Goal: Task Accomplishment & Management: Manage account settings

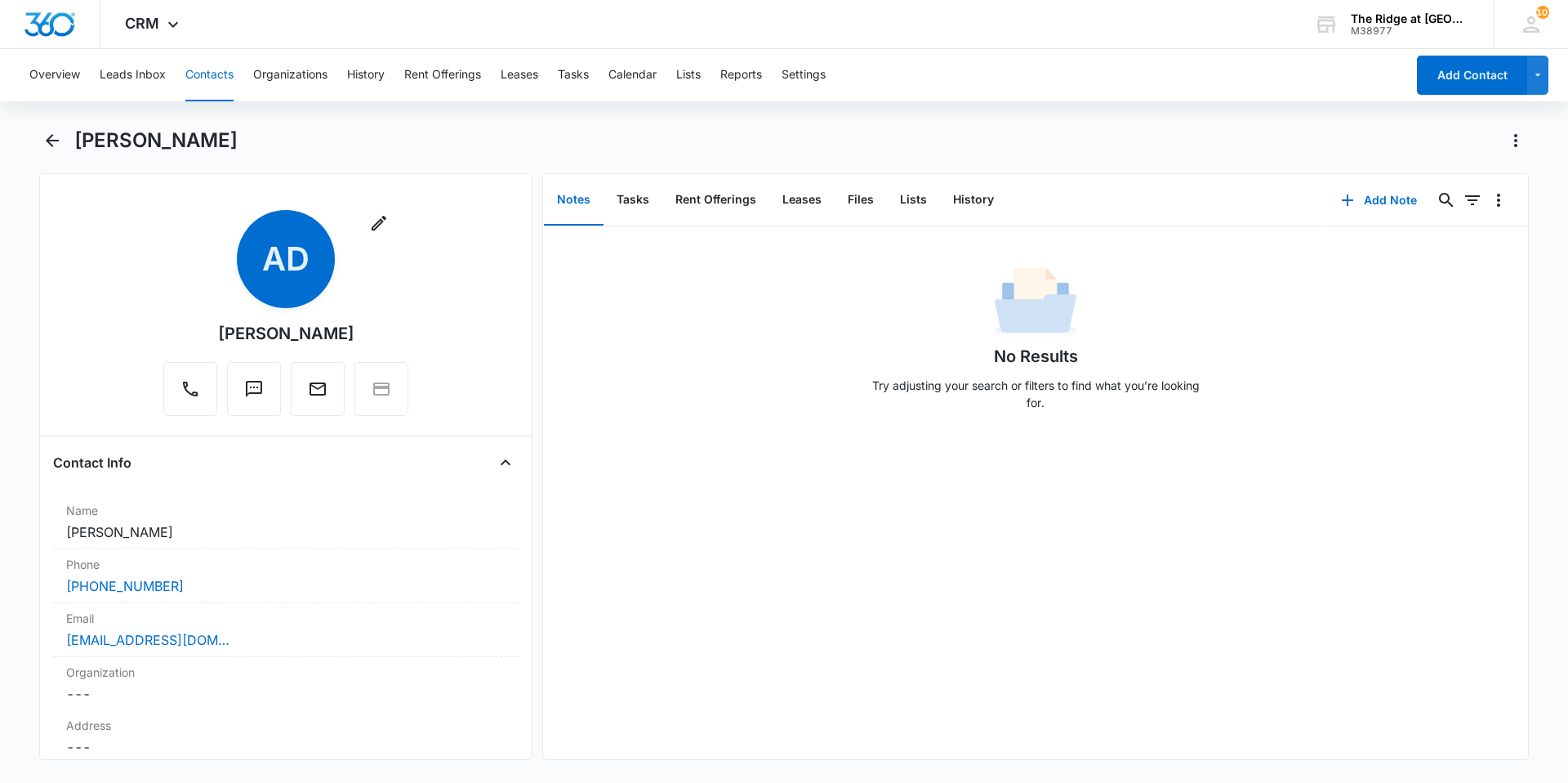
scroll to position [1226, 0]
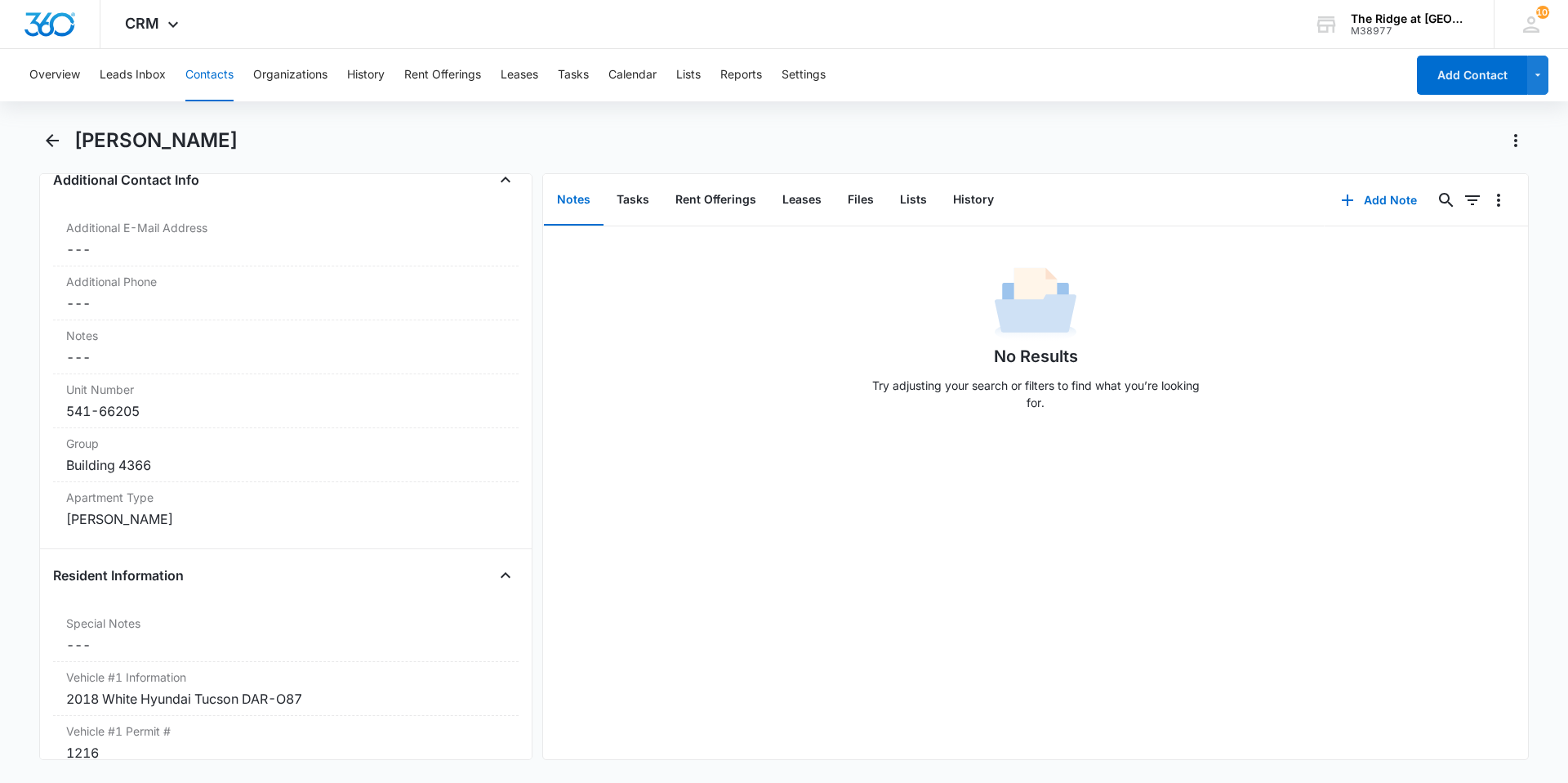
click at [211, 78] on button "Contacts" at bounding box center [209, 75] width 48 height 53
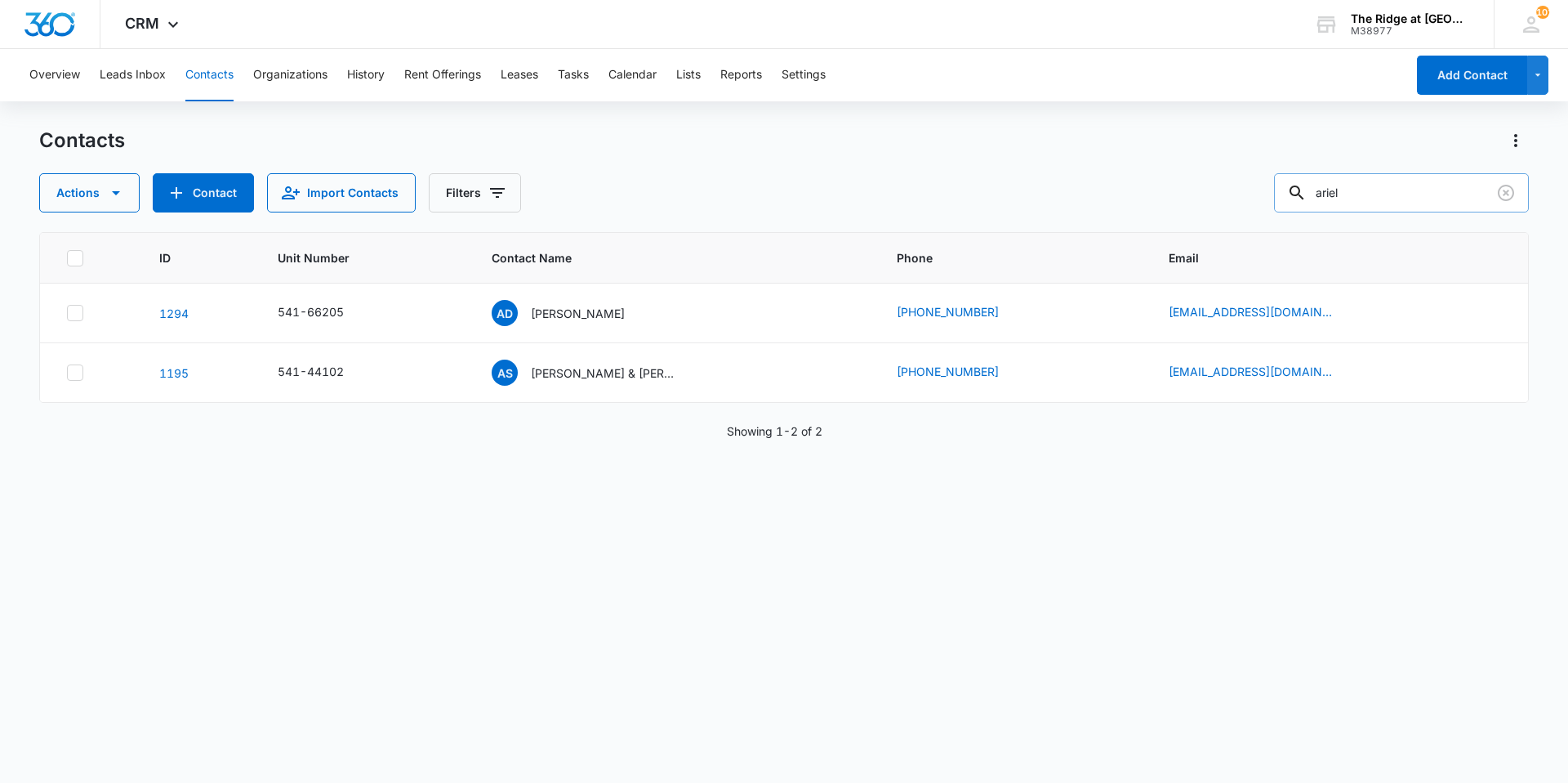
click at [1401, 195] on input "ariel" at bounding box center [1400, 193] width 254 height 39
type input "a"
type input "dayvie"
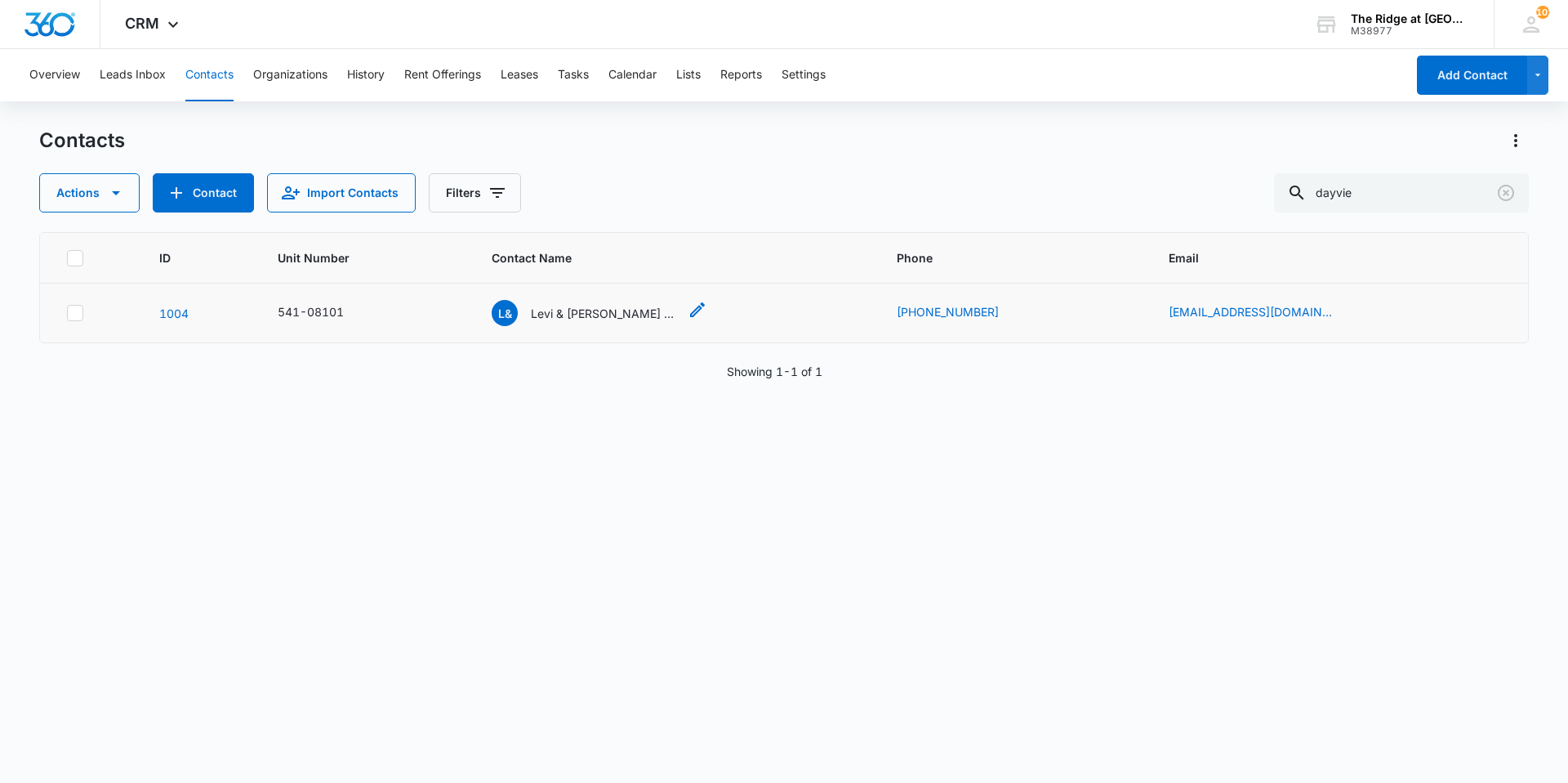
click at [587, 312] on p "Levi & [PERSON_NAME] & [PERSON_NAME]" at bounding box center [604, 313] width 147 height 18
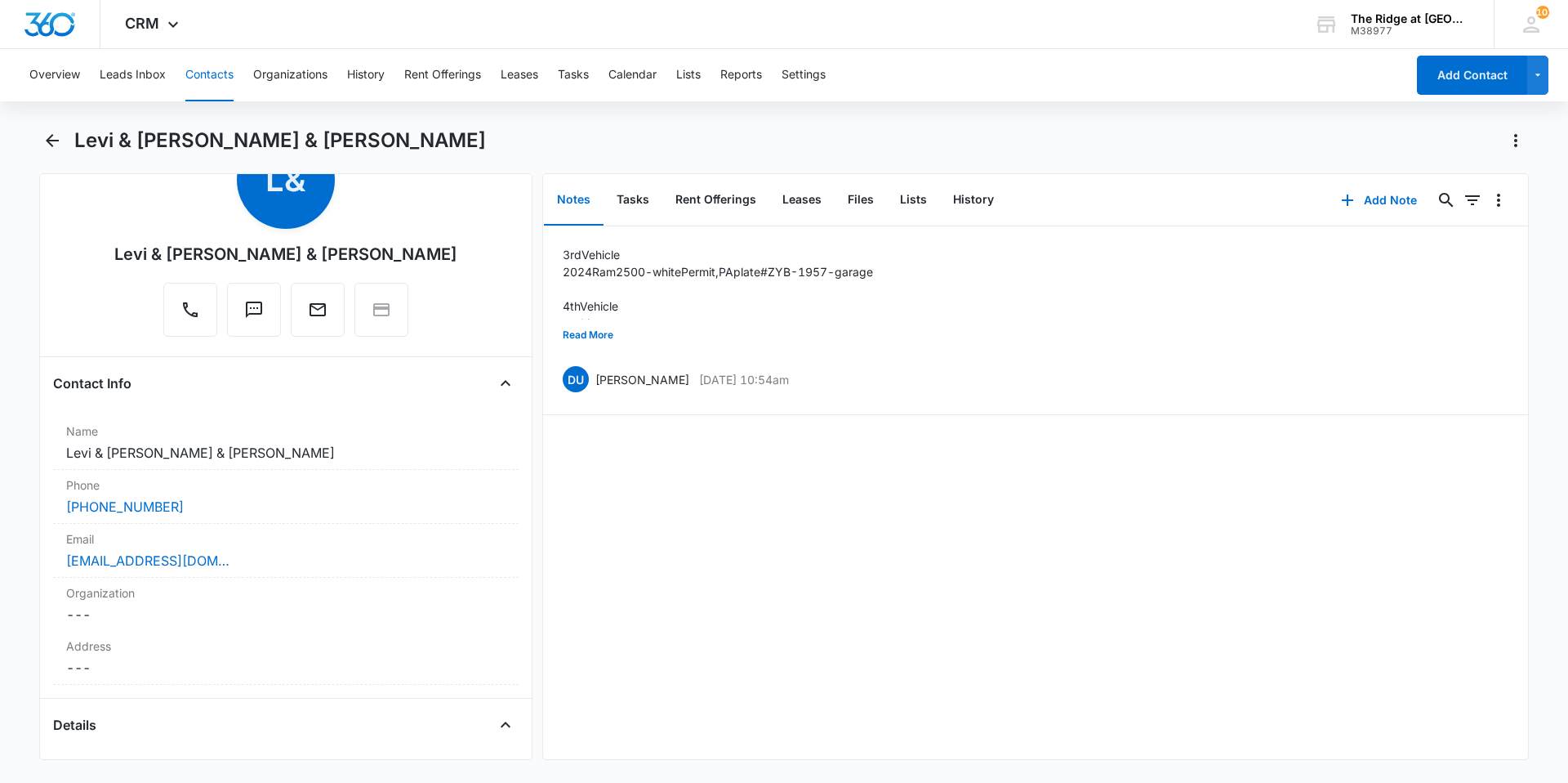
scroll to position [164, 0]
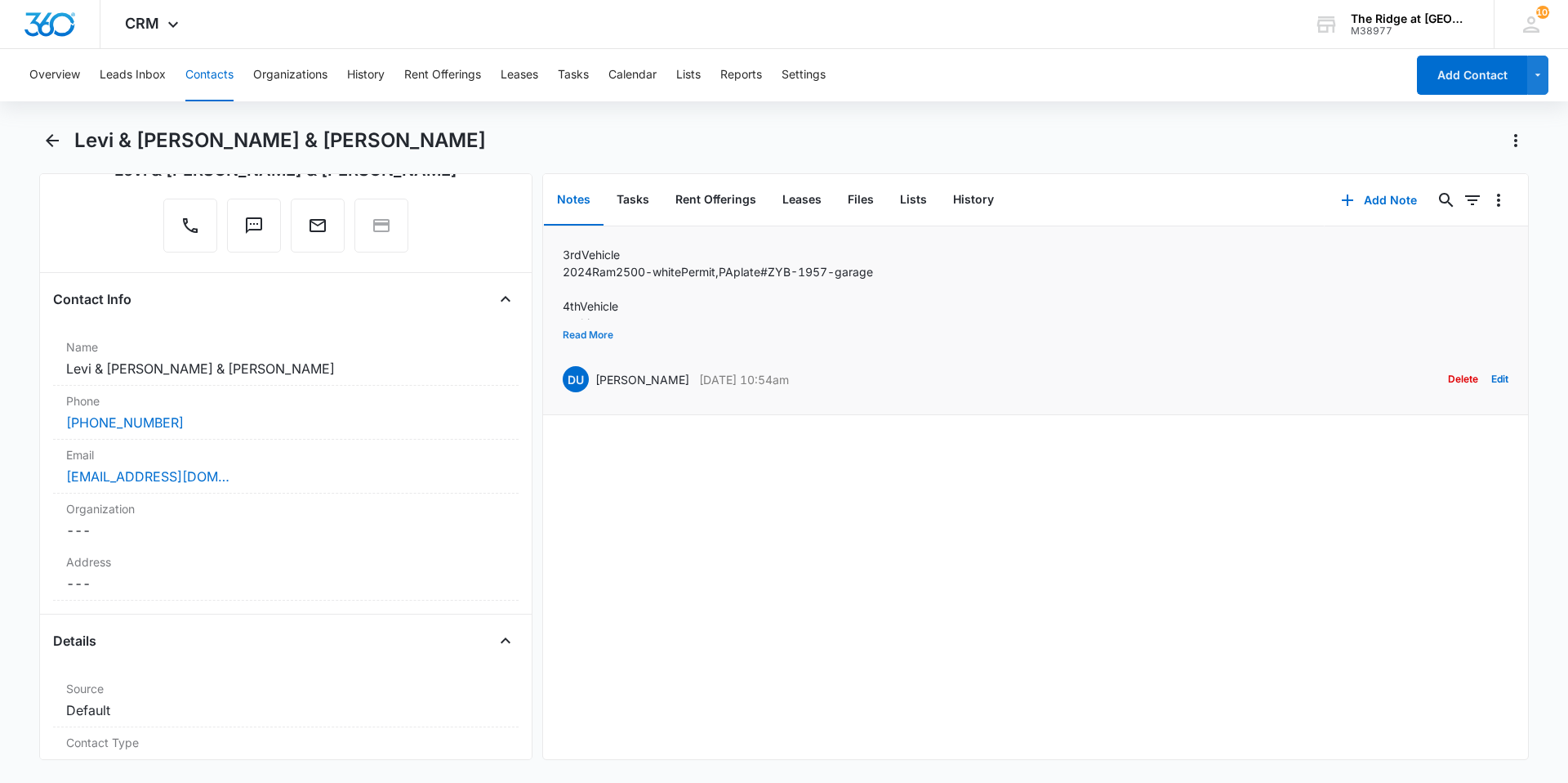
click at [596, 336] on button "Read More" at bounding box center [588, 335] width 51 height 31
click at [872, 199] on button "Files" at bounding box center [860, 200] width 53 height 51
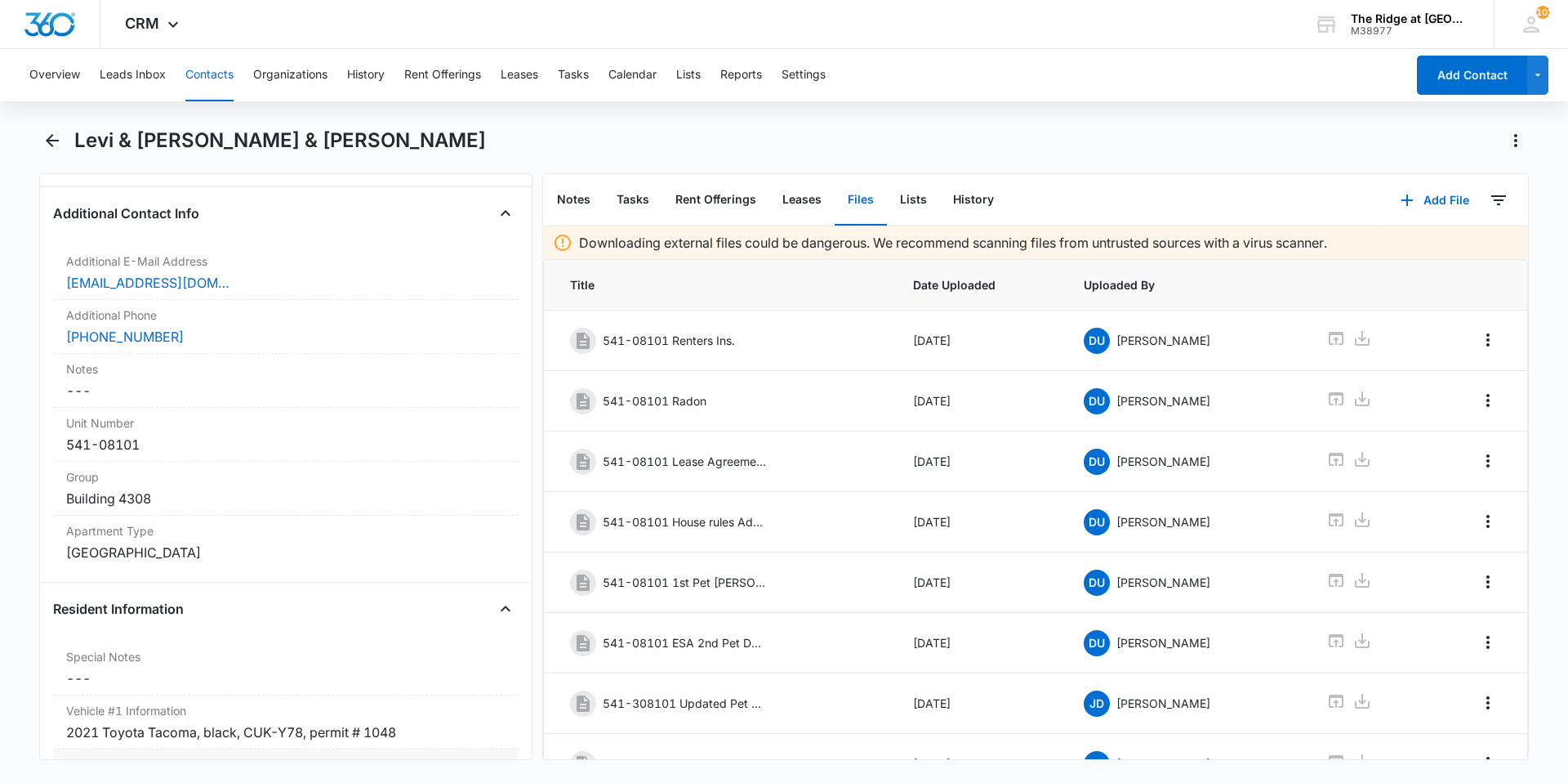
scroll to position [1144, 0]
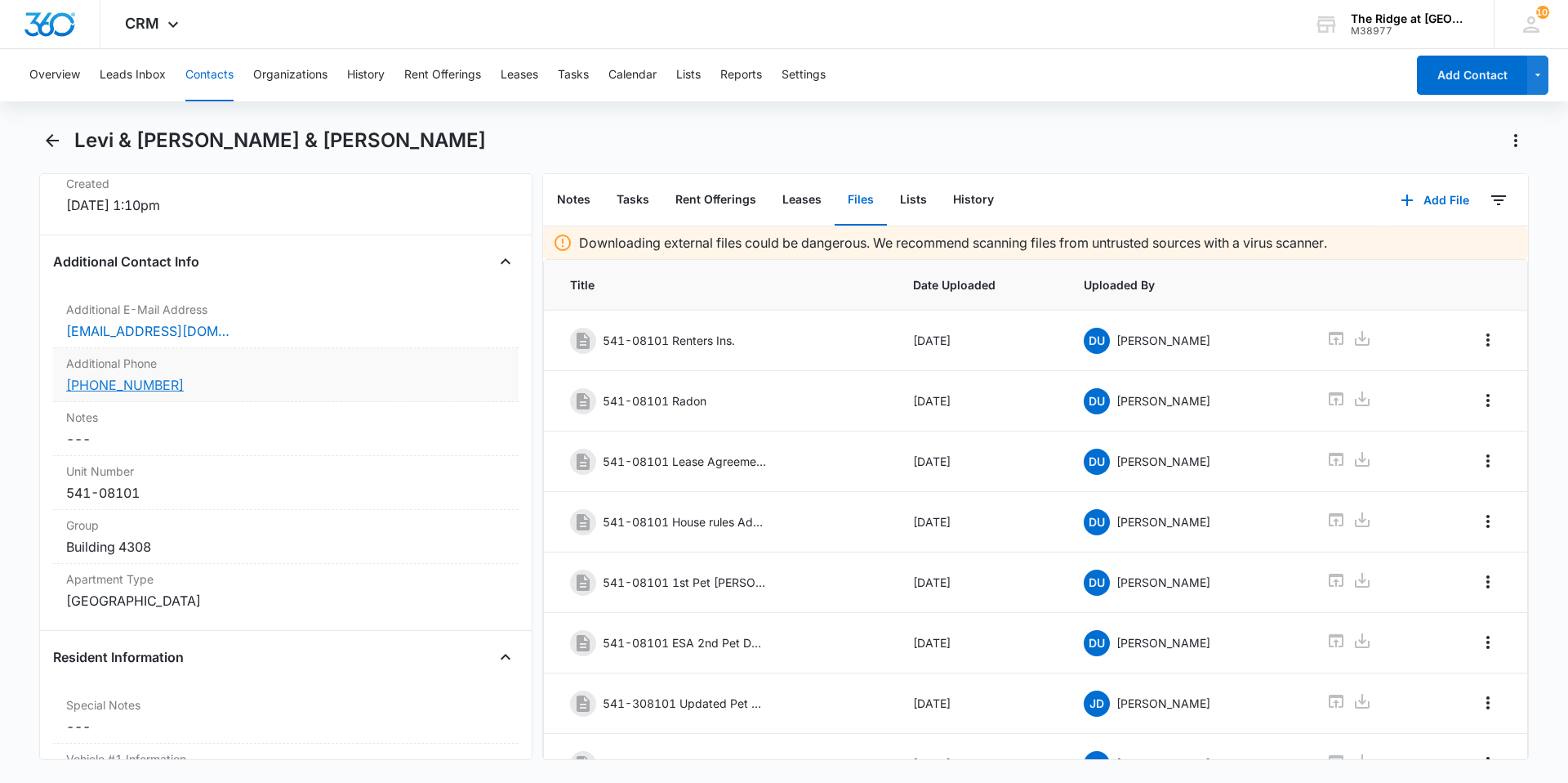
click at [158, 385] on link "[PHONE_NUMBER]" at bounding box center [125, 385] width 118 height 20
drag, startPoint x: 183, startPoint y: 386, endPoint x: 67, endPoint y: 395, distance: 116.3
click at [67, 395] on div "Additional Phone Cancel Save Changes [PHONE_NUMBER]" at bounding box center [286, 374] width 466 height 54
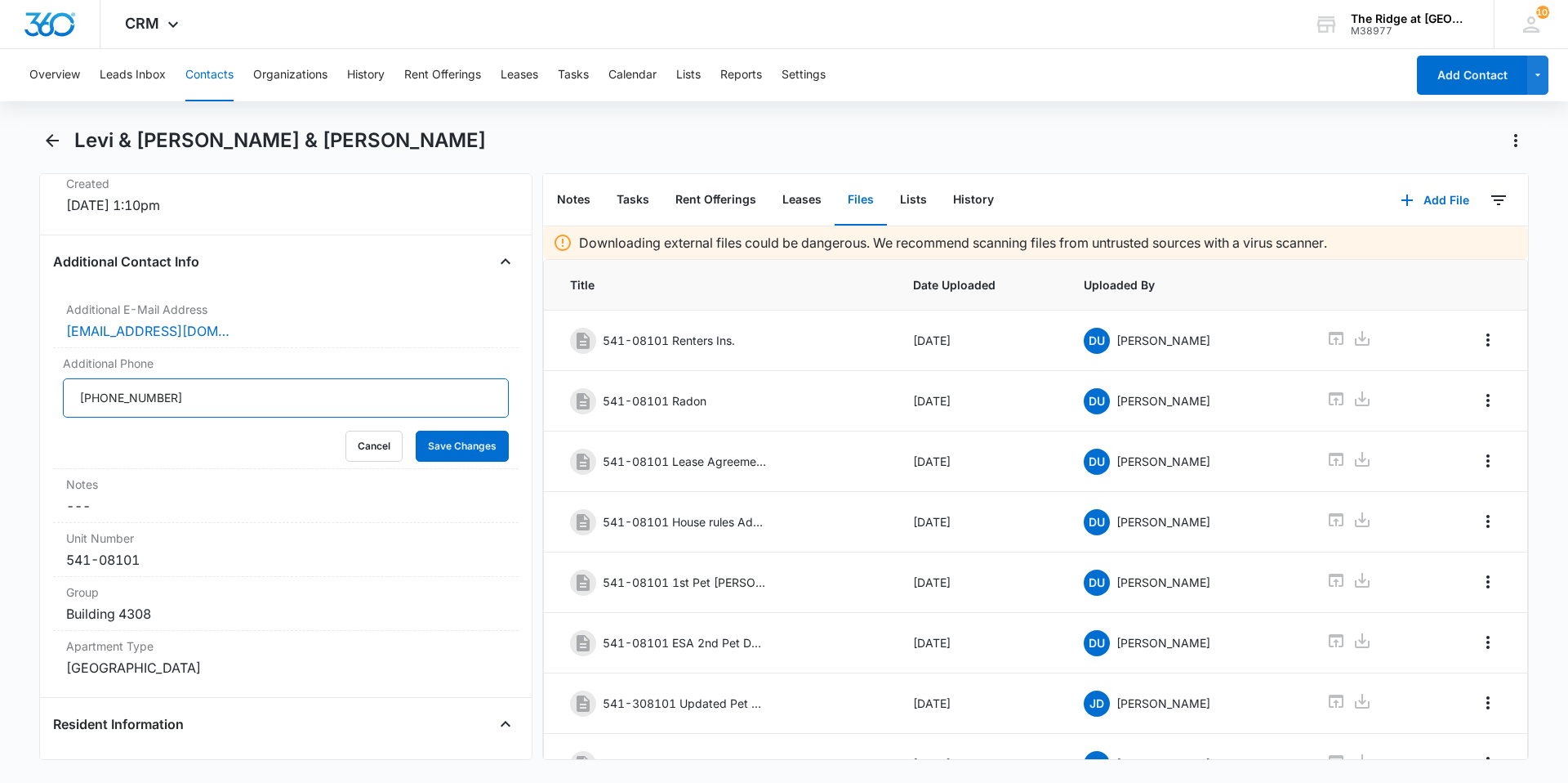
drag, startPoint x: 205, startPoint y: 402, endPoint x: 24, endPoint y: 397, distance: 181.1
click at [24, 397] on main "Levi & [PERSON_NAME] [PERSON_NAME] & [PERSON_NAME] Remove L& Levi & [PERSON_NAM…" at bounding box center [784, 453] width 1568 height 652
click at [1429, 199] on button "Add File" at bounding box center [1434, 200] width 101 height 39
click at [1382, 253] on div "Upload Files" at bounding box center [1412, 253] width 65 height 12
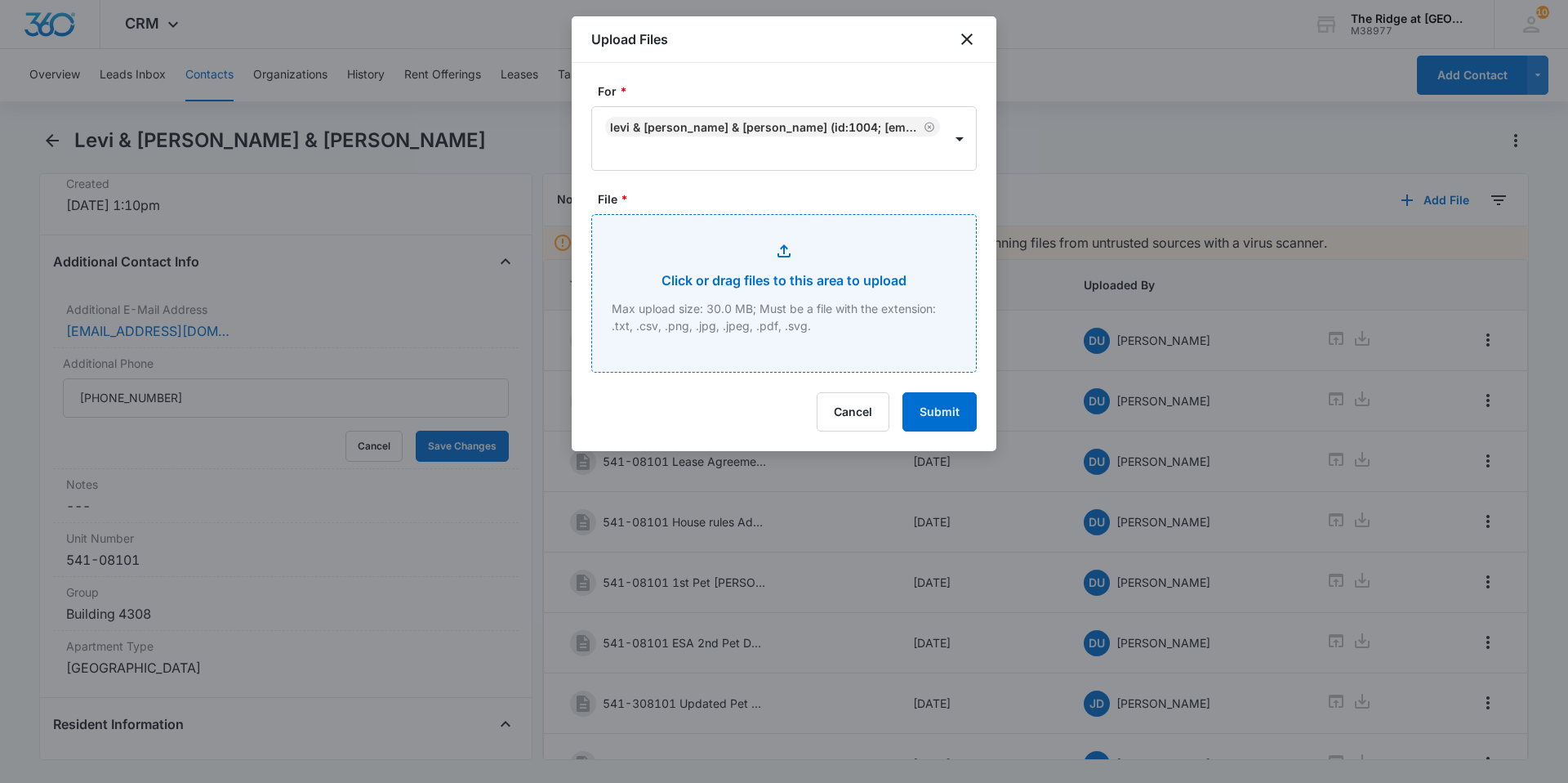
click at [726, 264] on input "File *" at bounding box center [784, 293] width 384 height 157
type input "C:\fakepath\4308-101 Pet Packet Orion.pdf"
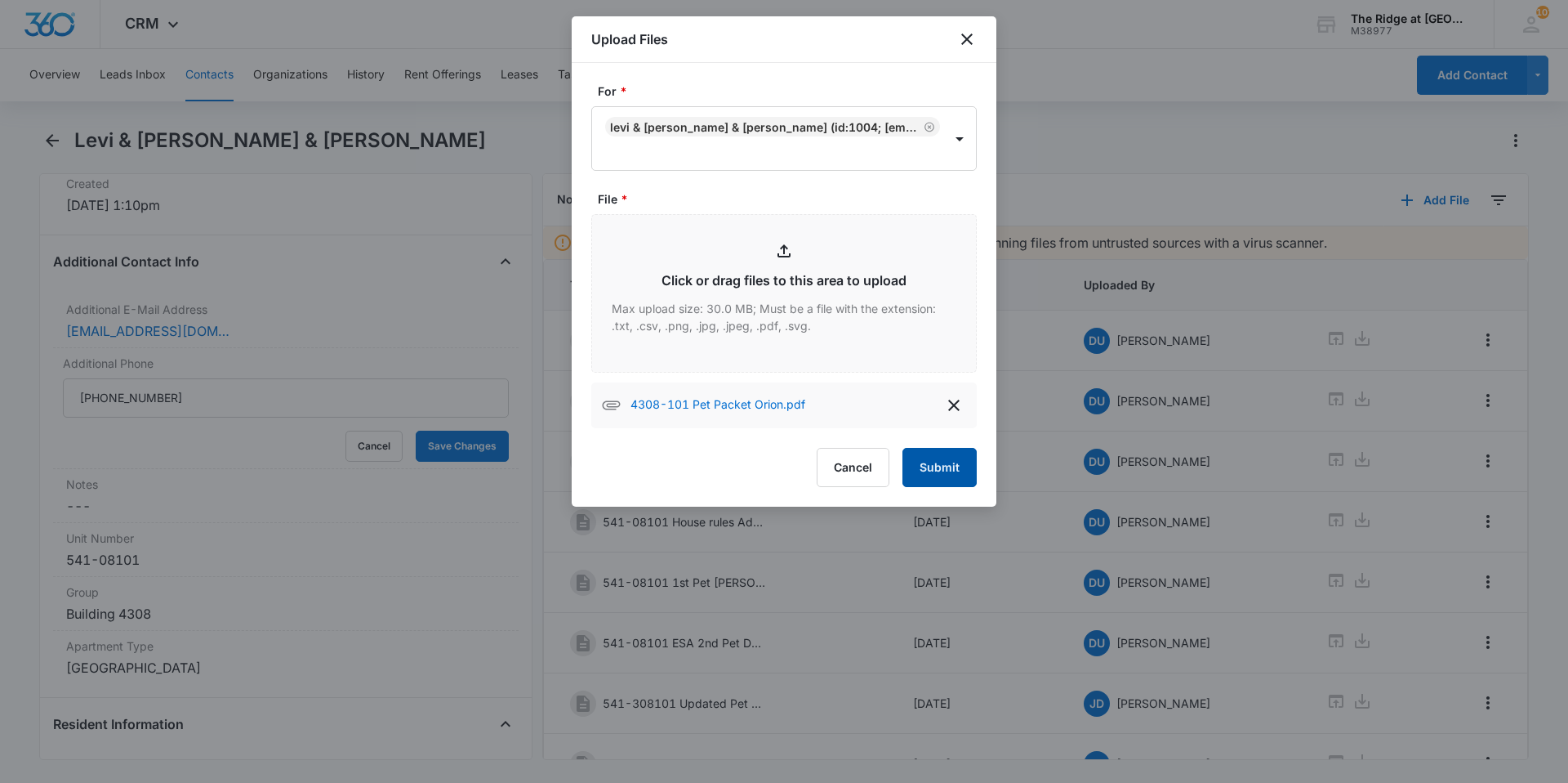
click at [932, 482] on button "Submit" at bounding box center [939, 467] width 74 height 39
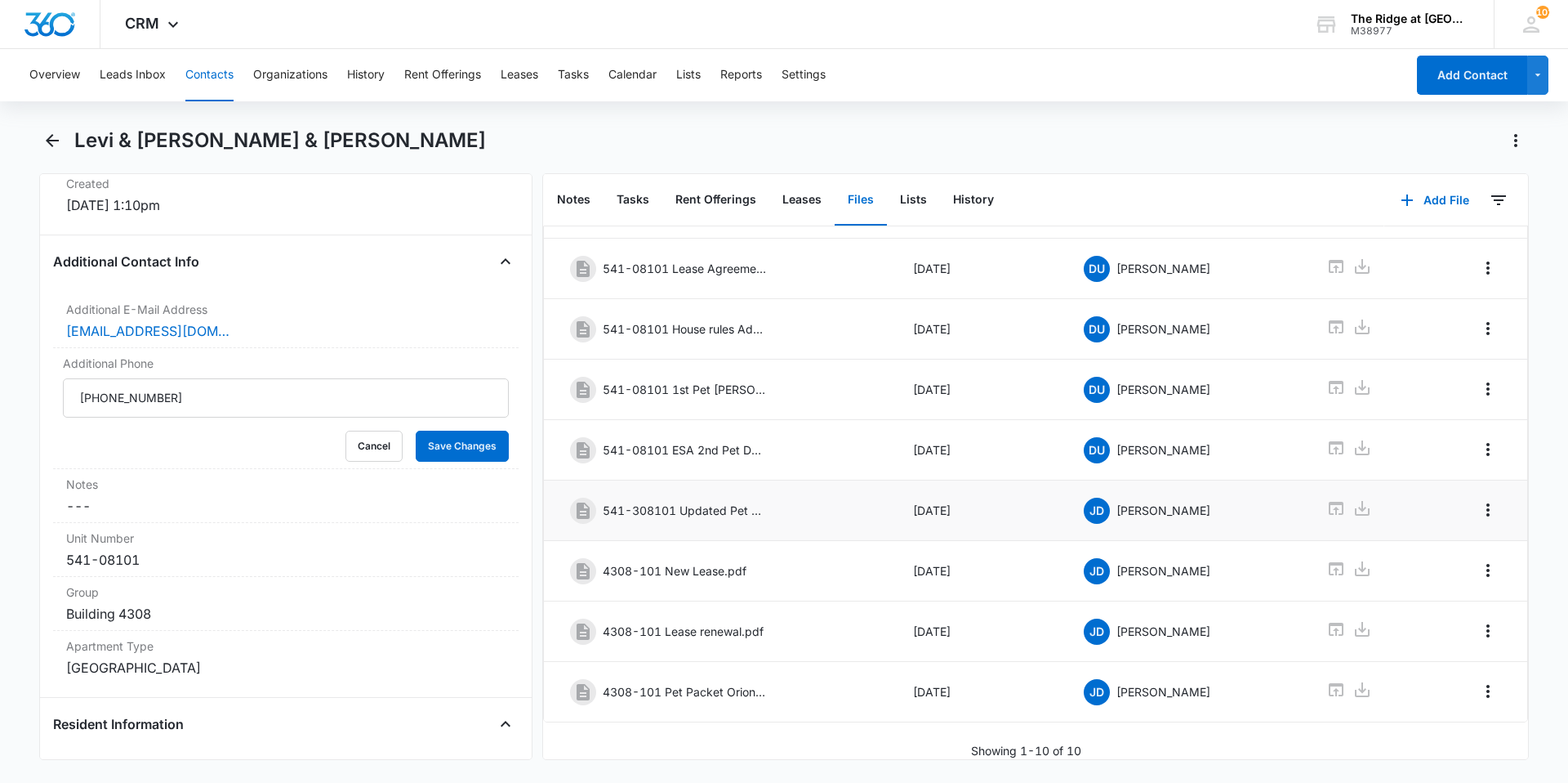
scroll to position [0, 0]
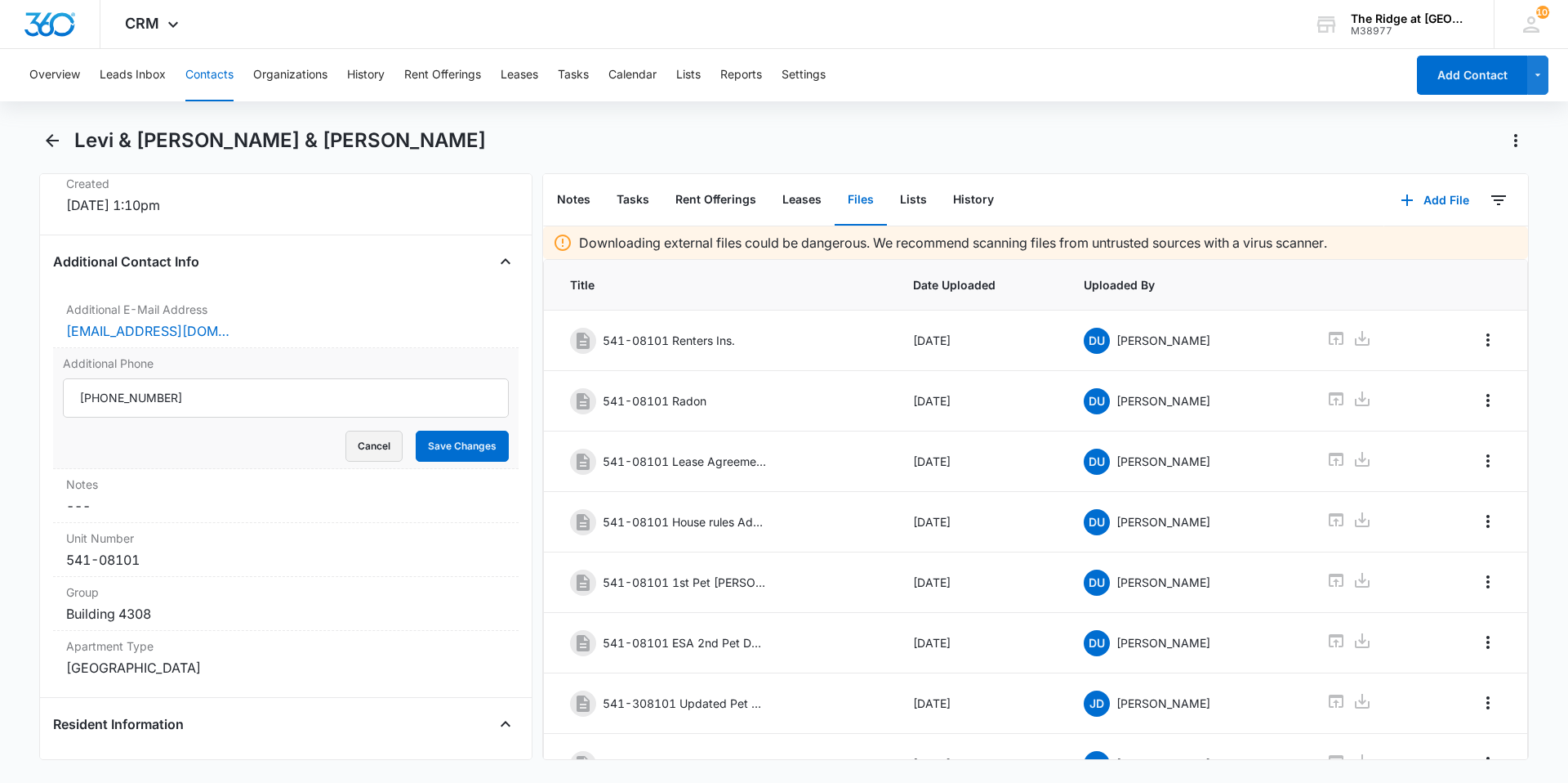
click at [358, 446] on button "Cancel" at bounding box center [373, 447] width 57 height 31
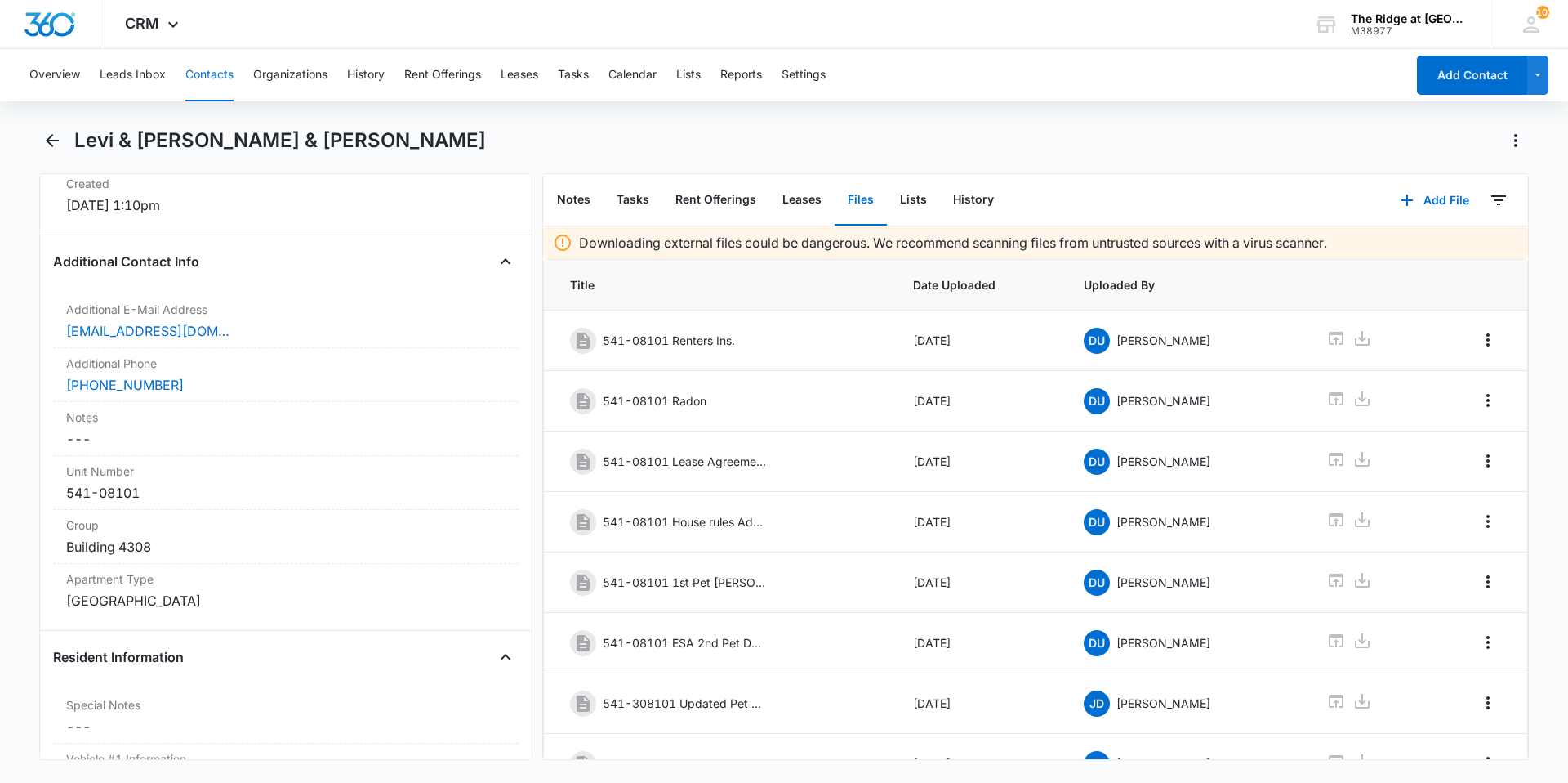
click at [201, 71] on button "Contacts" at bounding box center [209, 75] width 48 height 53
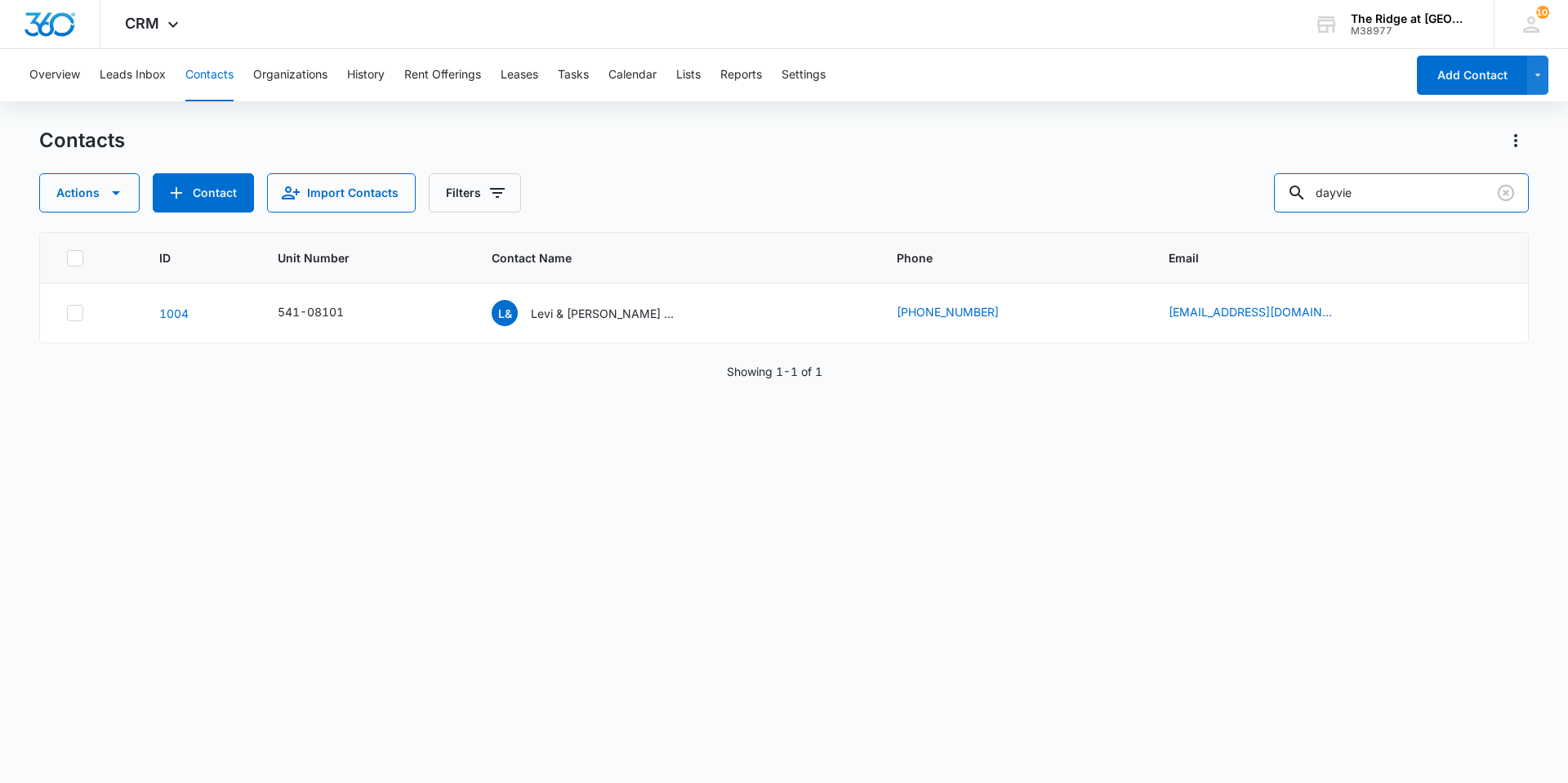
drag, startPoint x: 1306, startPoint y: 201, endPoint x: 1243, endPoint y: 212, distance: 64.0
click at [1242, 212] on div "Actions Contact Import Contacts Filters dayvie" at bounding box center [784, 193] width 1489 height 39
type input "[PERSON_NAME]"
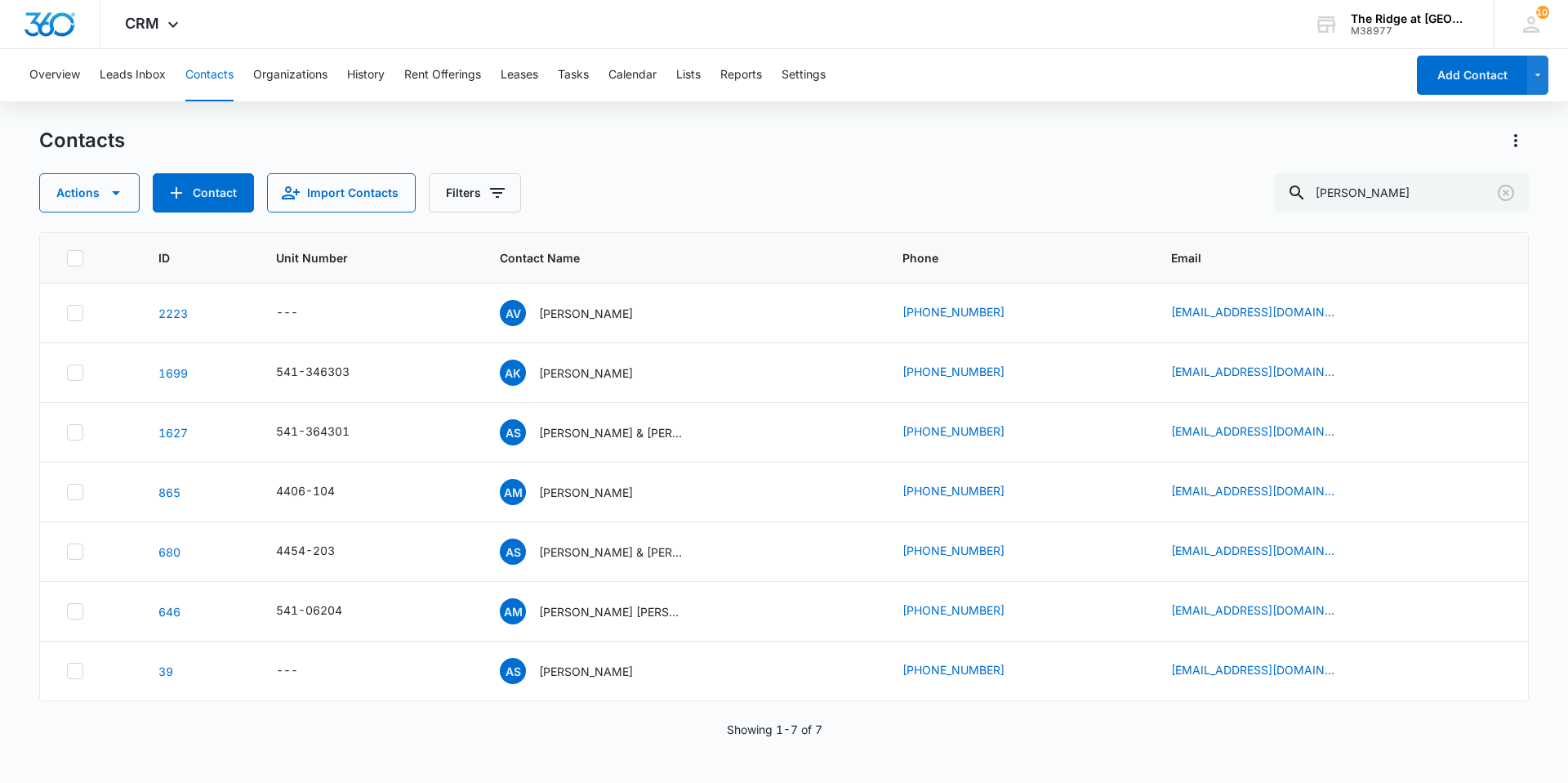
click at [635, 187] on div "Actions Contact Import Contacts Filters [PERSON_NAME]" at bounding box center [784, 193] width 1489 height 39
click at [221, 78] on button "Contacts" at bounding box center [209, 75] width 48 height 53
click at [214, 73] on button "Contacts" at bounding box center [209, 75] width 48 height 53
drag, startPoint x: 1370, startPoint y: 193, endPoint x: 1265, endPoint y: 206, distance: 105.8
click at [1265, 206] on div "Actions Contact Import Contacts Filters [PERSON_NAME]" at bounding box center [784, 193] width 1489 height 39
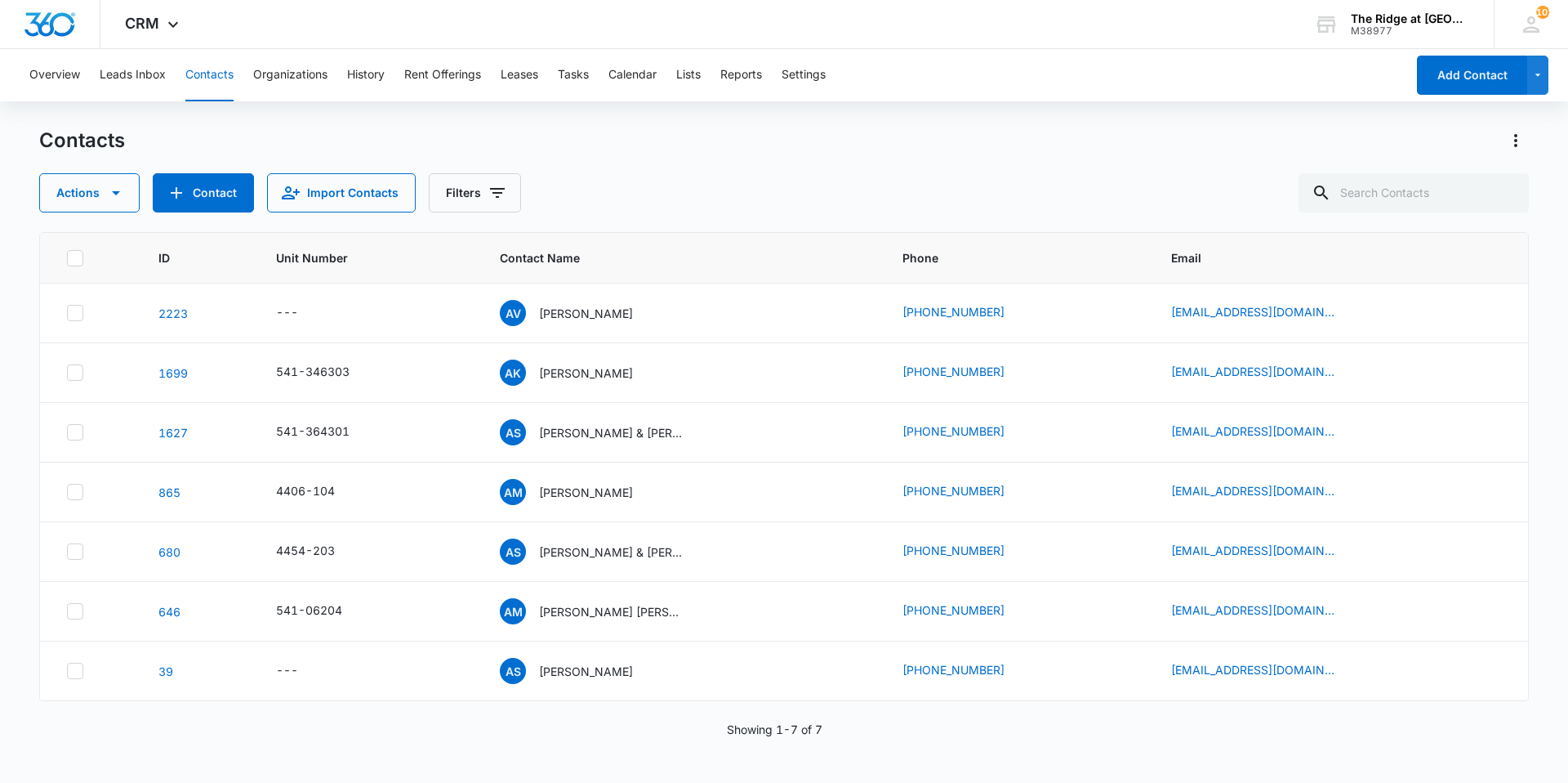
click at [1201, 169] on div "Contacts Actions Contact Import Contacts Filters" at bounding box center [784, 170] width 1489 height 85
click at [222, 73] on button "Contacts" at bounding box center [209, 75] width 48 height 53
drag, startPoint x: 216, startPoint y: 81, endPoint x: 207, endPoint y: 76, distance: 10.3
click at [216, 81] on button "Contacts" at bounding box center [209, 75] width 48 height 53
click at [1422, 207] on input "text" at bounding box center [1413, 193] width 230 height 39
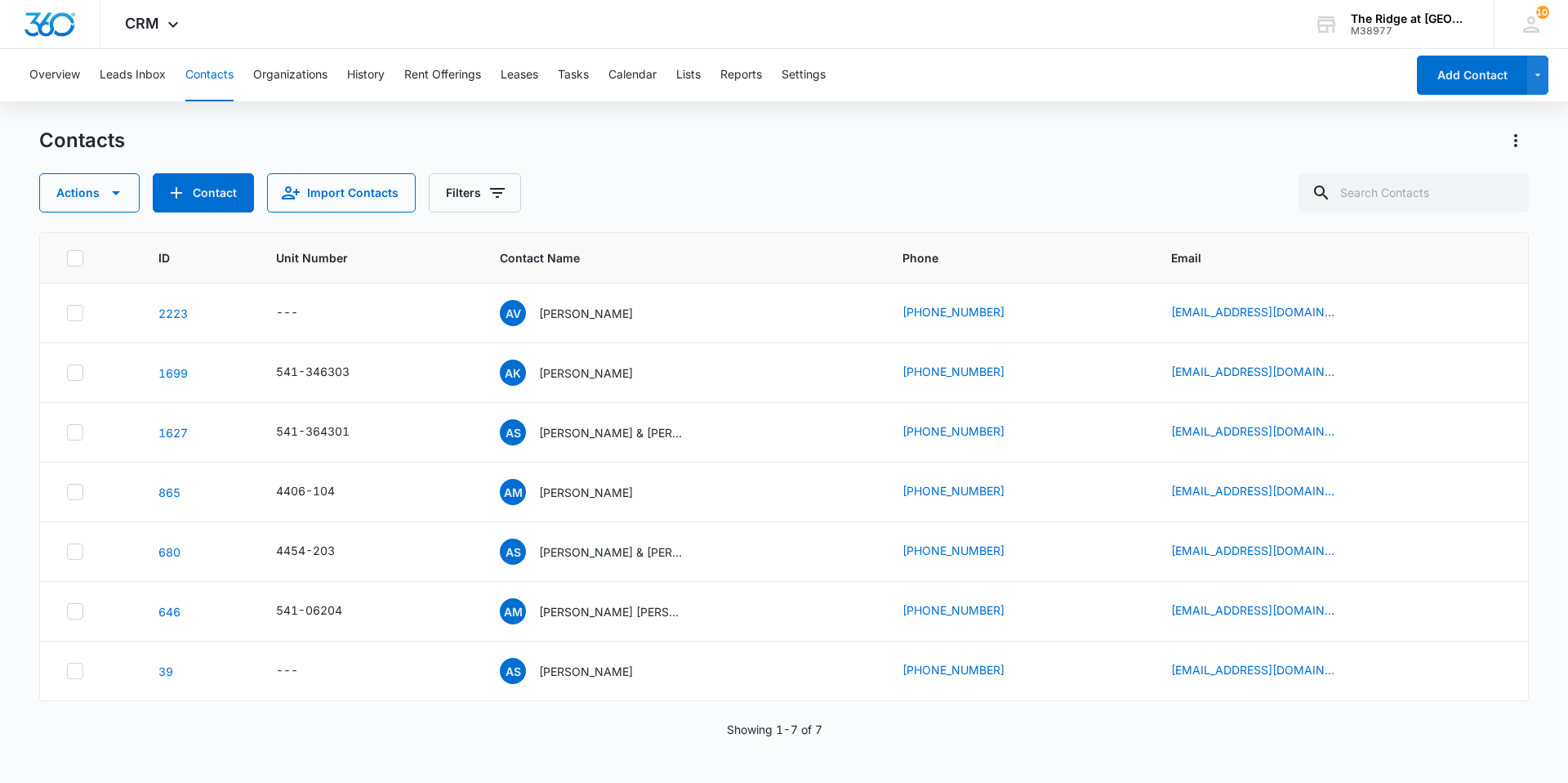
click at [198, 72] on button "Contacts" at bounding box center [209, 75] width 48 height 53
click at [1406, 191] on input "text" at bounding box center [1413, 193] width 230 height 39
click at [1389, 193] on input "text" at bounding box center [1413, 193] width 230 height 39
type input "cristal"
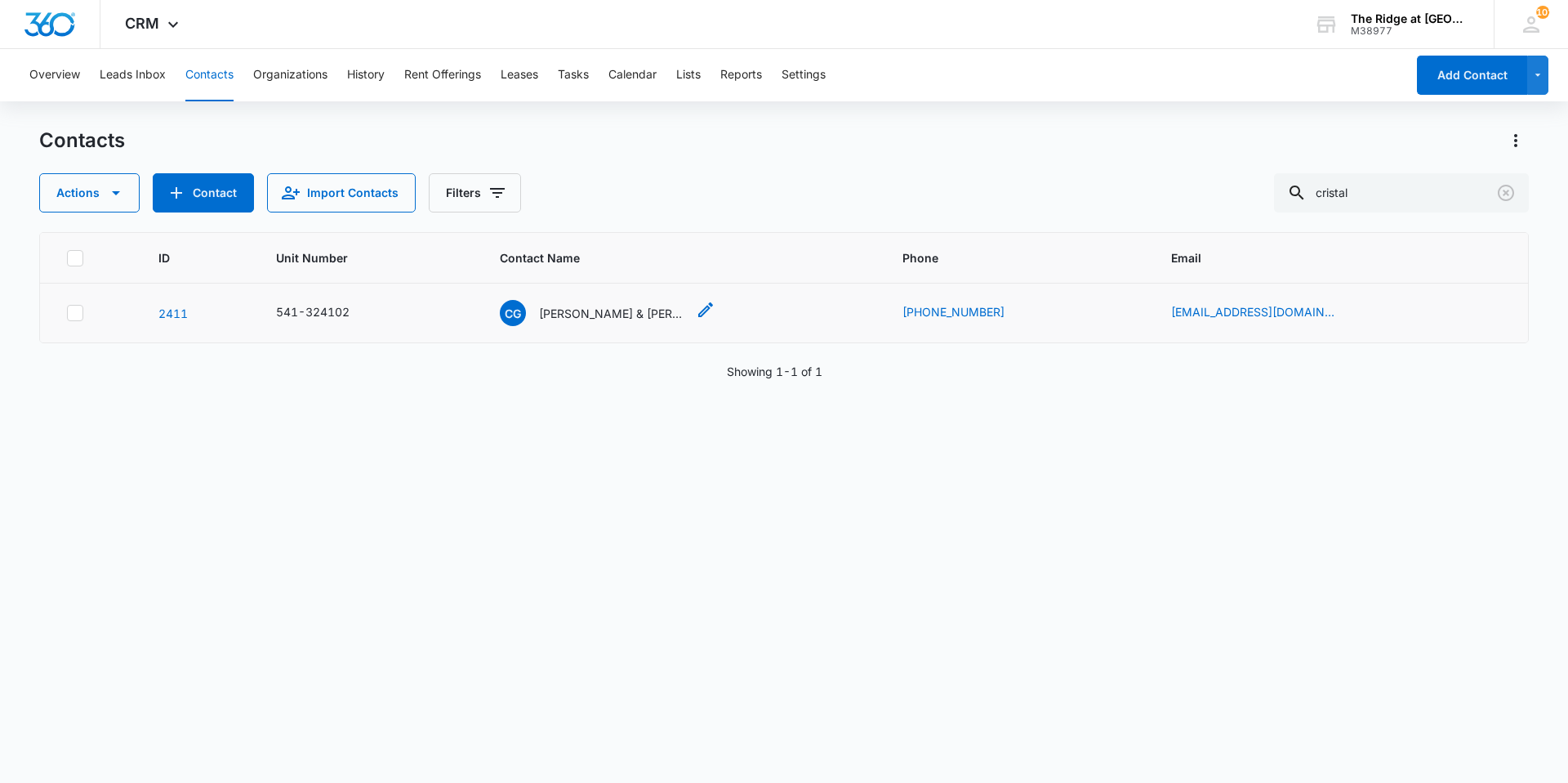
click at [611, 315] on p "[PERSON_NAME] & [PERSON_NAME] [PERSON_NAME]" at bounding box center [612, 313] width 147 height 18
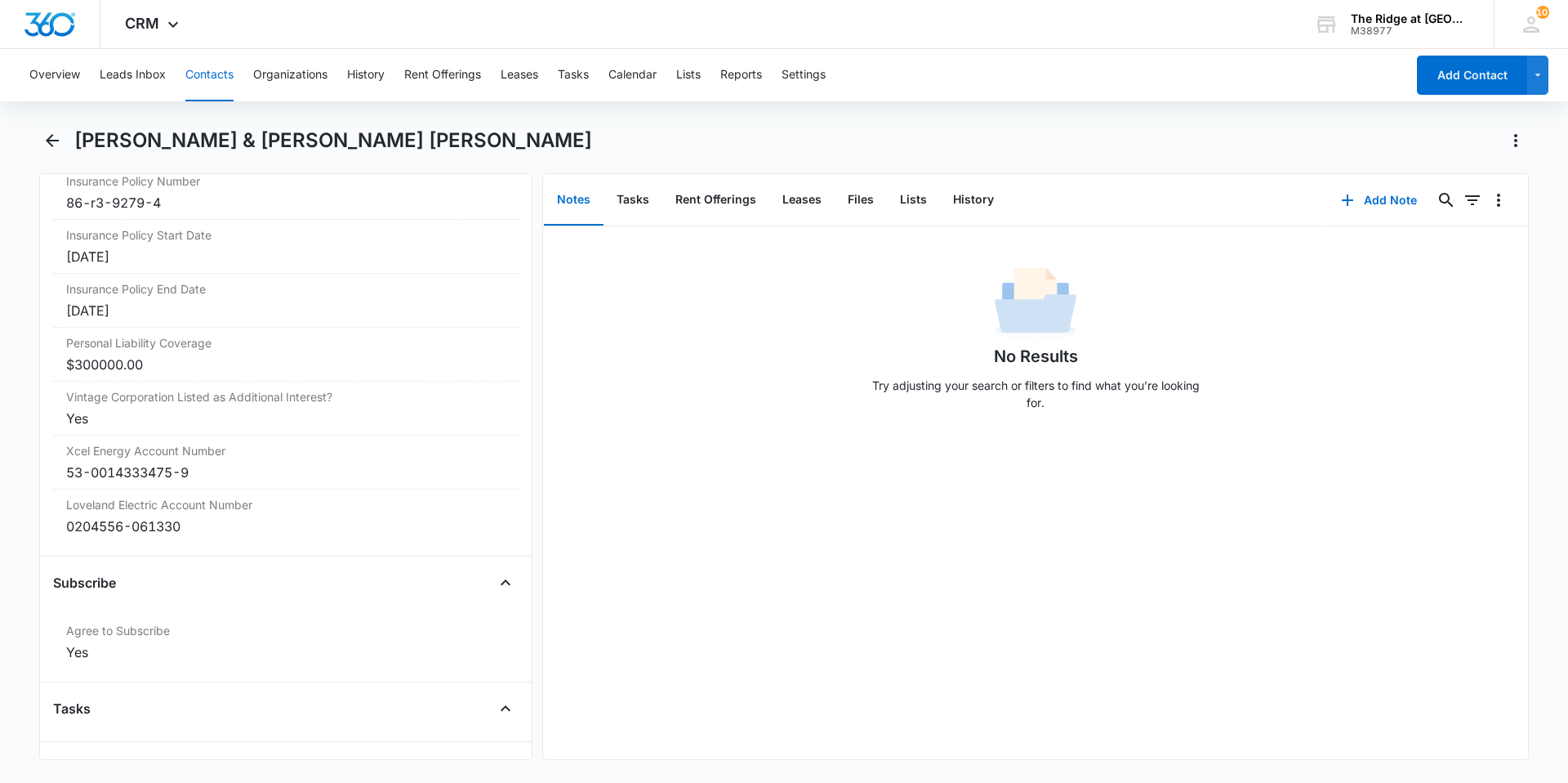
scroll to position [3555, 0]
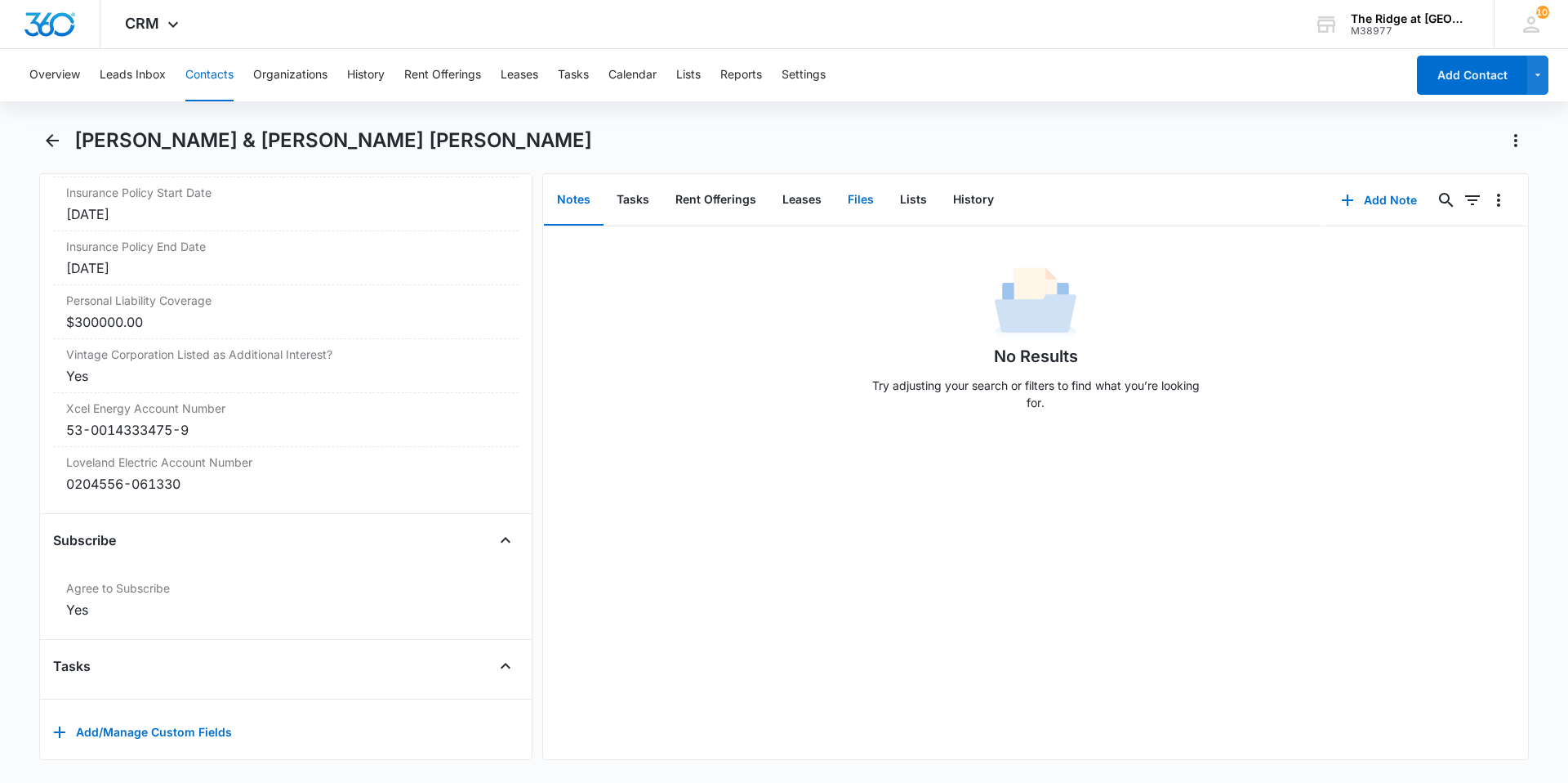
click at [860, 197] on button "Files" at bounding box center [860, 200] width 53 height 51
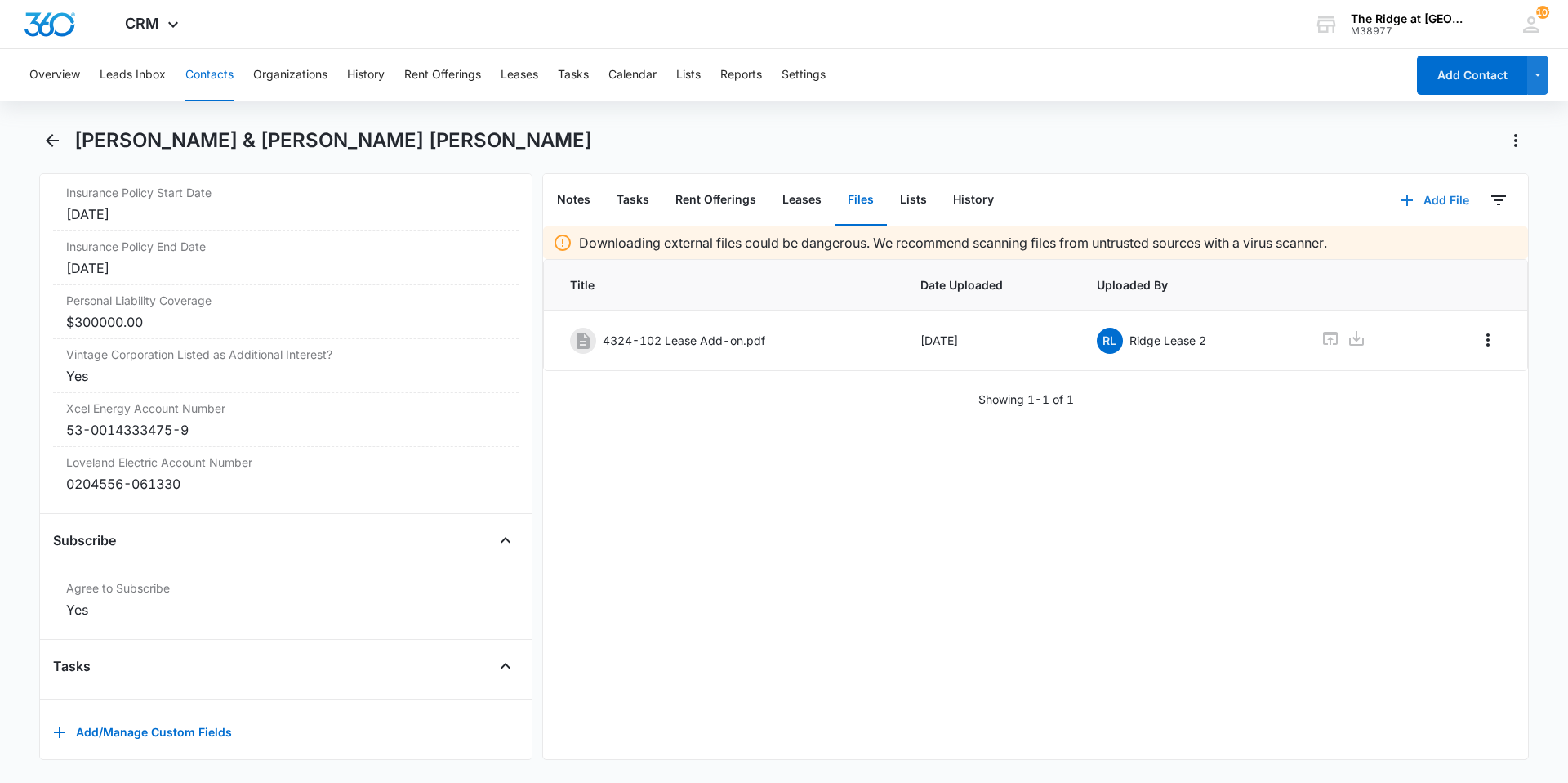
click at [1419, 193] on button "Add File" at bounding box center [1434, 200] width 101 height 39
click at [1393, 250] on div "Upload Files" at bounding box center [1412, 253] width 65 height 12
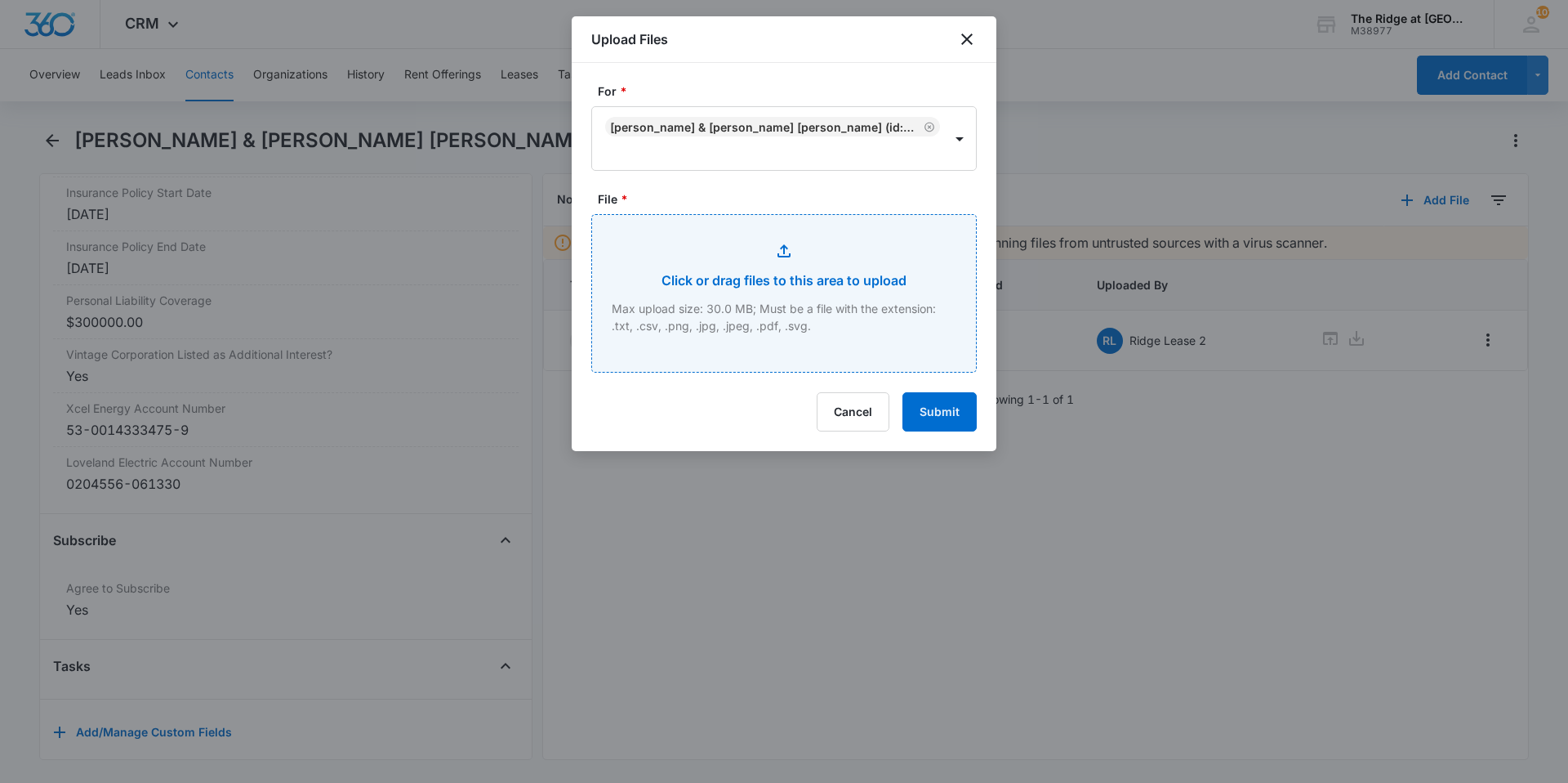
click at [758, 274] on input "File *" at bounding box center [784, 293] width 384 height 157
click at [757, 321] on input "File *" at bounding box center [784, 293] width 384 height 157
type input "C:\fakepath\4324-102 App [PERSON_NAME].pdf"
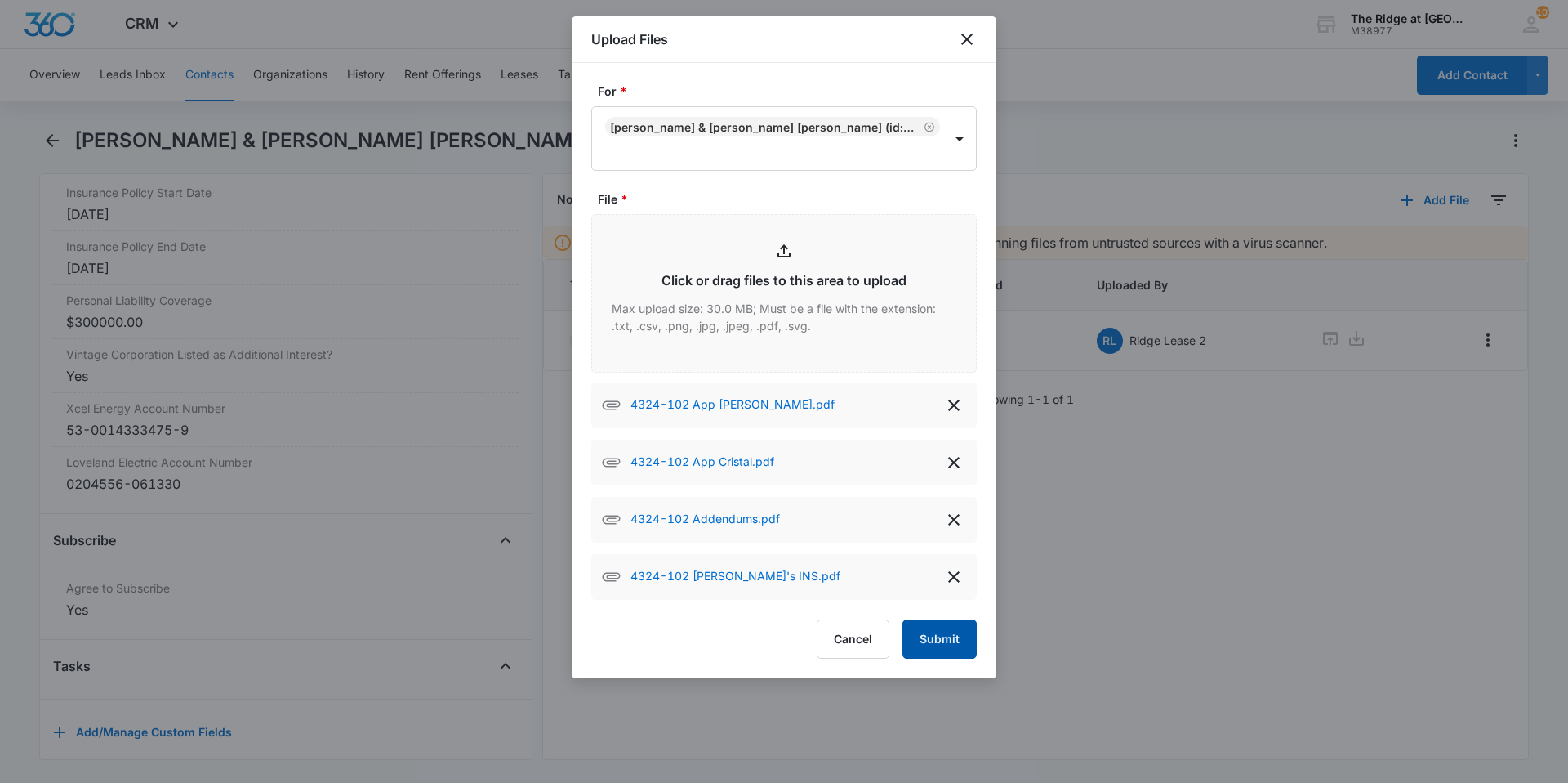
click at [951, 641] on button "Submit" at bounding box center [939, 639] width 74 height 39
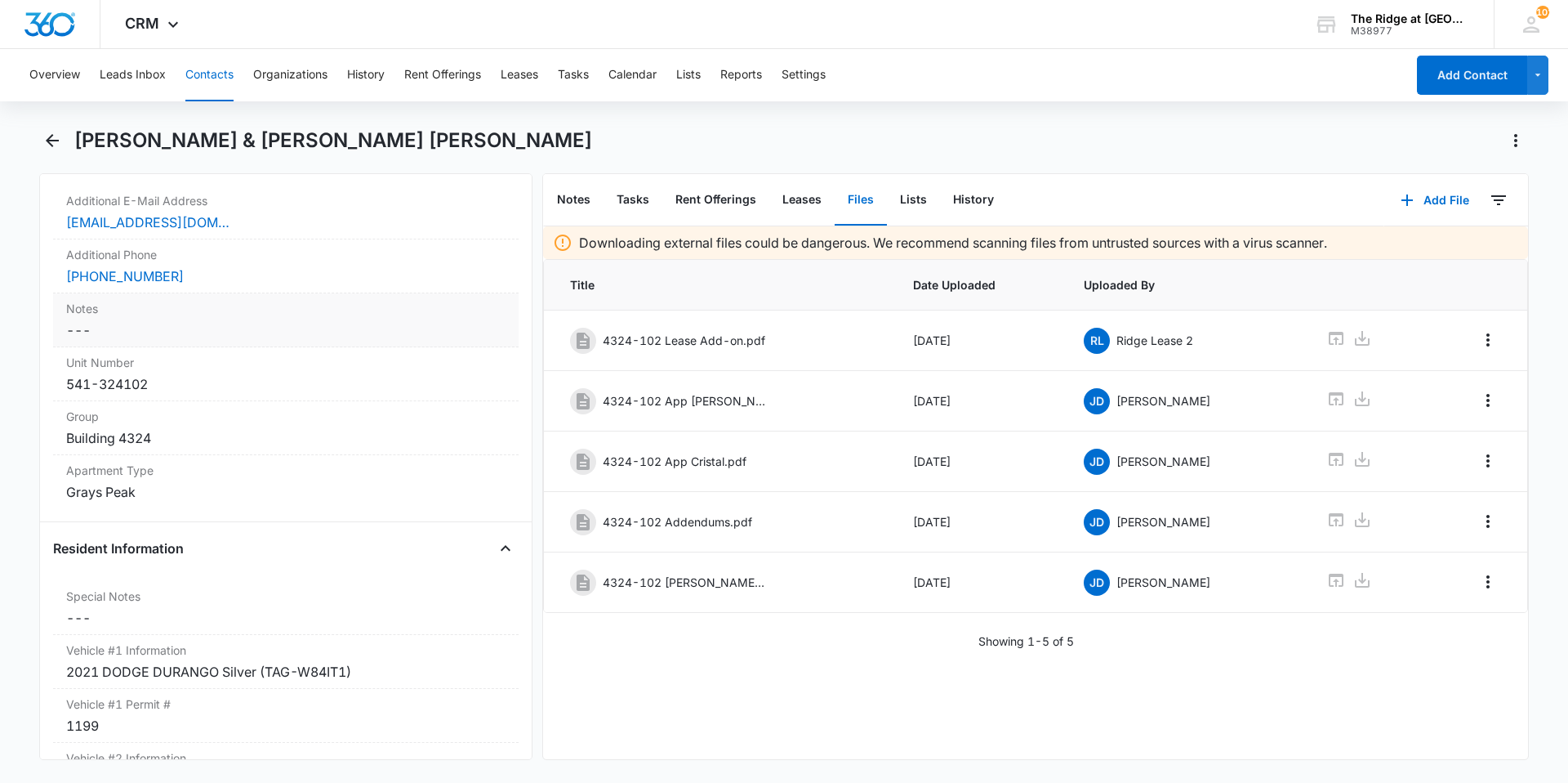
scroll to position [1144, 0]
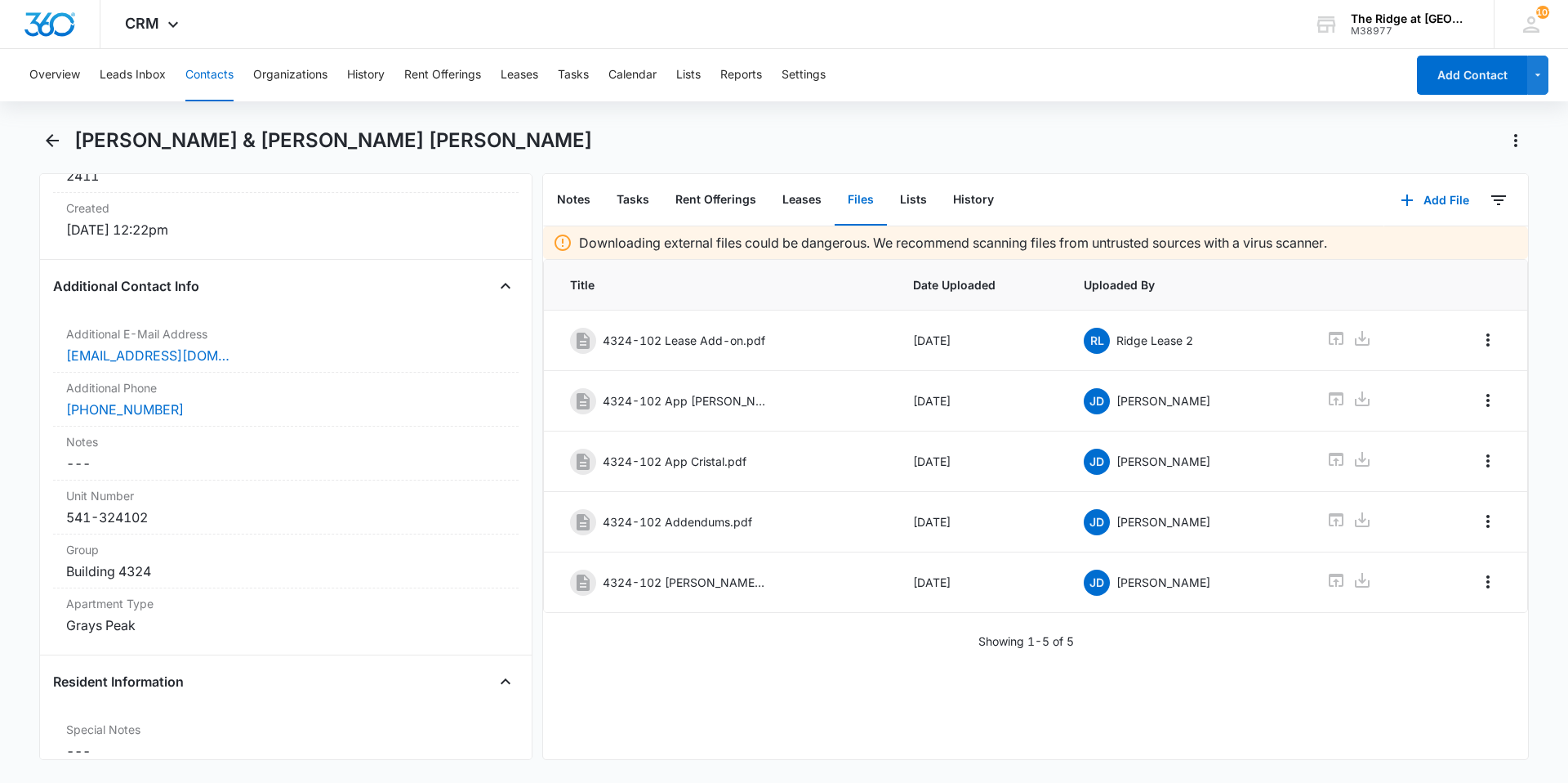
click at [219, 78] on button "Contacts" at bounding box center [209, 75] width 48 height 53
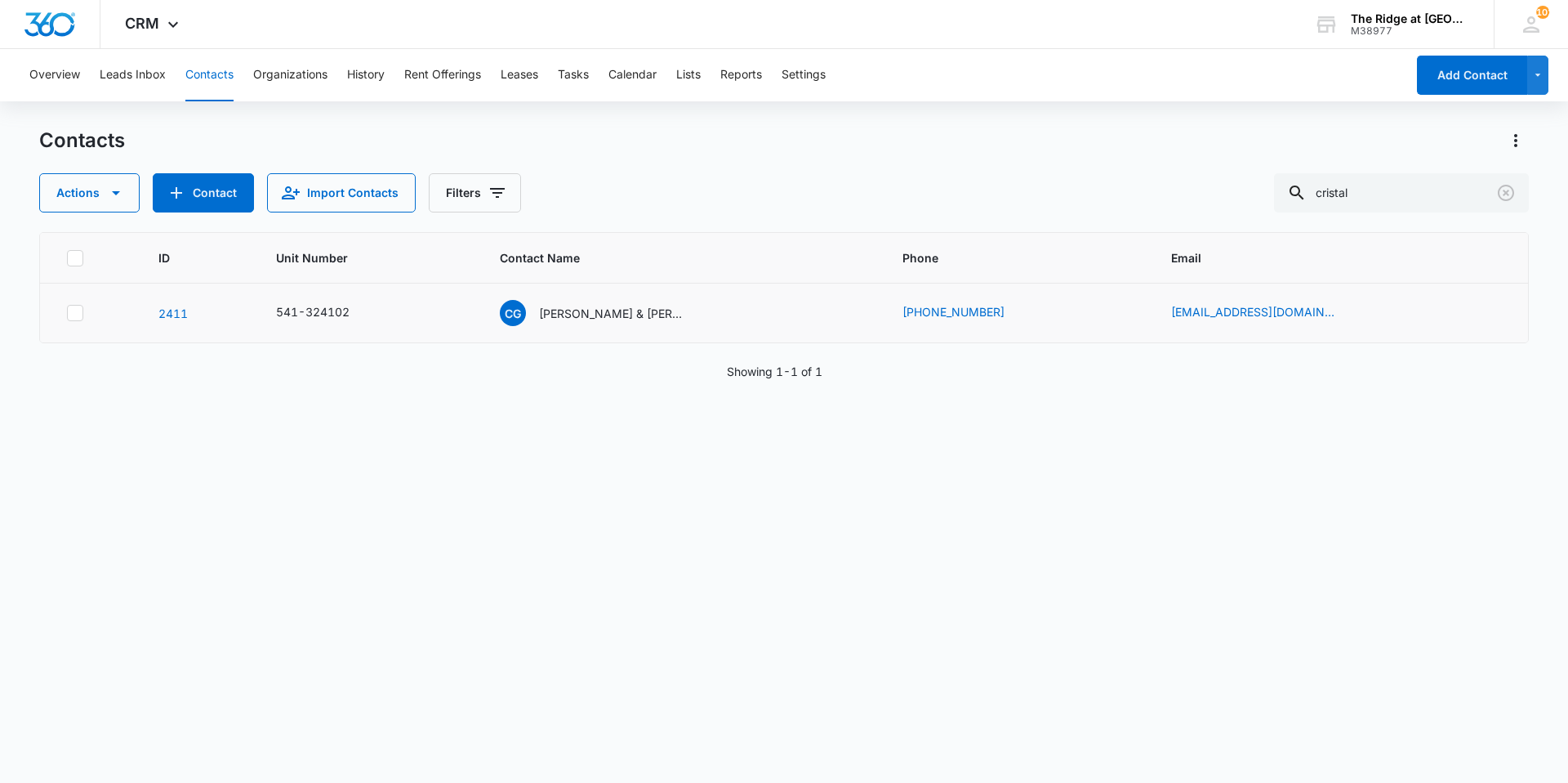
click at [631, 333] on td "CG [PERSON_NAME] & [PERSON_NAME] [PERSON_NAME]" at bounding box center [681, 313] width 402 height 59
click at [630, 321] on p "[PERSON_NAME] & [PERSON_NAME] [PERSON_NAME]" at bounding box center [612, 313] width 147 height 18
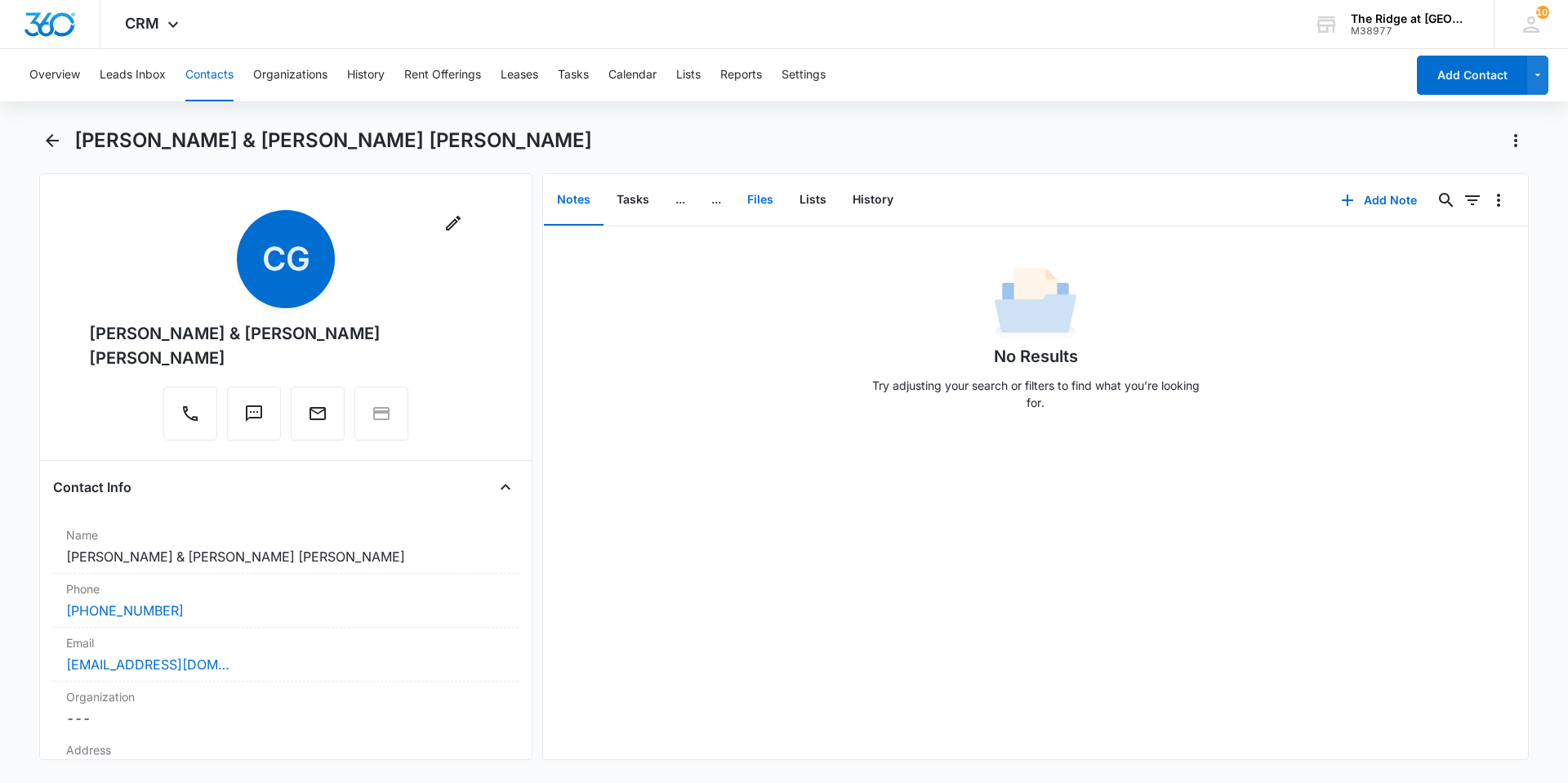
click at [757, 198] on button "Files" at bounding box center [760, 200] width 53 height 51
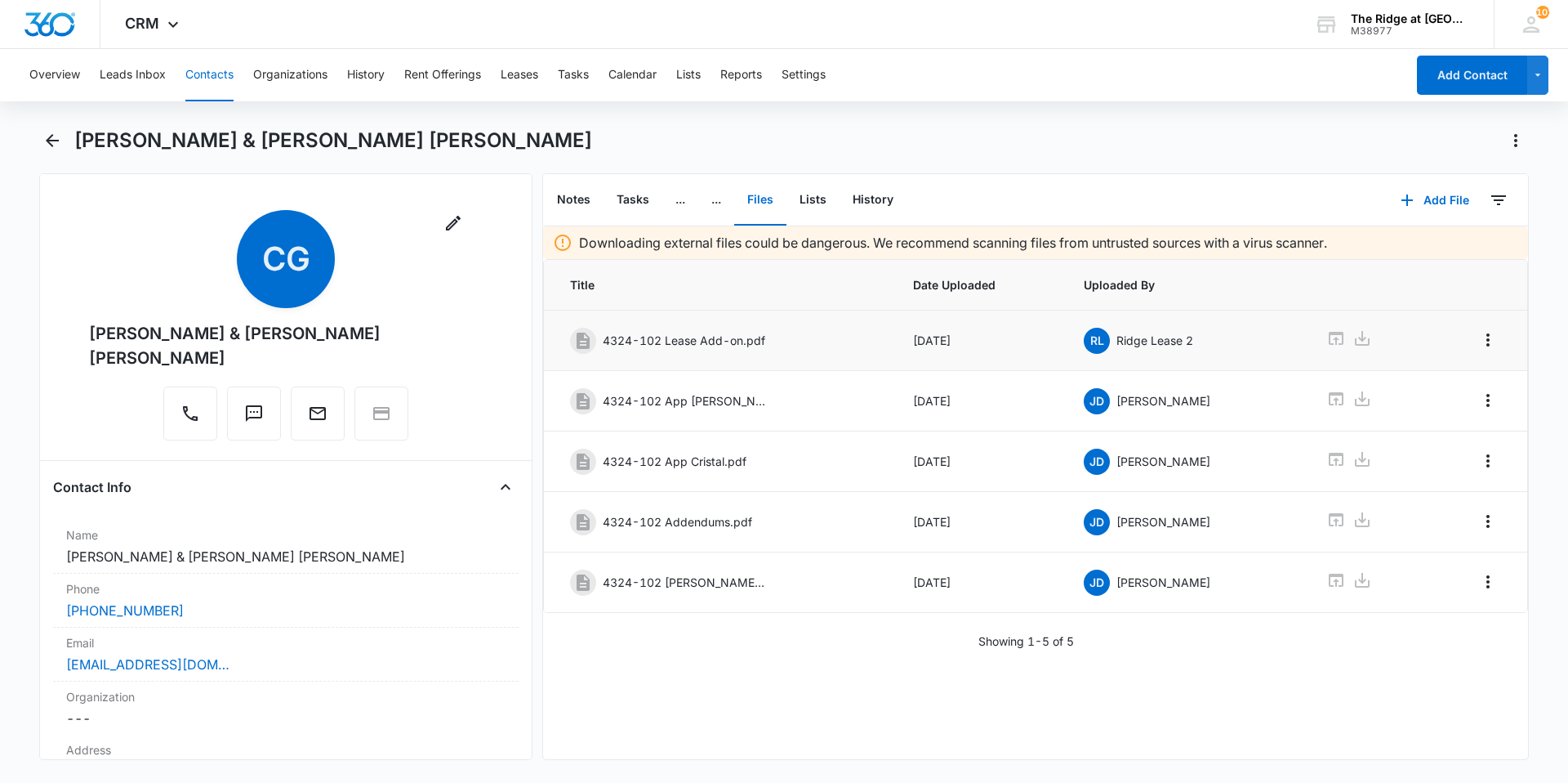
click at [689, 345] on p "4324-102 Lease Add-on.pdf" at bounding box center [683, 340] width 163 height 18
click at [1326, 336] on icon at bounding box center [1336, 338] width 19 height 20
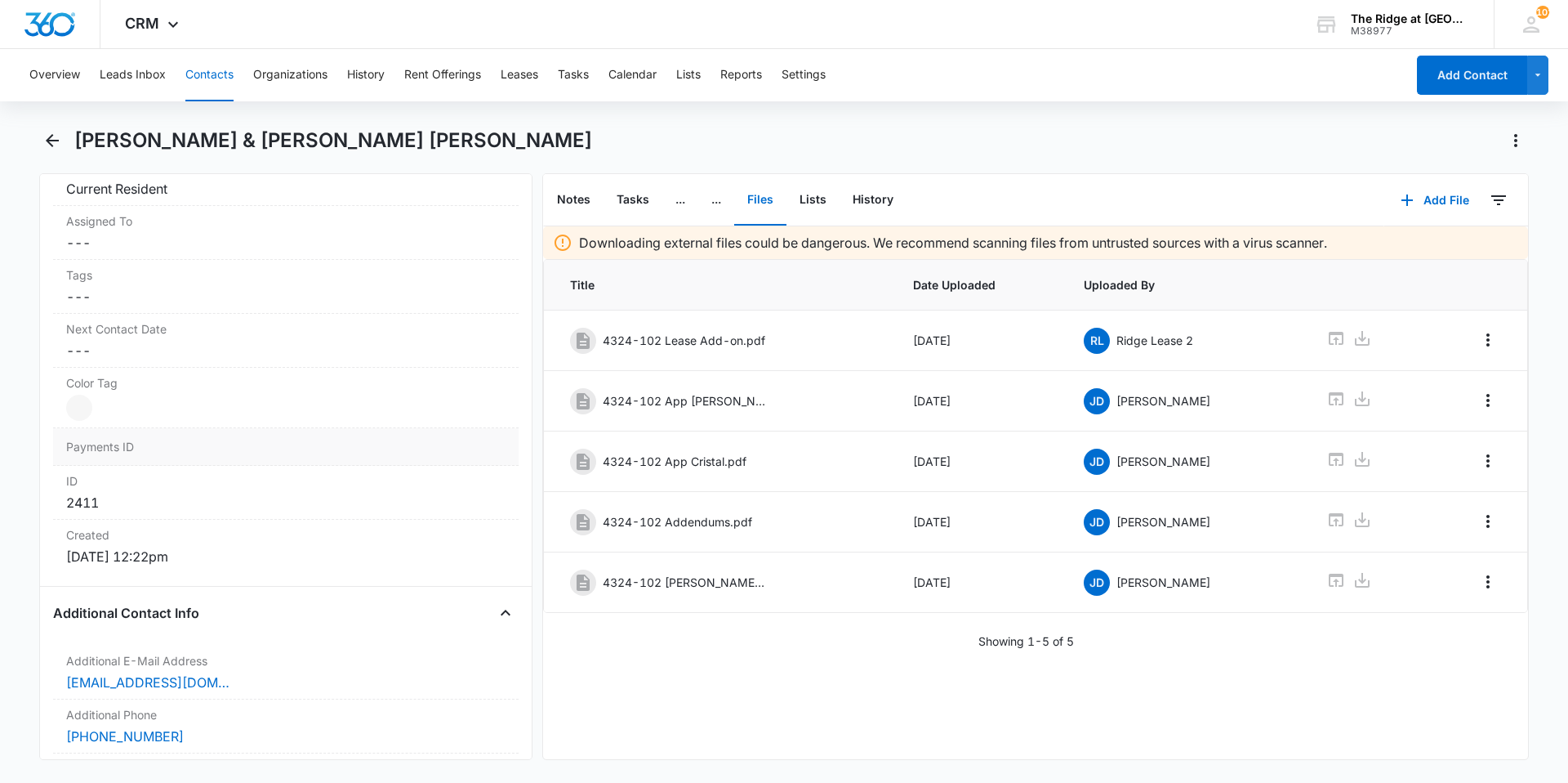
scroll to position [1307, 0]
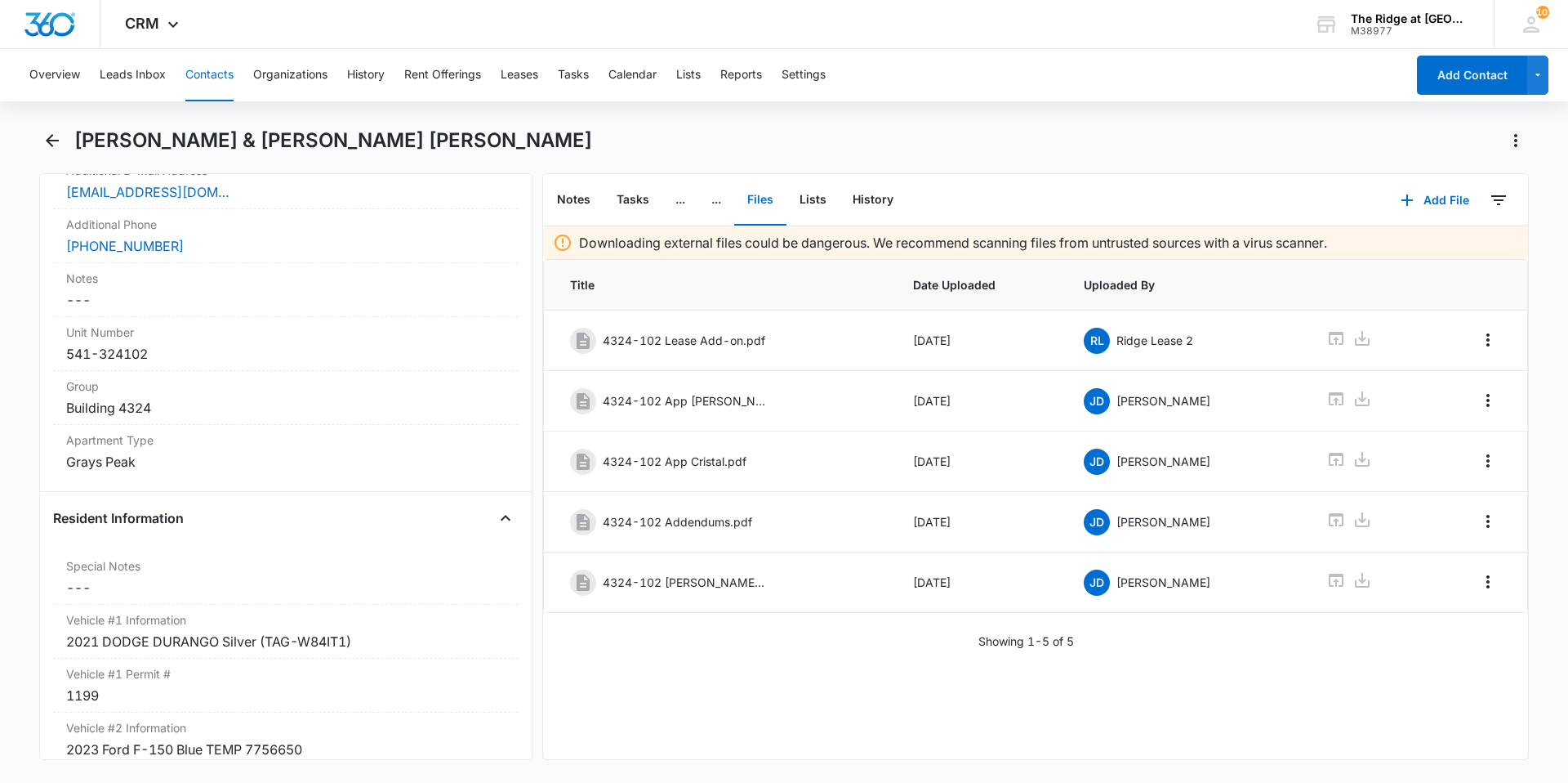
click at [214, 66] on button "Contacts" at bounding box center [209, 75] width 48 height 53
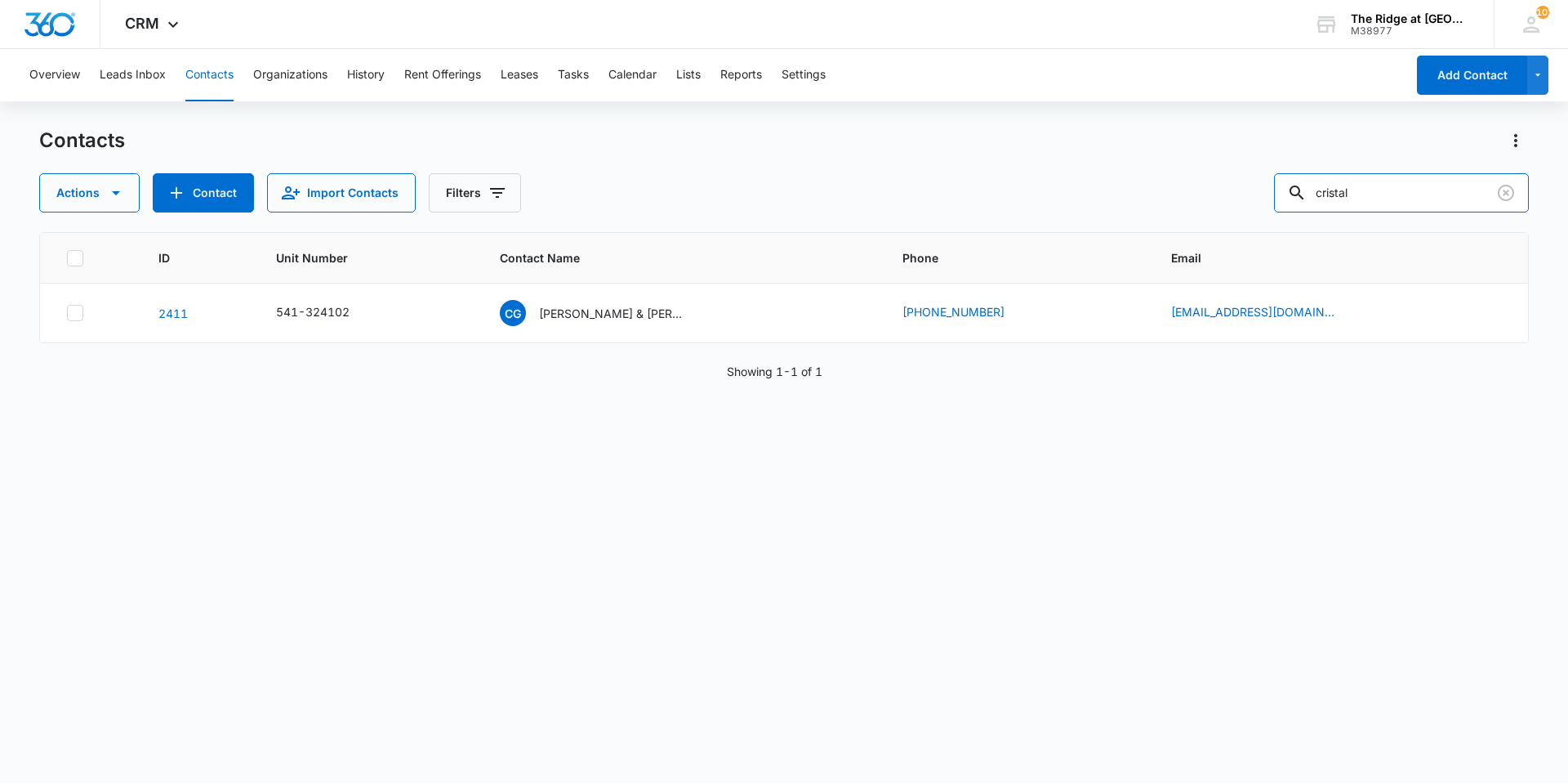
drag, startPoint x: 1392, startPoint y: 196, endPoint x: 1271, endPoint y: 218, distance: 123.0
click at [1271, 218] on div "Contacts Actions Contact Import Contacts Filters cristal ID Unit Number Contact…" at bounding box center [784, 454] width 1489 height 653
type input "[PERSON_NAME]"
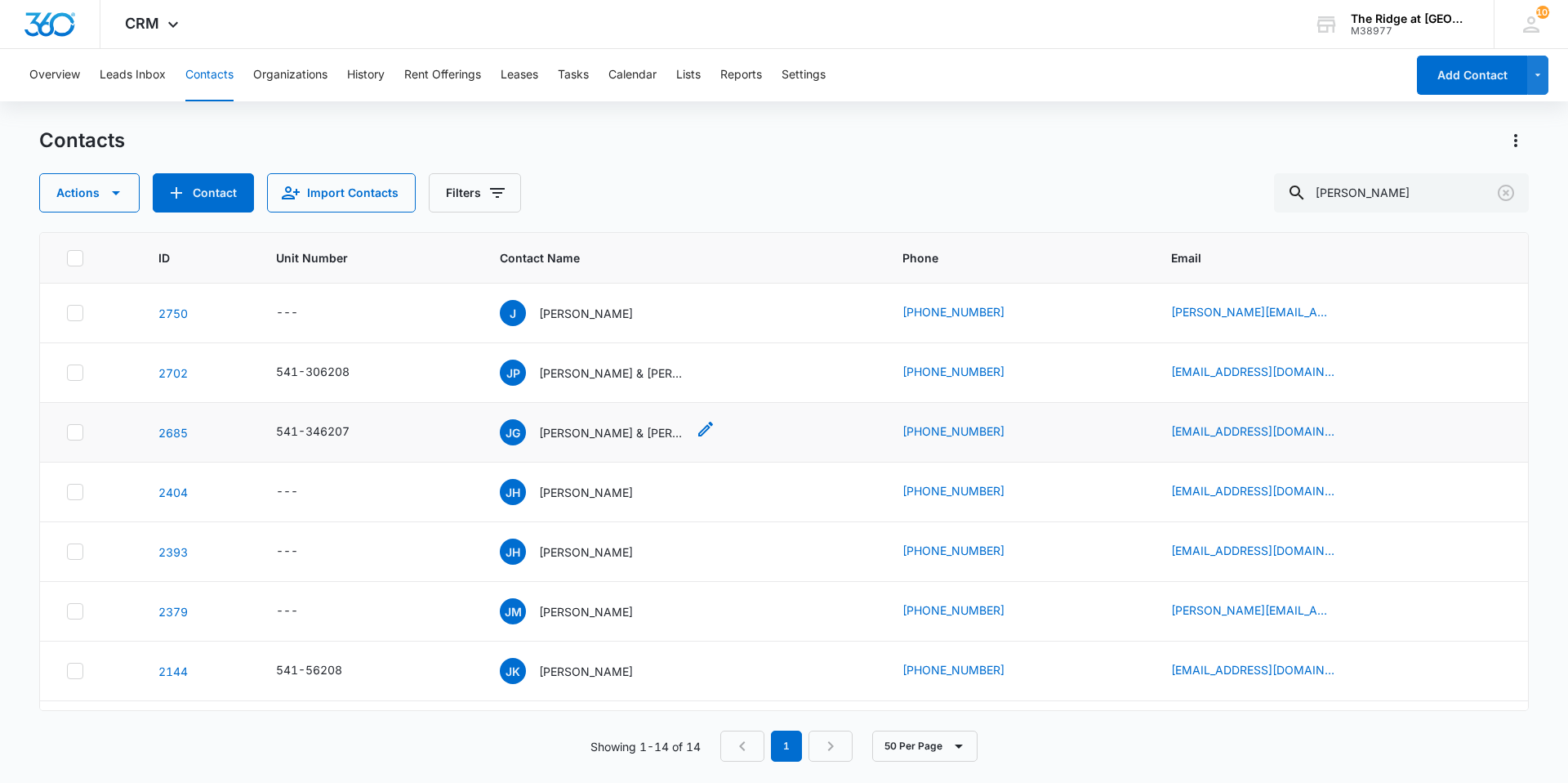
click at [564, 425] on p "[PERSON_NAME] & [PERSON_NAME] [PERSON_NAME]" at bounding box center [612, 433] width 147 height 18
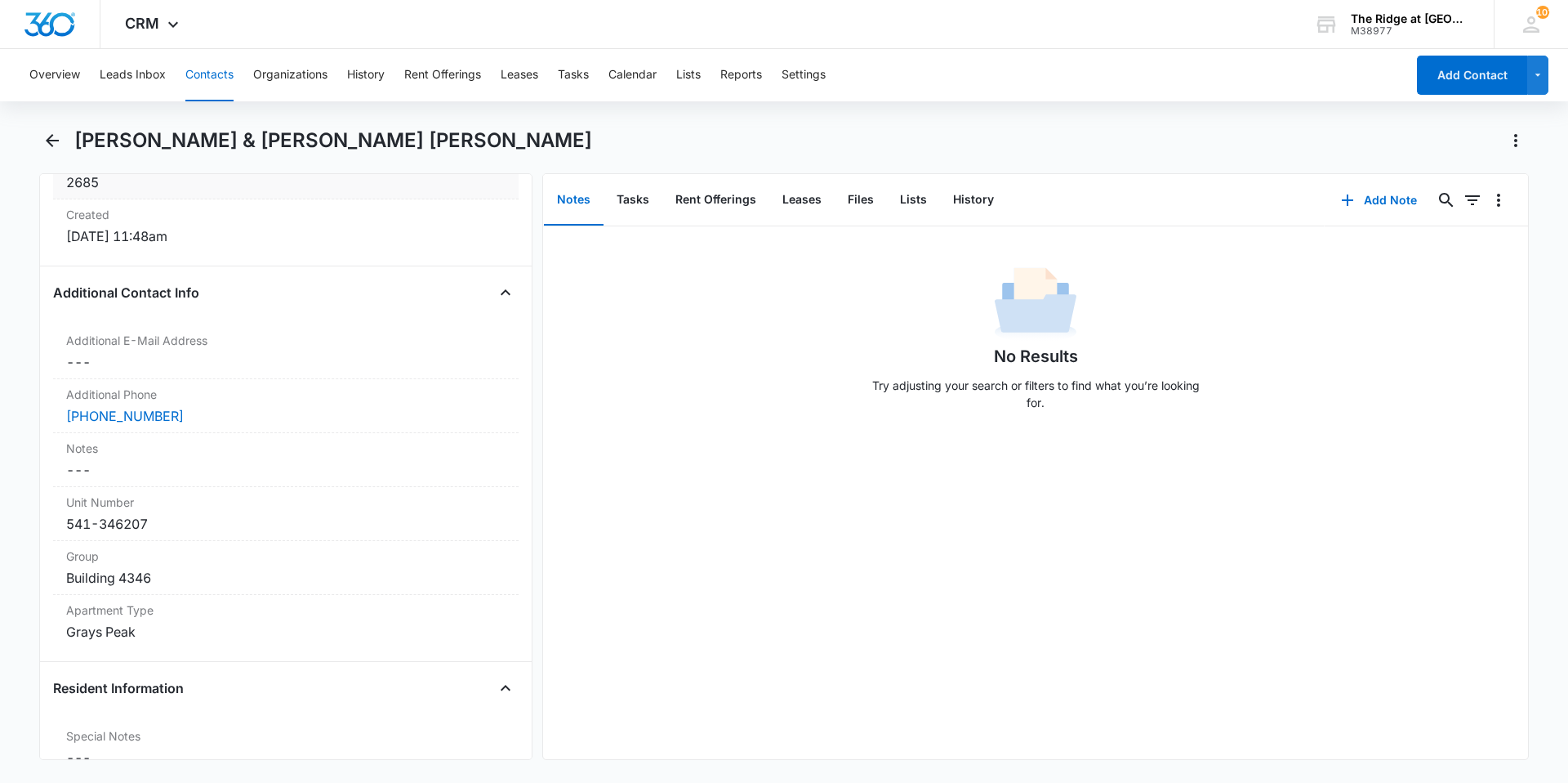
scroll to position [1144, 0]
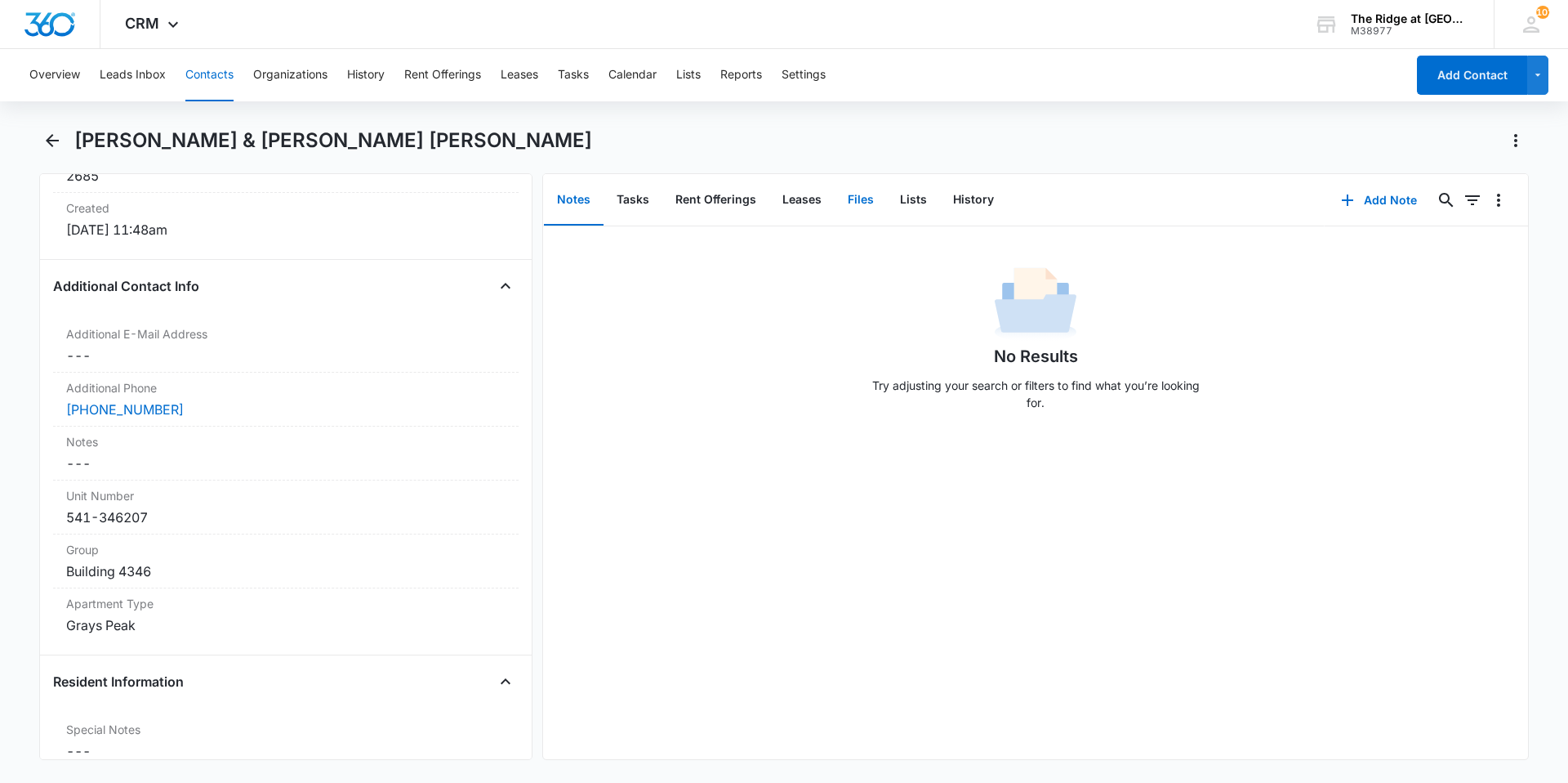
click at [850, 198] on button "Files" at bounding box center [860, 200] width 53 height 51
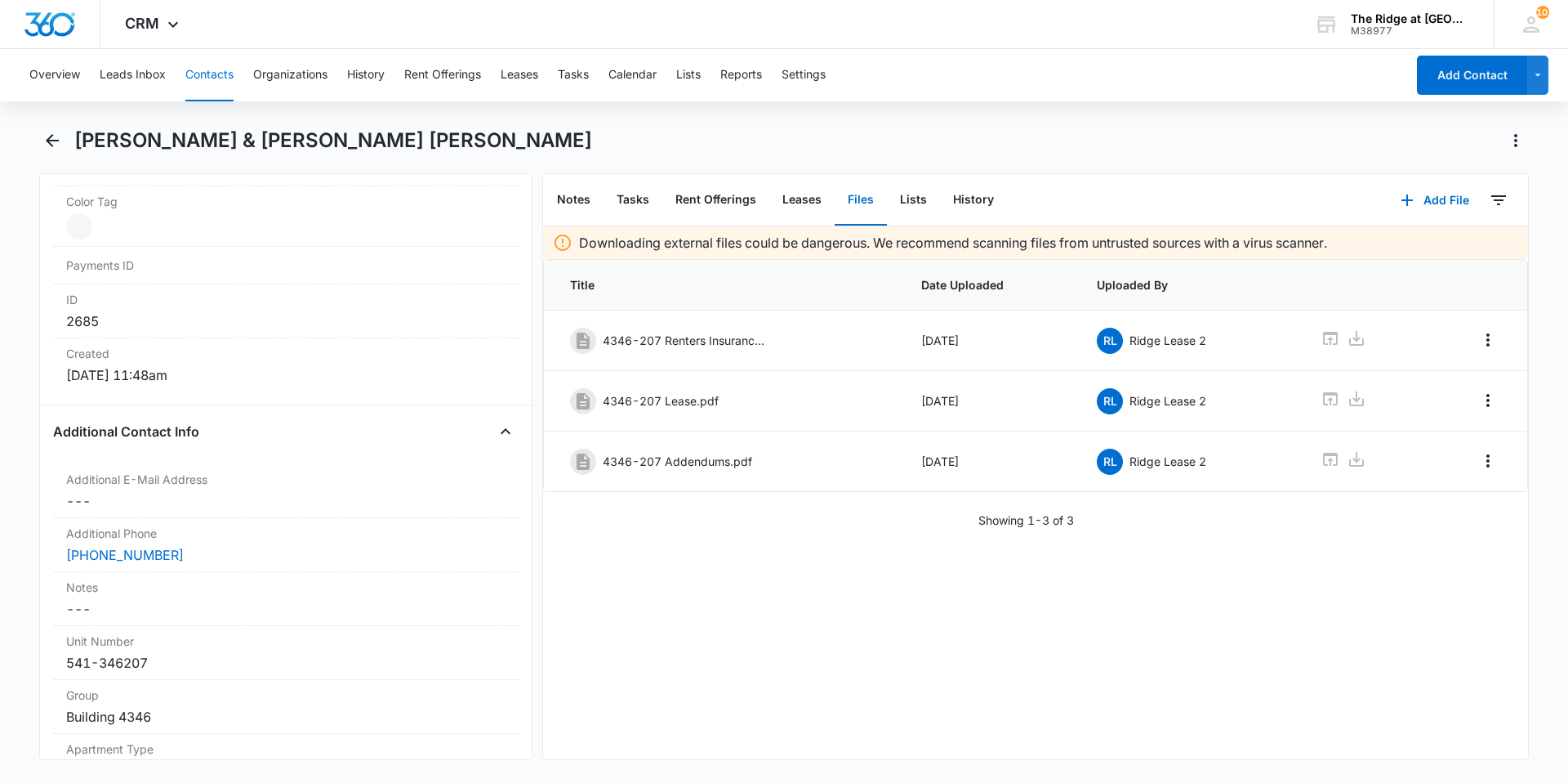
scroll to position [735, 0]
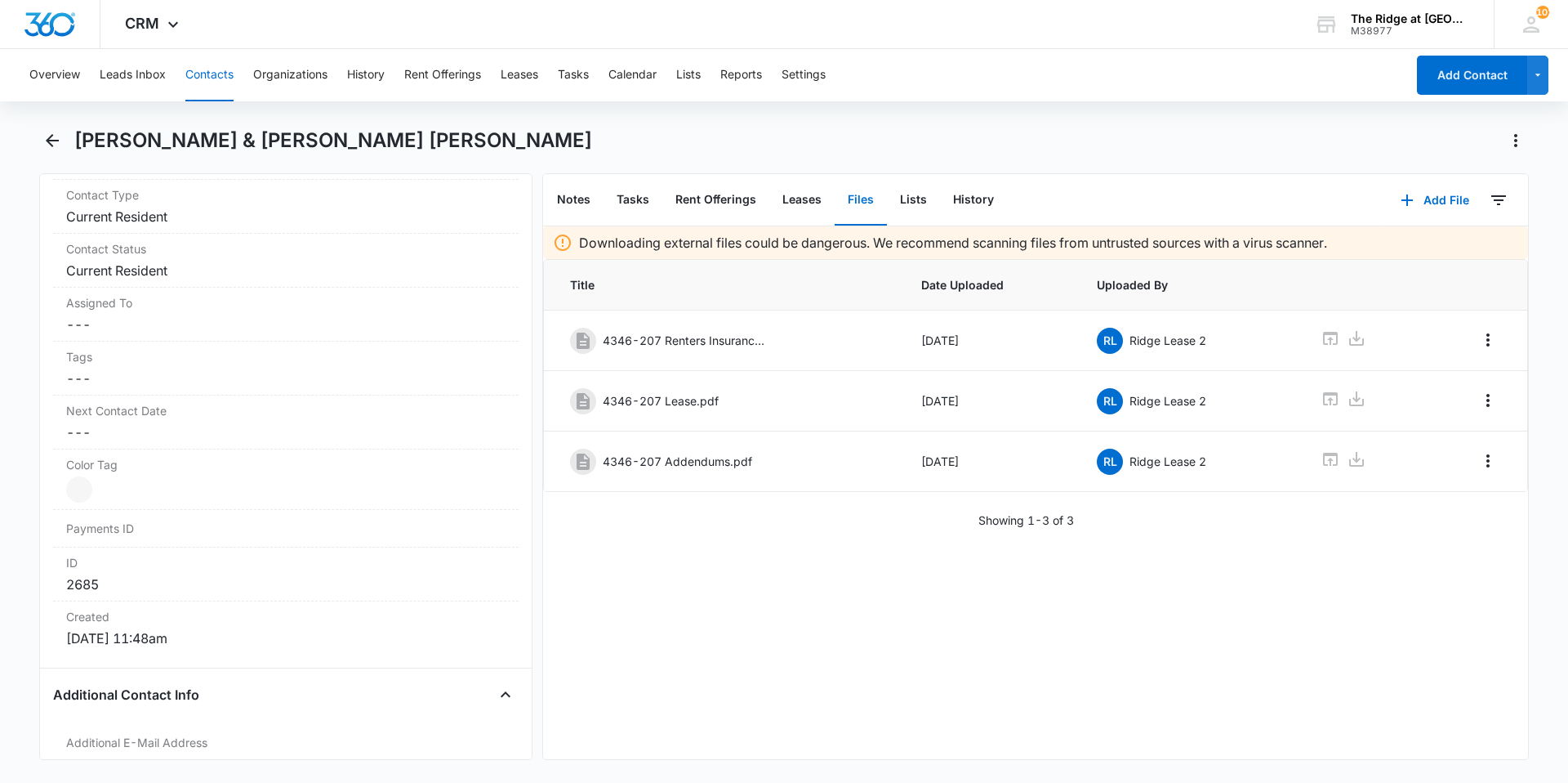
click at [204, 73] on button "Contacts" at bounding box center [209, 75] width 48 height 53
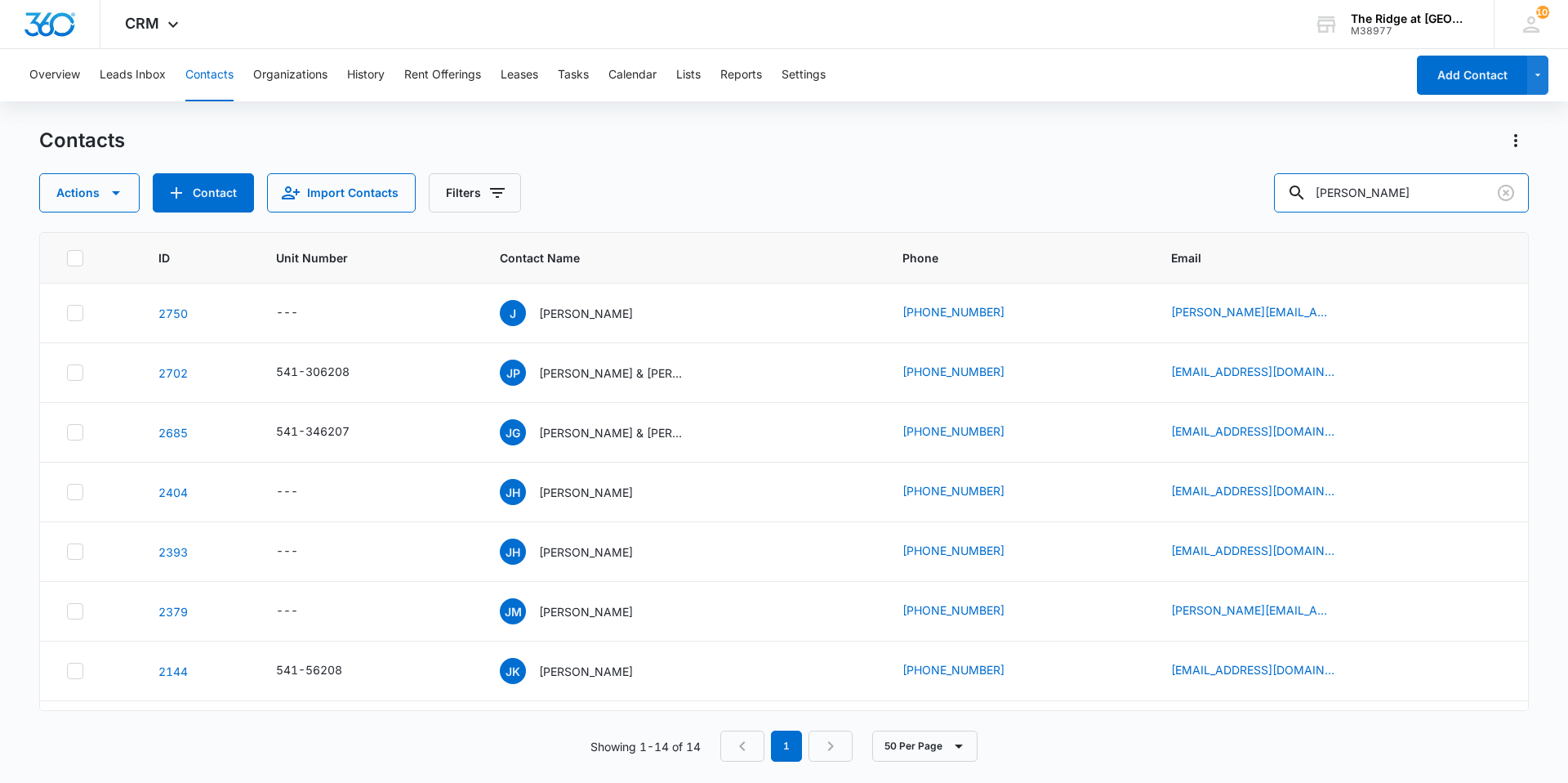
drag, startPoint x: 1398, startPoint y: 195, endPoint x: 1265, endPoint y: 203, distance: 133.2
click at [1263, 199] on div "Actions Contact Import Contacts Filters [PERSON_NAME]" at bounding box center [784, 193] width 1489 height 39
click at [1459, 199] on input "text" at bounding box center [1413, 193] width 230 height 39
type input "[PERSON_NAME]"
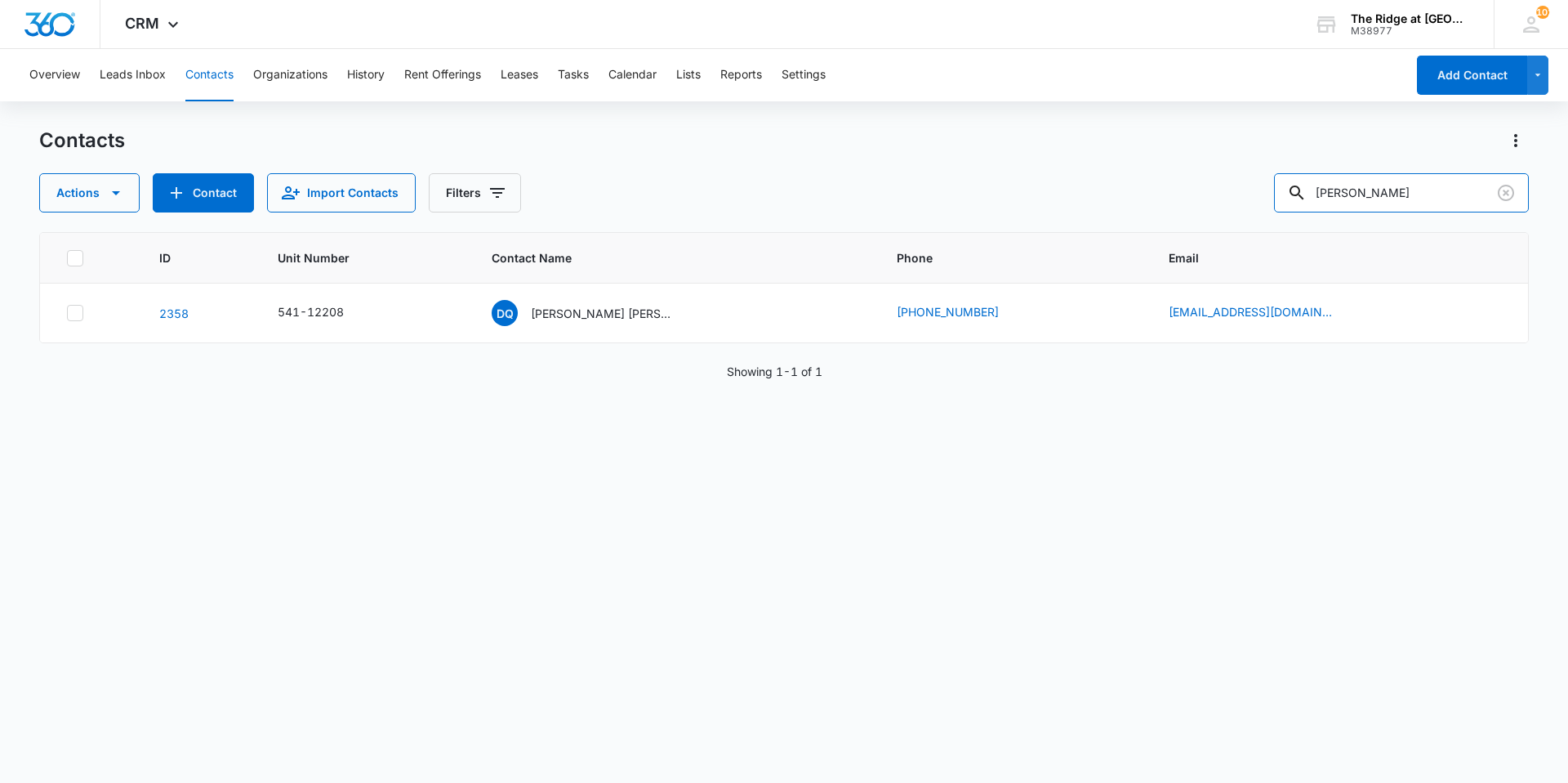
drag, startPoint x: 1412, startPoint y: 195, endPoint x: 1171, endPoint y: 197, distance: 241.0
click at [1171, 197] on div "Actions Contact Import Contacts Filters [PERSON_NAME]" at bounding box center [784, 193] width 1489 height 39
type input "[PERSON_NAME]"
click at [621, 303] on div "DQ [PERSON_NAME] [PERSON_NAME] [PERSON_NAME] [PERSON_NAME] [PERSON_NAME]" at bounding box center [584, 312] width 186 height 26
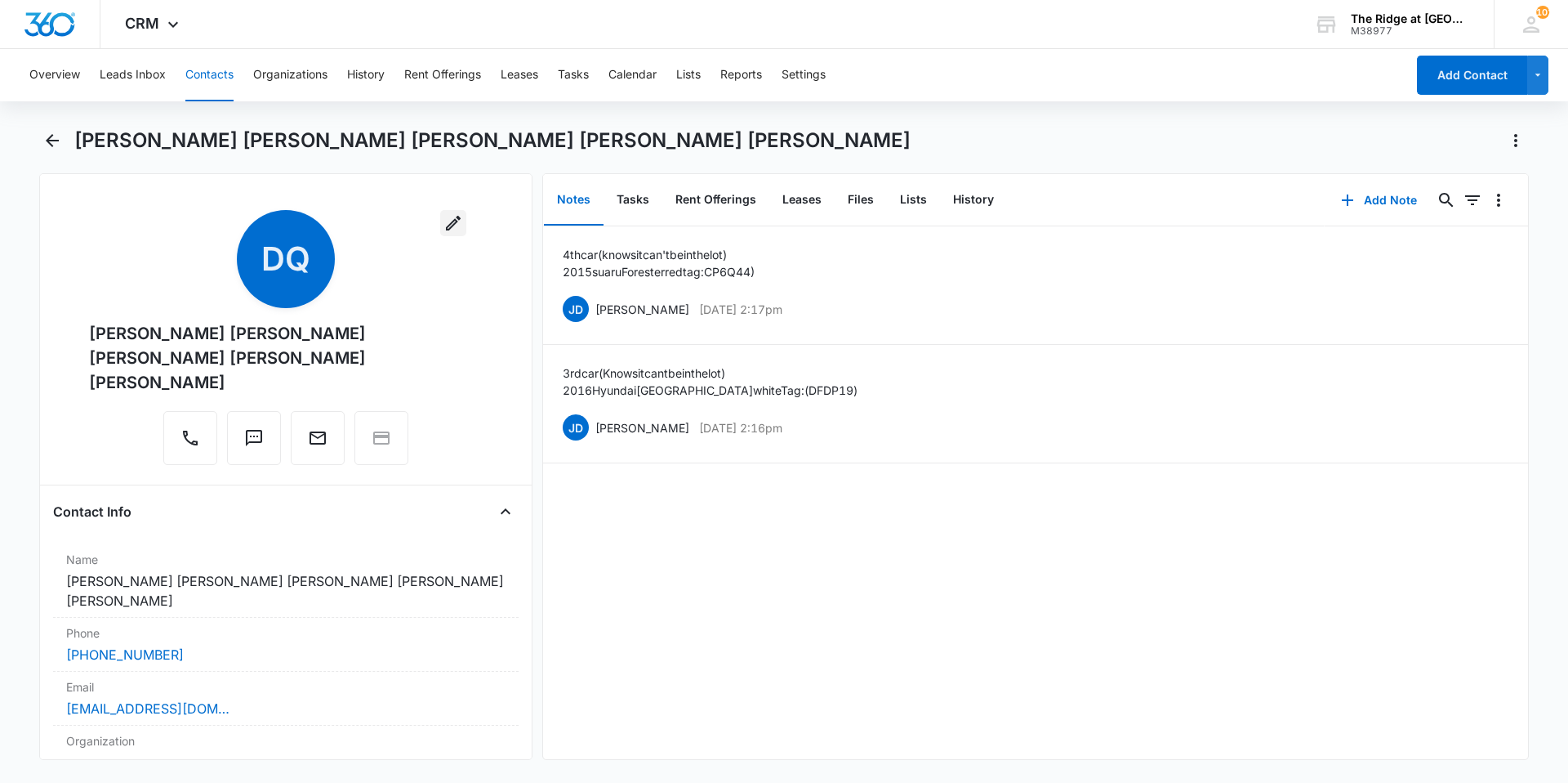
click at [443, 221] on icon "button" at bounding box center [453, 223] width 19 height 20
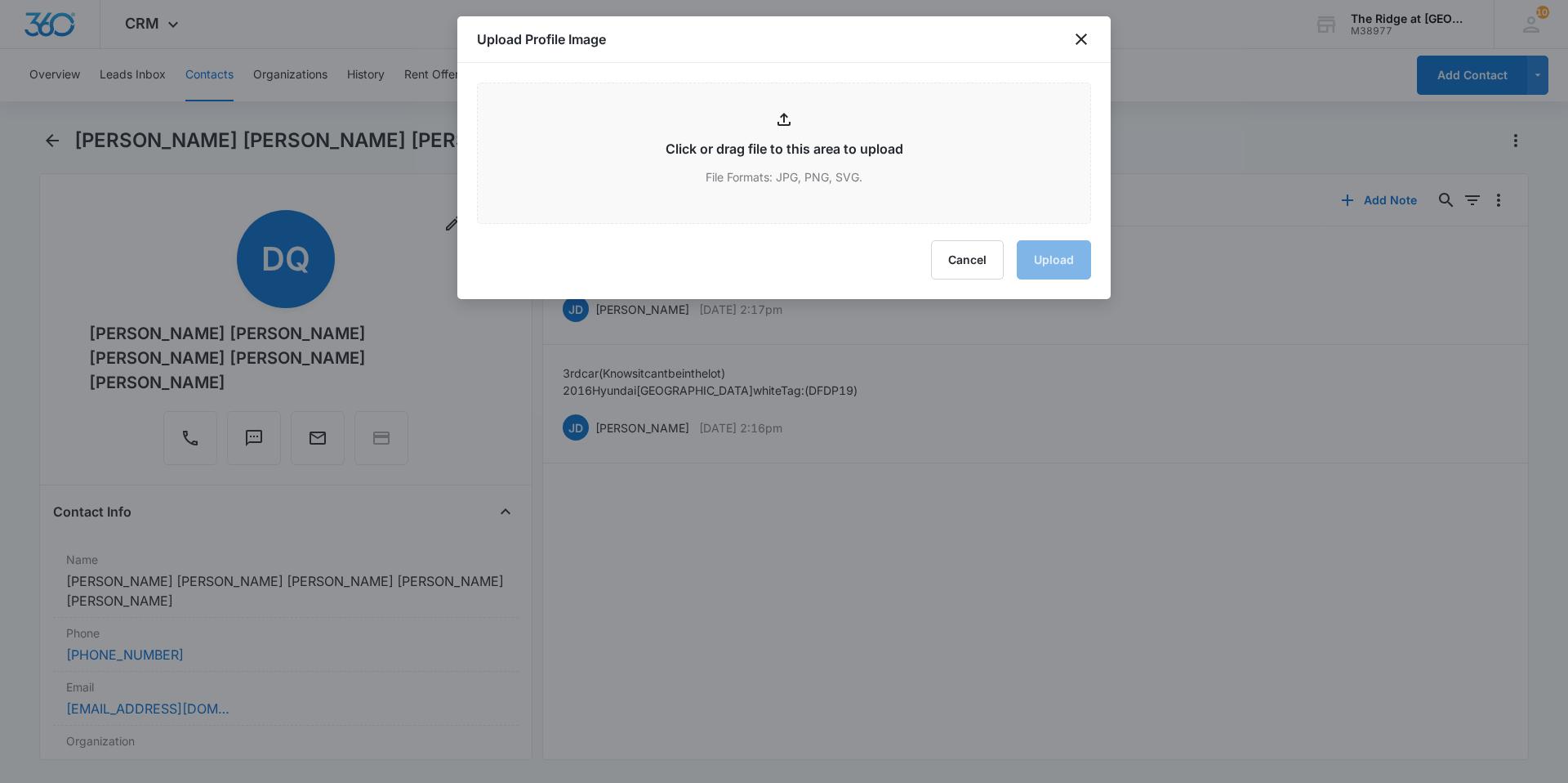
click at [1088, 22] on div "Upload Profile Image" at bounding box center [784, 40] width 653 height 47
click at [1082, 37] on icon "close" at bounding box center [1081, 39] width 19 height 20
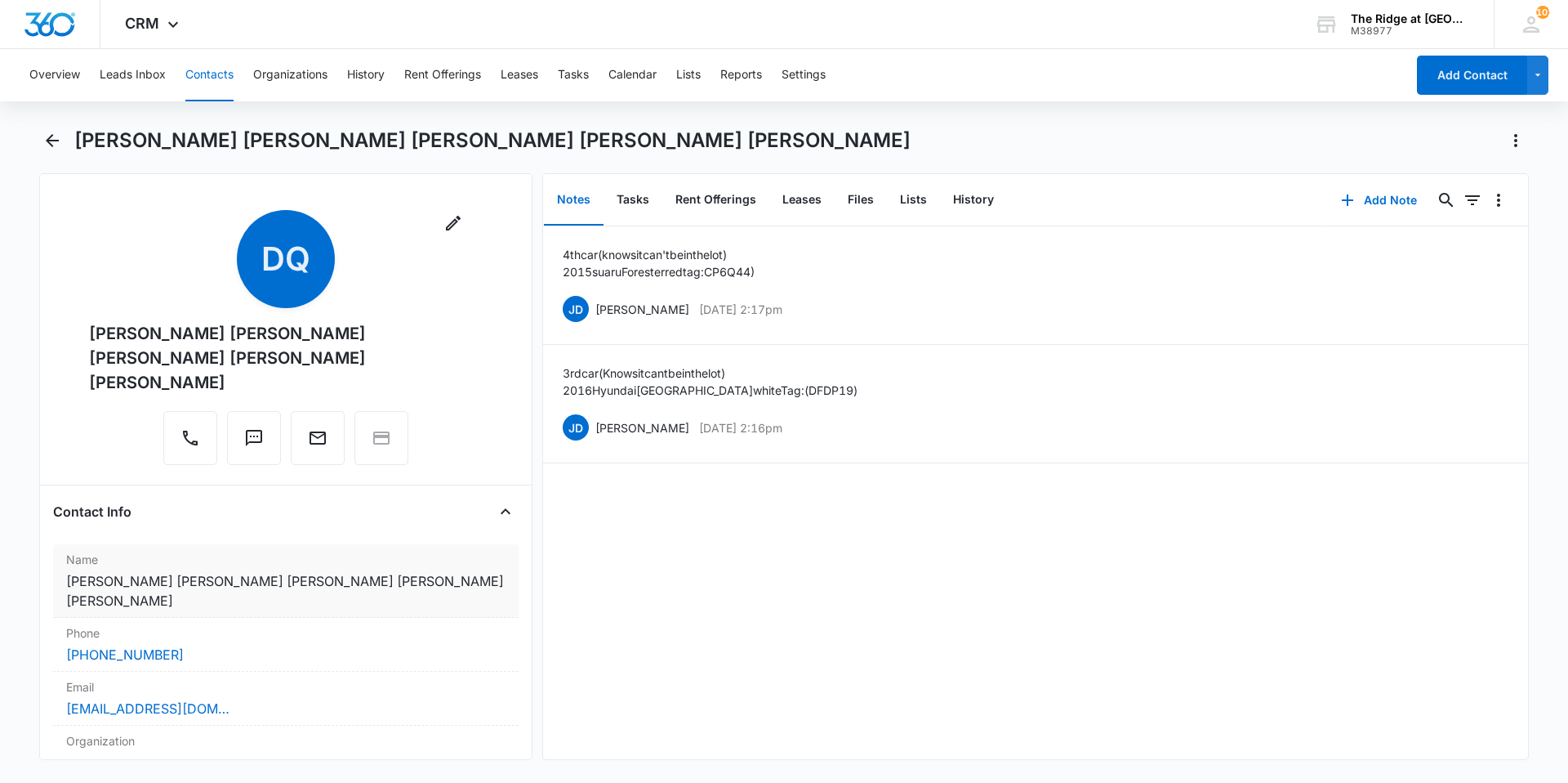
click at [150, 581] on dd "Cancel Save Changes [PERSON_NAME] [PERSON_NAME] [PERSON_NAME] [PERSON_NAME] [PE…" at bounding box center [286, 591] width 440 height 39
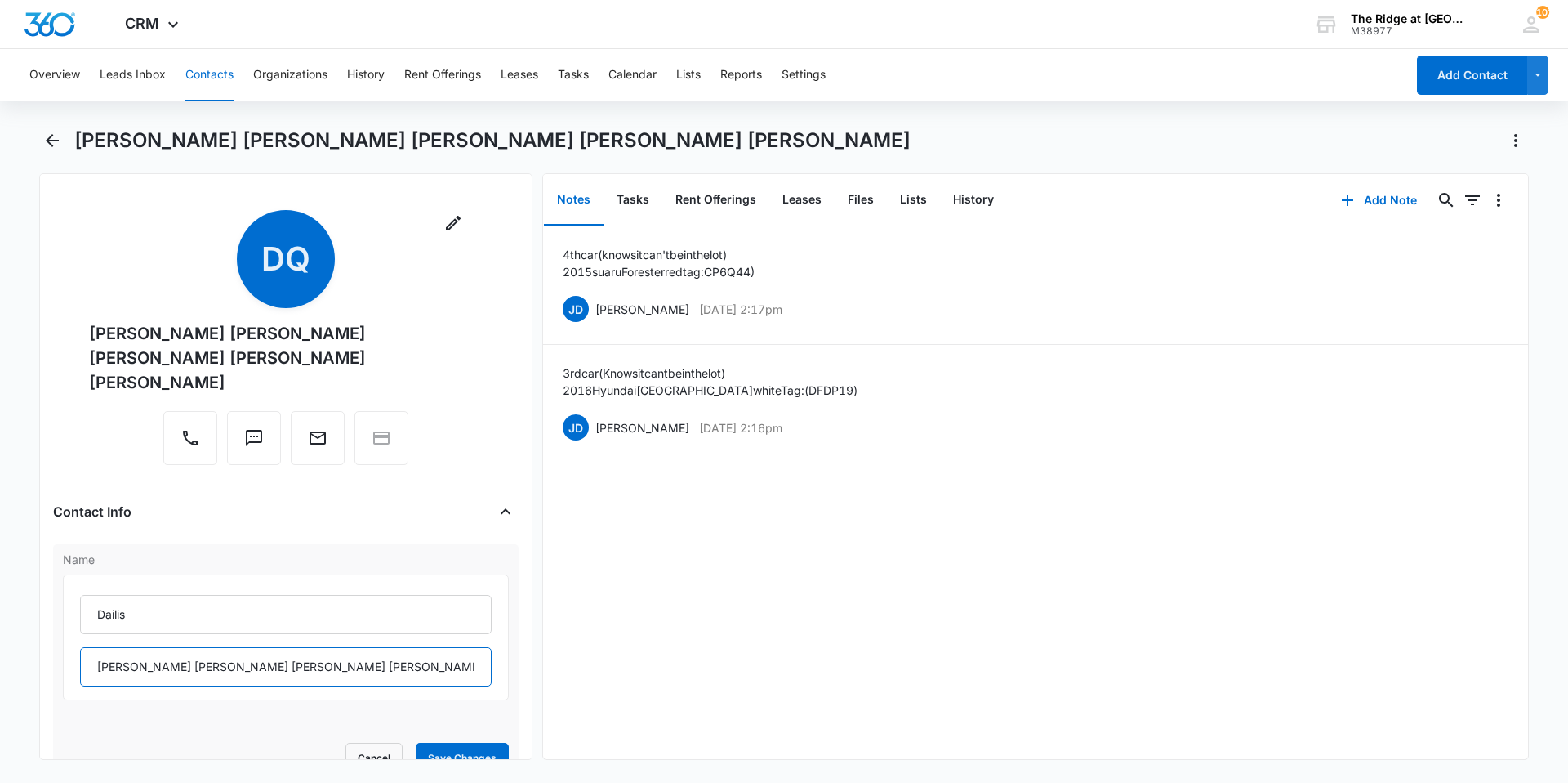
drag, startPoint x: 219, startPoint y: 643, endPoint x: 81, endPoint y: 627, distance: 138.9
click at [81, 647] on input "[PERSON_NAME] [PERSON_NAME] [PERSON_NAME] [PERSON_NAME] [PERSON_NAME]" at bounding box center [286, 667] width 411 height 39
drag, startPoint x: 272, startPoint y: 643, endPoint x: 190, endPoint y: 643, distance: 82.0
click at [190, 647] on input "[PERSON_NAME] [PERSON_NAME] [PERSON_NAME]" at bounding box center [286, 667] width 411 height 39
type input "[PERSON_NAME] [PERSON_NAME]"
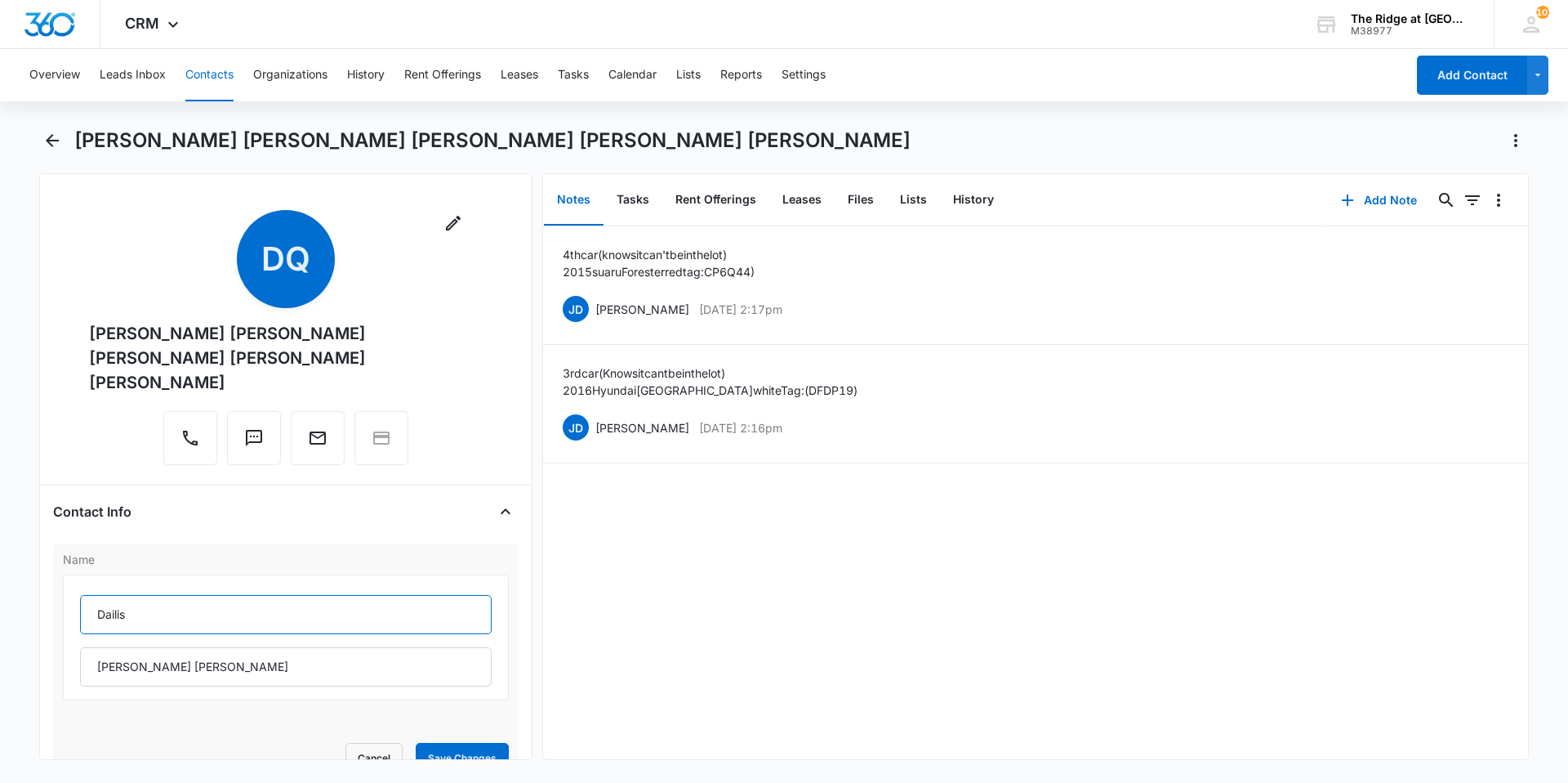
drag, startPoint x: 139, startPoint y: 589, endPoint x: 83, endPoint y: 585, distance: 56.1
click at [83, 595] on input "Dailis" at bounding box center [286, 614] width 411 height 39
drag, startPoint x: 134, startPoint y: 643, endPoint x: 72, endPoint y: 644, distance: 62.0
click at [72, 644] on div "[PERSON_NAME] [PERSON_NAME]" at bounding box center [286, 637] width 445 height 126
type input "Duporte [PERSON_NAME]"
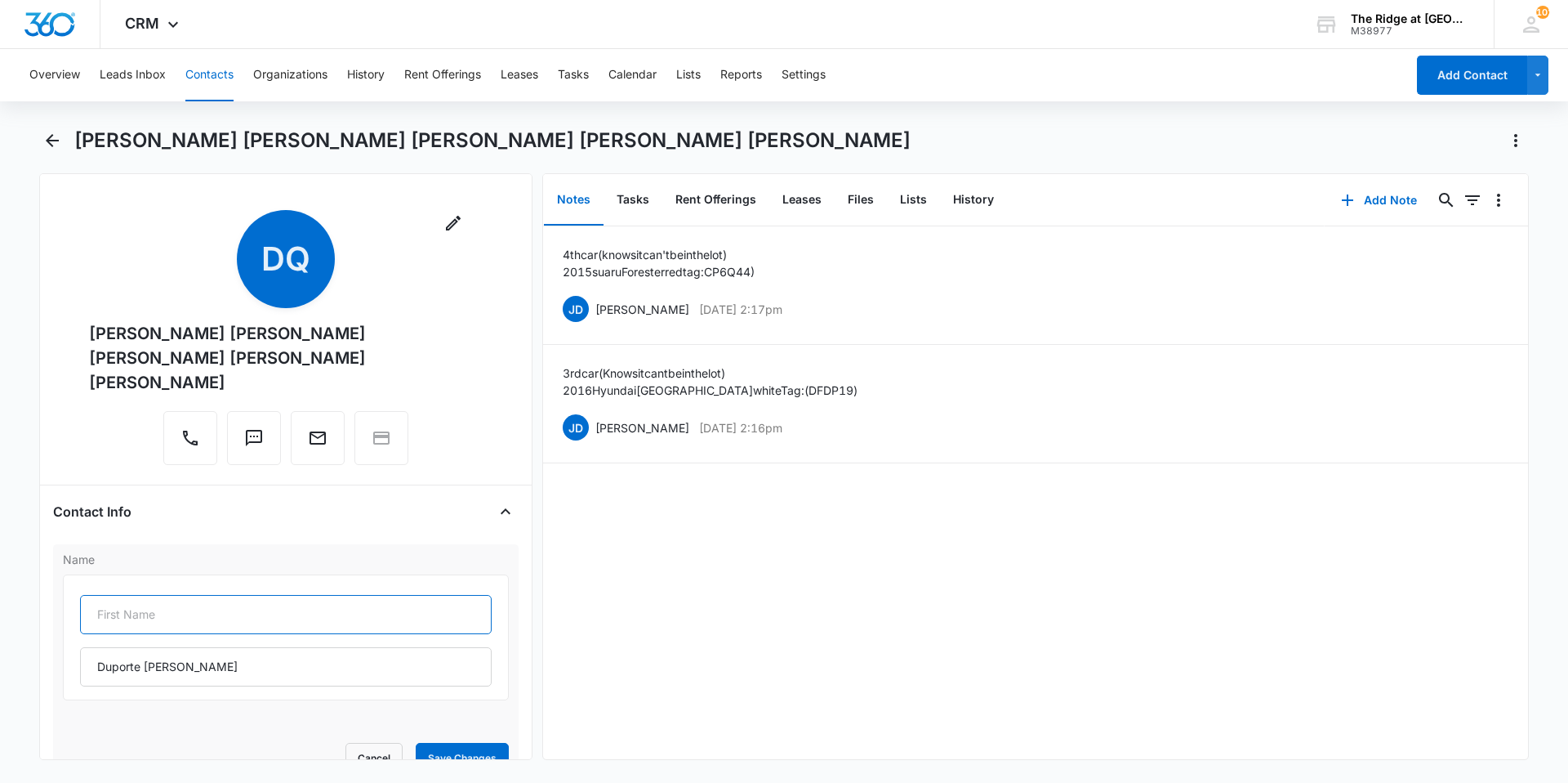
click at [137, 595] on input "text" at bounding box center [286, 614] width 411 height 39
paste input "[PERSON_NAME]"
type input "[PERSON_NAME]"
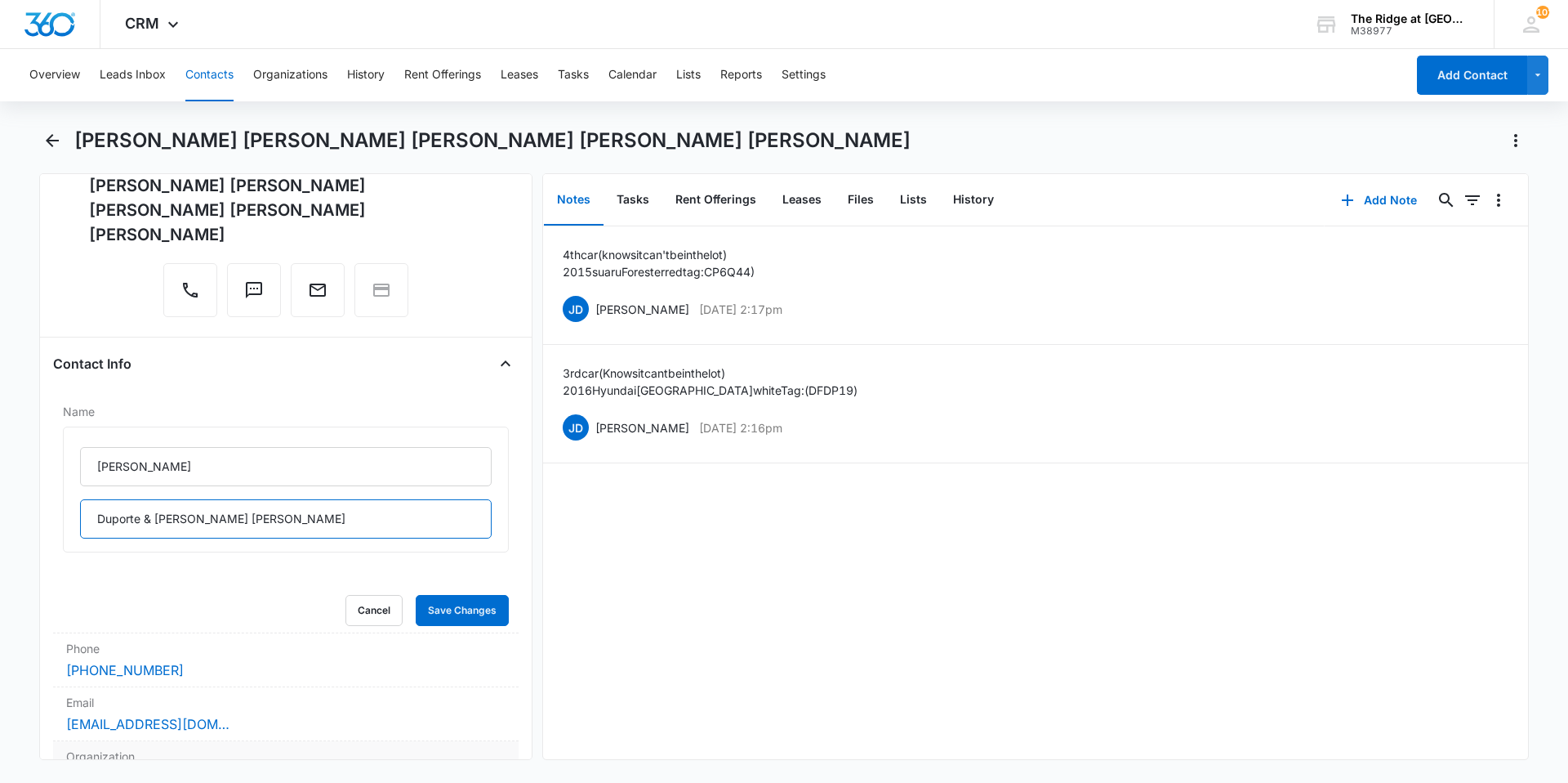
scroll to position [245, 0]
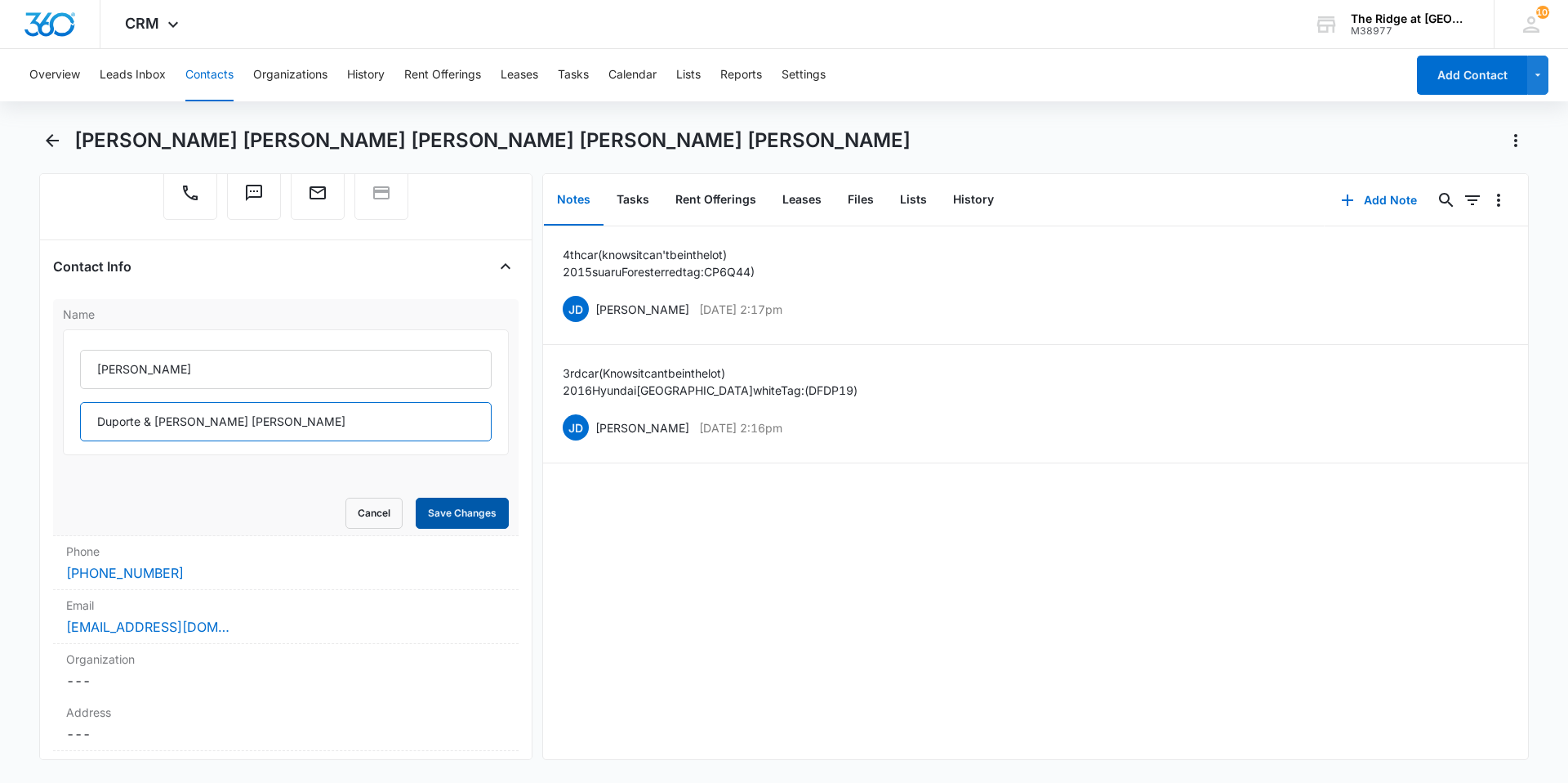
type input "Duporte & [PERSON_NAME] [PERSON_NAME]"
click at [461, 497] on button "Save Changes" at bounding box center [462, 513] width 94 height 31
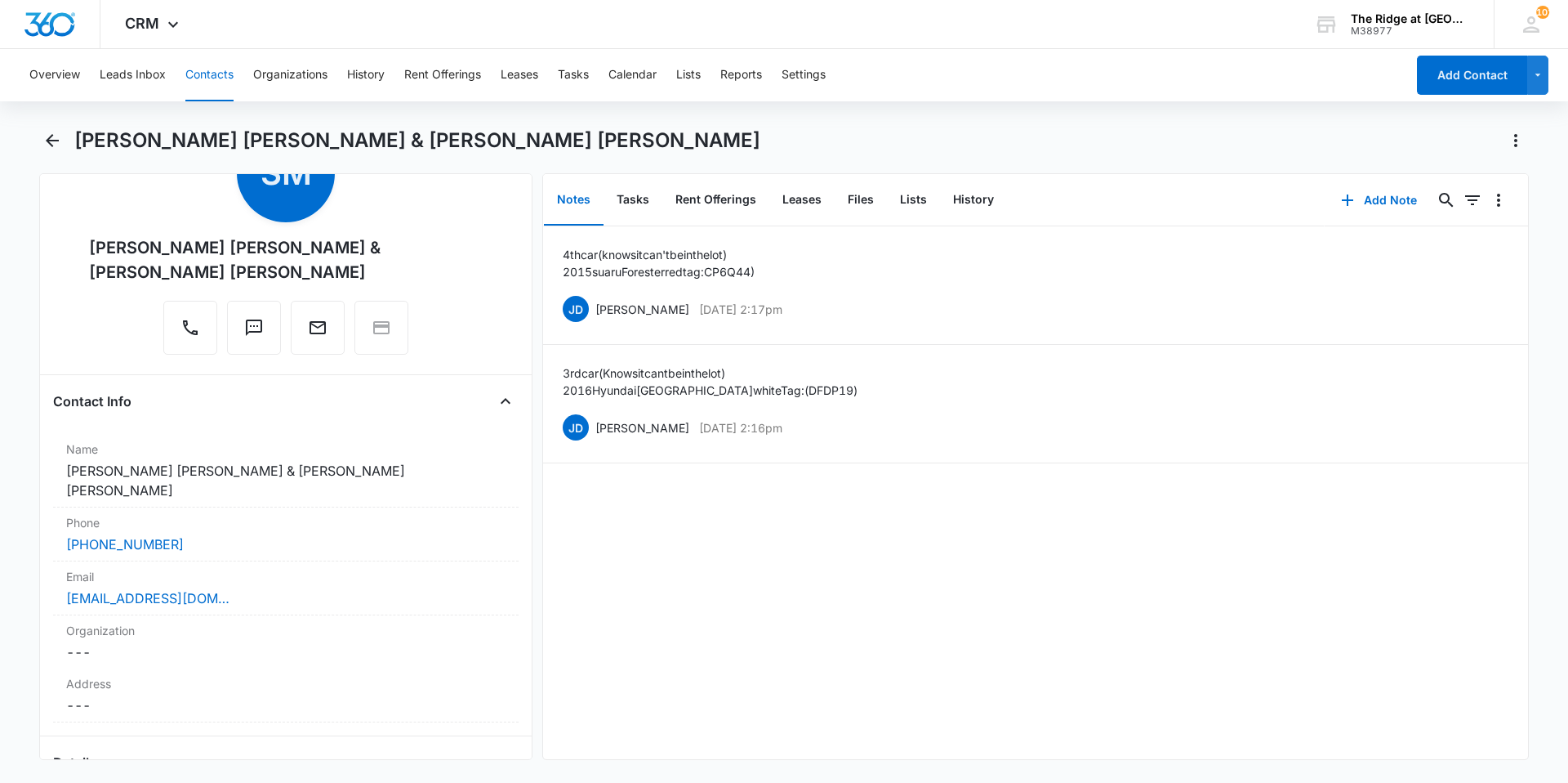
scroll to position [164, 0]
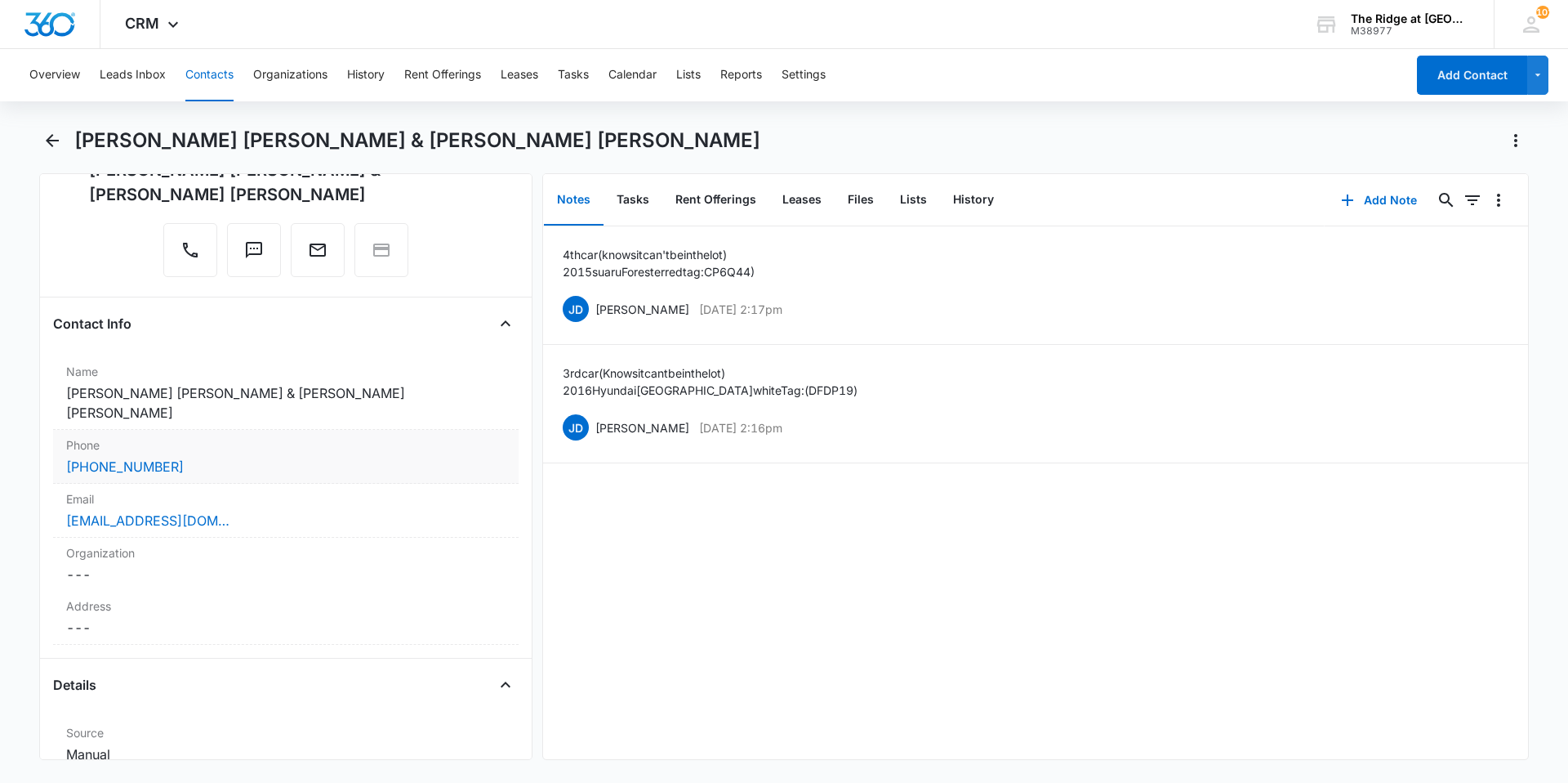
click at [218, 456] on div "[PHONE_NUMBER]" at bounding box center [286, 466] width 440 height 20
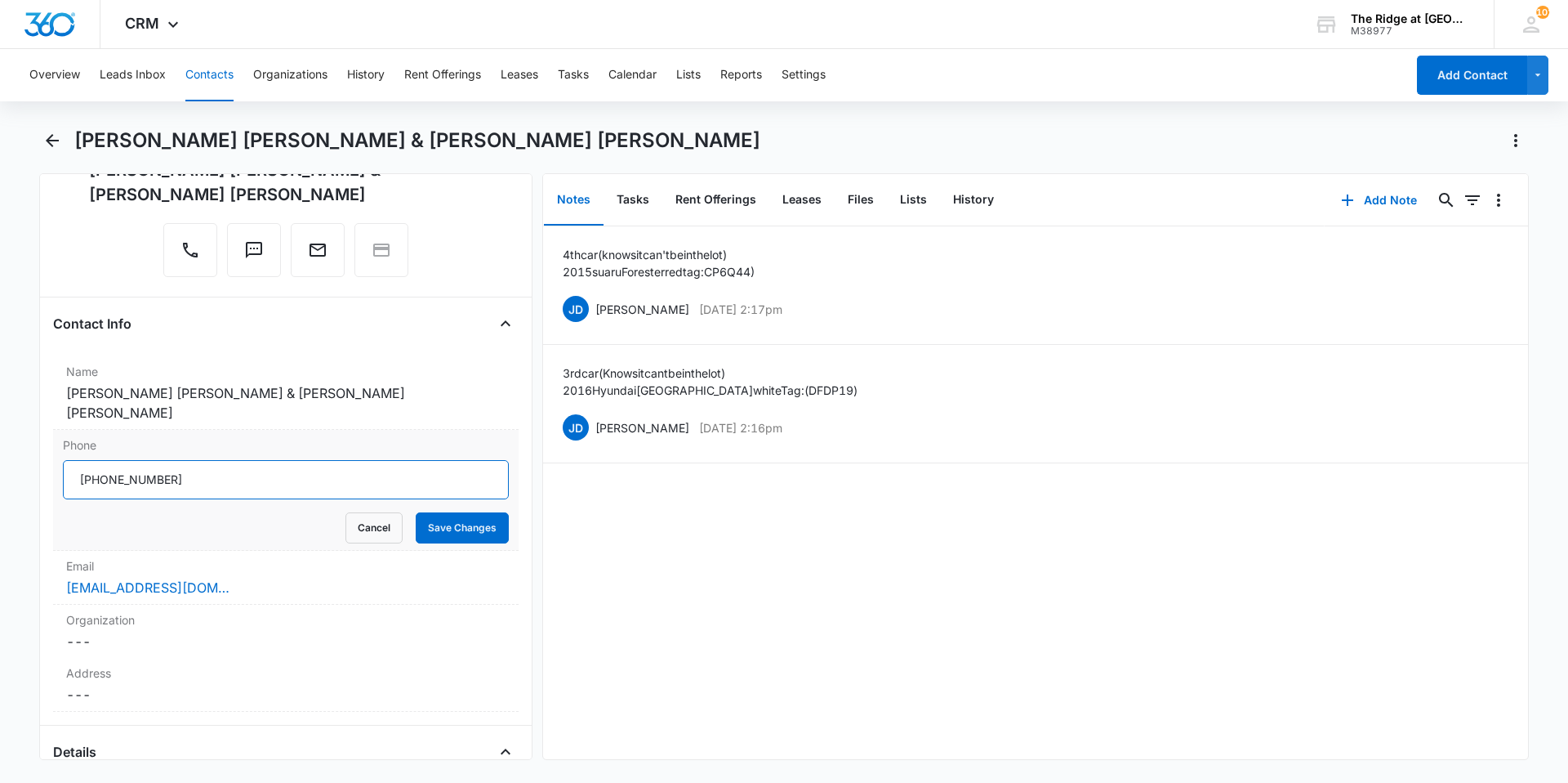
drag, startPoint x: 203, startPoint y: 446, endPoint x: 77, endPoint y: 467, distance: 127.7
click at [77, 467] on input "Phone" at bounding box center [286, 480] width 445 height 39
type input "[PHONE_NUMBER]"
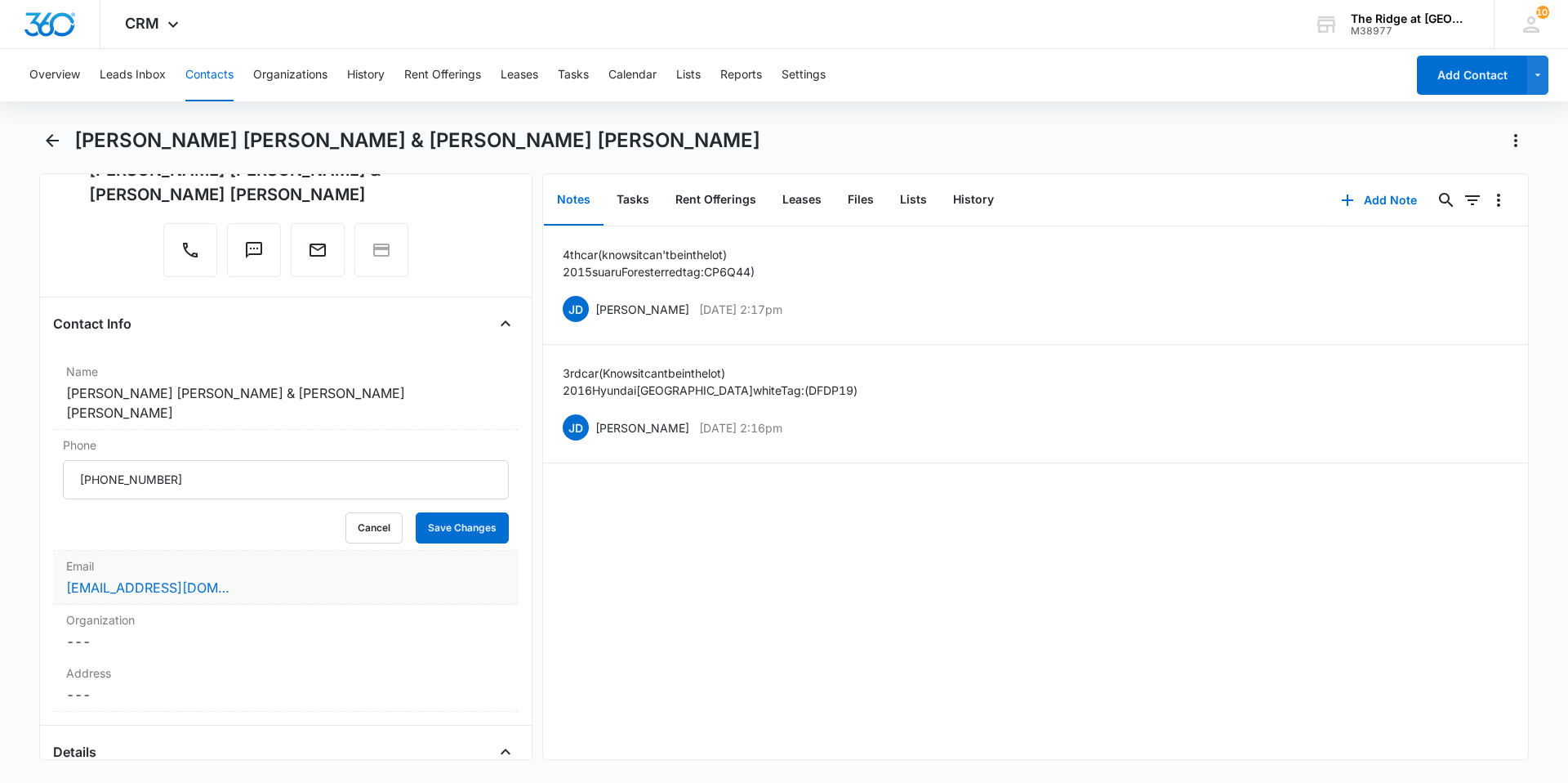
click at [249, 577] on div "[EMAIL_ADDRESS][DOMAIN_NAME]" at bounding box center [286, 587] width 440 height 20
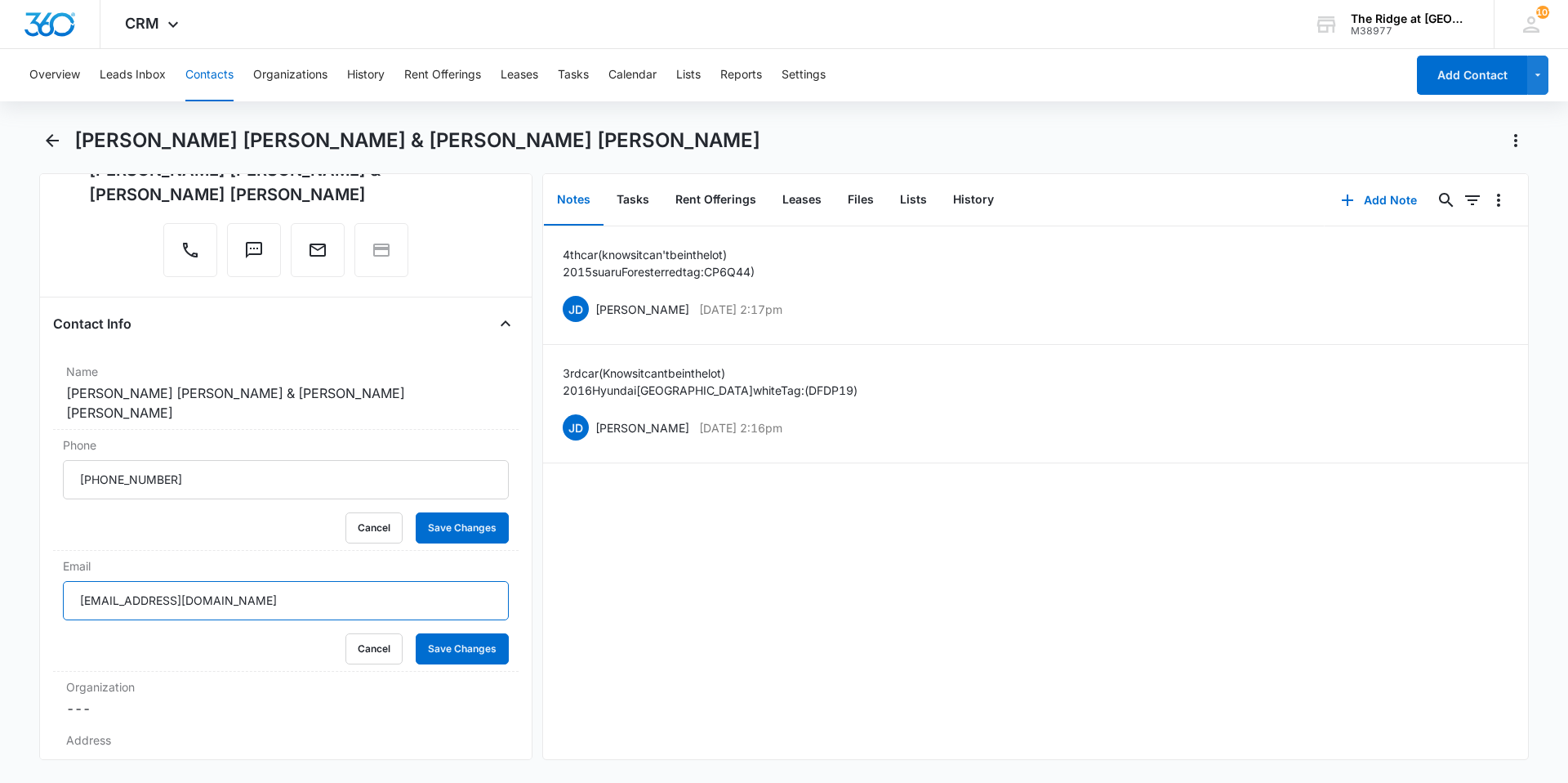
drag, startPoint x: 239, startPoint y: 580, endPoint x: -47, endPoint y: 574, distance: 286.1
click at [0, 574] on html "CRM Apps Reputation Websites Forms CRM Email Social Content Intelligence Files …" at bounding box center [784, 391] width 1568 height 783
type input "[EMAIL_ADDRESS][DOMAIN_NAME]"
click at [427, 512] on button "Save Changes" at bounding box center [462, 528] width 94 height 31
click at [459, 635] on button "Save Changes" at bounding box center [462, 648] width 94 height 31
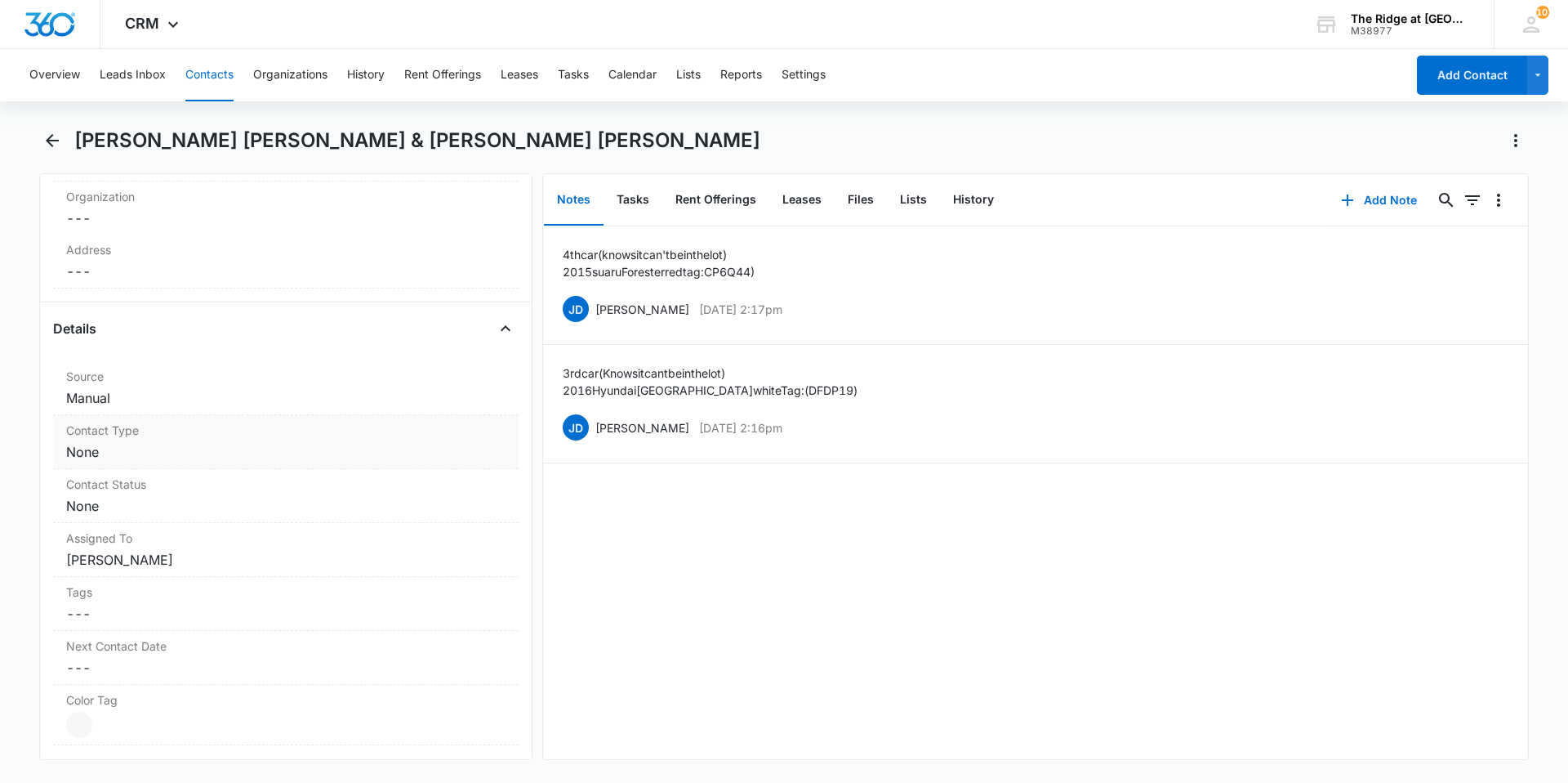
click at [182, 442] on dd "Cancel Save Changes None" at bounding box center [286, 451] width 440 height 20
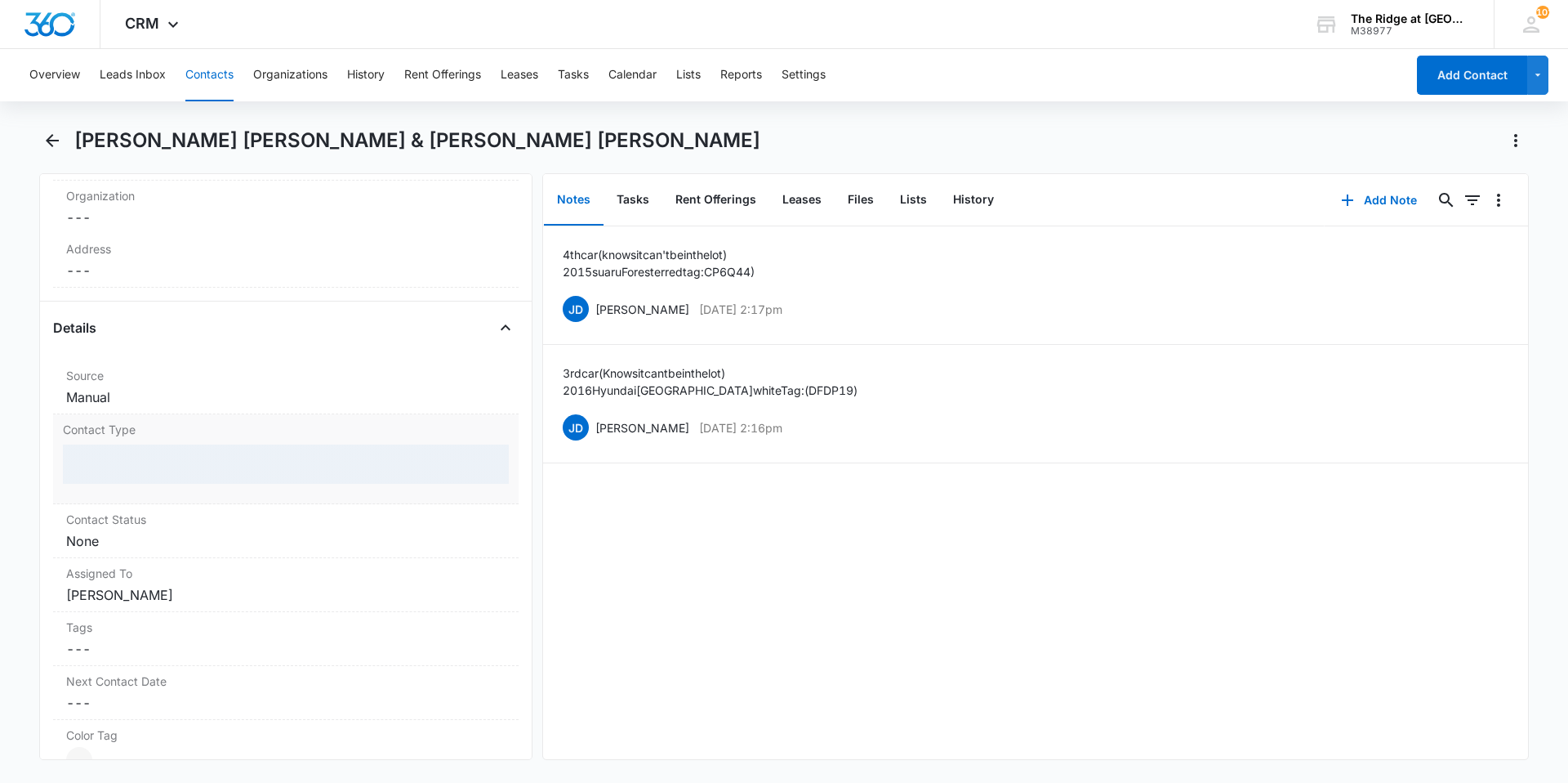
scroll to position [520, 0]
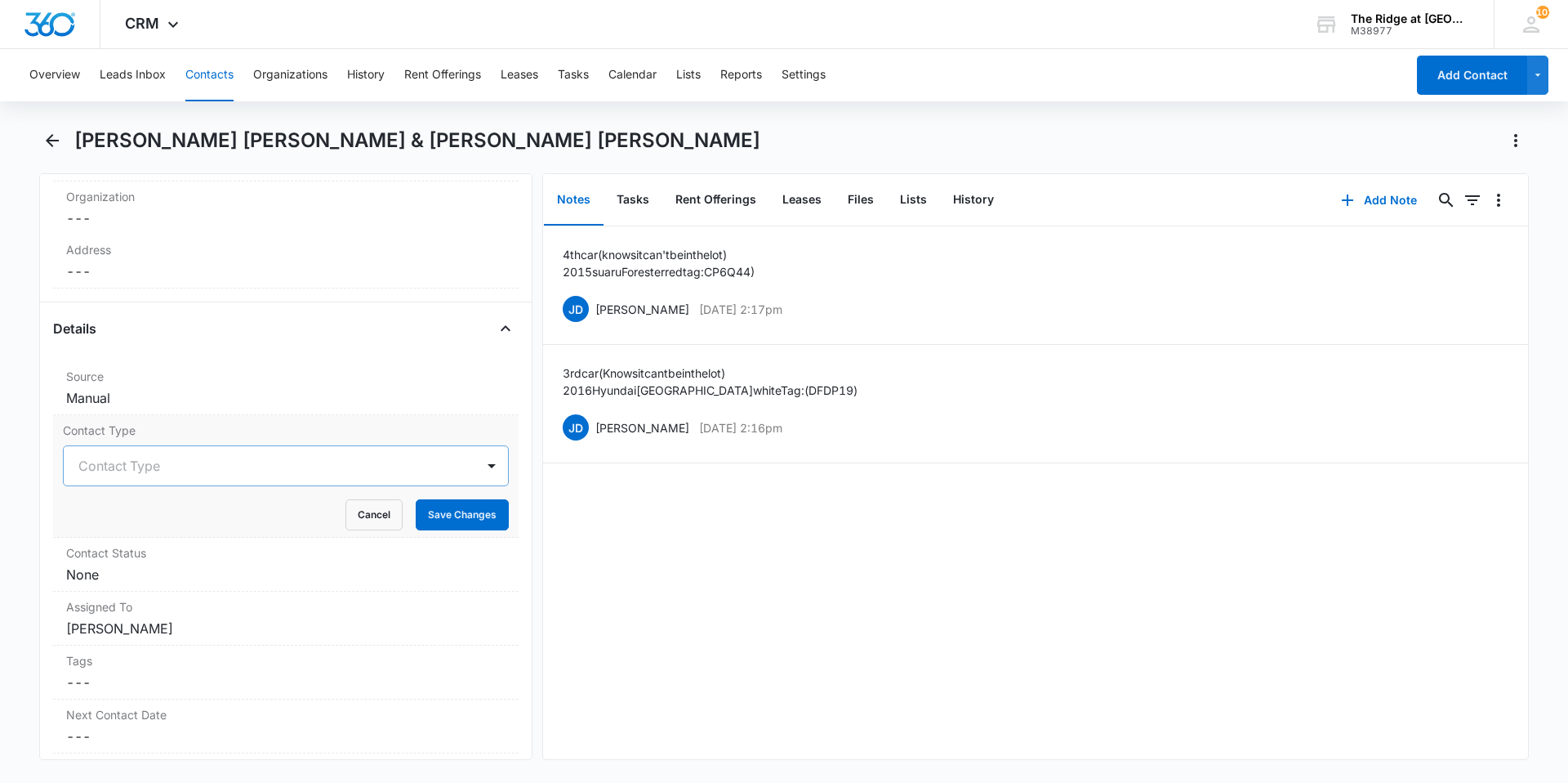
click at [191, 454] on div at bounding box center [265, 465] width 375 height 22
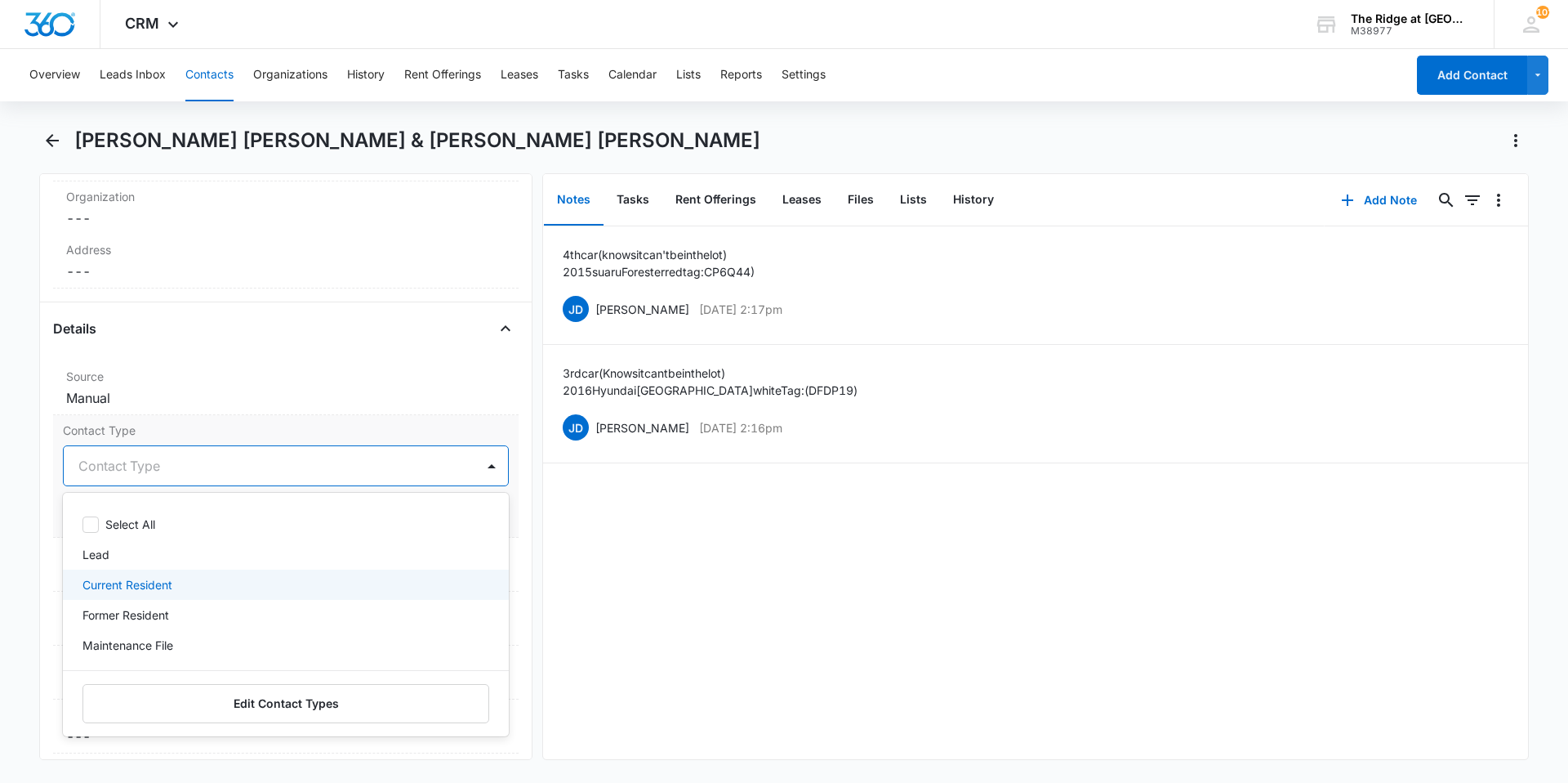
click at [126, 576] on p "Current Resident" at bounding box center [128, 585] width 90 height 18
drag, startPoint x: 570, startPoint y: 599, endPoint x: 340, endPoint y: 515, distance: 244.9
click at [571, 599] on div "4th car (knows it can't be in the lot) 2015 suaru Forester red tag: CP6Q44) [PE…" at bounding box center [1035, 492] width 984 height 532
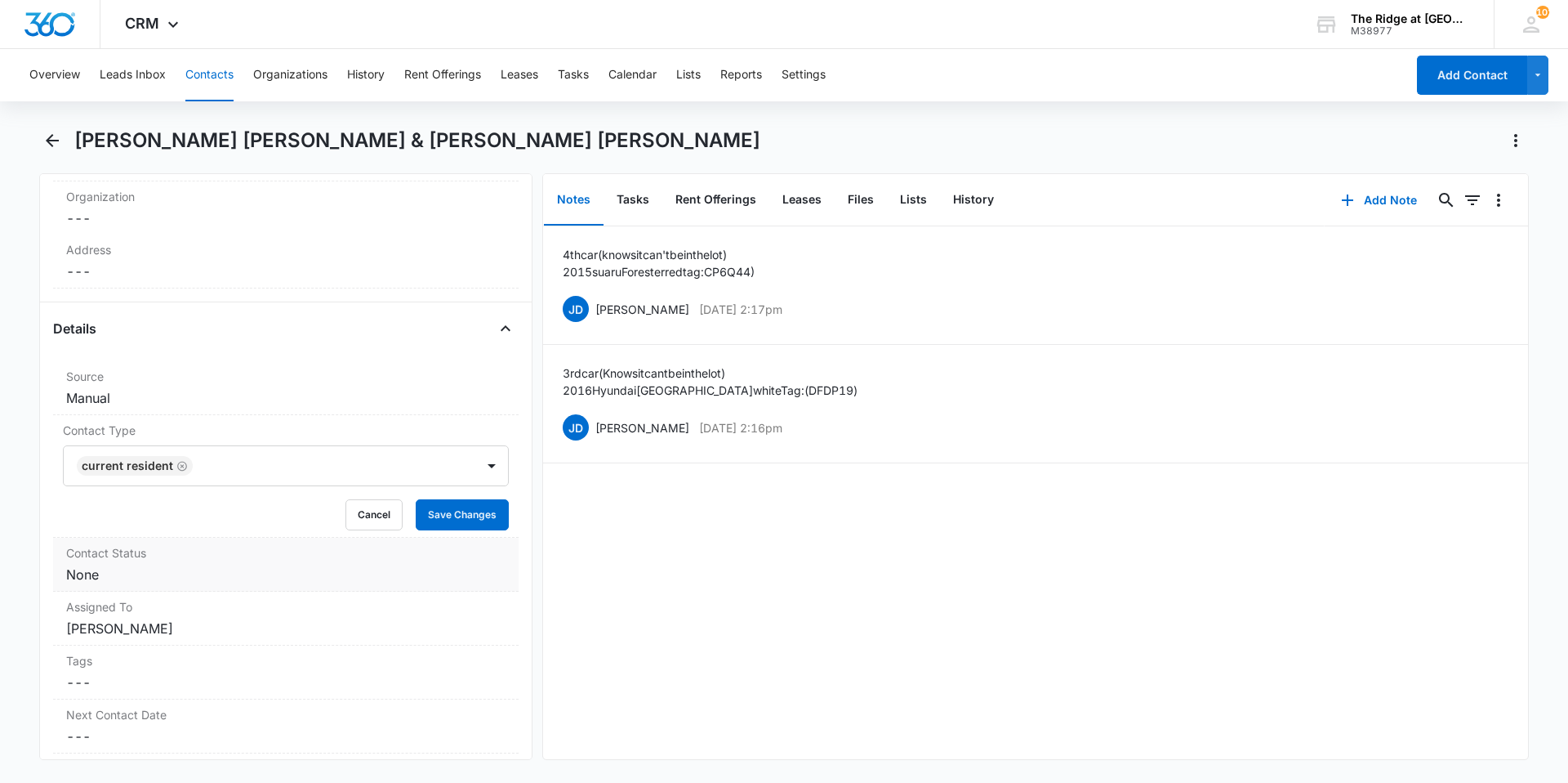
click at [199, 565] on dd "Cancel Save Changes None" at bounding box center [286, 574] width 440 height 20
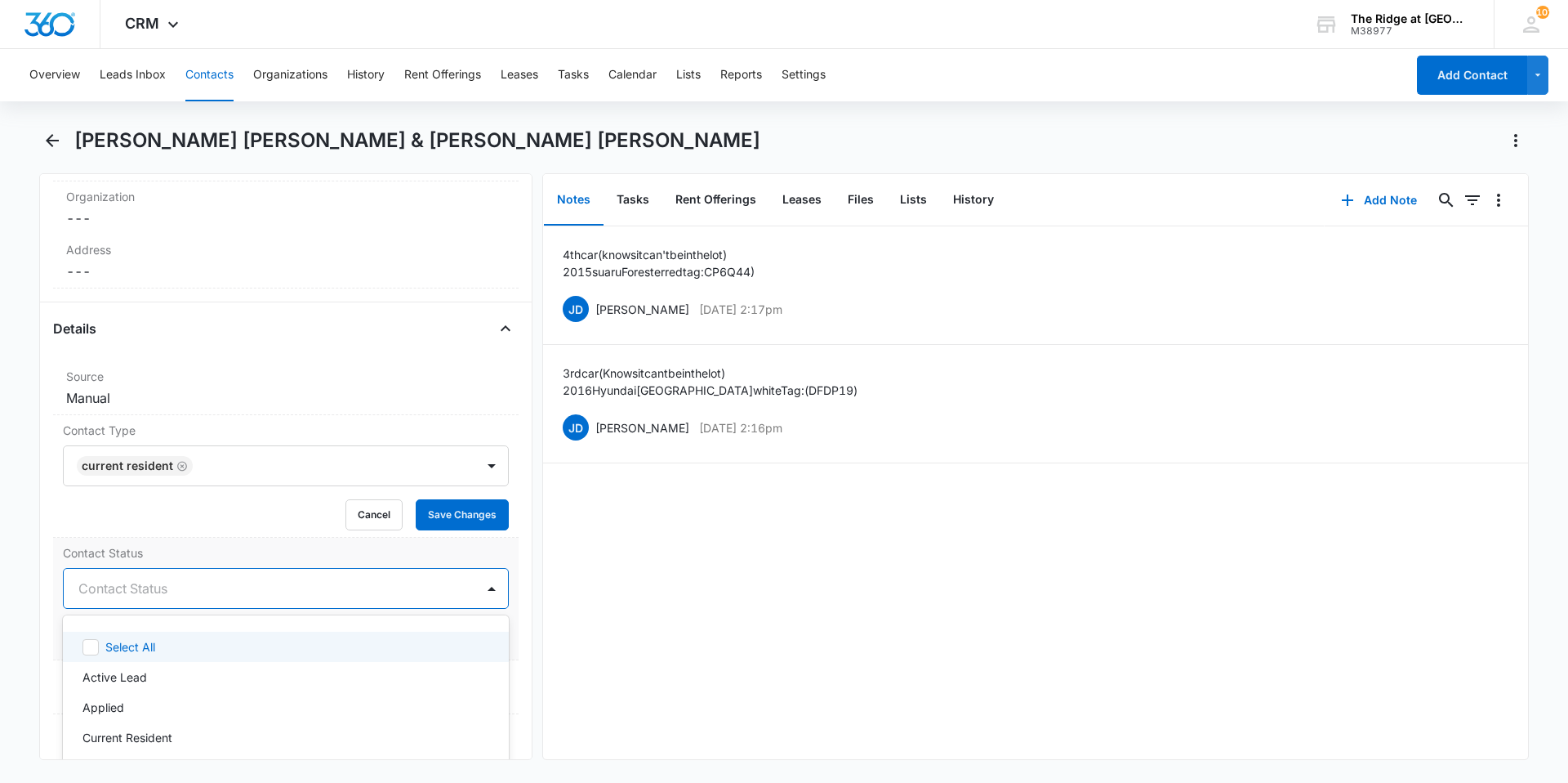
click at [163, 576] on div at bounding box center [265, 587] width 375 height 22
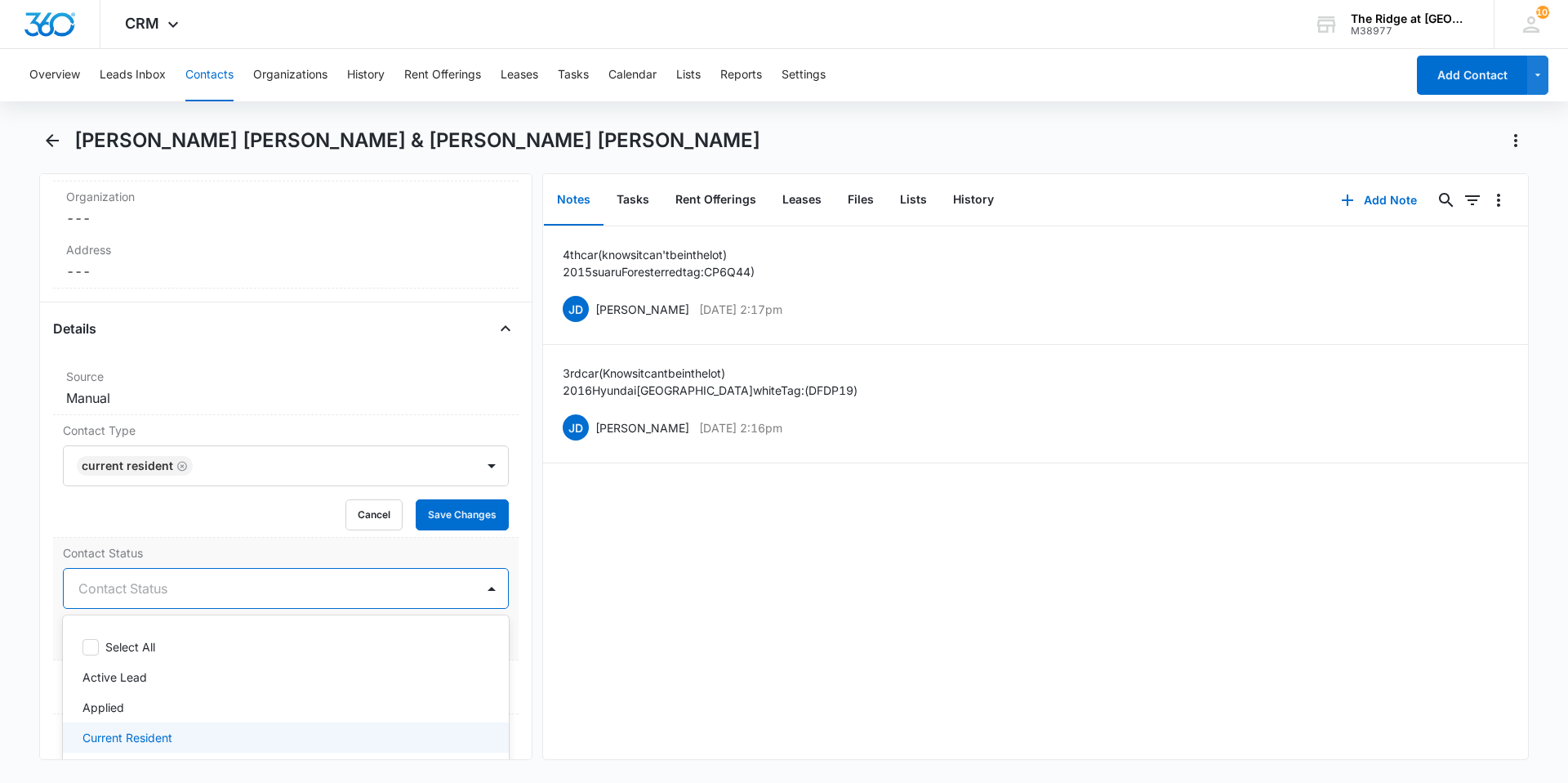
click at [156, 728] on p "Current Resident" at bounding box center [128, 737] width 90 height 18
click at [445, 499] on button "Save Changes" at bounding box center [462, 515] width 94 height 31
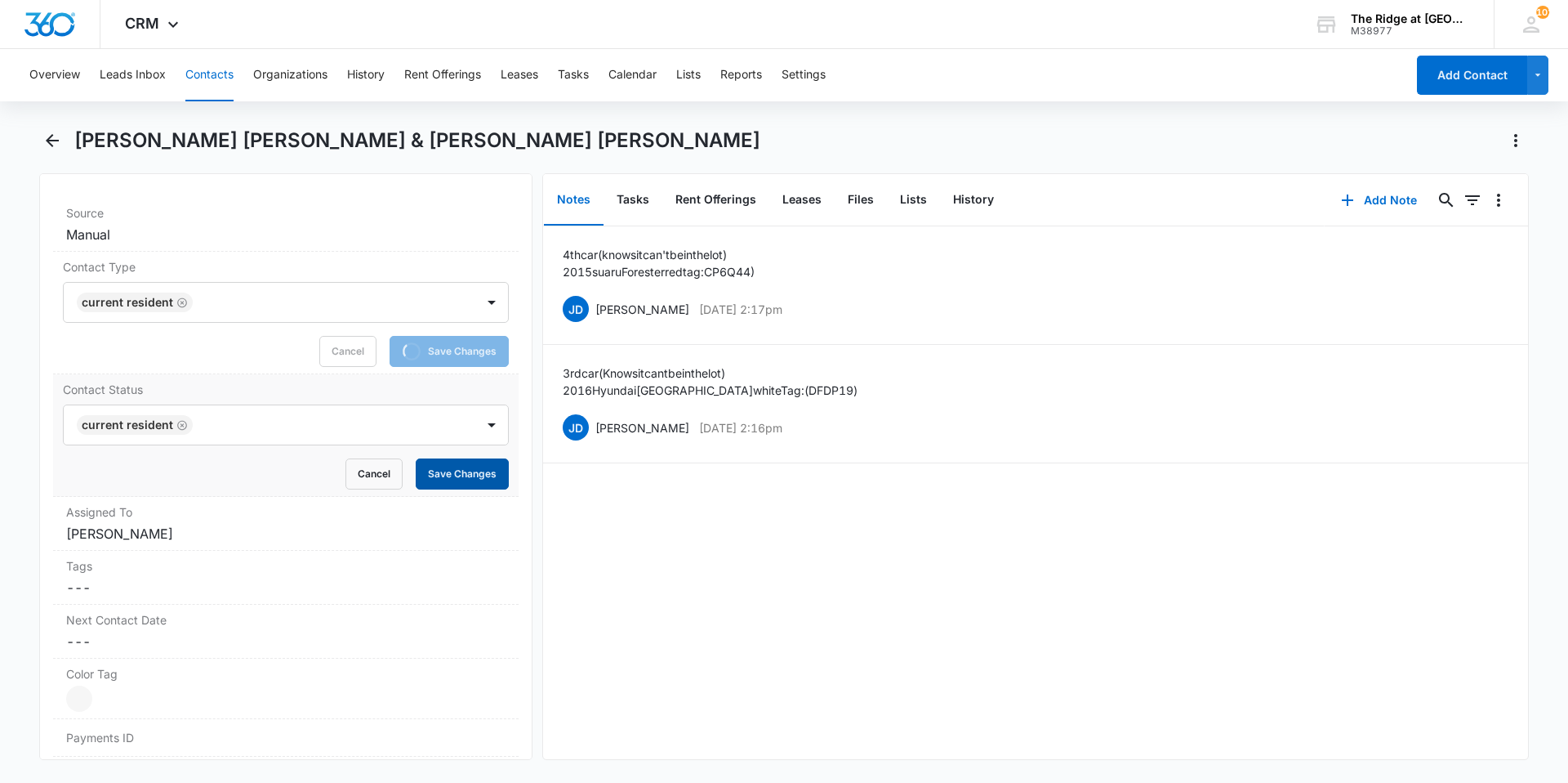
click at [461, 458] on button "Save Changes" at bounding box center [462, 474] width 94 height 31
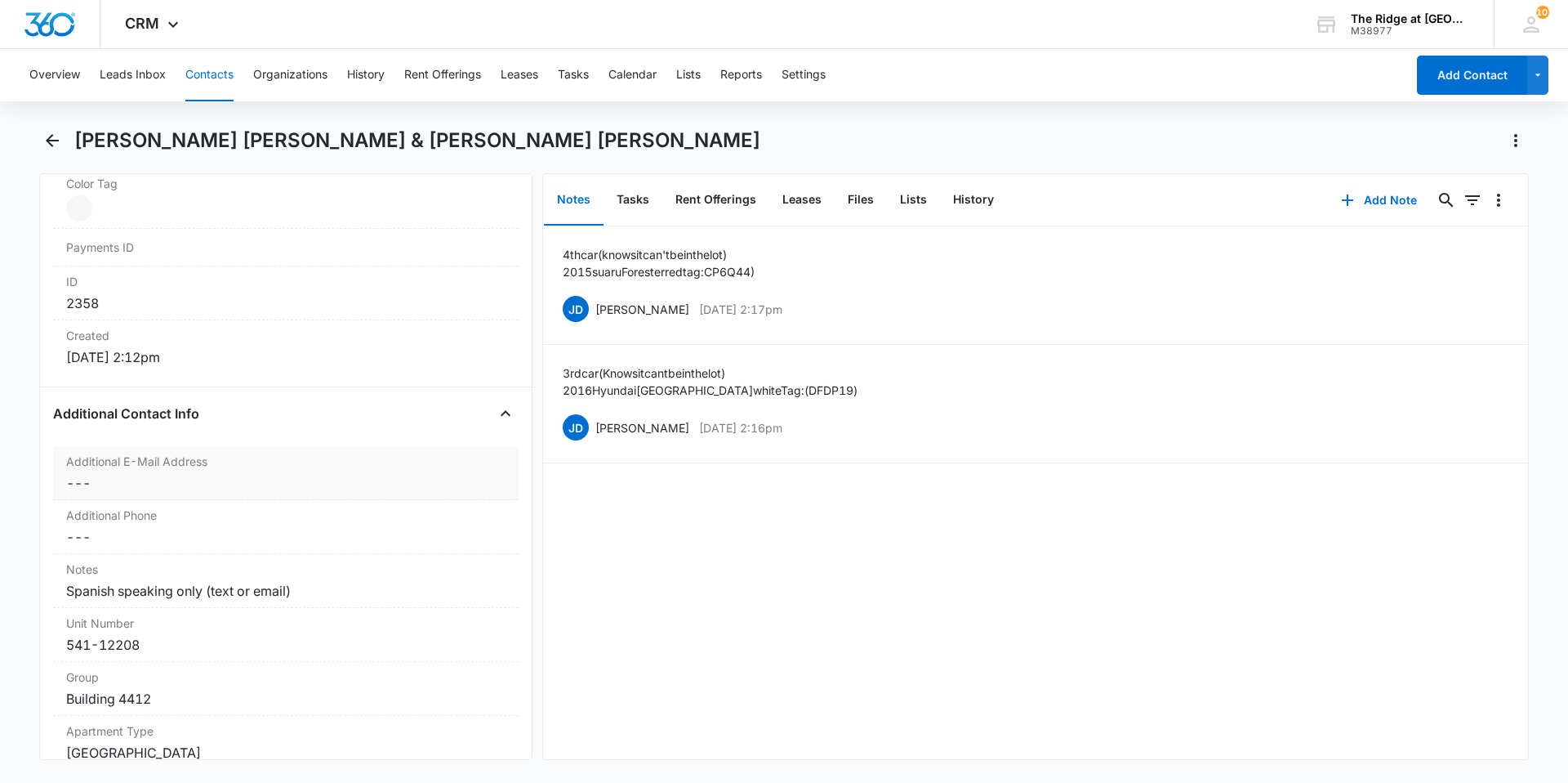
click at [180, 473] on div "Additional E-Mail Address Cancel Save Changes ---" at bounding box center [286, 472] width 466 height 54
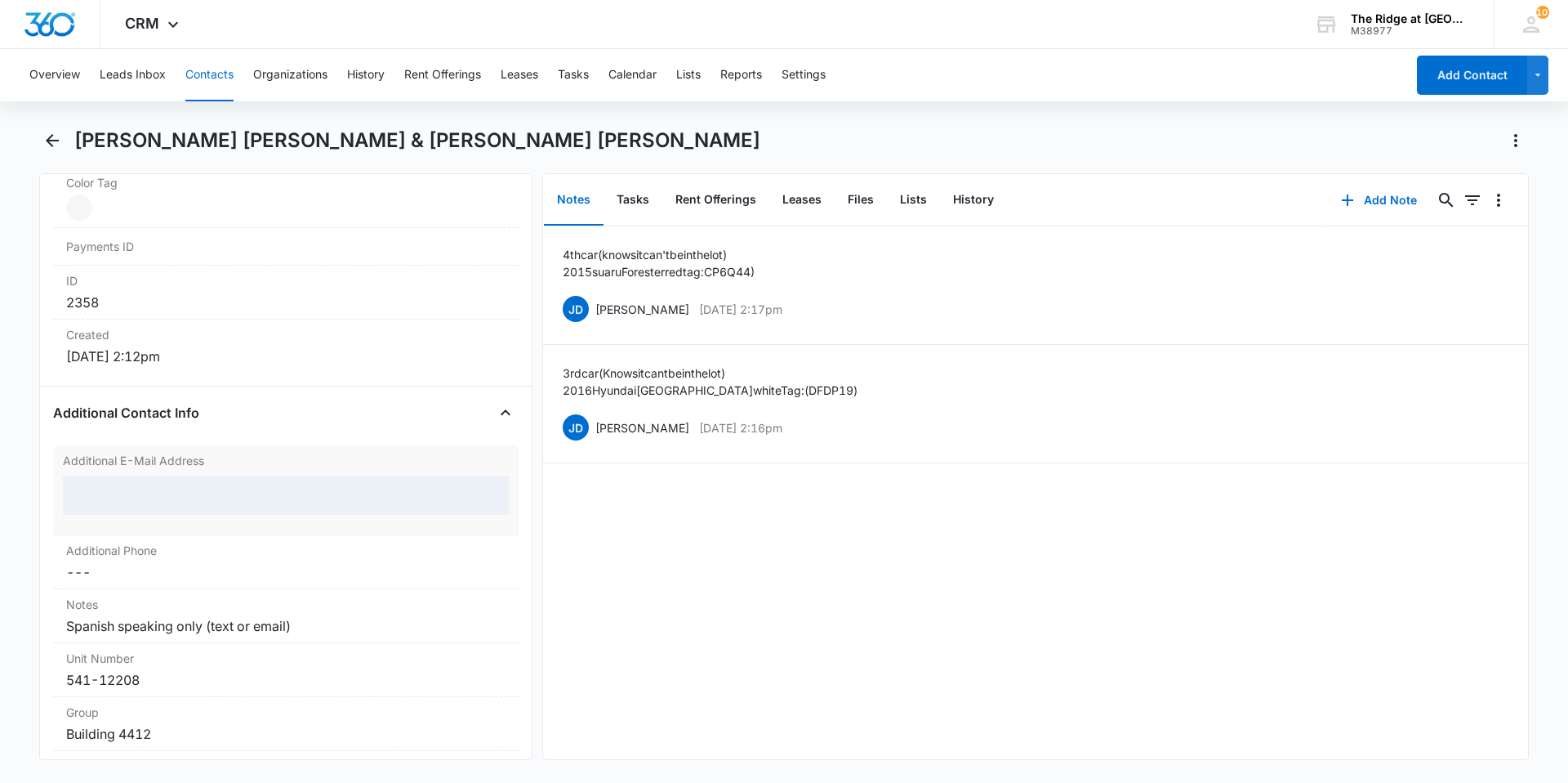
scroll to position [1036, 0]
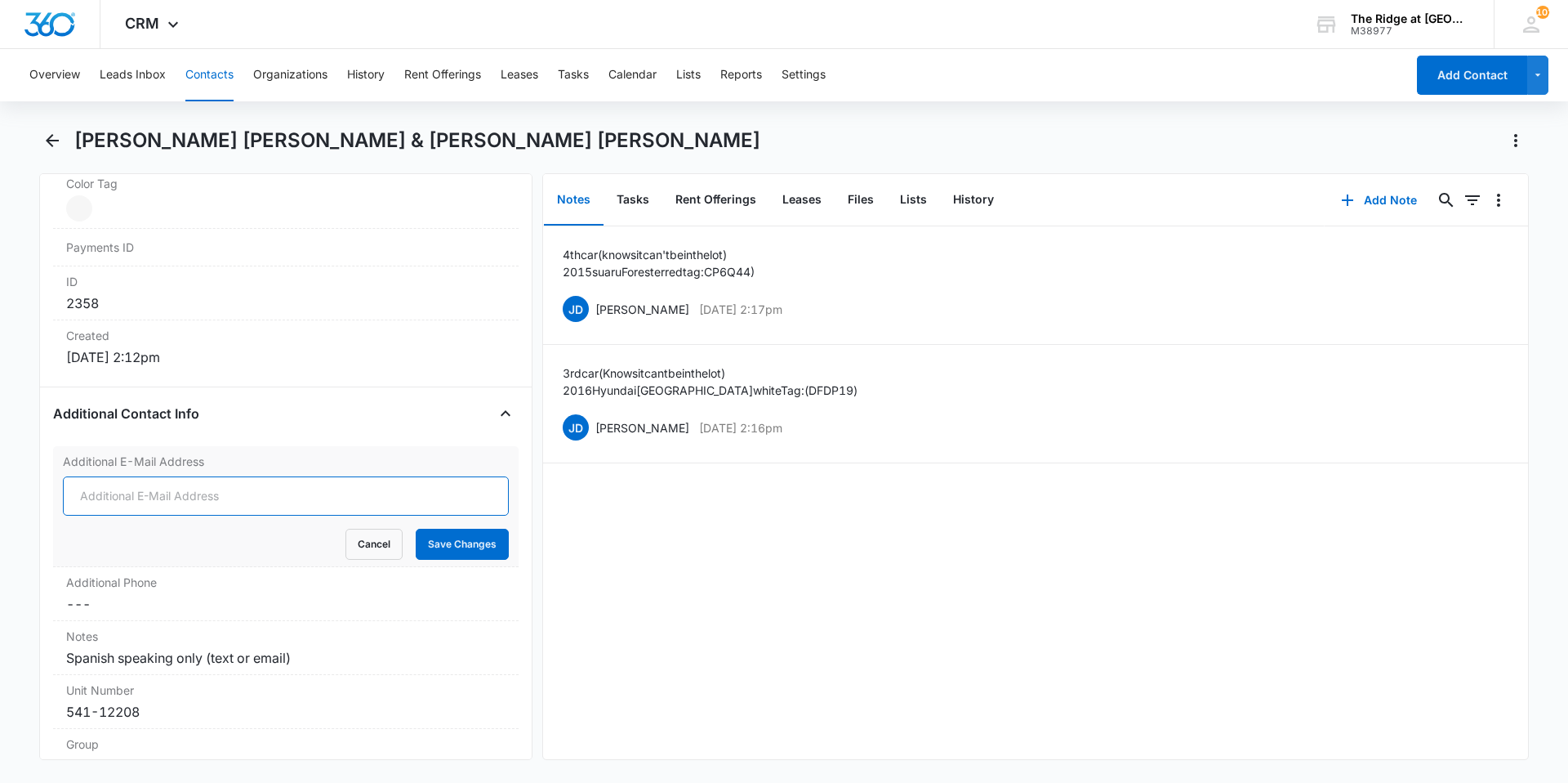
click at [180, 476] on input "Additional E-Mail Address" at bounding box center [286, 495] width 445 height 39
type input "[EMAIL_ADDRESS][DOMAIN_NAME]"
click at [464, 529] on button "Save Changes" at bounding box center [462, 544] width 94 height 31
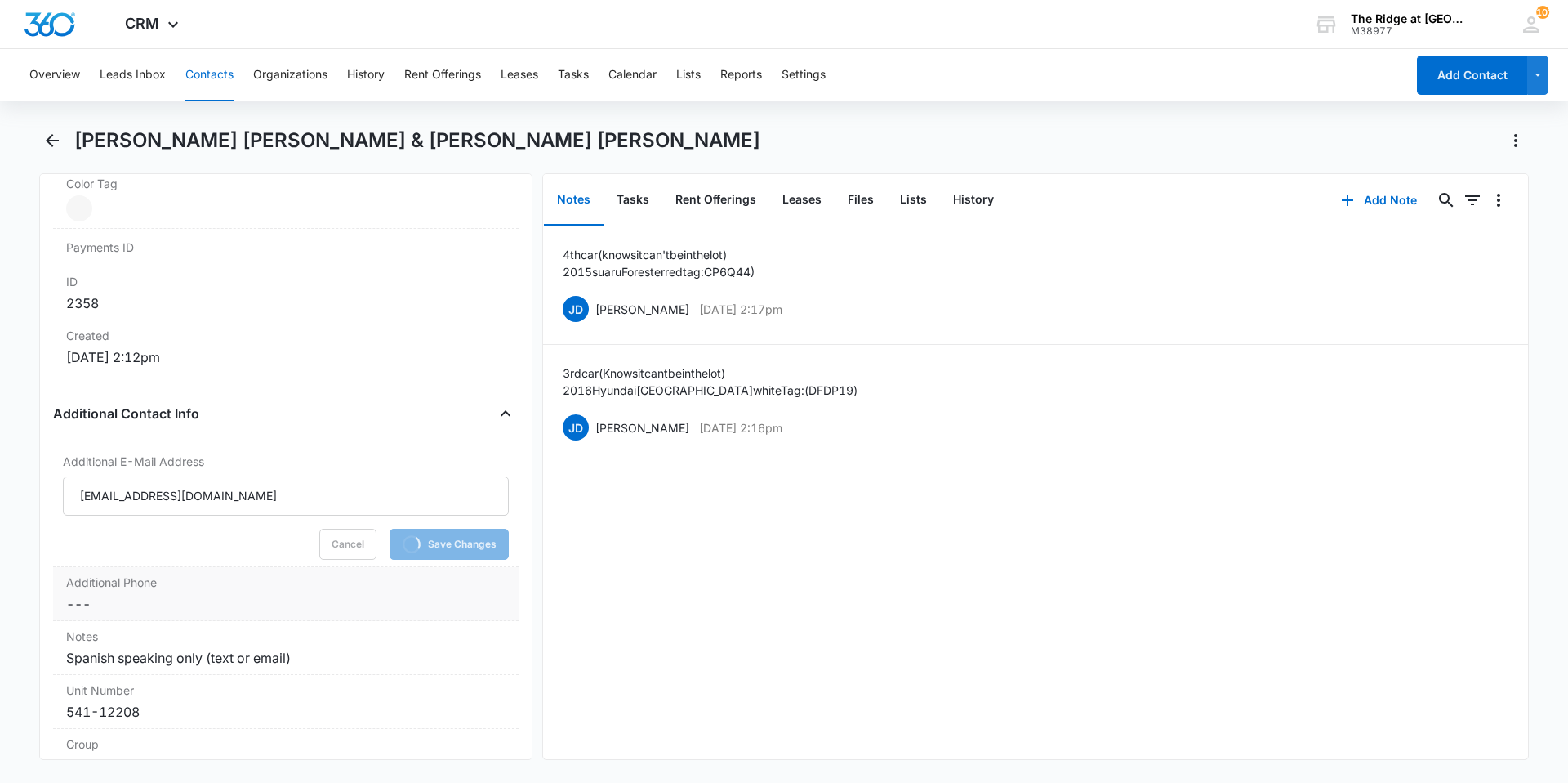
click at [177, 594] on dd "Cancel Save Changes ---" at bounding box center [286, 604] width 440 height 20
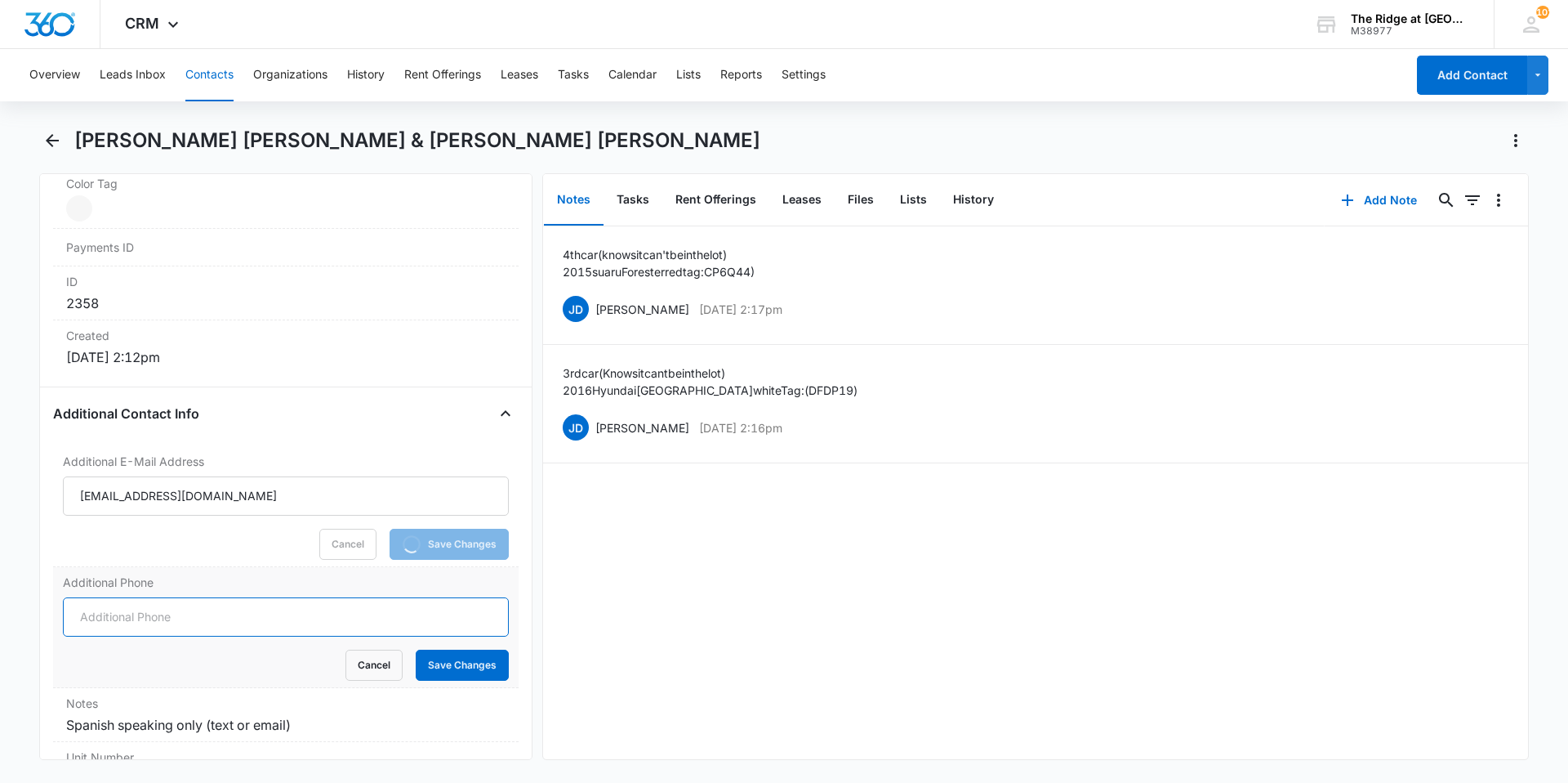
click at [159, 597] on input "Additional Phone" at bounding box center [286, 616] width 445 height 39
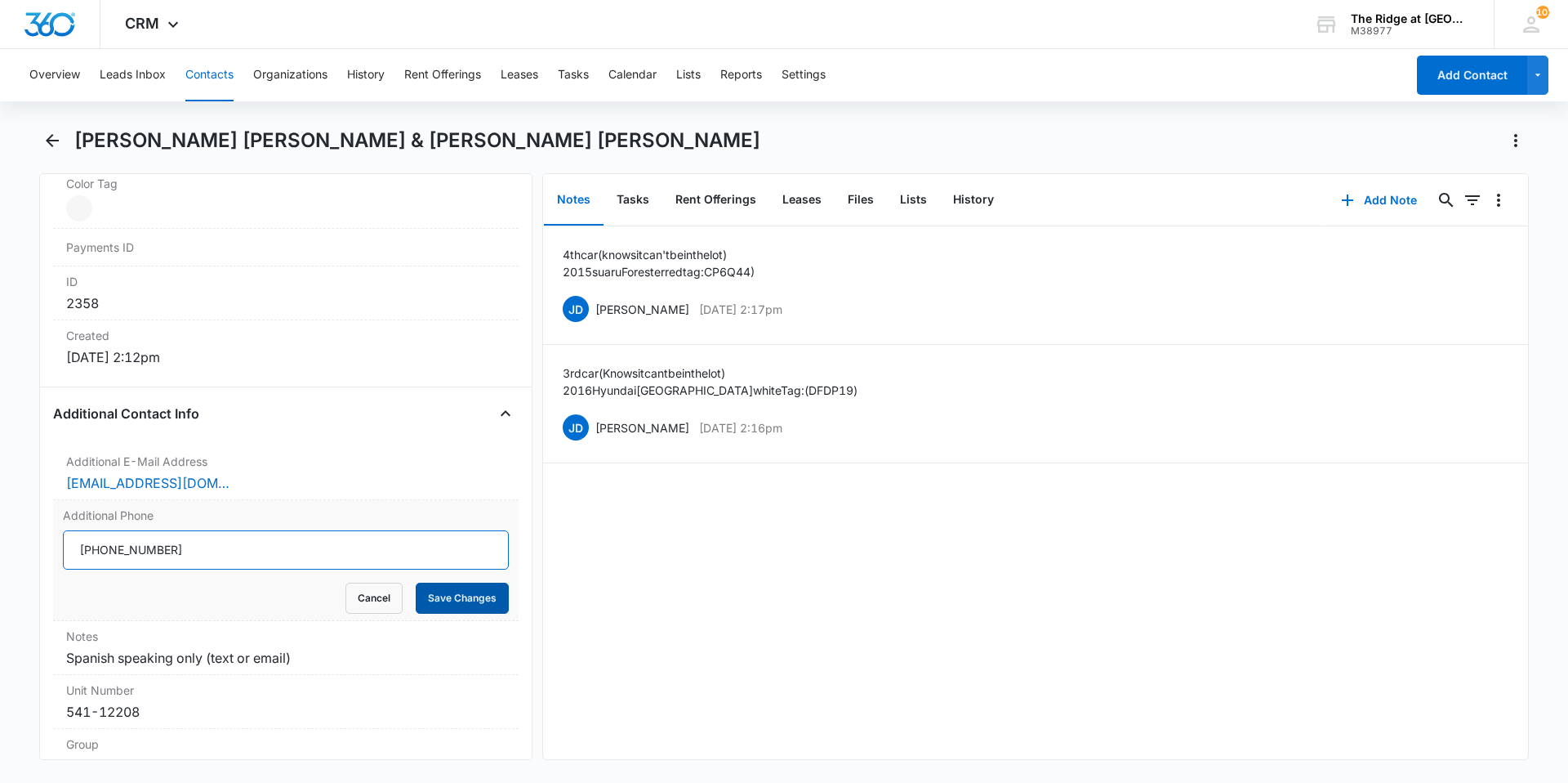
type input "[PHONE_NUMBER]"
click at [477, 582] on button "Save Changes" at bounding box center [462, 598] width 94 height 31
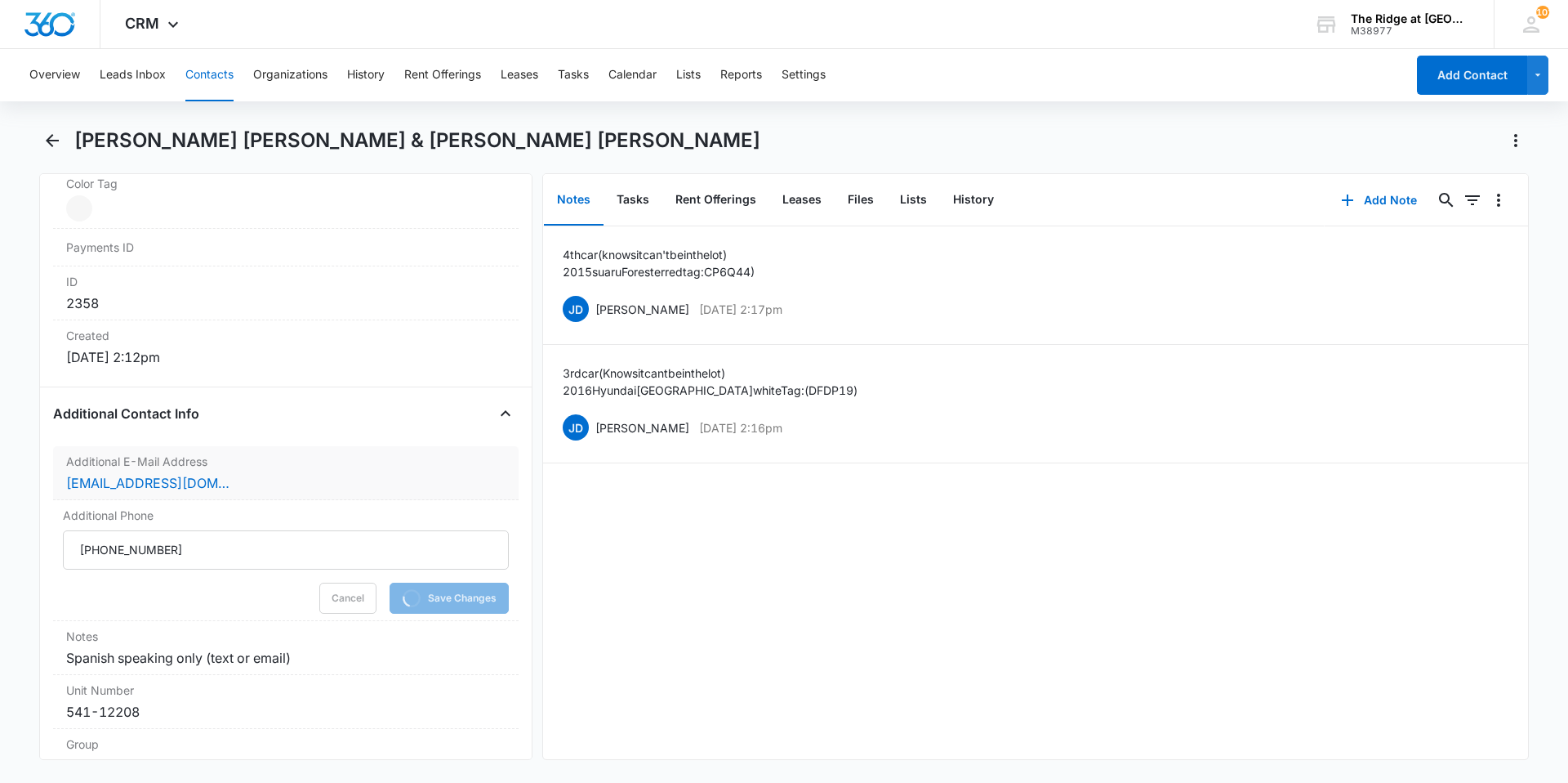
scroll to position [1281, 0]
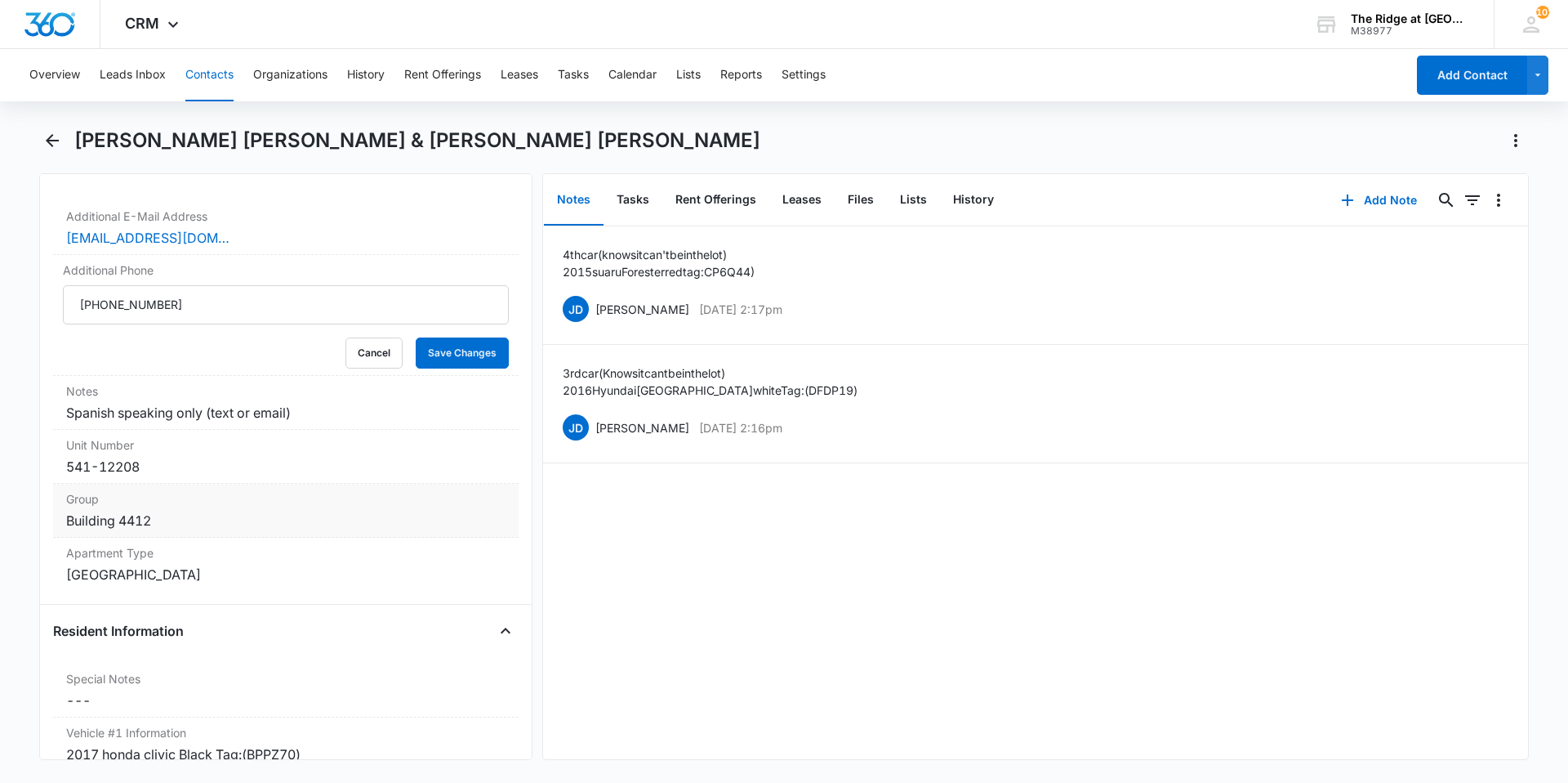
click at [208, 511] on div "Building 4412" at bounding box center [286, 521] width 440 height 20
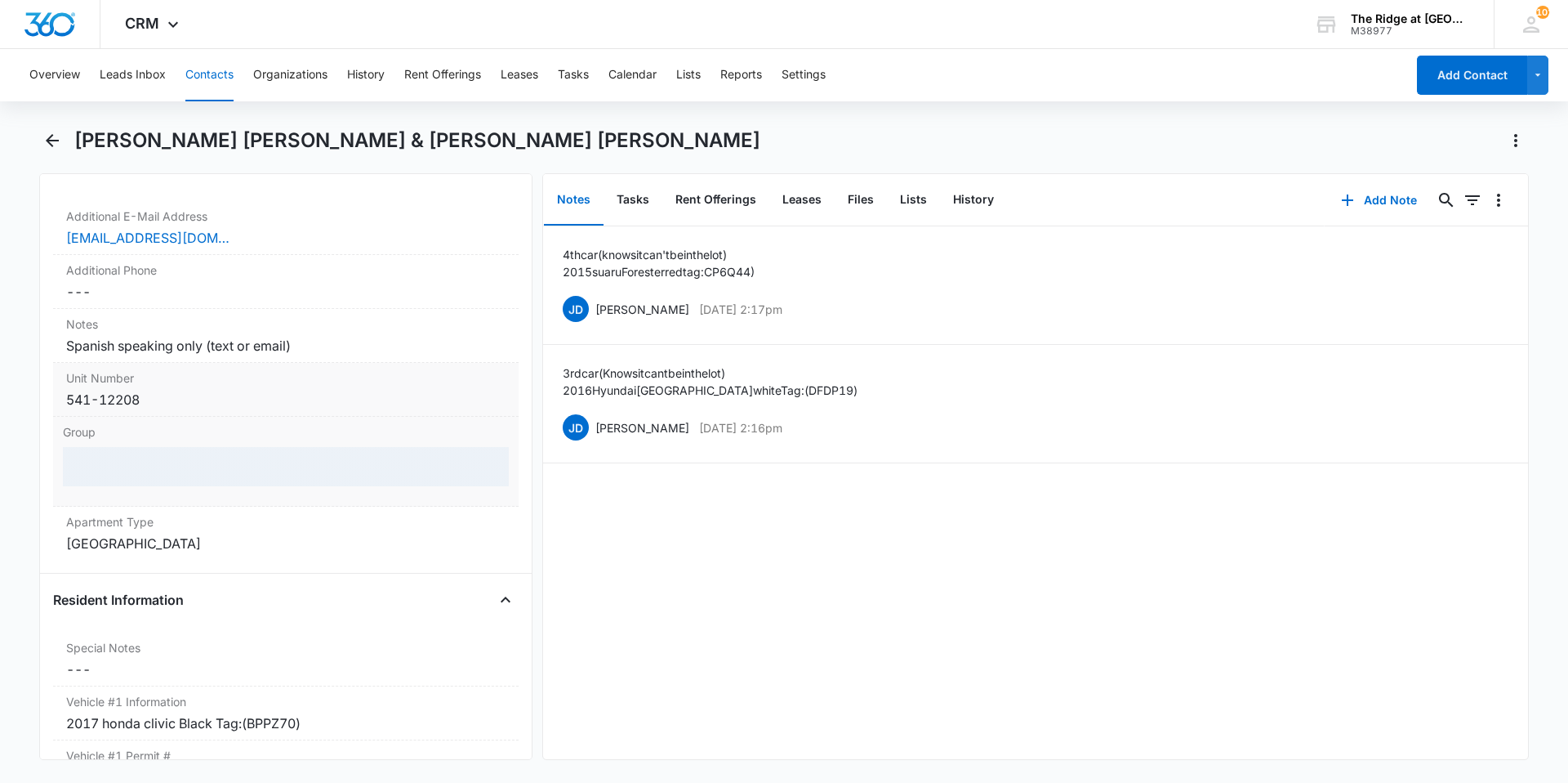
click at [186, 396] on div "Unit Number Cancel Save Changes 541-12208" at bounding box center [286, 389] width 466 height 54
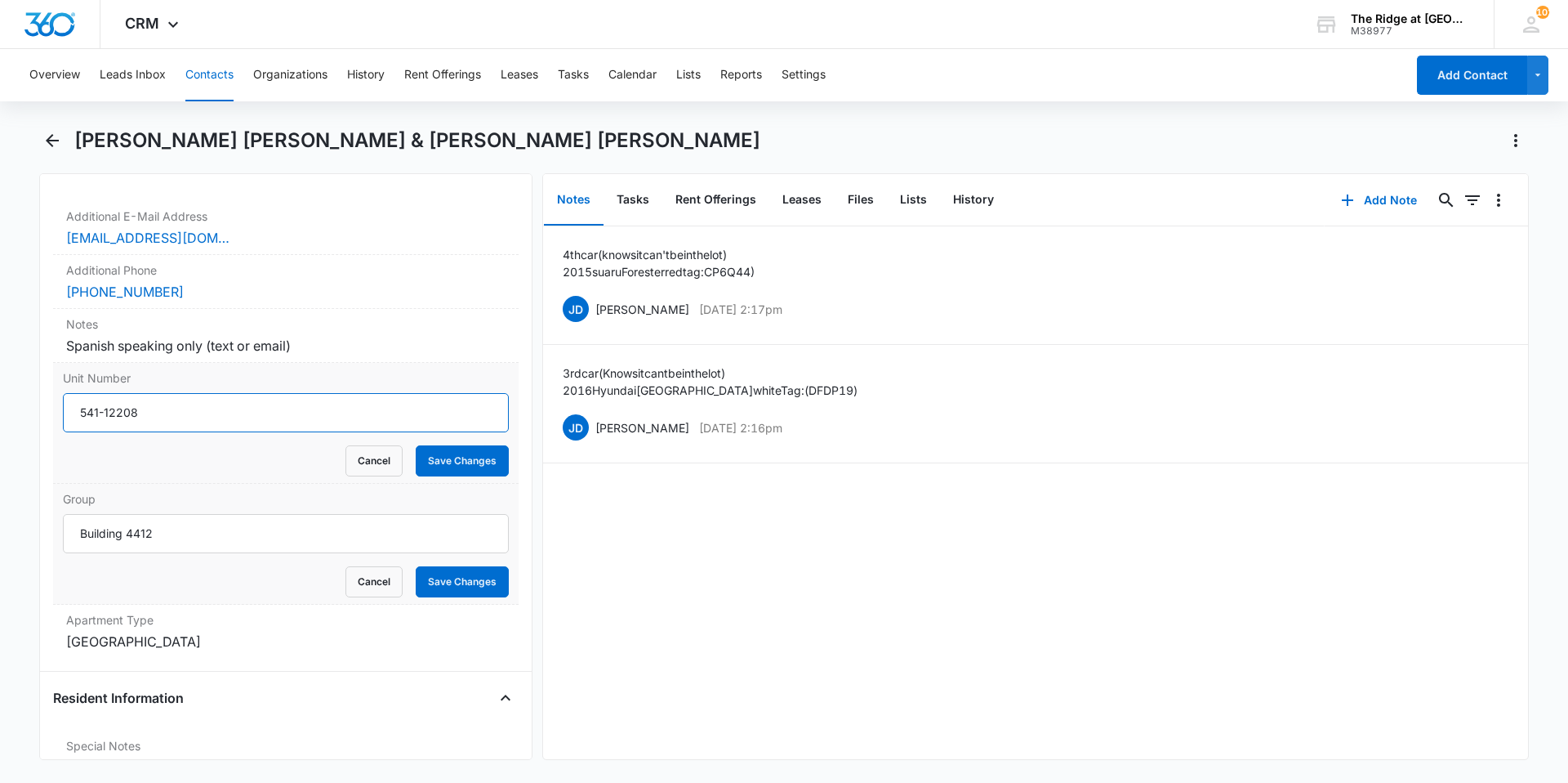
click at [155, 393] on input "541-12208" at bounding box center [286, 412] width 445 height 39
click at [159, 393] on input "541-12208" at bounding box center [286, 412] width 445 height 39
type input "541-346104"
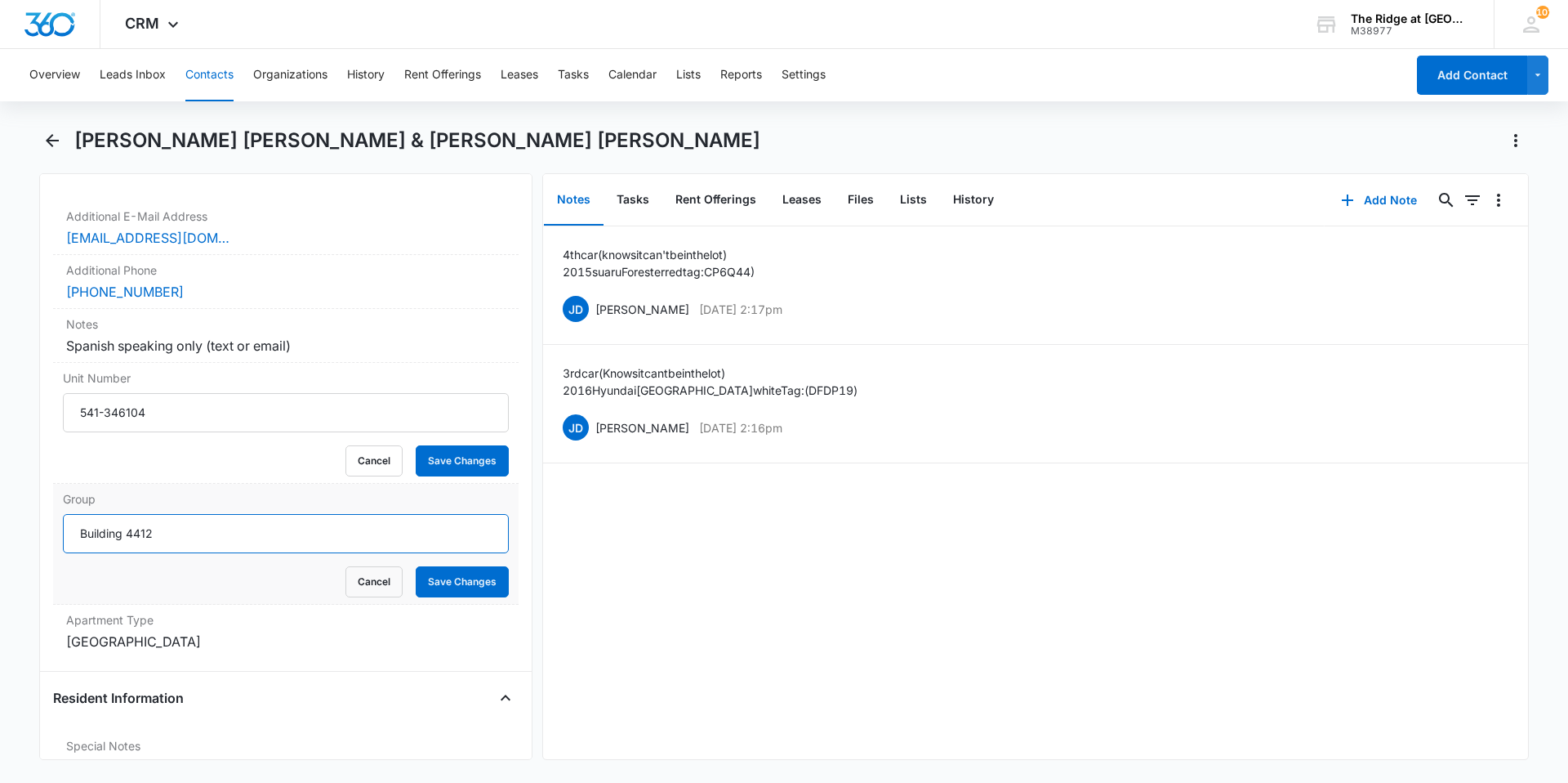
click at [210, 514] on input "Building 4412" at bounding box center [286, 533] width 445 height 39
type input "Building 4346"
click at [204, 632] on div "[GEOGRAPHIC_DATA]" at bounding box center [286, 642] width 440 height 20
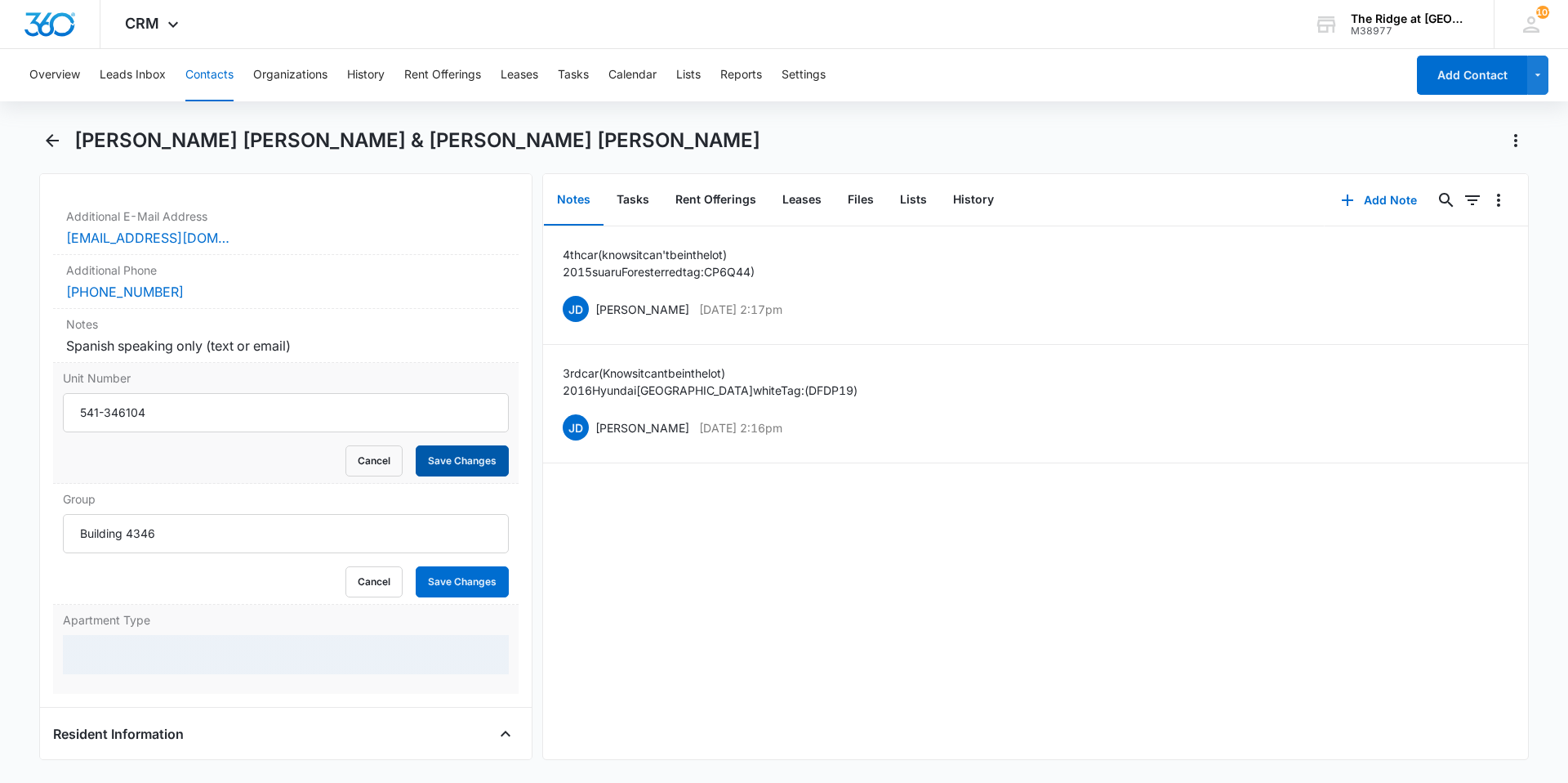
click at [445, 450] on button "Save Changes" at bounding box center [462, 461] width 94 height 31
click at [449, 567] on button "Save Changes" at bounding box center [462, 582] width 94 height 31
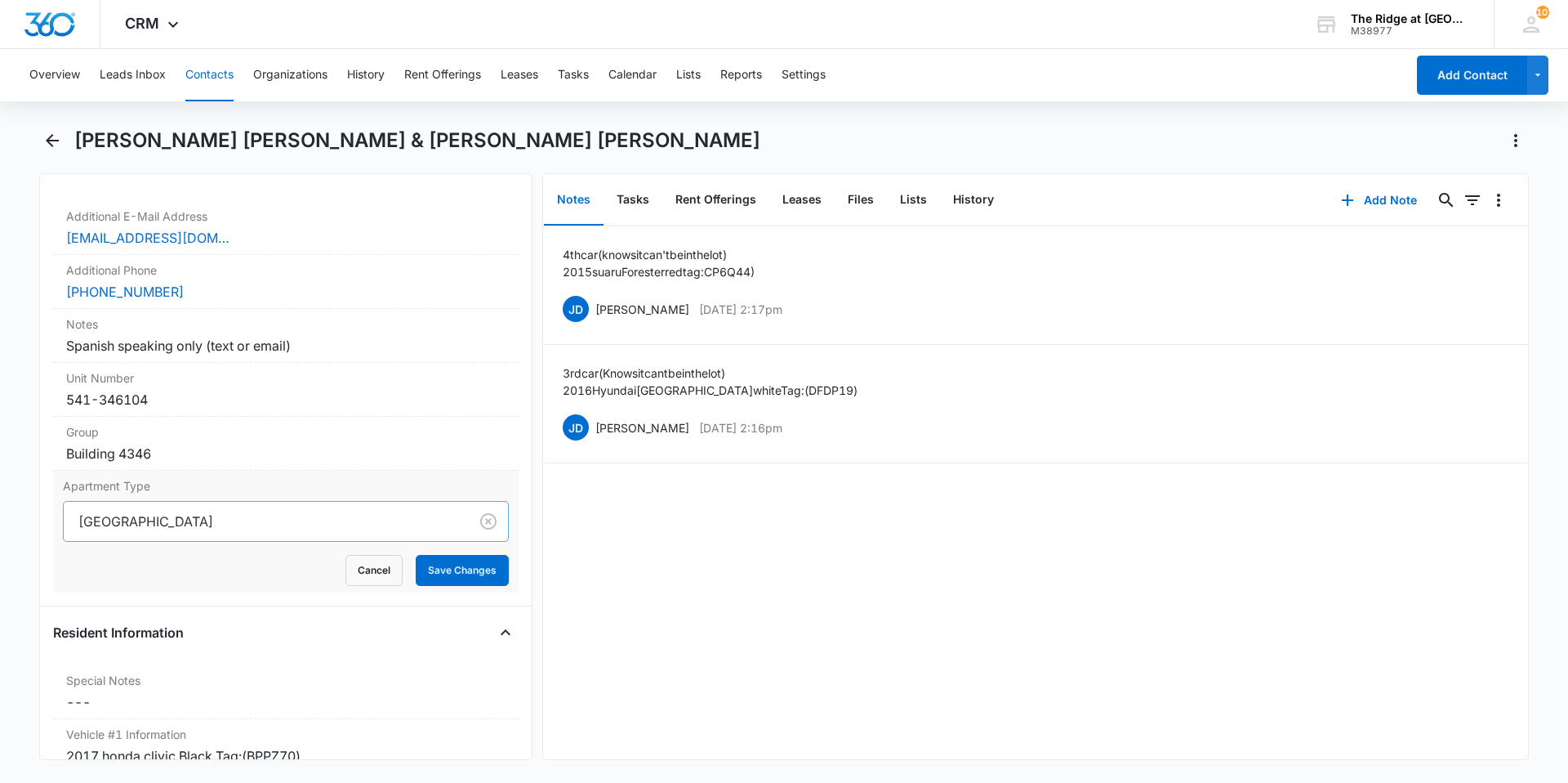
click at [191, 510] on div at bounding box center [262, 521] width 369 height 22
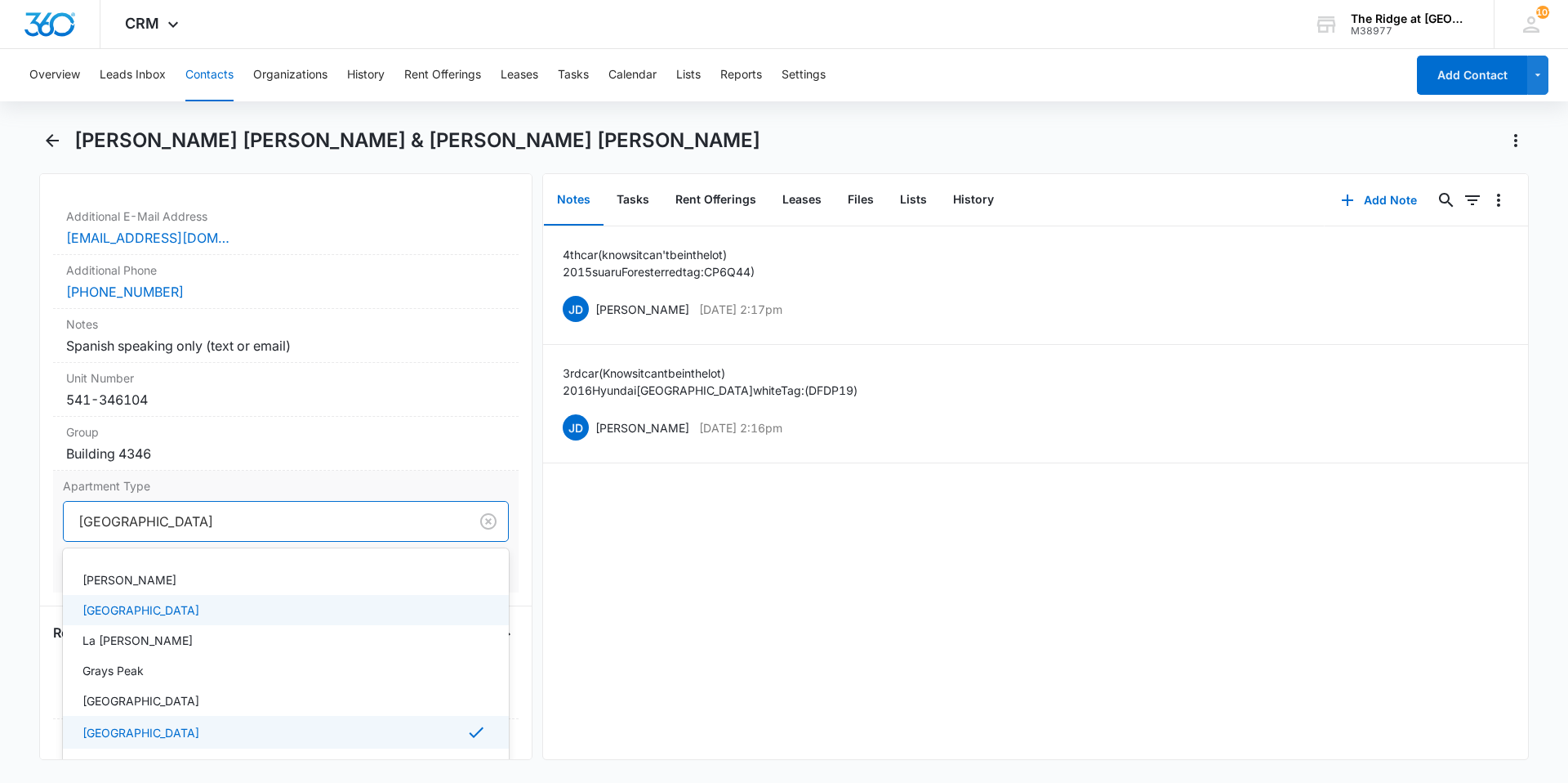
click at [124, 602] on p "[GEOGRAPHIC_DATA]" at bounding box center [141, 610] width 117 height 18
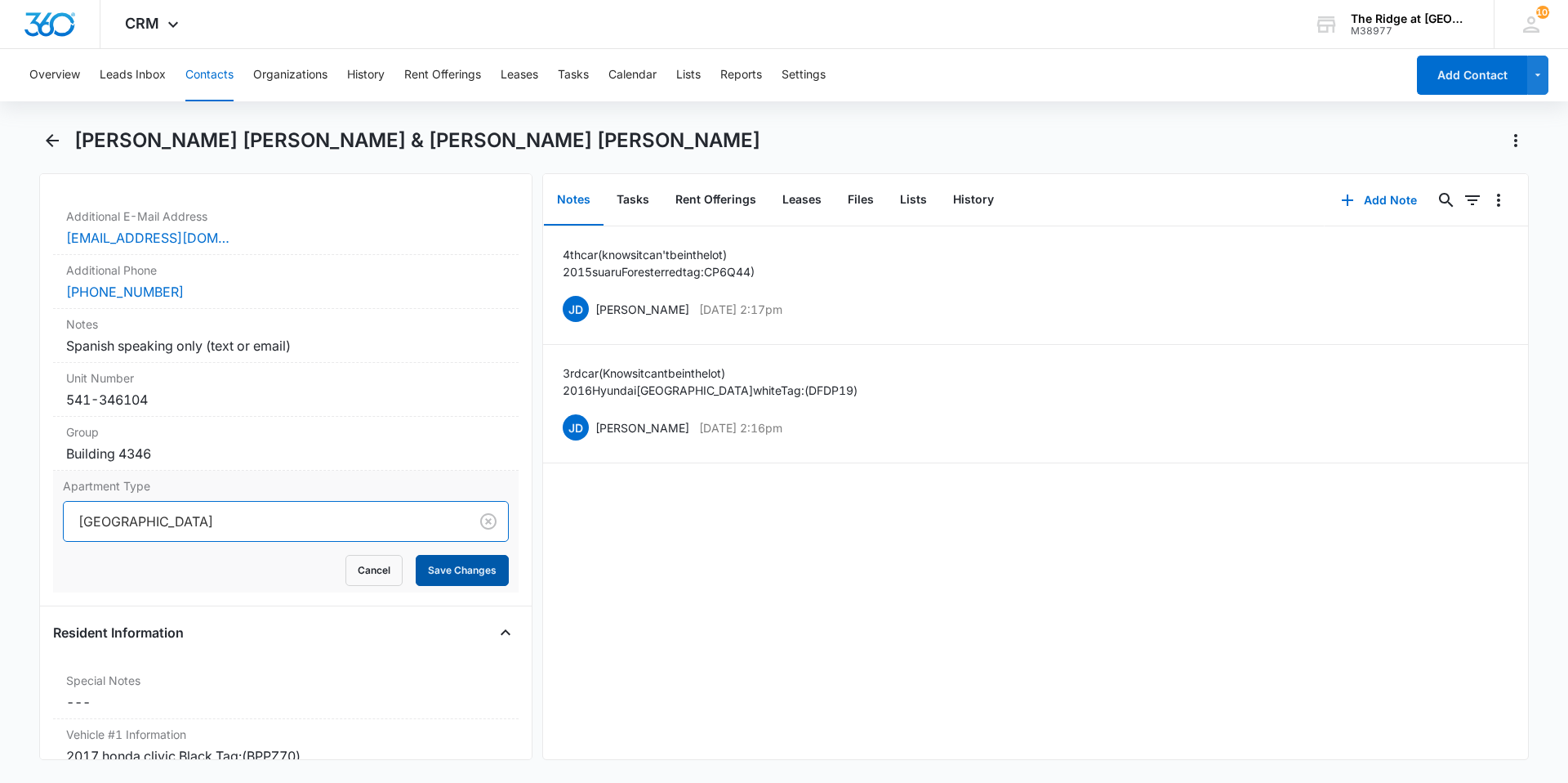
click at [446, 562] on button "Save Changes" at bounding box center [462, 570] width 94 height 31
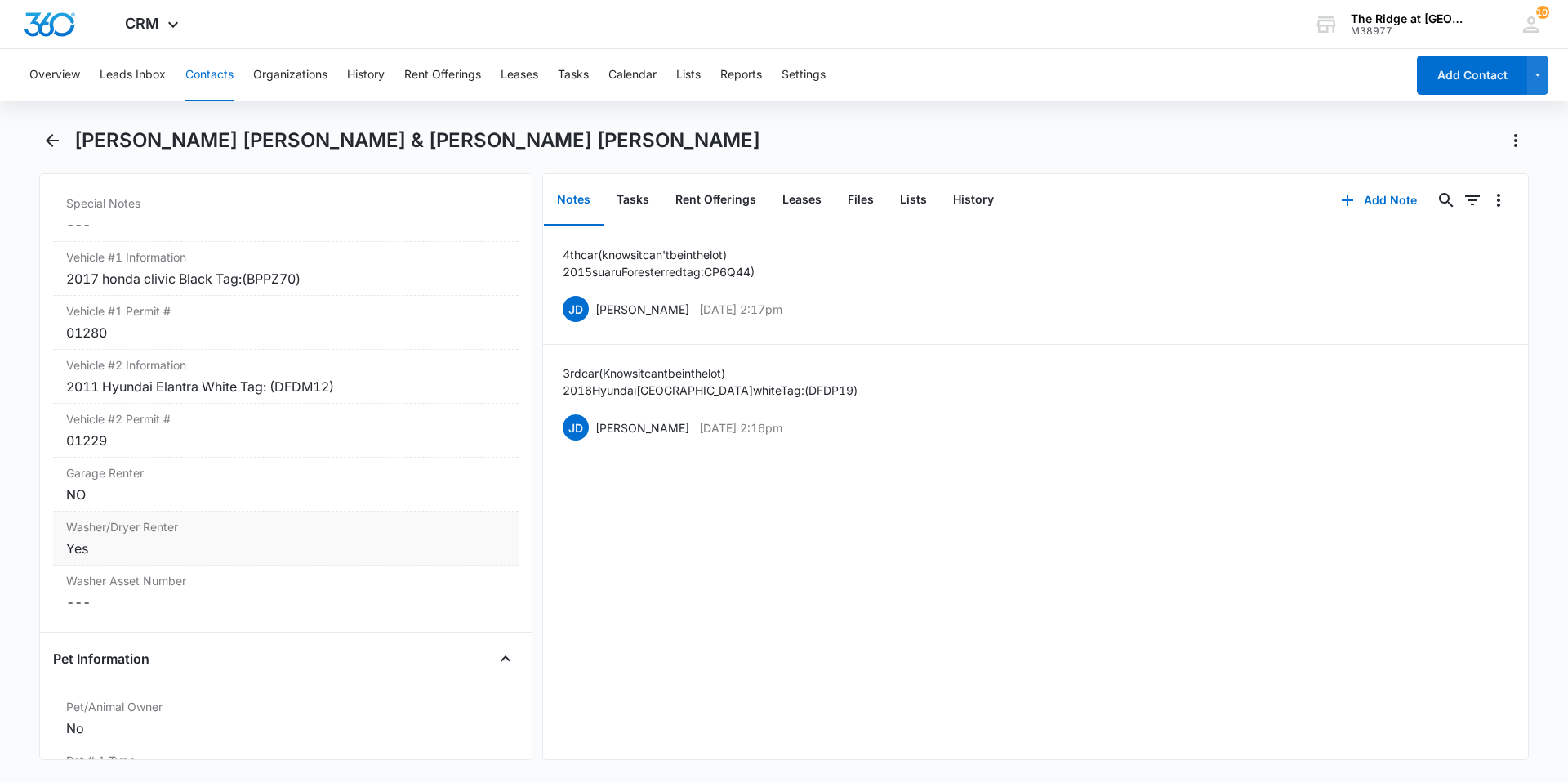
scroll to position [1621, 0]
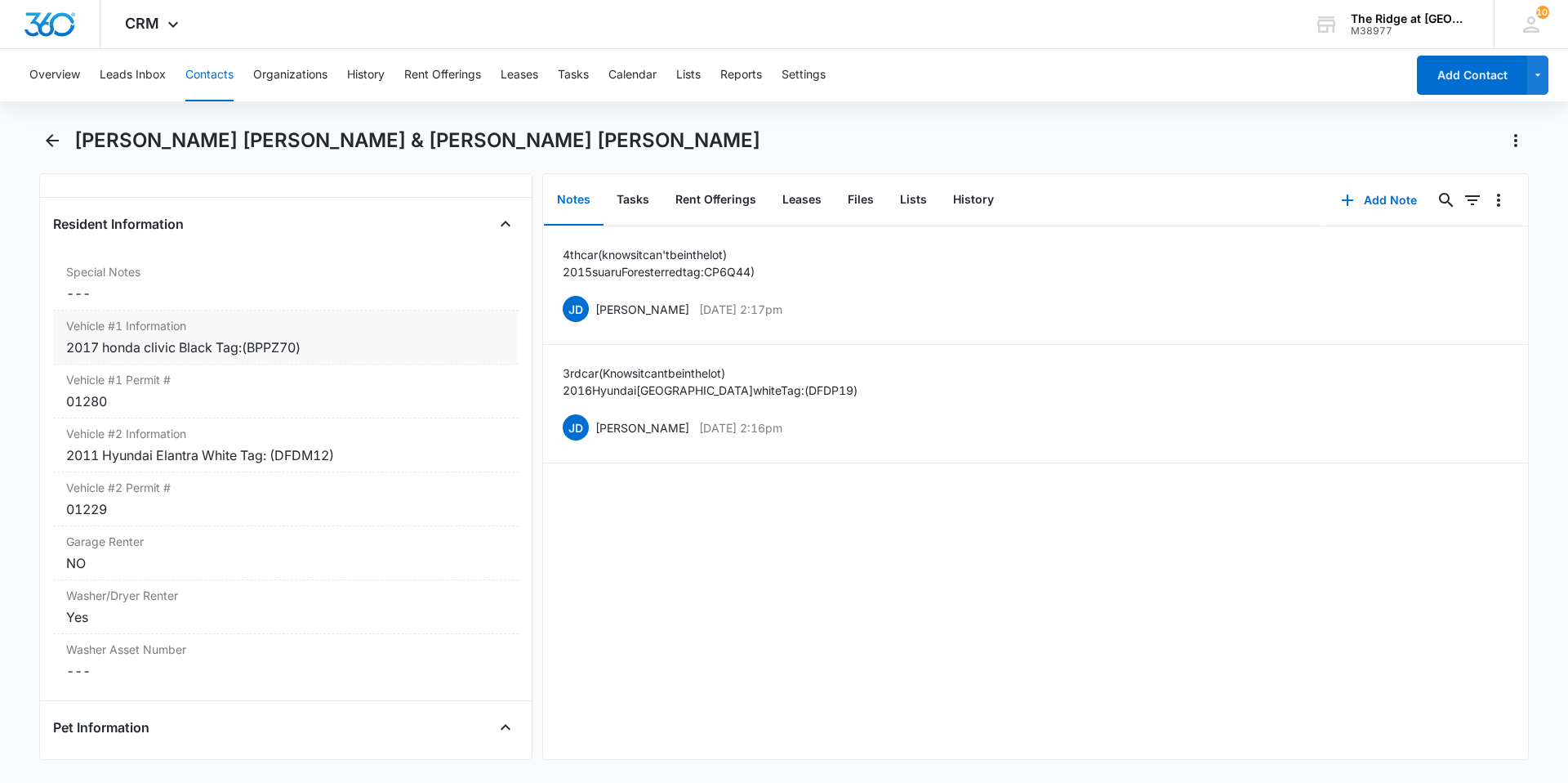
click at [397, 341] on div "Vehicle #1 Information Cancel Save Changes 2017 honda clivic Black Tag:(BPPZ70)" at bounding box center [286, 336] width 466 height 54
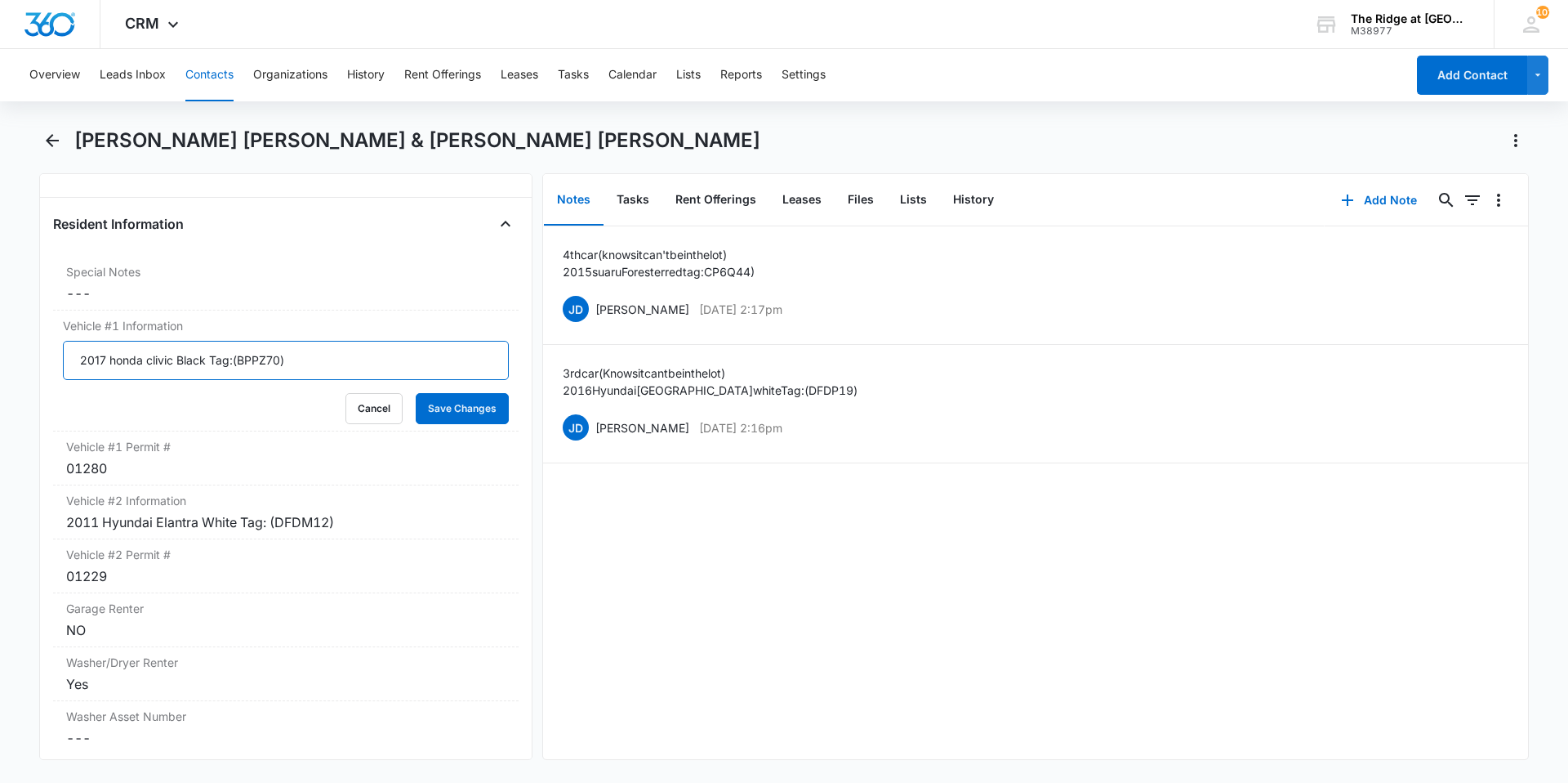
drag, startPoint x: 300, startPoint y: 346, endPoint x: 47, endPoint y: 335, distance: 253.2
click at [43, 333] on div "Remove SM [PERSON_NAME] [PERSON_NAME] & [PERSON_NAME] [PERSON_NAME] Contact Inf…" at bounding box center [286, 467] width 493 height 587
click at [218, 80] on button "Contacts" at bounding box center [209, 75] width 48 height 53
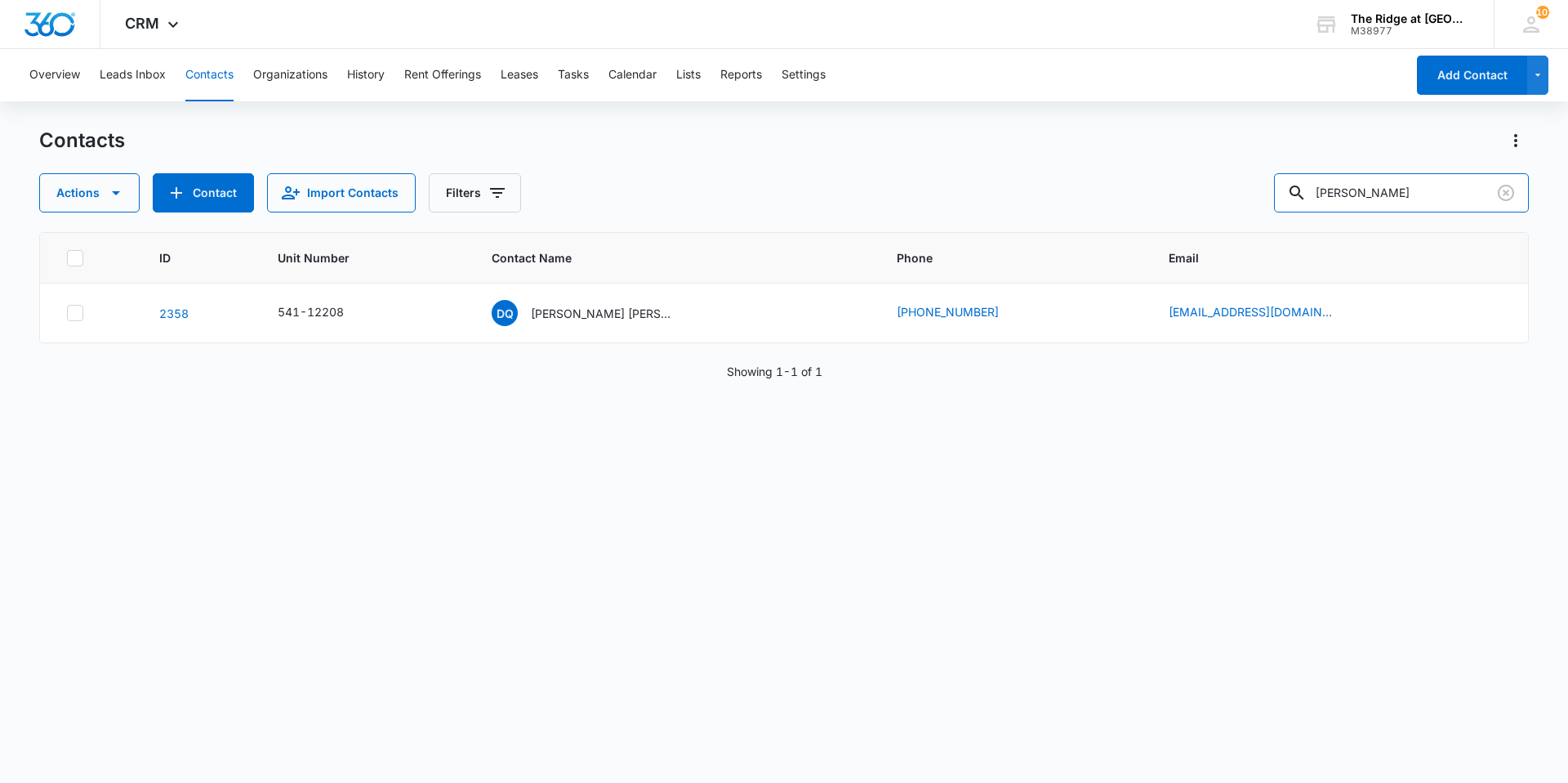
drag, startPoint x: 1394, startPoint y: 189, endPoint x: 1153, endPoint y: 219, distance: 242.9
click at [1153, 217] on div "Contacts Actions Contact Import Contacts Filters yolaidy ID Unit Number Contact…" at bounding box center [784, 454] width 1489 height 653
click at [645, 325] on div "SM [PERSON_NAME] [PERSON_NAME] & [PERSON_NAME] [PERSON_NAME]" at bounding box center [593, 312] width 186 height 26
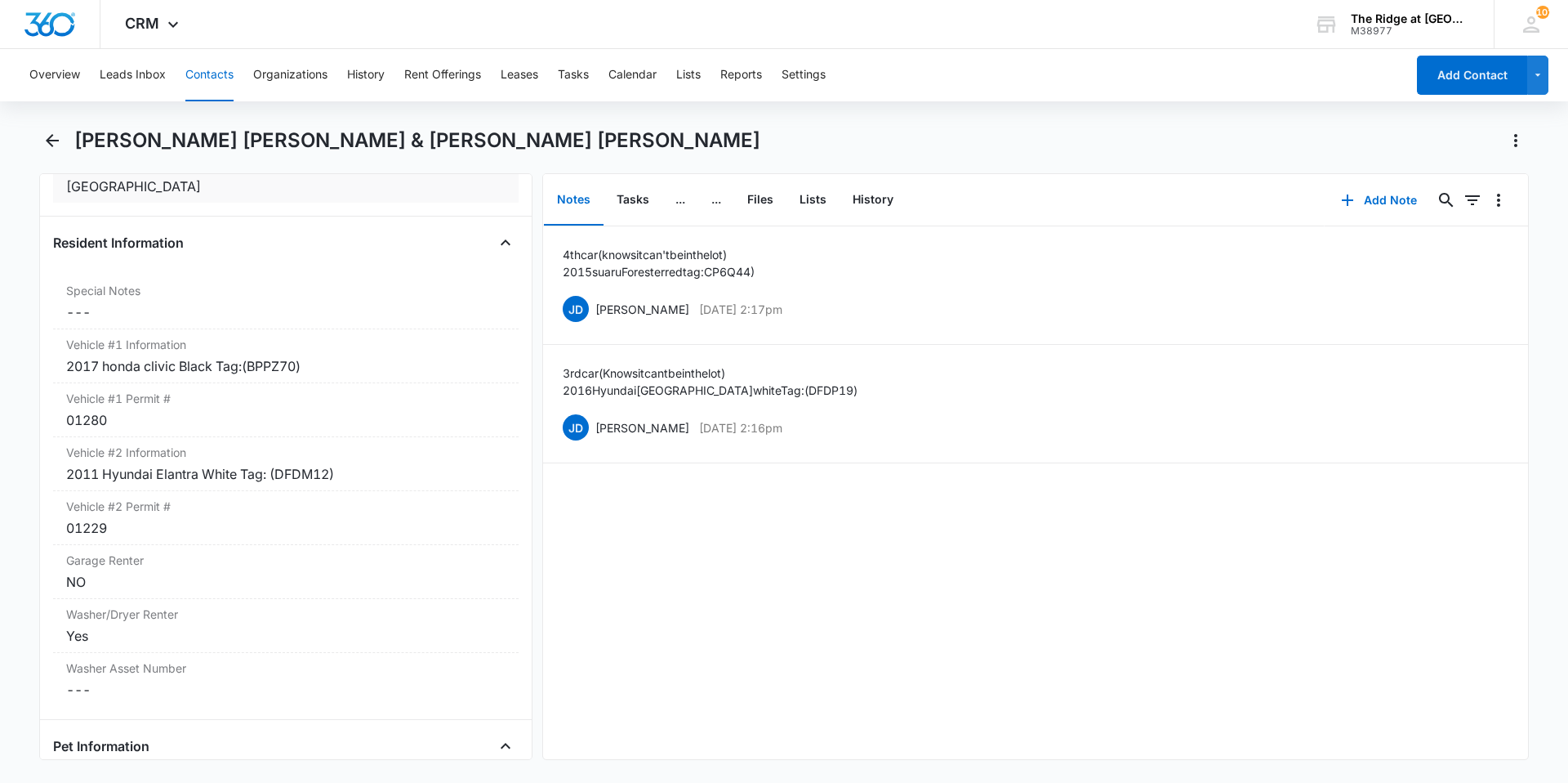
scroll to position [1634, 0]
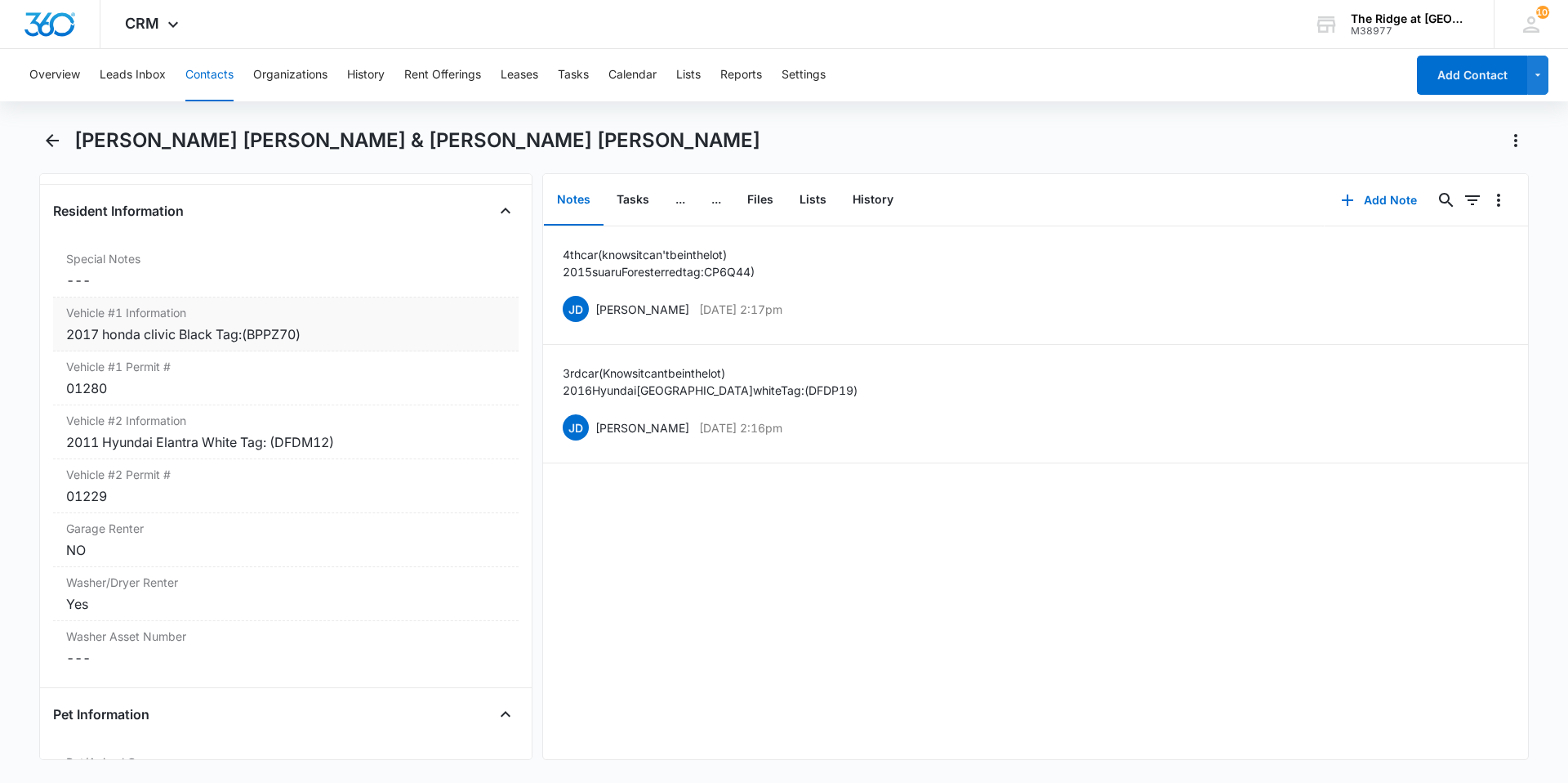
click at [193, 325] on div "2017 honda clivic Black Tag:(BPPZ70)" at bounding box center [286, 334] width 440 height 20
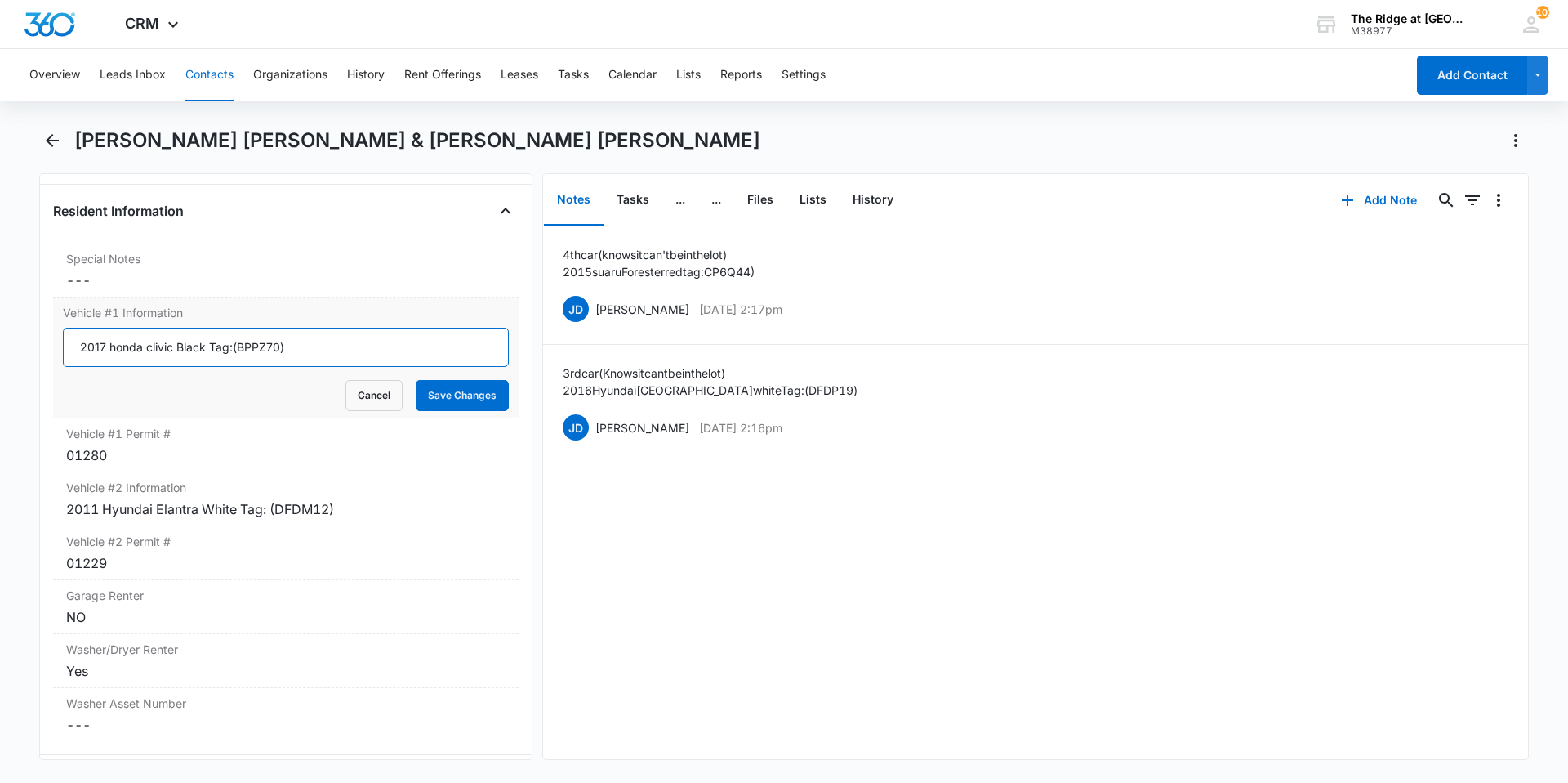
drag, startPoint x: 317, startPoint y: 321, endPoint x: 67, endPoint y: 337, distance: 250.5
click at [67, 336] on input "2017 honda clivic Black Tag:(BPPZ70)" at bounding box center [286, 347] width 445 height 39
type input "2015 Red Subarau Crosstrek (CP6-Q44)"
click at [439, 380] on button "Save Changes" at bounding box center [462, 396] width 94 height 31
click at [262, 499] on div "2011 Hyundai Elantra White Tag: (DFDM12)" at bounding box center [286, 509] width 440 height 20
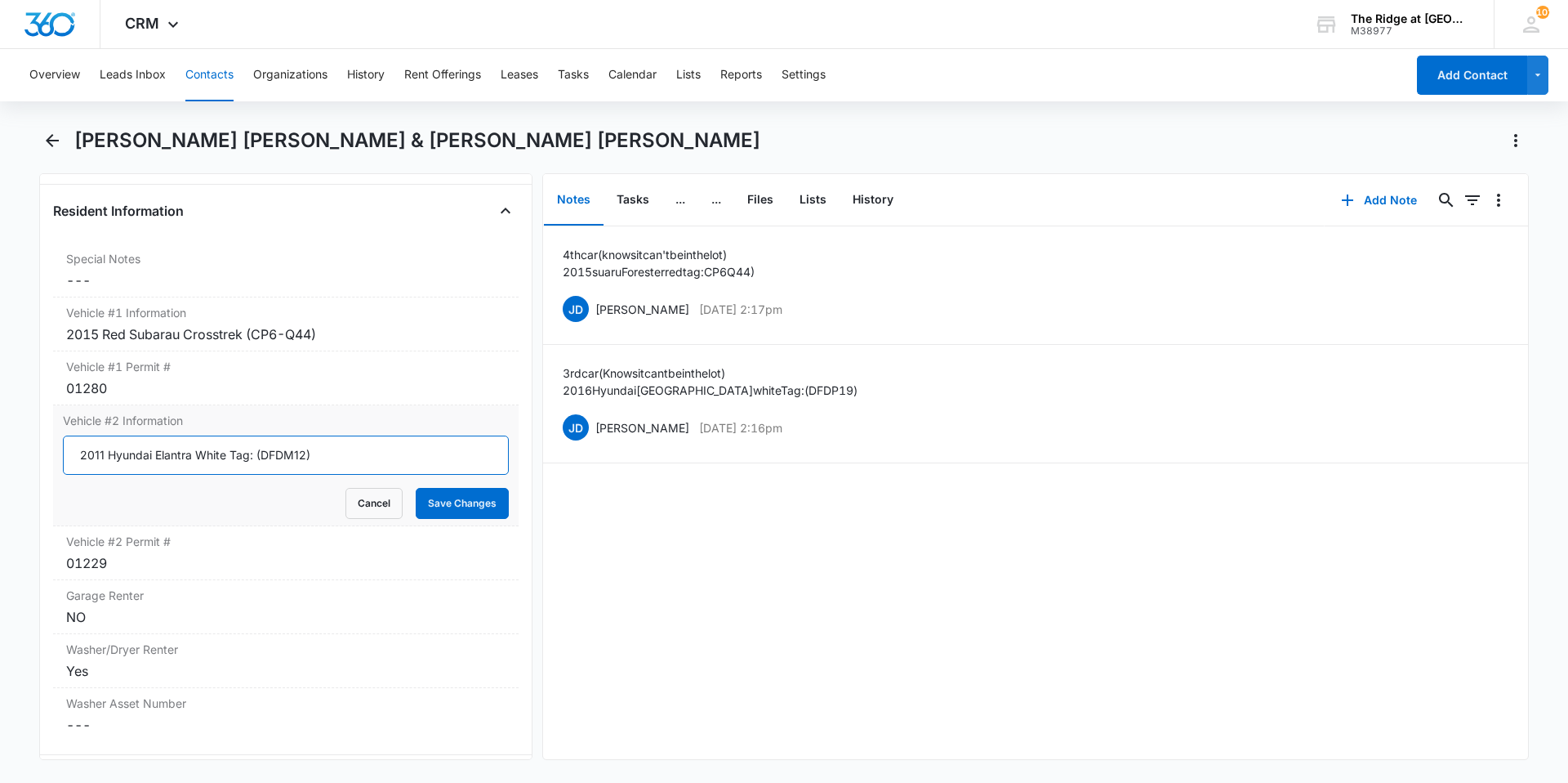
drag, startPoint x: 332, startPoint y: 436, endPoint x: 63, endPoint y: 443, distance: 269.1
click at [63, 443] on input "2011 Hyundai Elantra White Tag: (DFDM12)" at bounding box center [286, 455] width 445 height 39
type input "2007 Blue Mazda CX-9 (DZU-Y72)"
click at [455, 488] on button "Save Changes" at bounding box center [462, 503] width 94 height 31
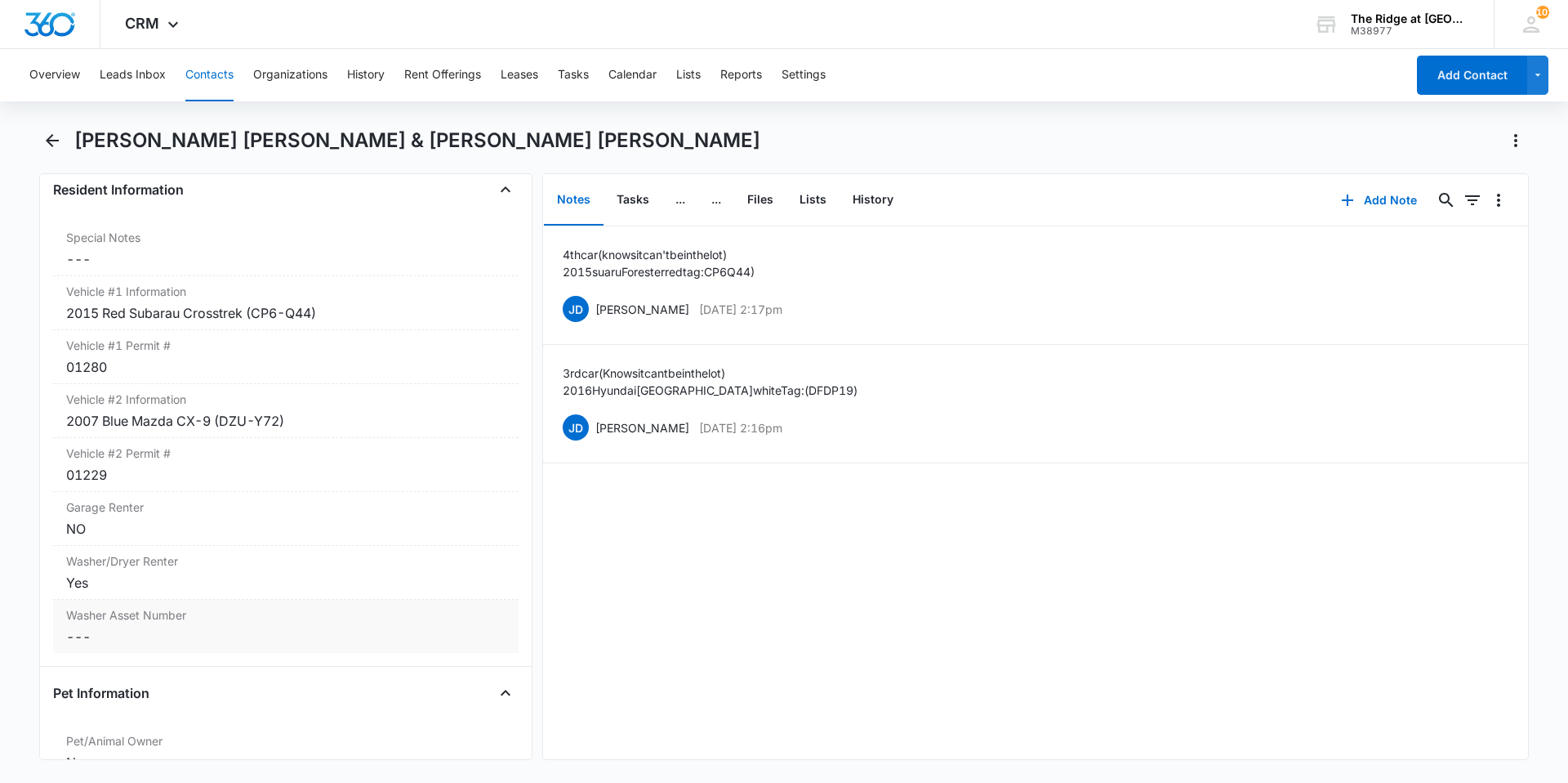
scroll to position [1649, 0]
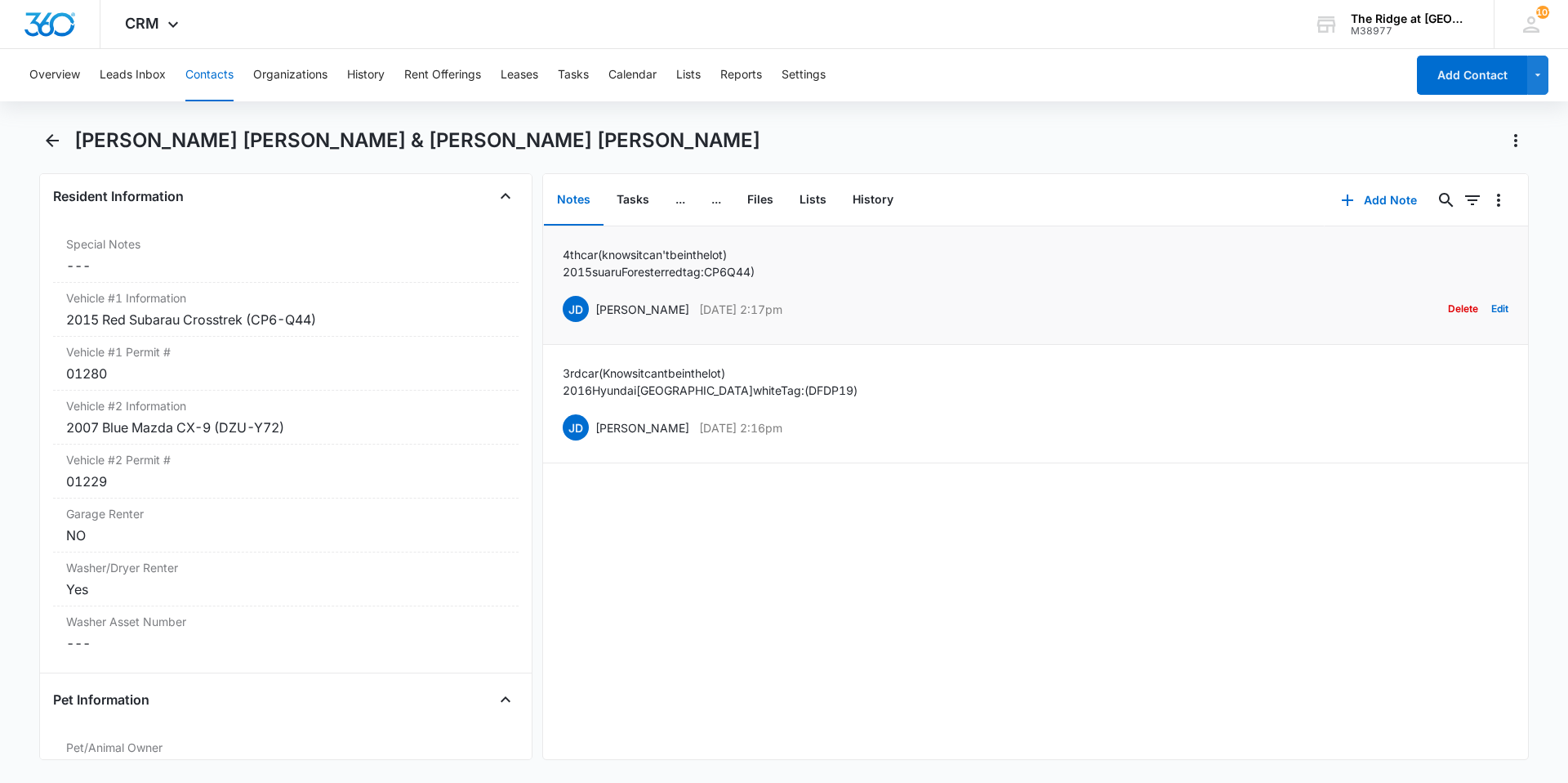
click at [1456, 308] on button "Delete" at bounding box center [1462, 309] width 30 height 31
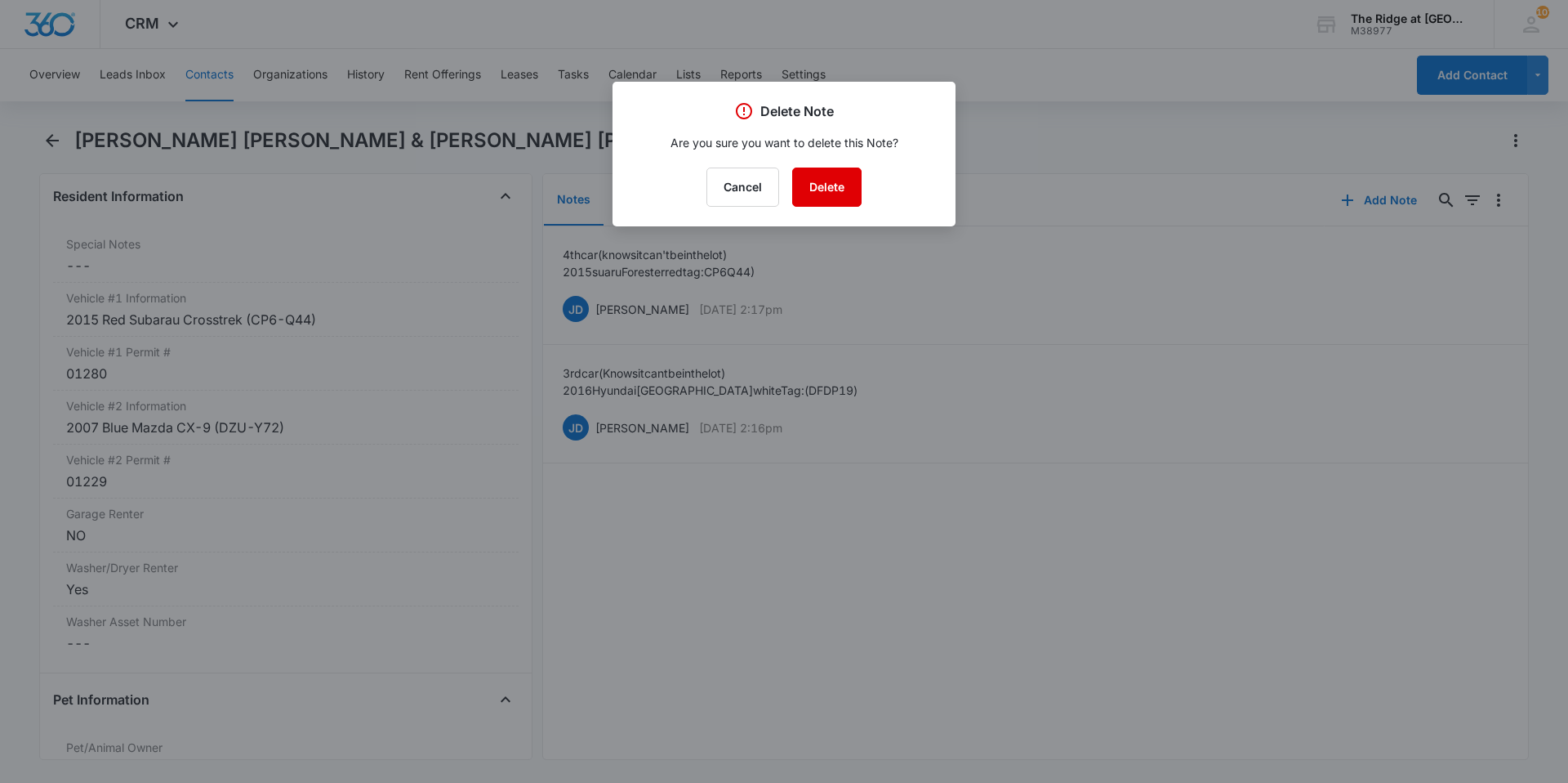
click at [836, 182] on button "Delete" at bounding box center [826, 187] width 69 height 39
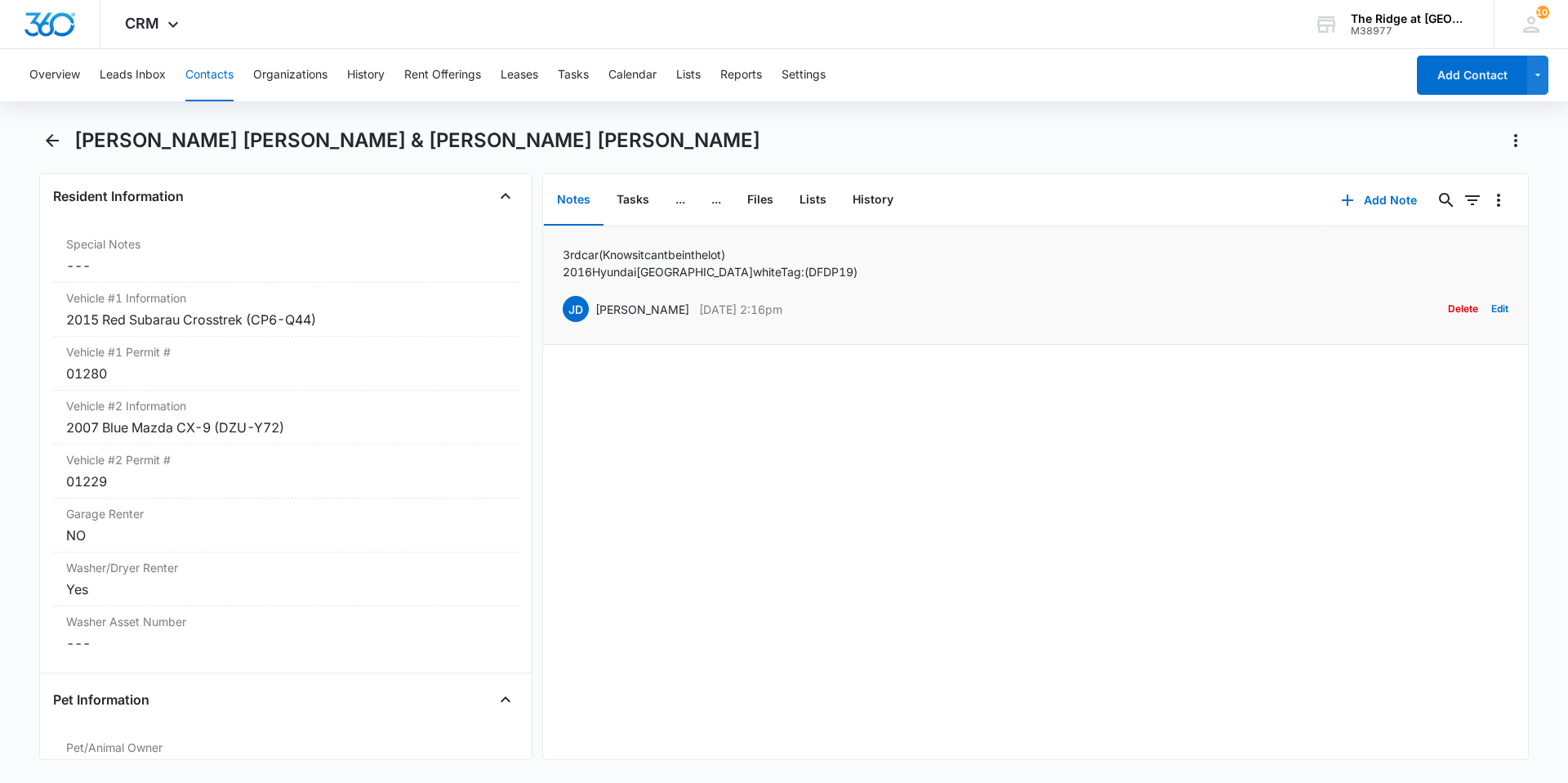
click at [1447, 304] on button "Delete" at bounding box center [1462, 309] width 30 height 31
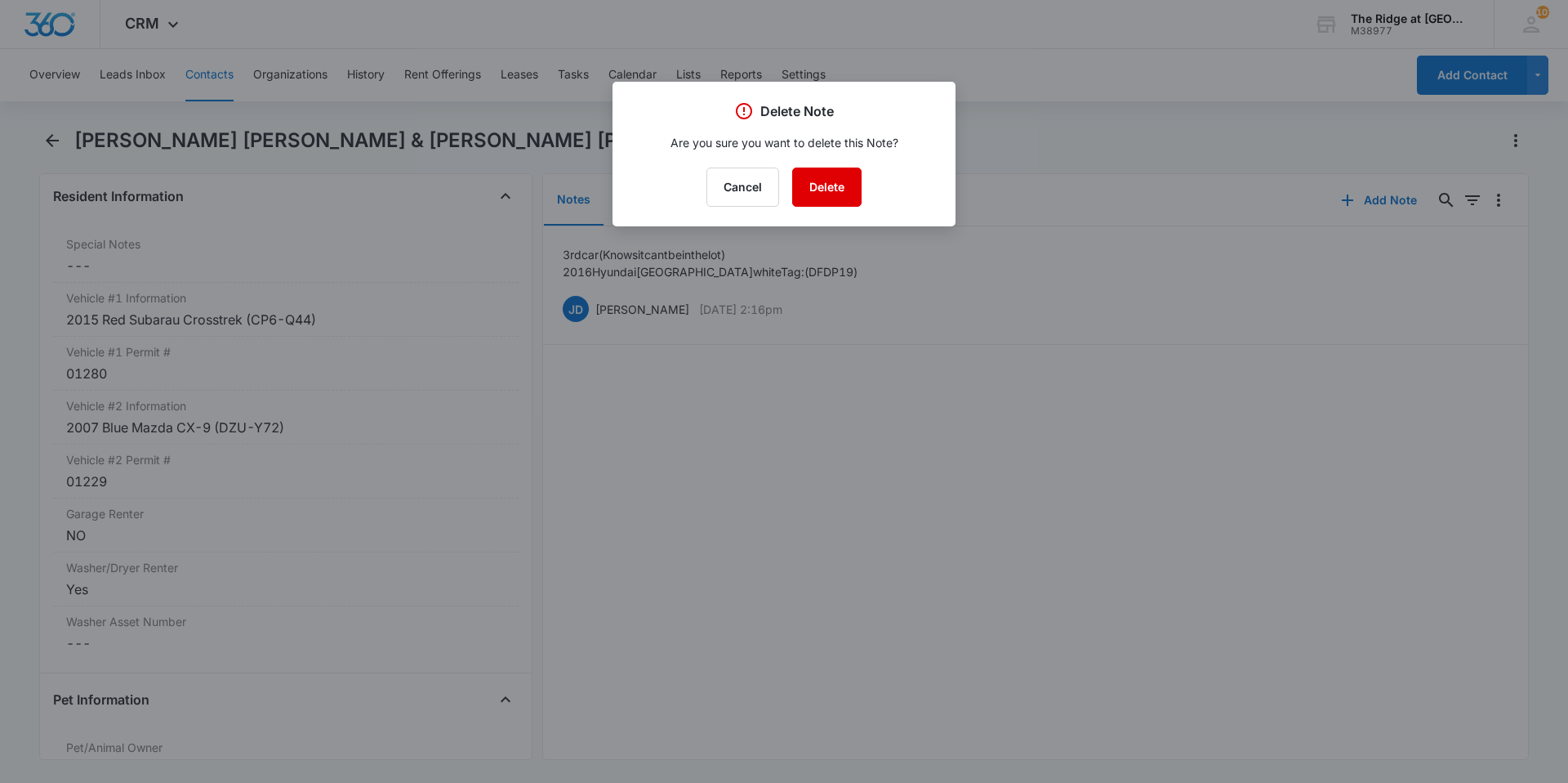
click at [833, 197] on button "Delete" at bounding box center [826, 187] width 69 height 39
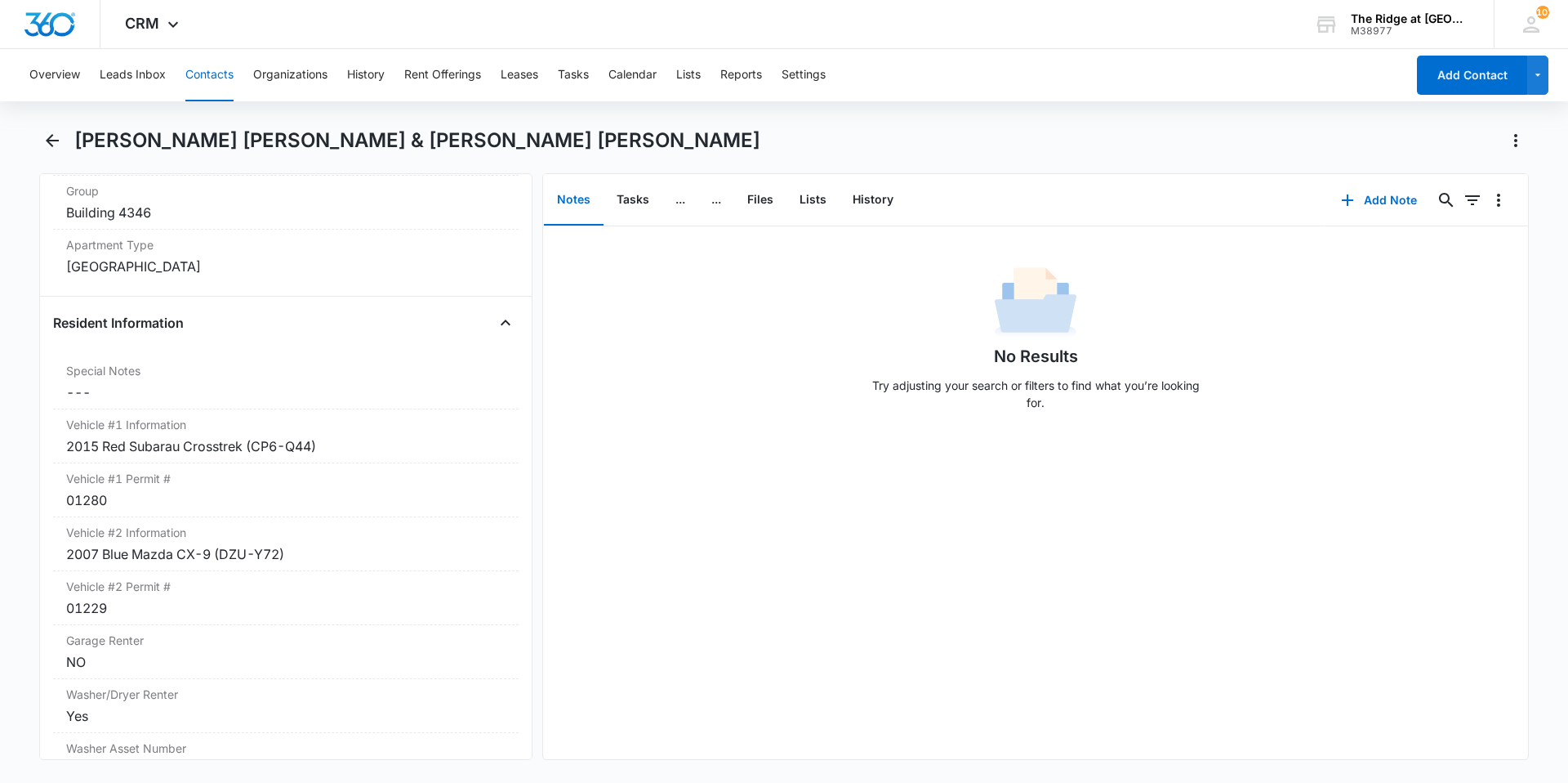
scroll to position [1322, 0]
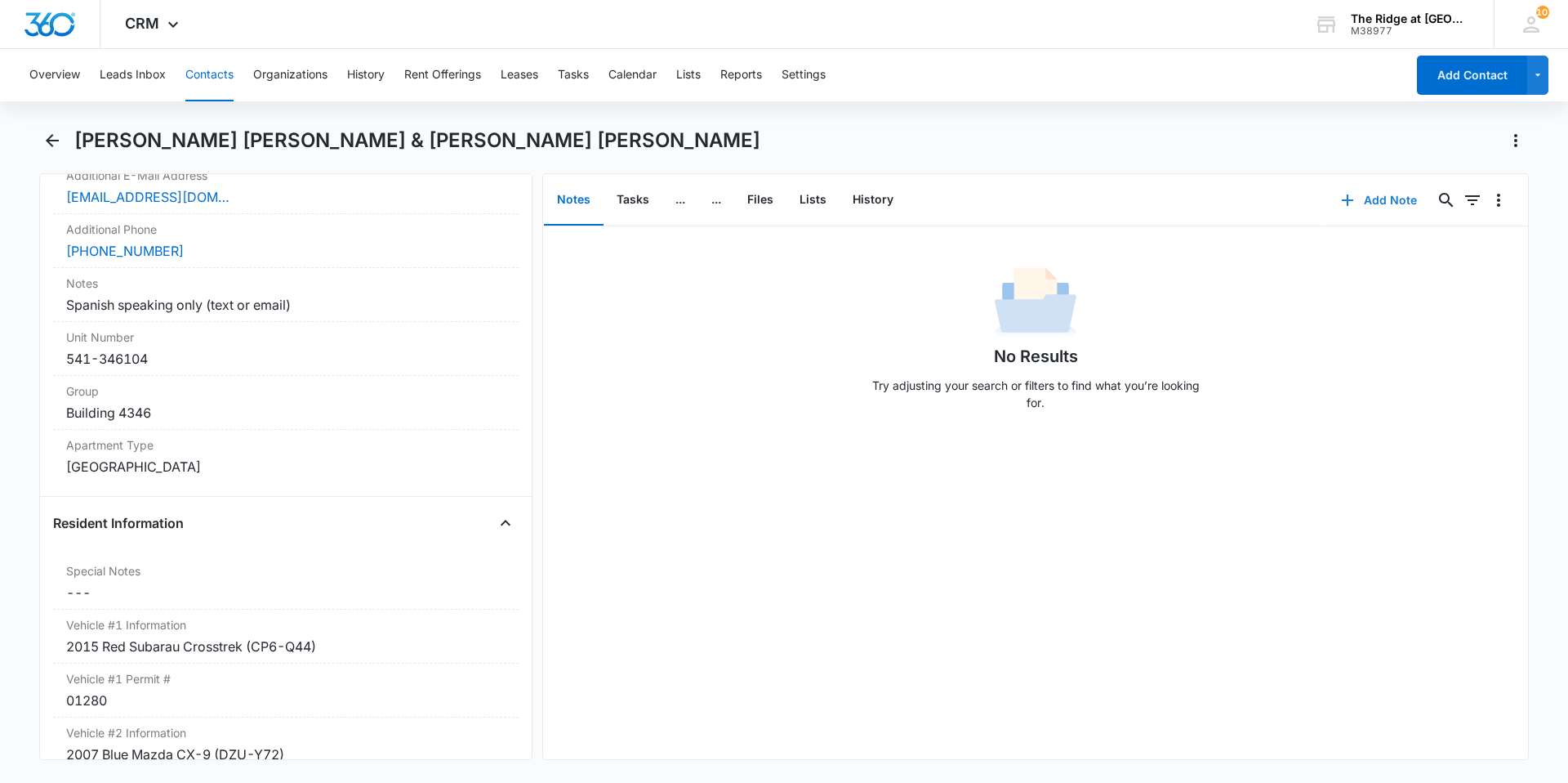
click at [1368, 202] on button "Add Note" at bounding box center [1378, 200] width 108 height 39
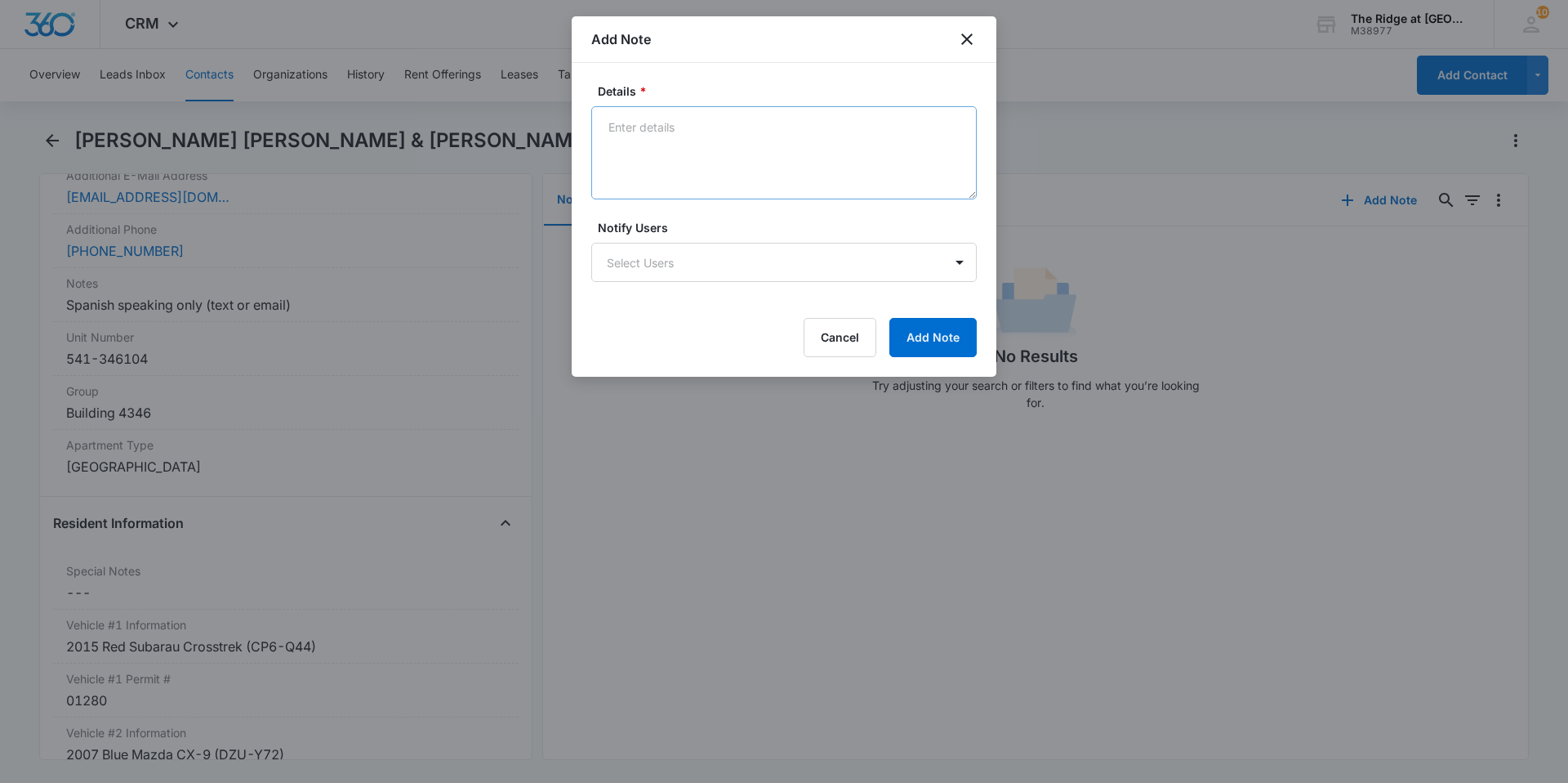
drag, startPoint x: 647, startPoint y: 102, endPoint x: 662, endPoint y: 117, distance: 21.2
click at [647, 104] on div "Details *" at bounding box center [784, 141] width 385 height 117
click at [663, 117] on textarea "Details *" at bounding box center [784, 153] width 385 height 94
type textarea "Spanish Speaking Only"
click at [948, 333] on button "Add Note" at bounding box center [933, 337] width 88 height 39
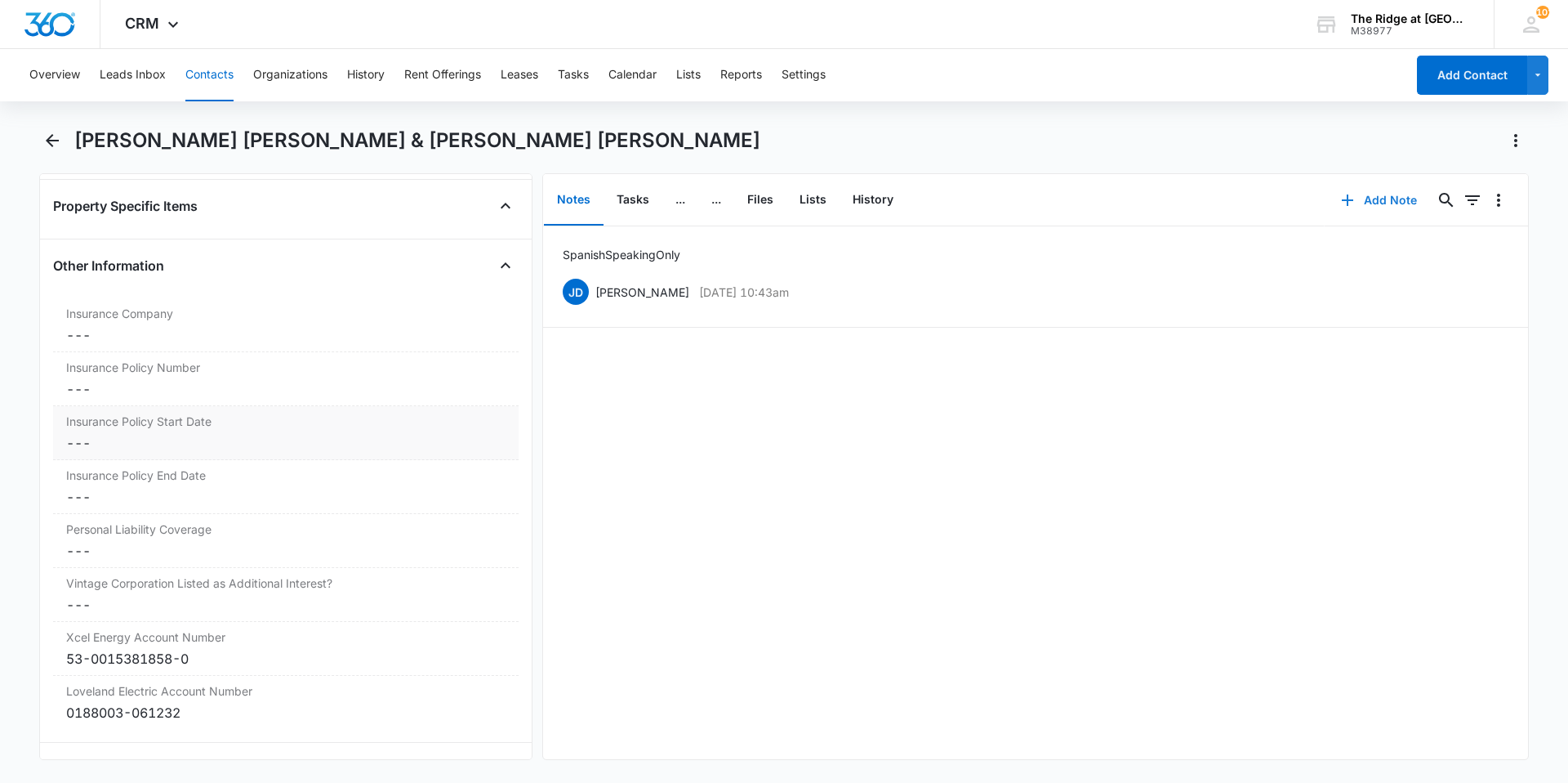
scroll to position [3364, 0]
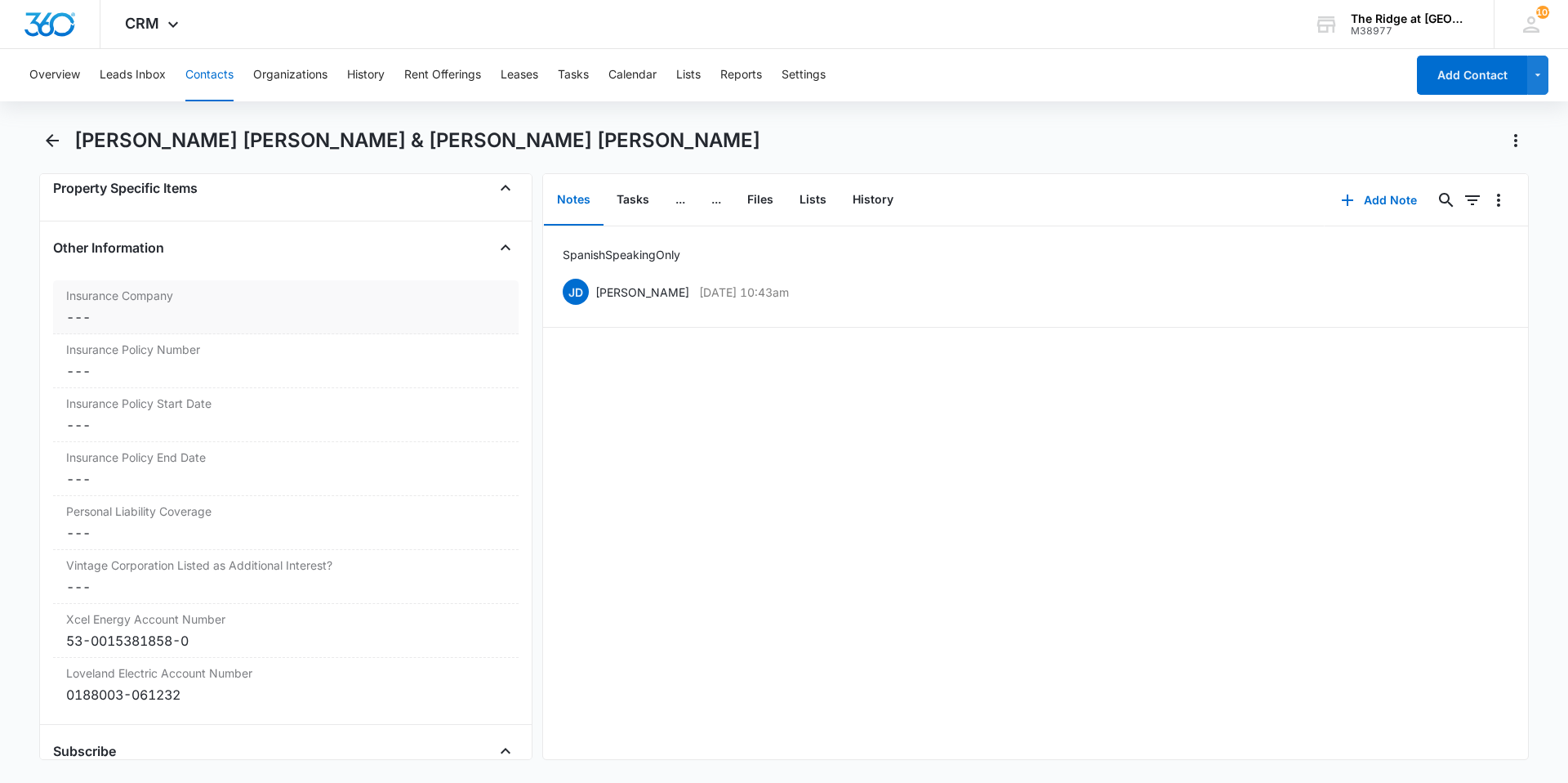
click at [157, 307] on dd "Cancel Save Changes ---" at bounding box center [286, 317] width 440 height 20
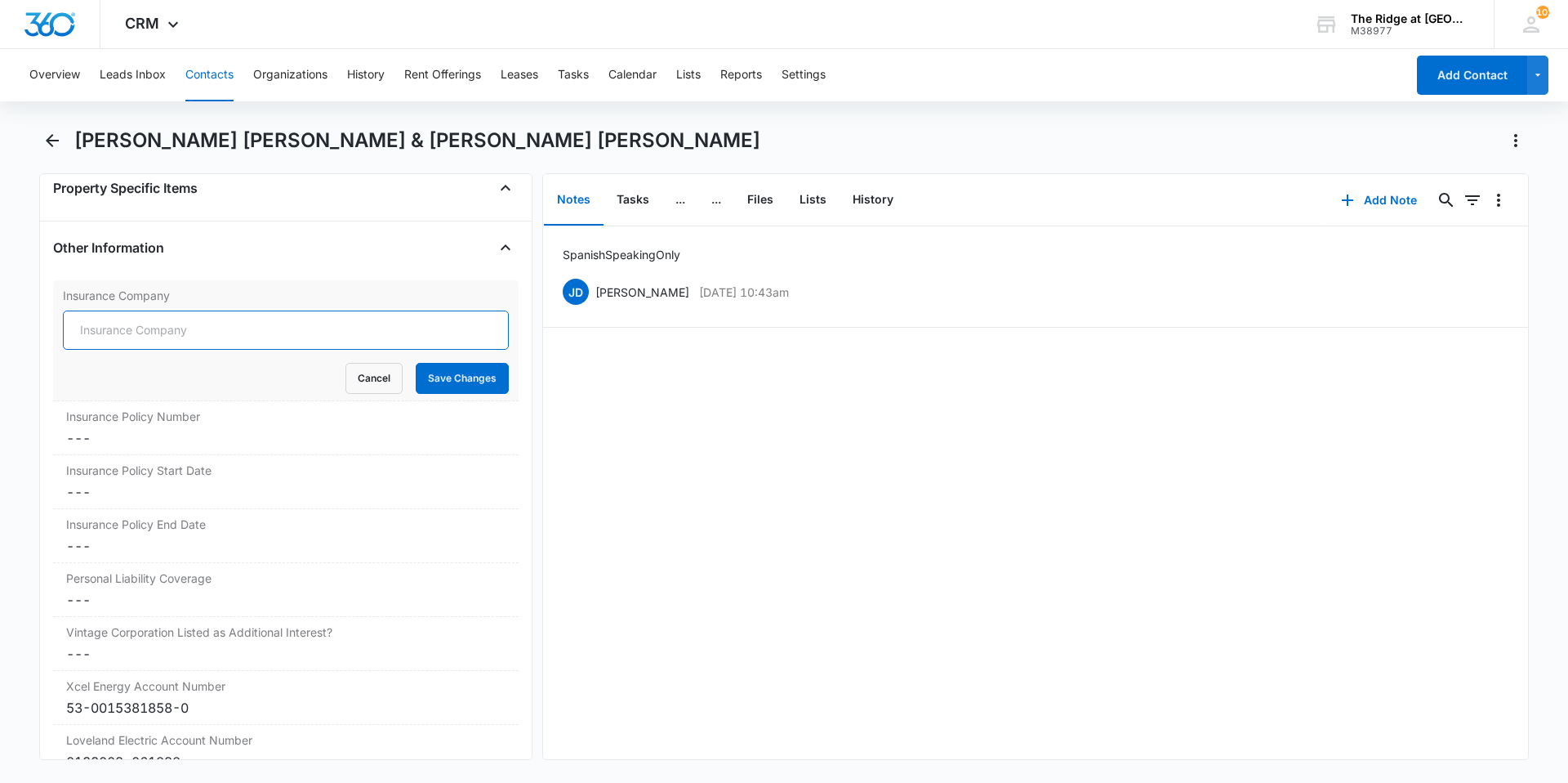
click at [159, 310] on input "Insurance Company" at bounding box center [286, 330] width 445 height 39
type input "State Farm"
click at [431, 363] on button "Save Changes" at bounding box center [462, 378] width 94 height 31
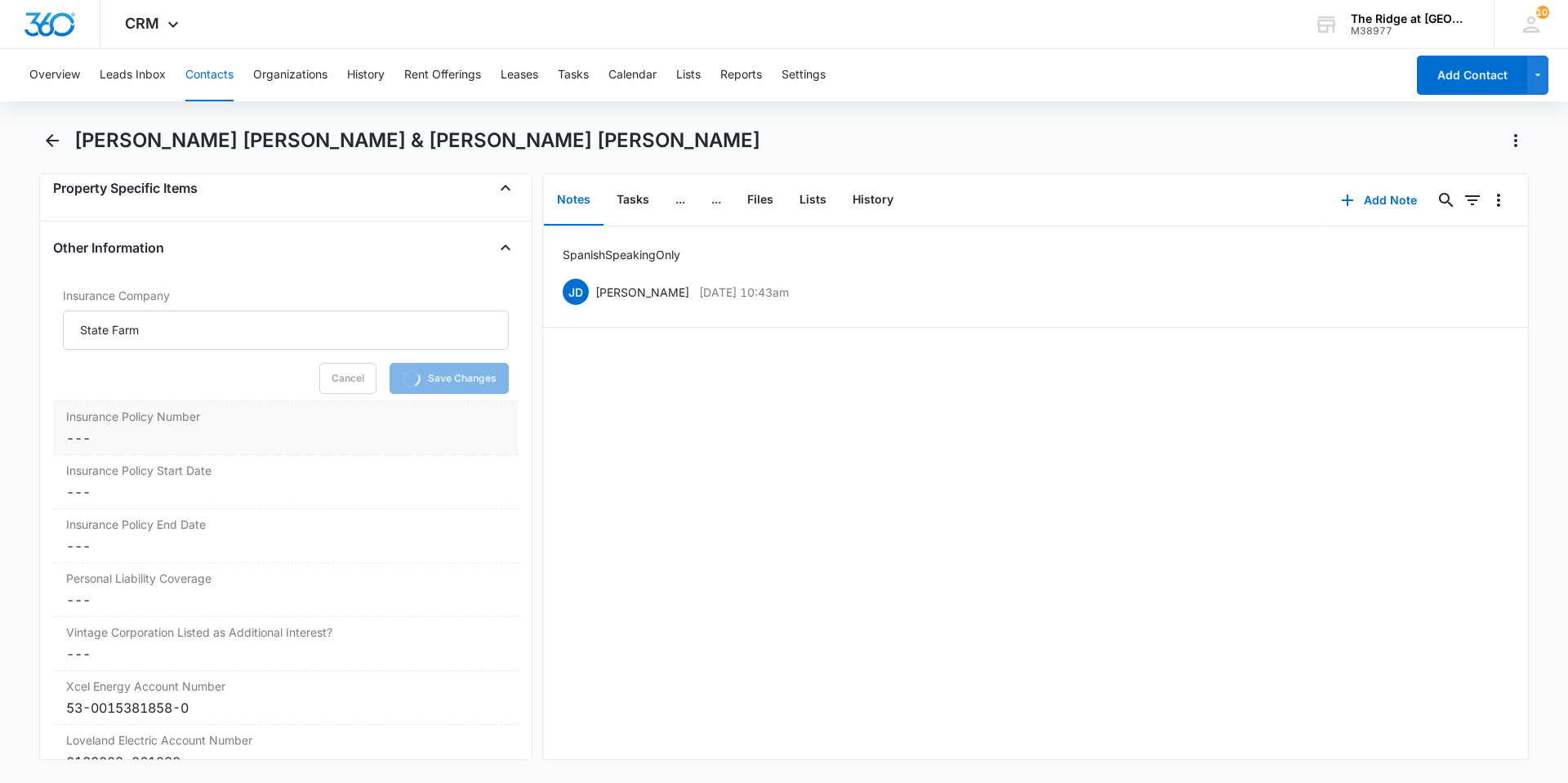
click at [269, 408] on label "Insurance Policy Number" at bounding box center [286, 416] width 440 height 18
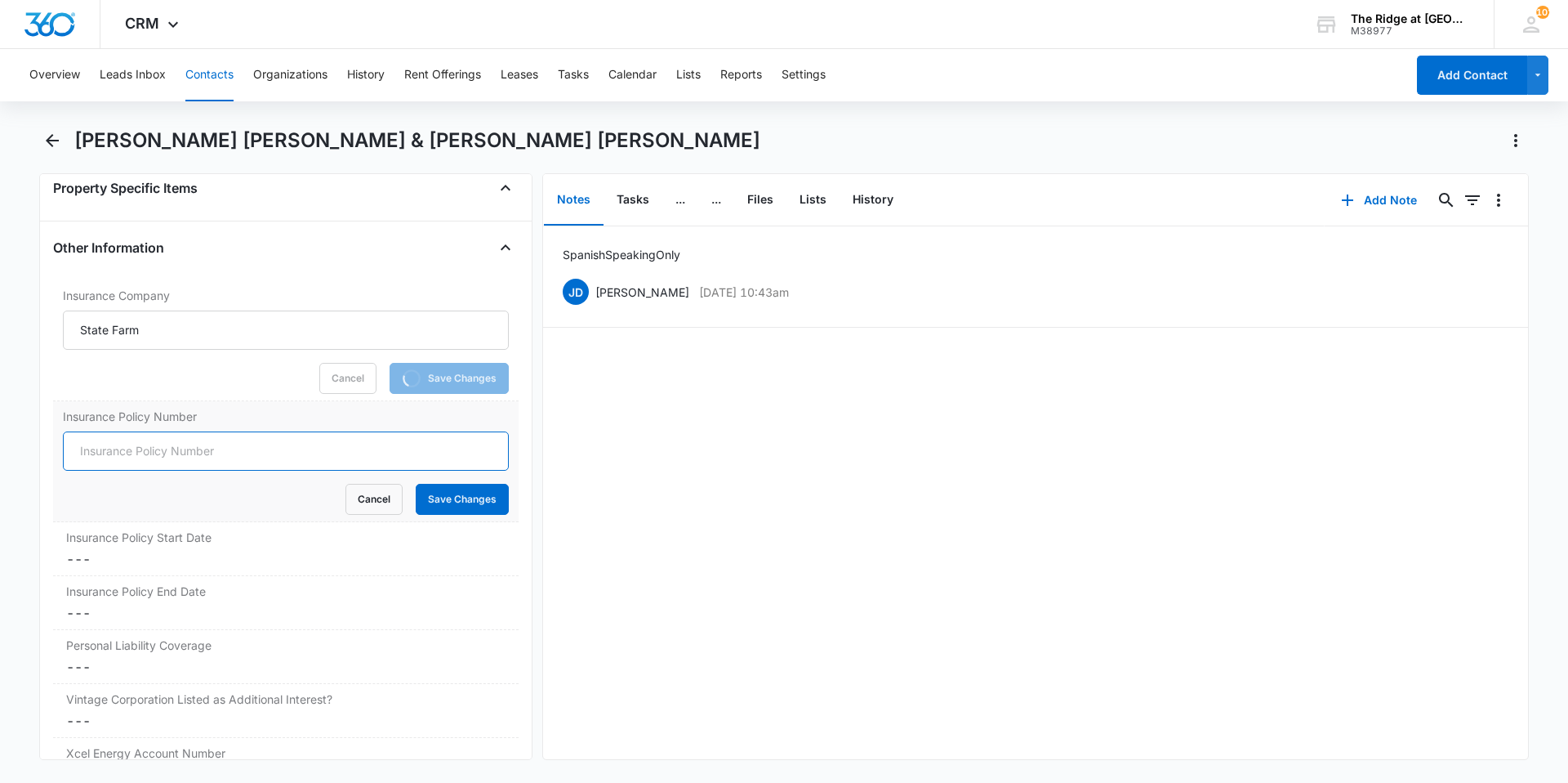
click at [133, 440] on input "Insurance Policy Number" at bounding box center [286, 450] width 445 height 39
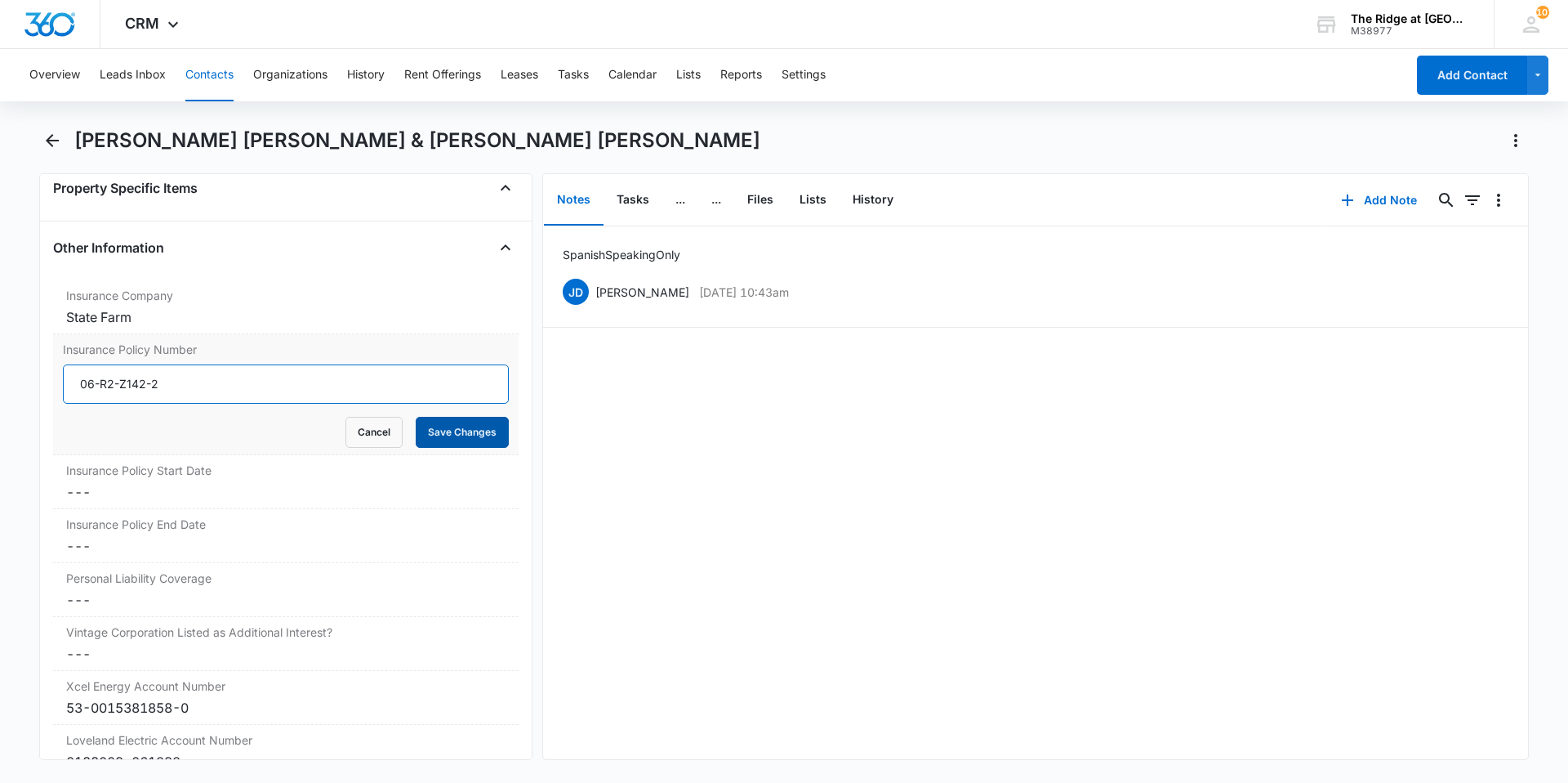
type input "06-R2-Z142-2"
click at [469, 416] on button "Save Changes" at bounding box center [462, 432] width 94 height 31
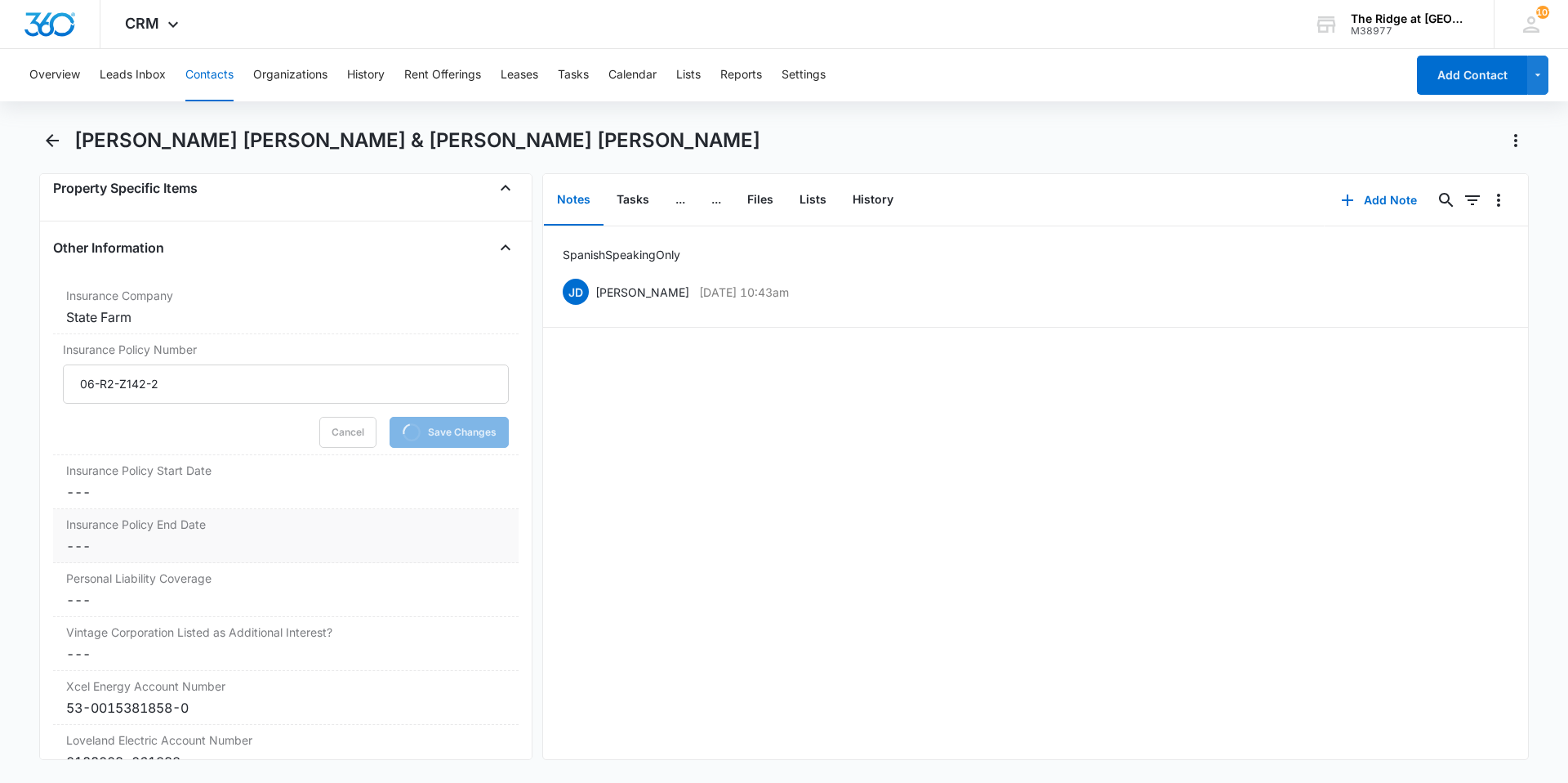
click at [143, 482] on dd "Cancel Save Changes ---" at bounding box center [286, 491] width 440 height 20
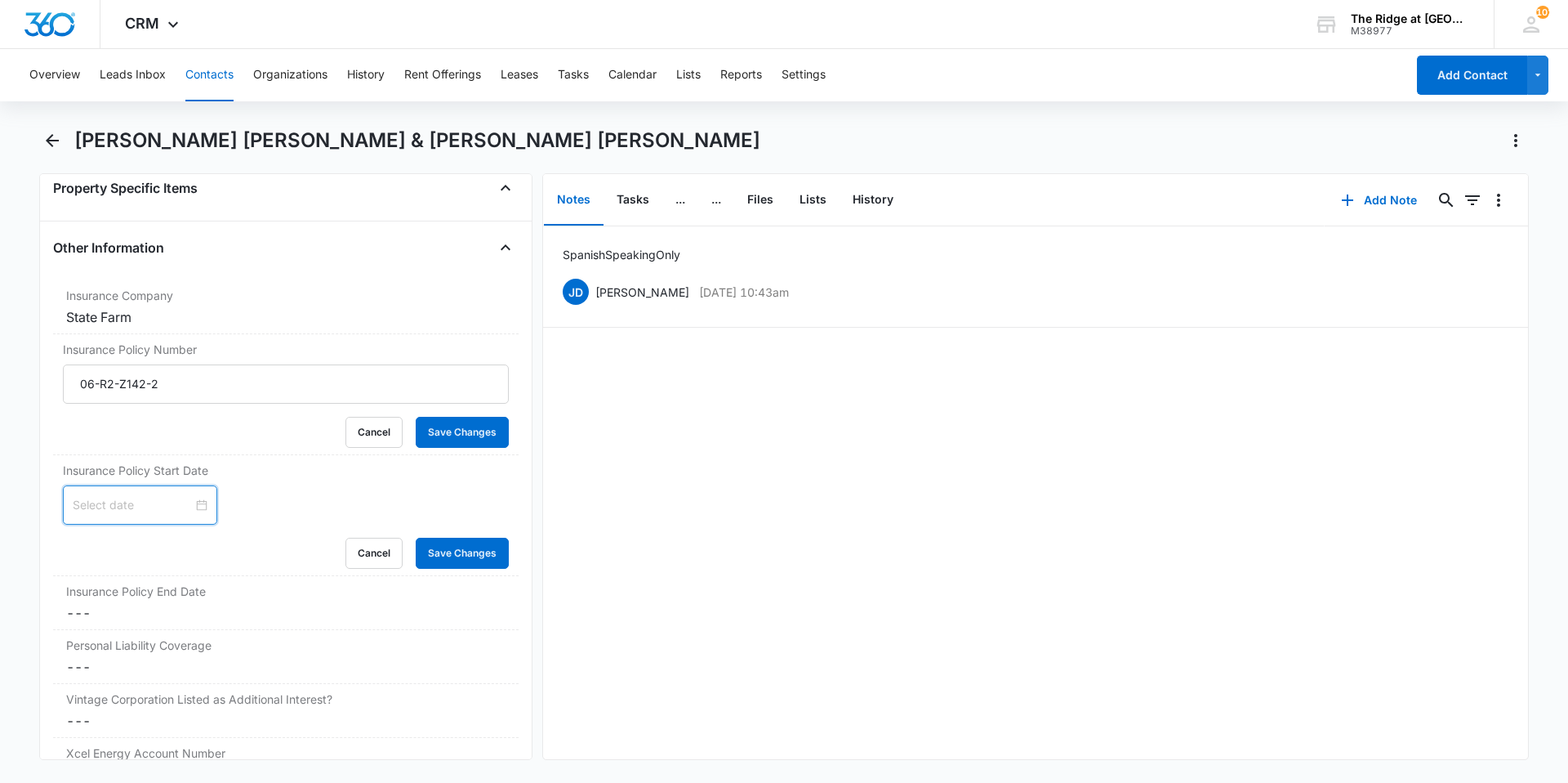
click at [106, 496] on input at bounding box center [133, 505] width 120 height 18
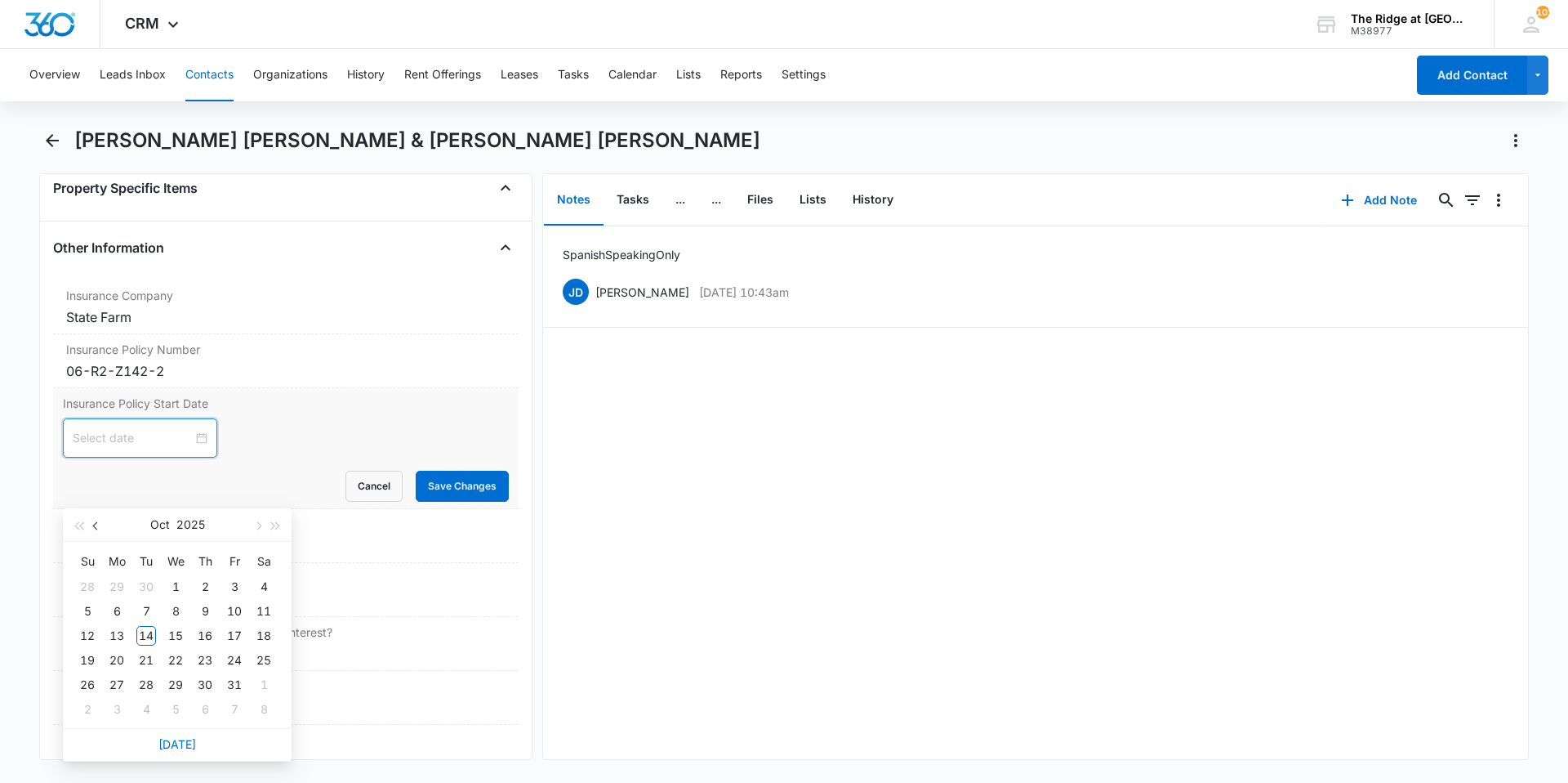
click at [98, 523] on button "button" at bounding box center [96, 525] width 18 height 33
type input "[DATE]"
click at [144, 682] on div "30" at bounding box center [146, 685] width 19 height 20
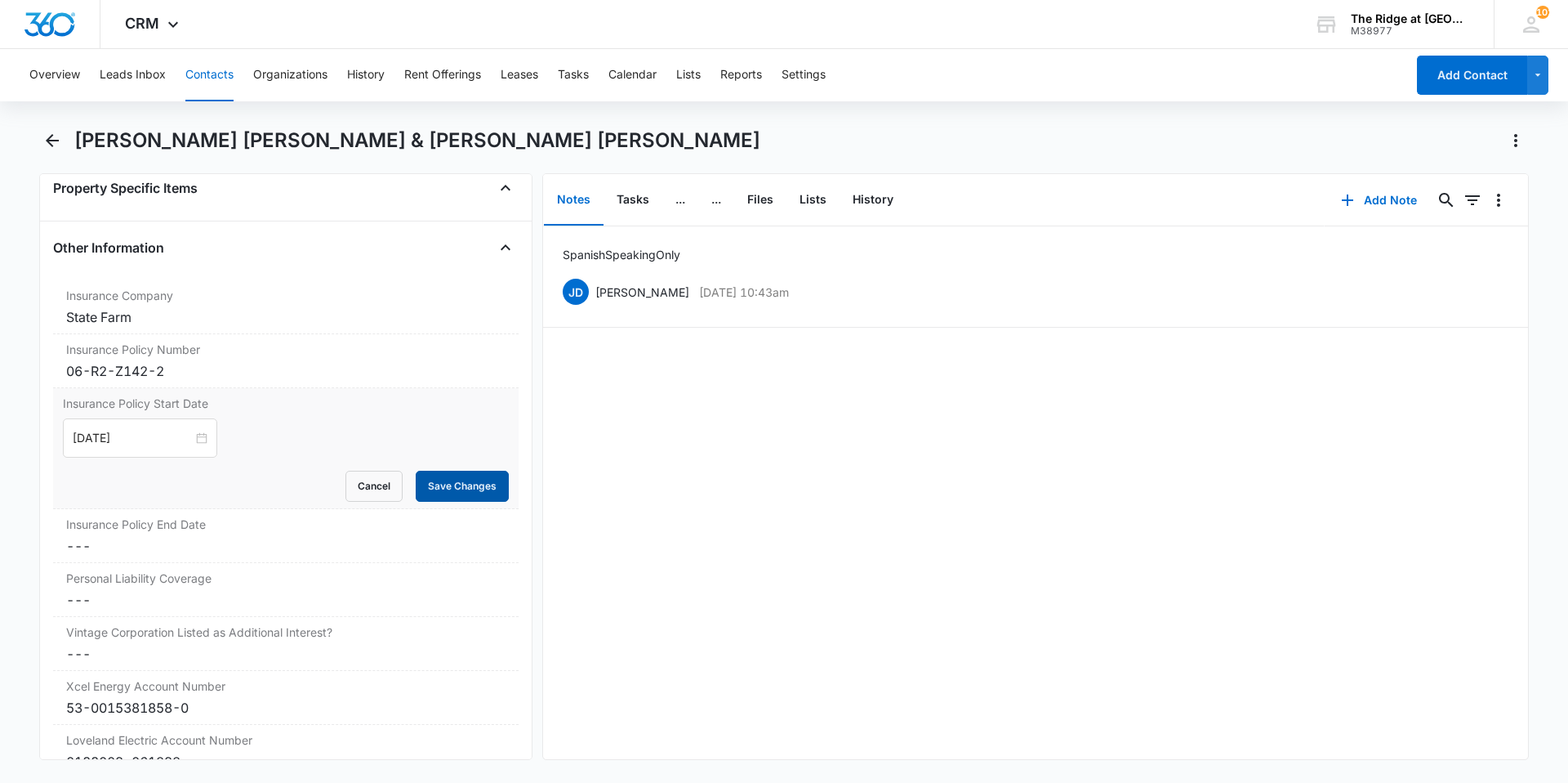
click at [431, 471] on button "Save Changes" at bounding box center [462, 487] width 94 height 31
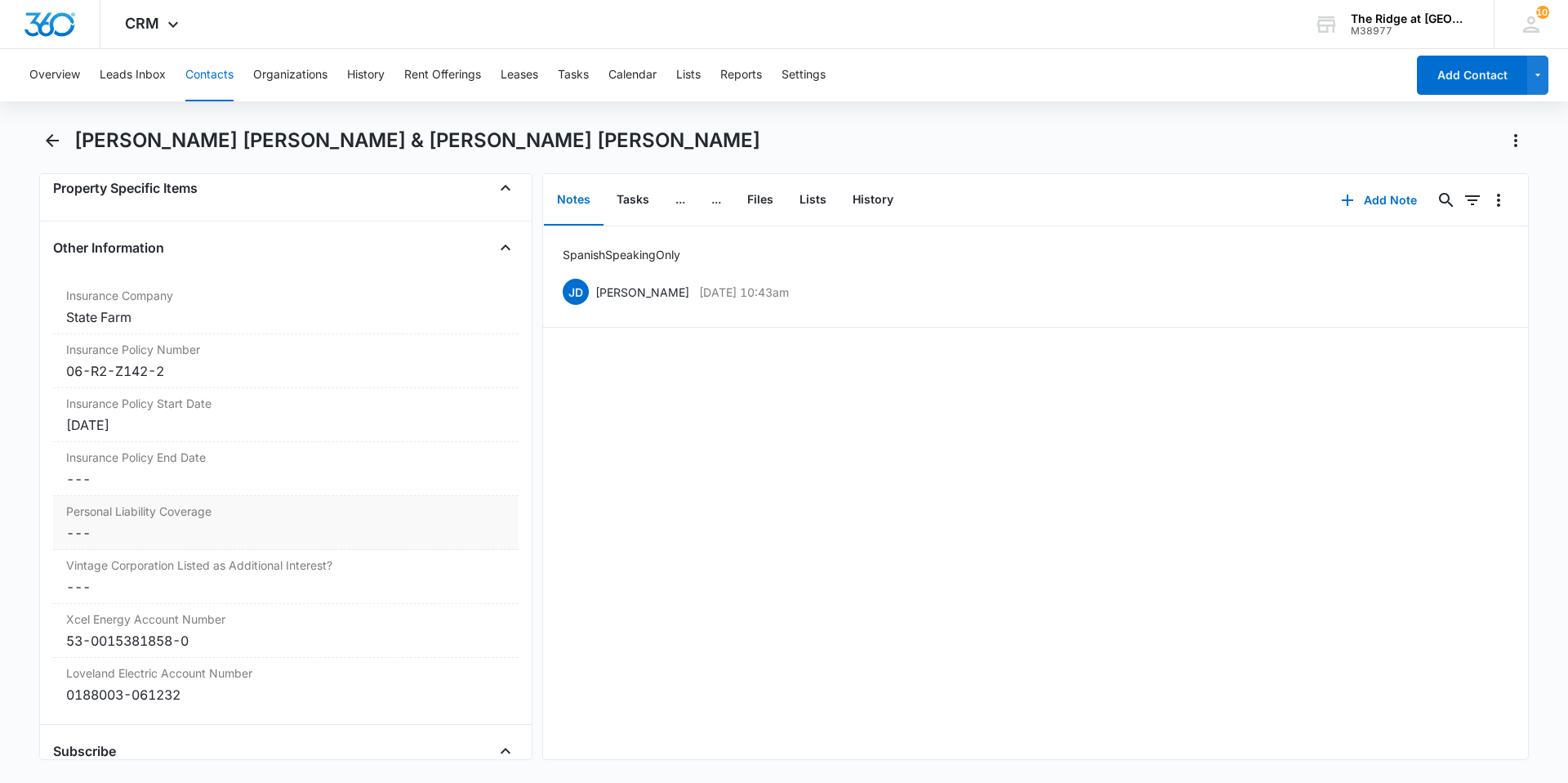
click at [154, 523] on dd "Cancel Save Changes ---" at bounding box center [286, 532] width 440 height 20
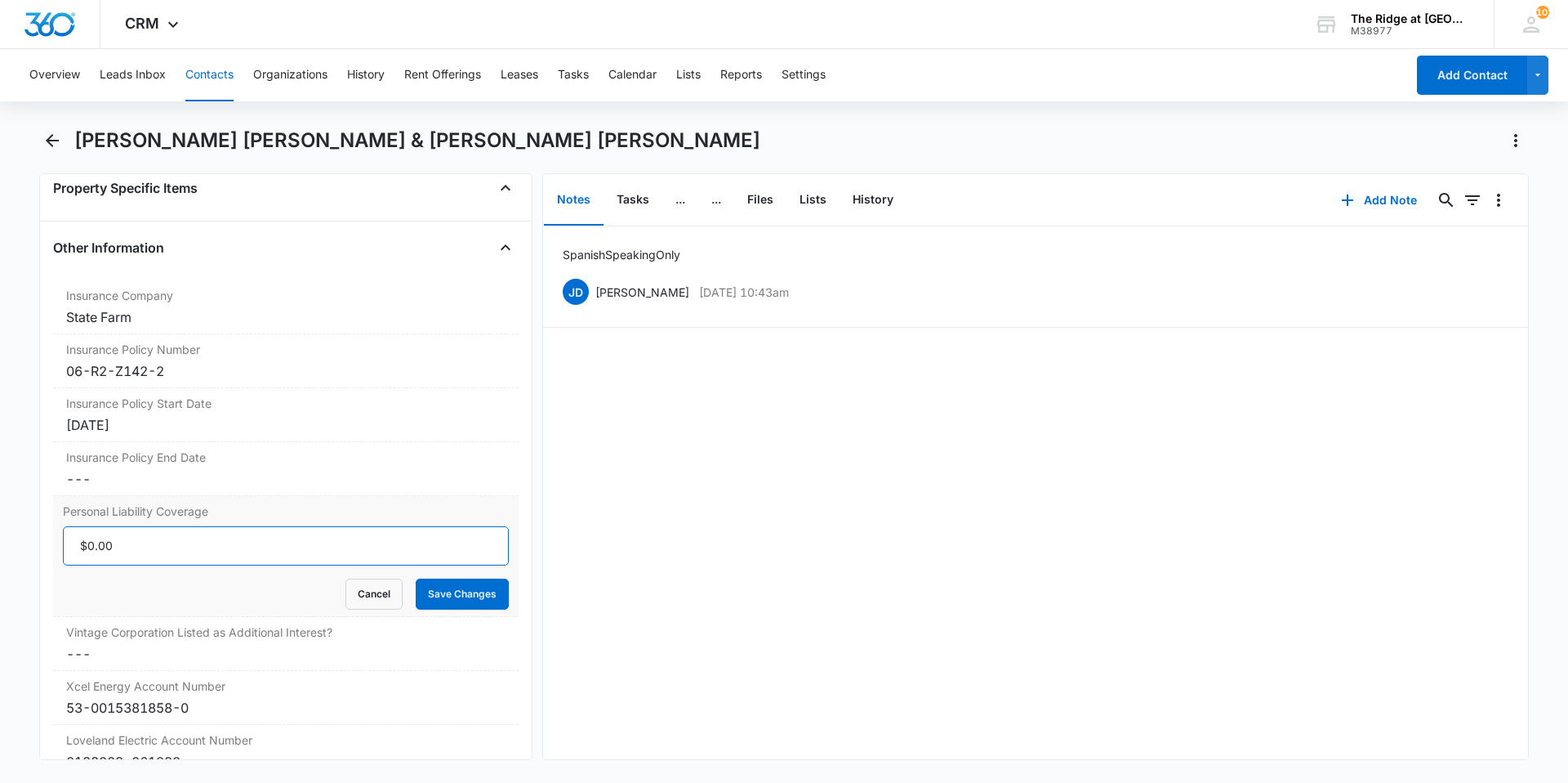
click at [151, 527] on input "Personal Liability Coverage" at bounding box center [286, 546] width 445 height 39
type input "$300,000.00"
click at [461, 578] on button "Save Changes" at bounding box center [462, 594] width 94 height 31
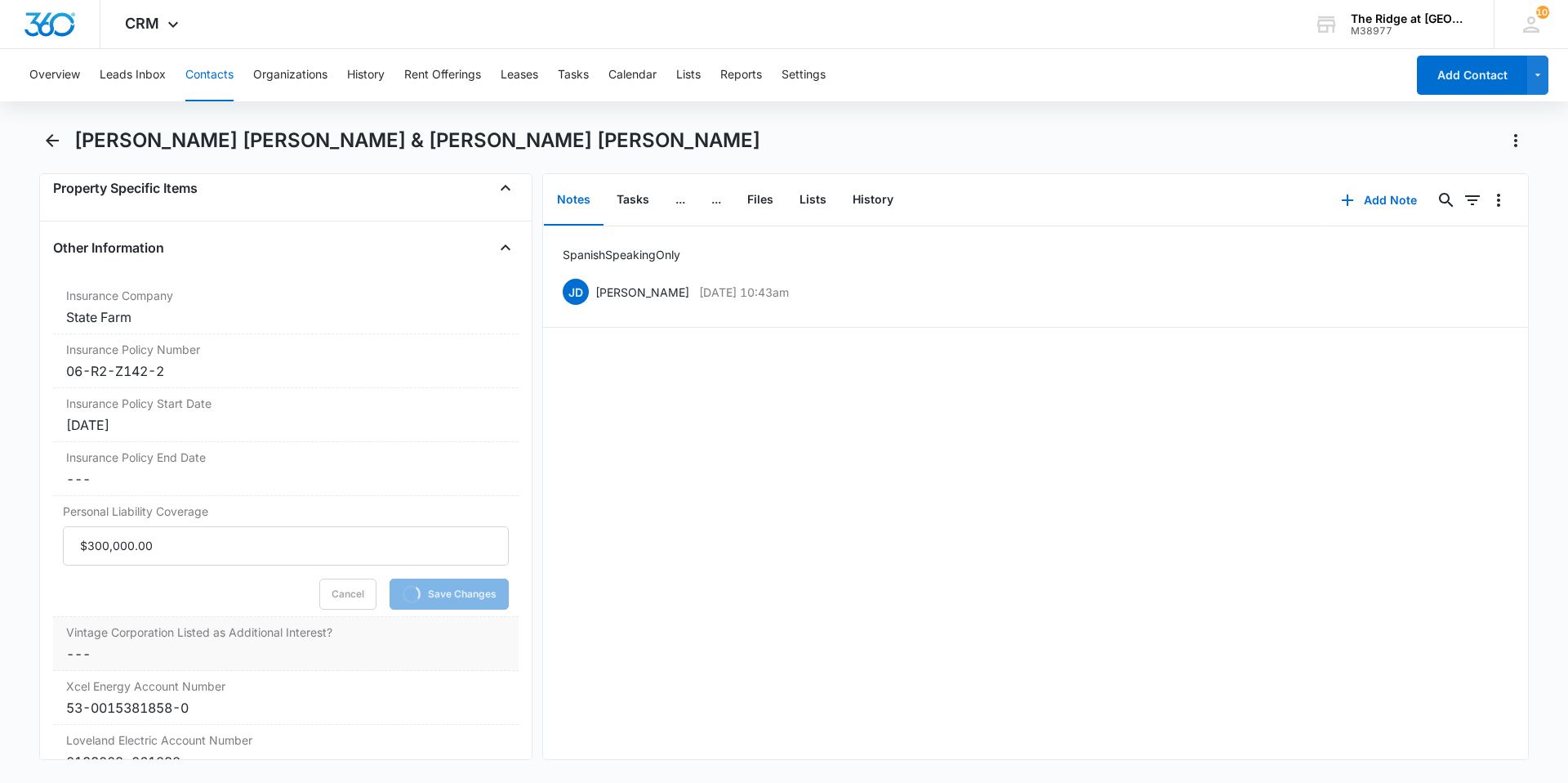
click at [264, 623] on label "Vintage Corporation Listed as Additional Interest?" at bounding box center [286, 632] width 440 height 18
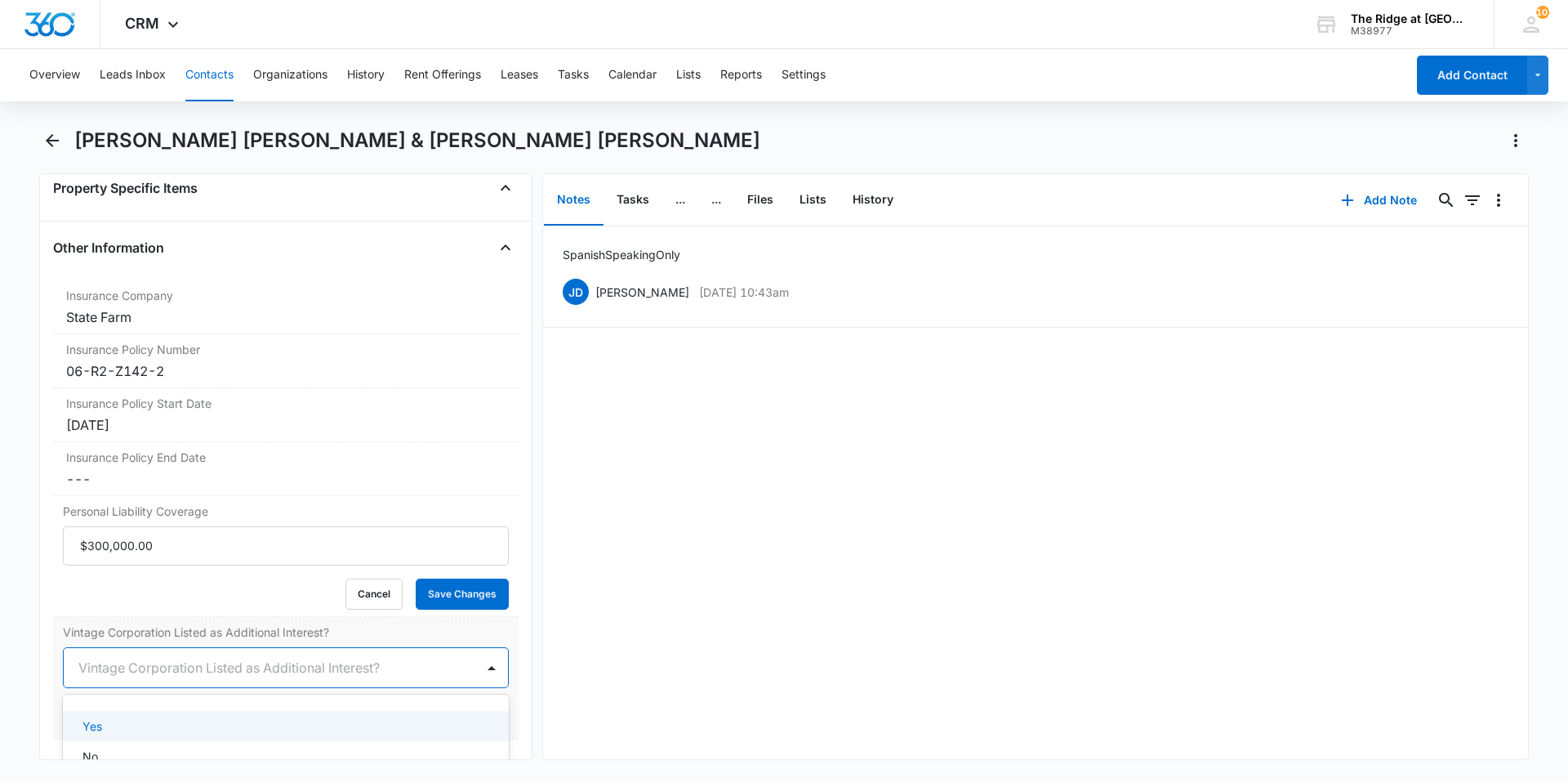
click at [136, 656] on div at bounding box center [265, 667] width 375 height 22
click at [108, 741] on div "No" at bounding box center [286, 756] width 445 height 30
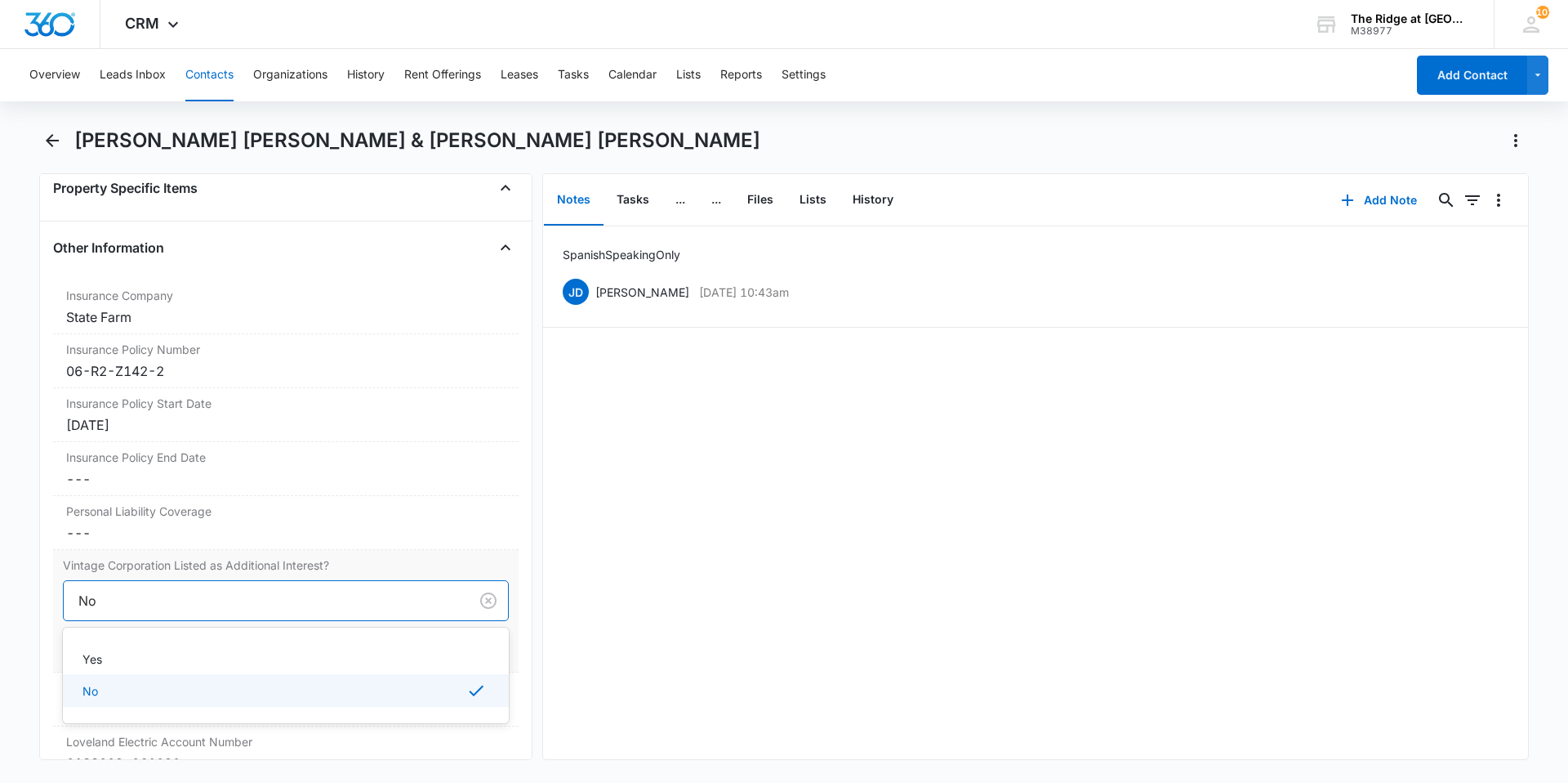
click at [152, 589] on div at bounding box center [262, 600] width 369 height 22
click at [88, 650] on p "Yes" at bounding box center [93, 659] width 19 height 18
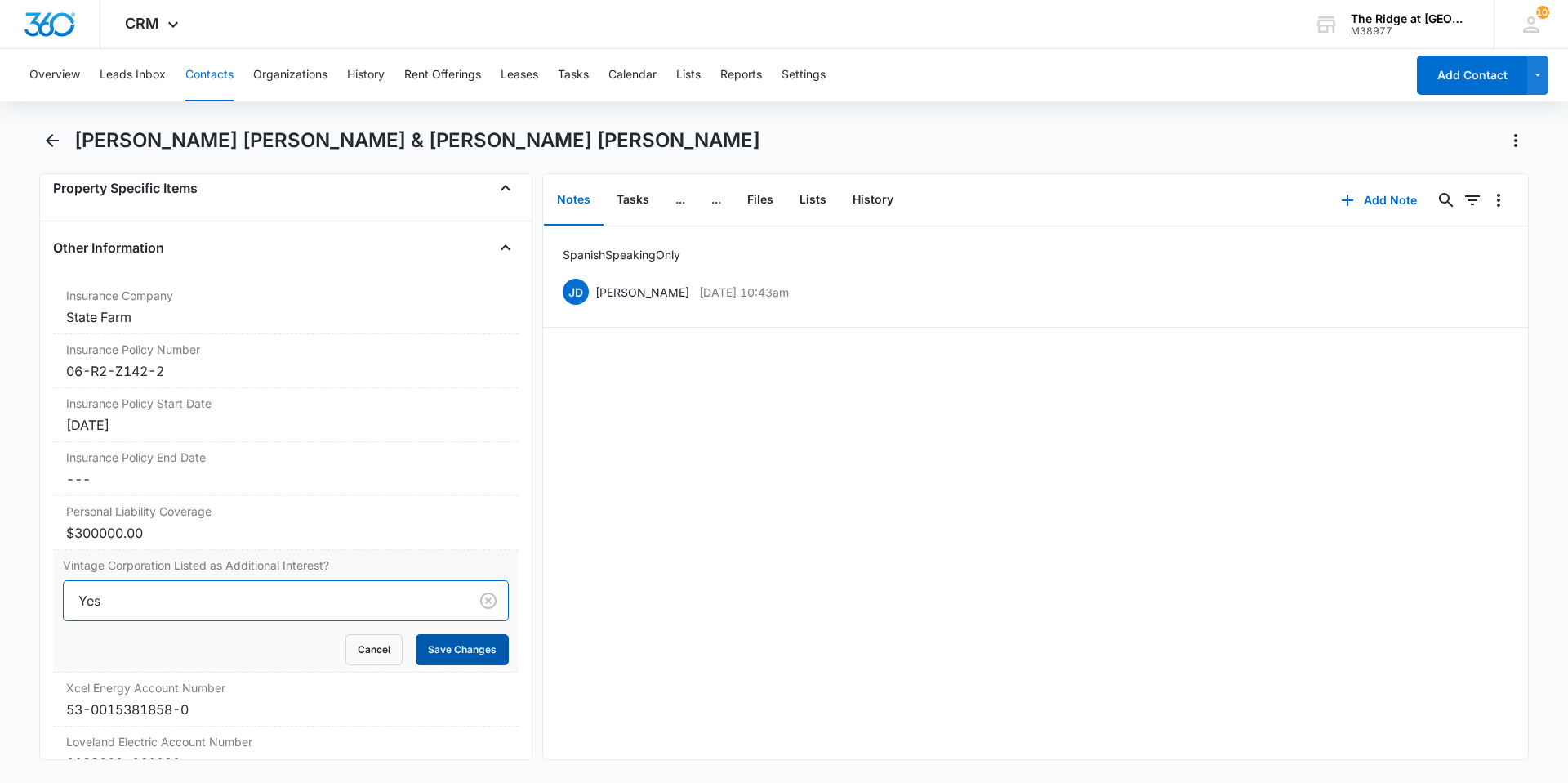
click at [441, 634] on button "Save Changes" at bounding box center [462, 649] width 94 height 31
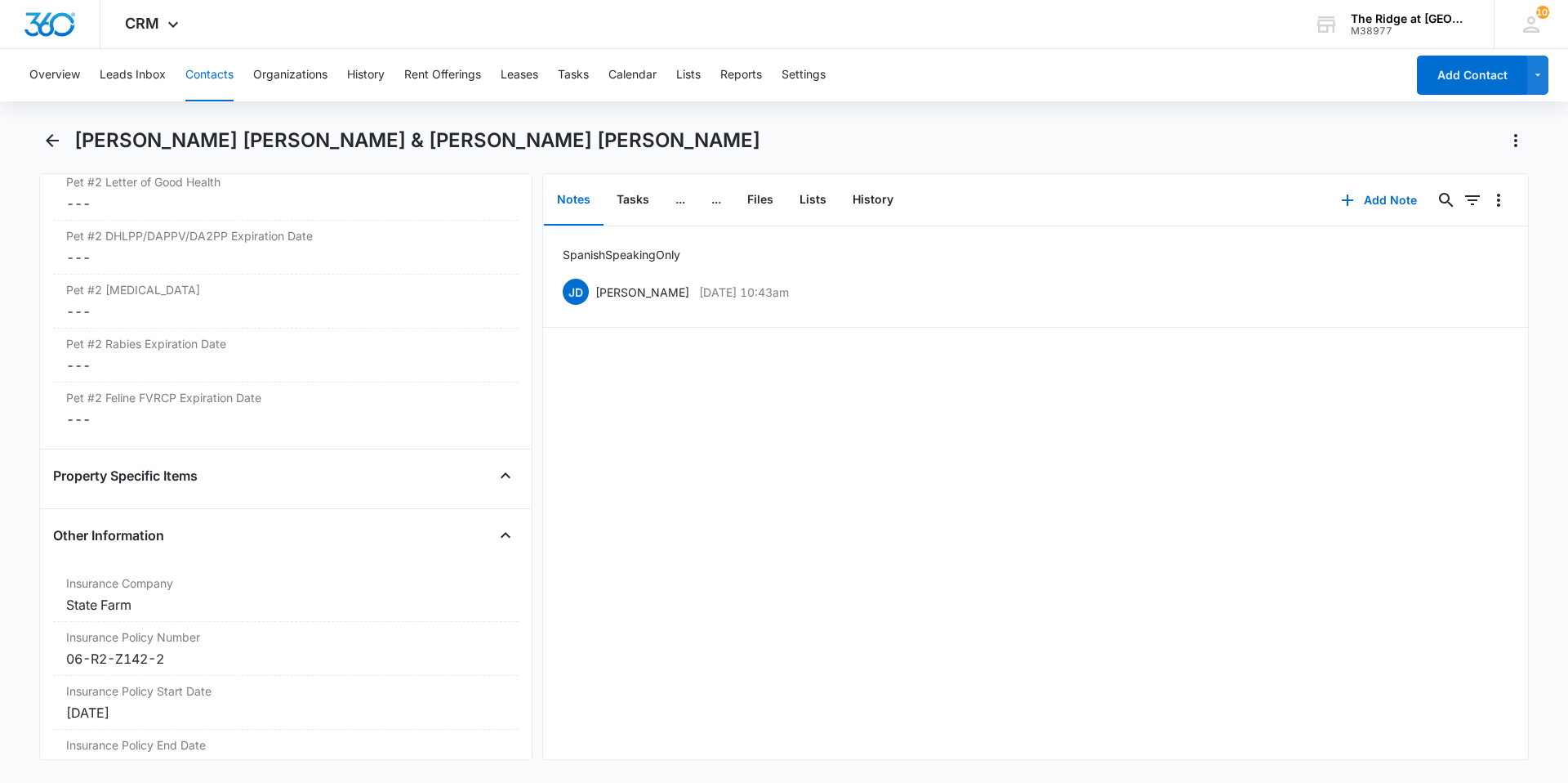
scroll to position [2668, 0]
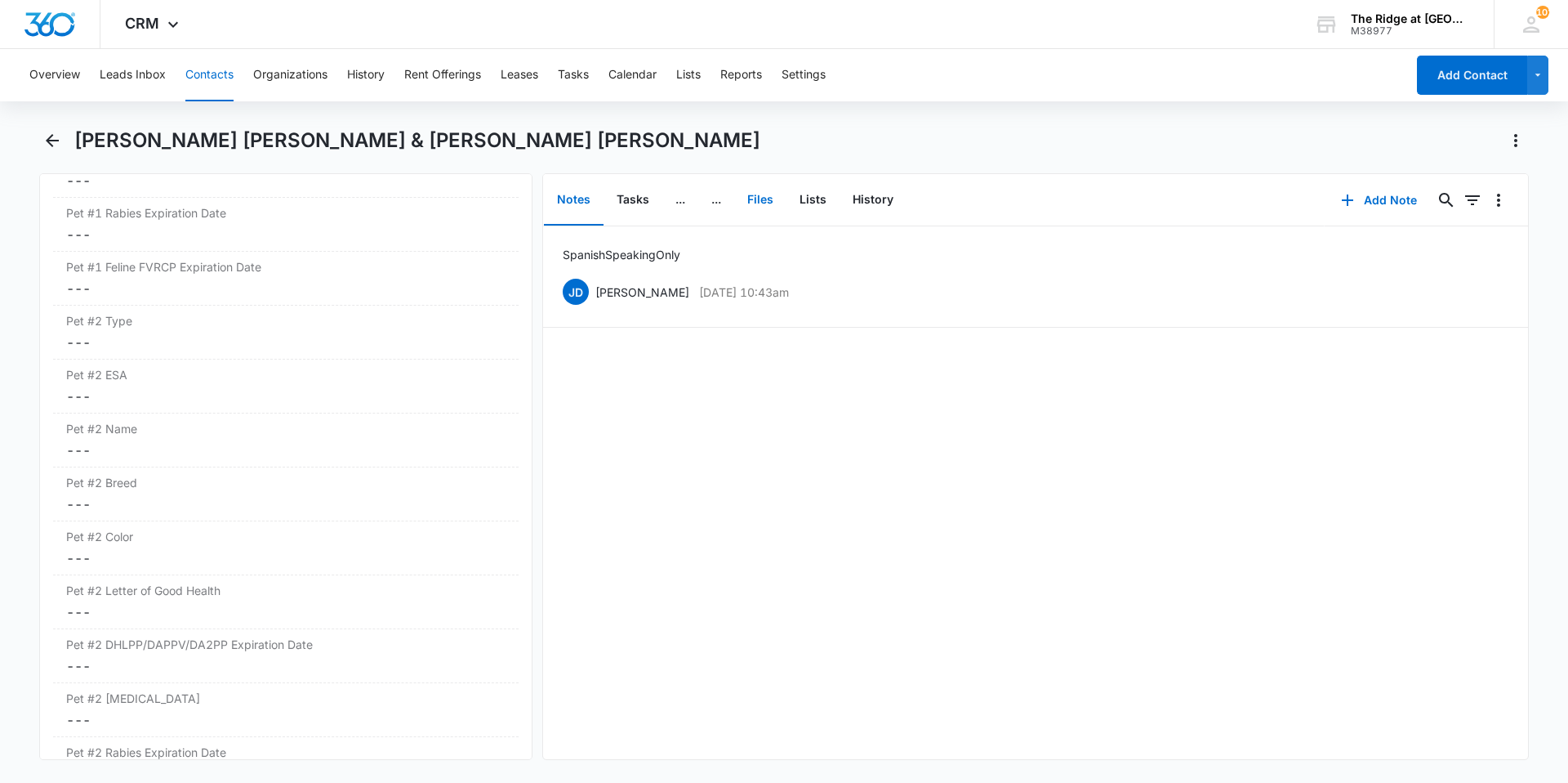
click at [777, 204] on button "Files" at bounding box center [760, 200] width 53 height 51
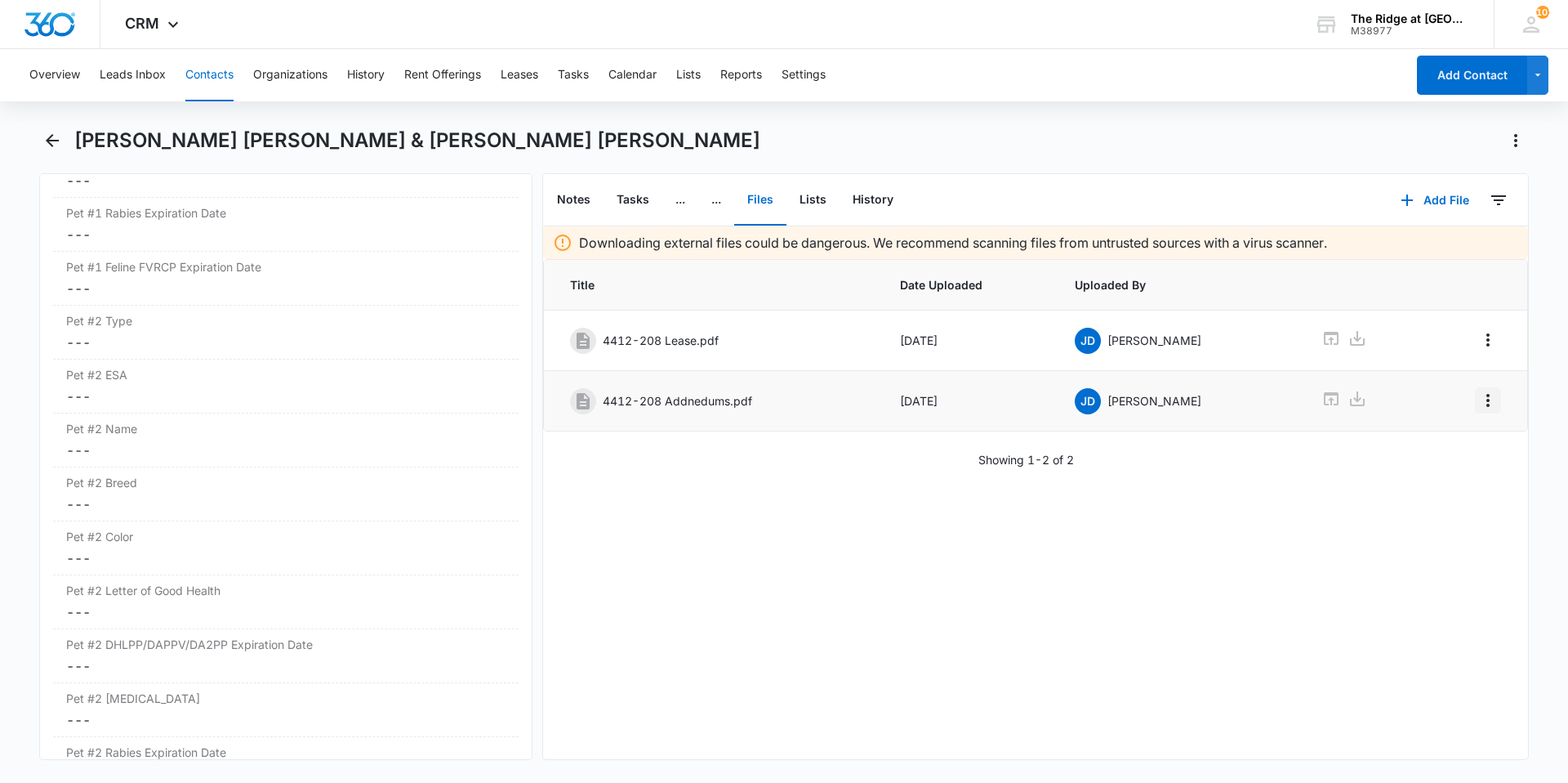
click at [1482, 407] on icon "Overflow Menu" at bounding box center [1487, 400] width 19 height 20
click at [1444, 445] on div "Edit" at bounding box center [1437, 447] width 20 height 12
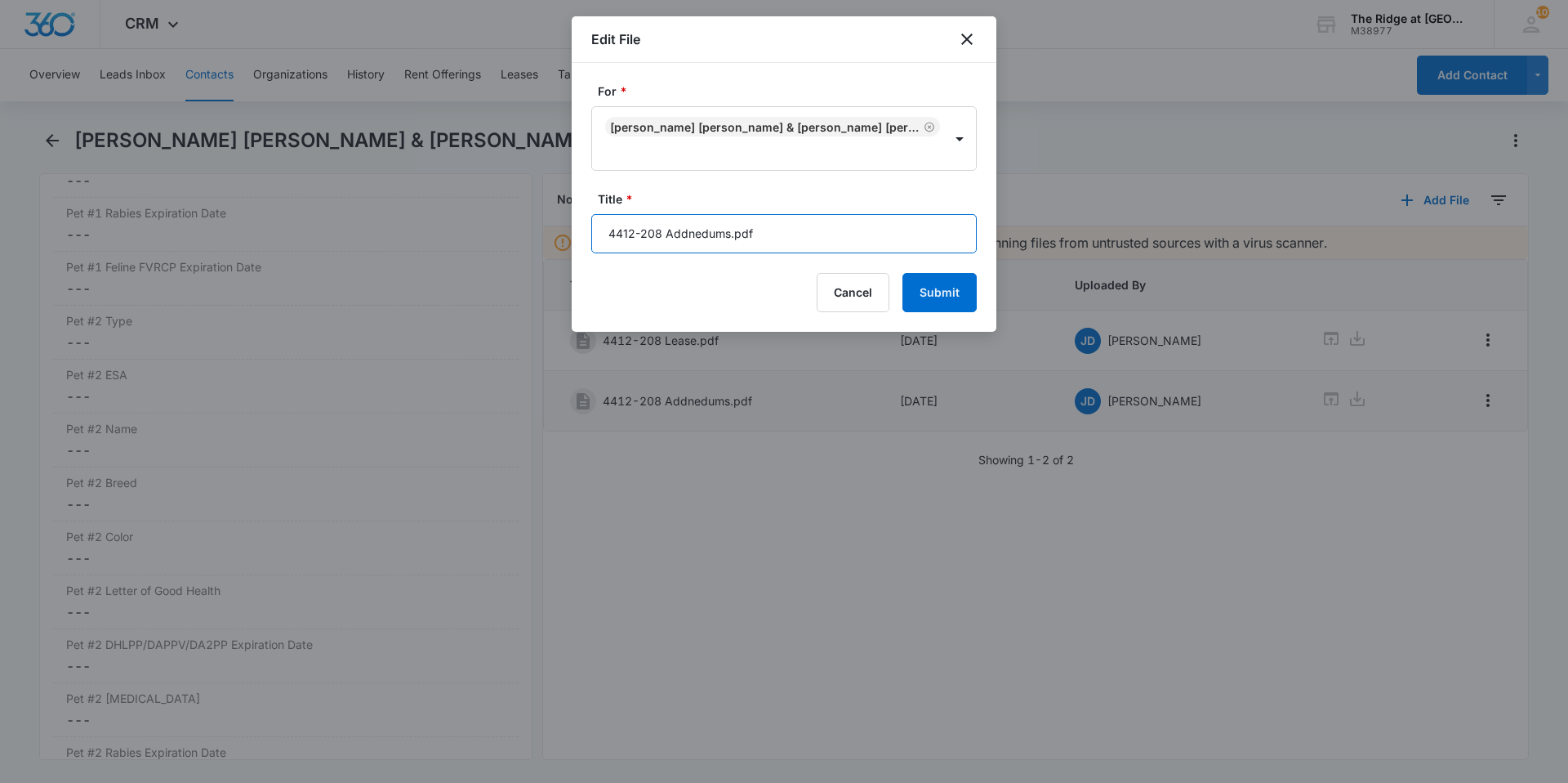
click at [695, 236] on input "4412-208 Addnedums.pdf" at bounding box center [784, 233] width 385 height 39
click at [698, 237] on input "4412-208 Addnedums.pdf" at bounding box center [784, 233] width 385 height 39
type input "4412-208 Addendums.pdf"
click at [940, 302] on button "Submit" at bounding box center [939, 293] width 74 height 39
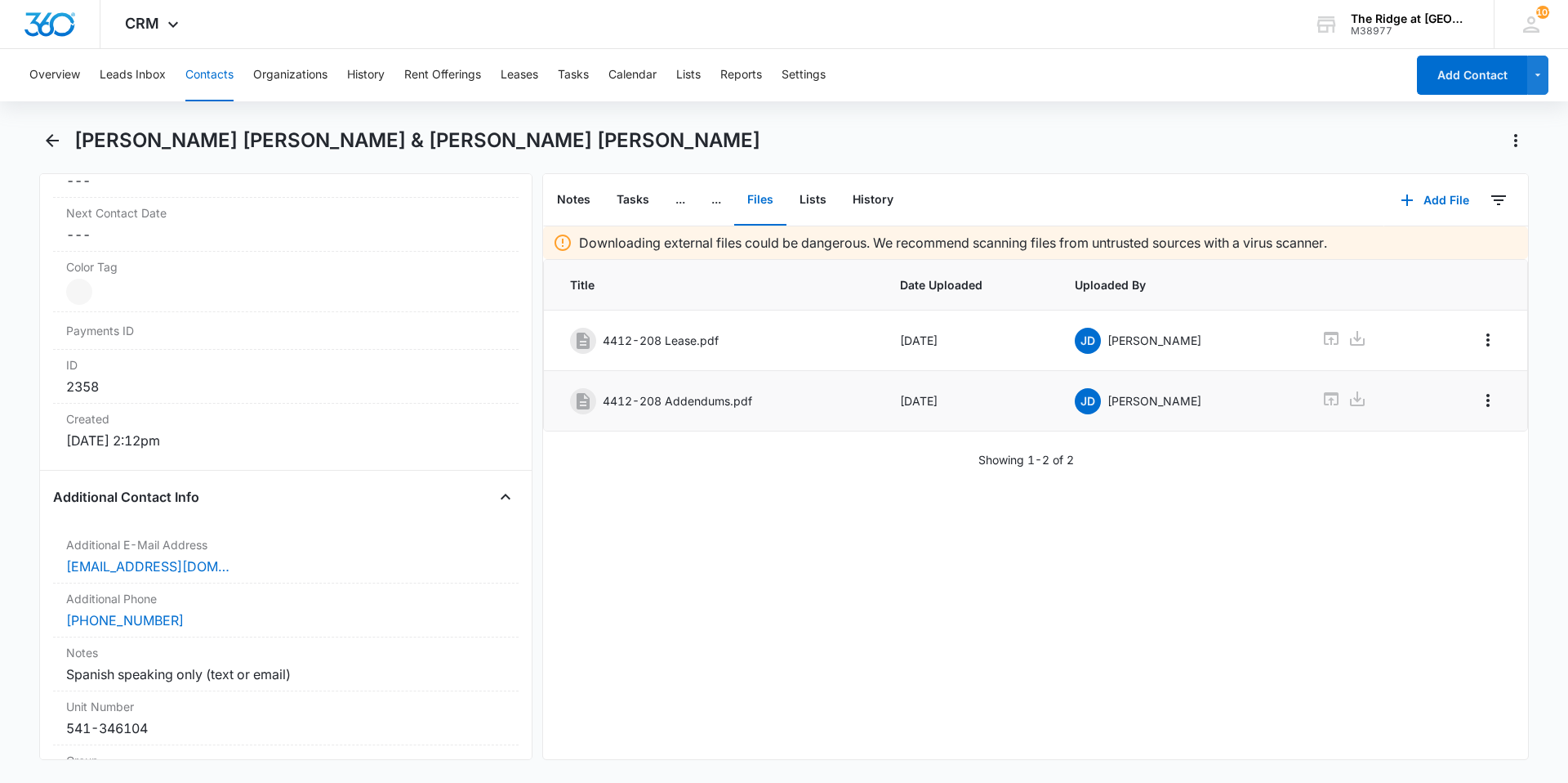
scroll to position [1116, 0]
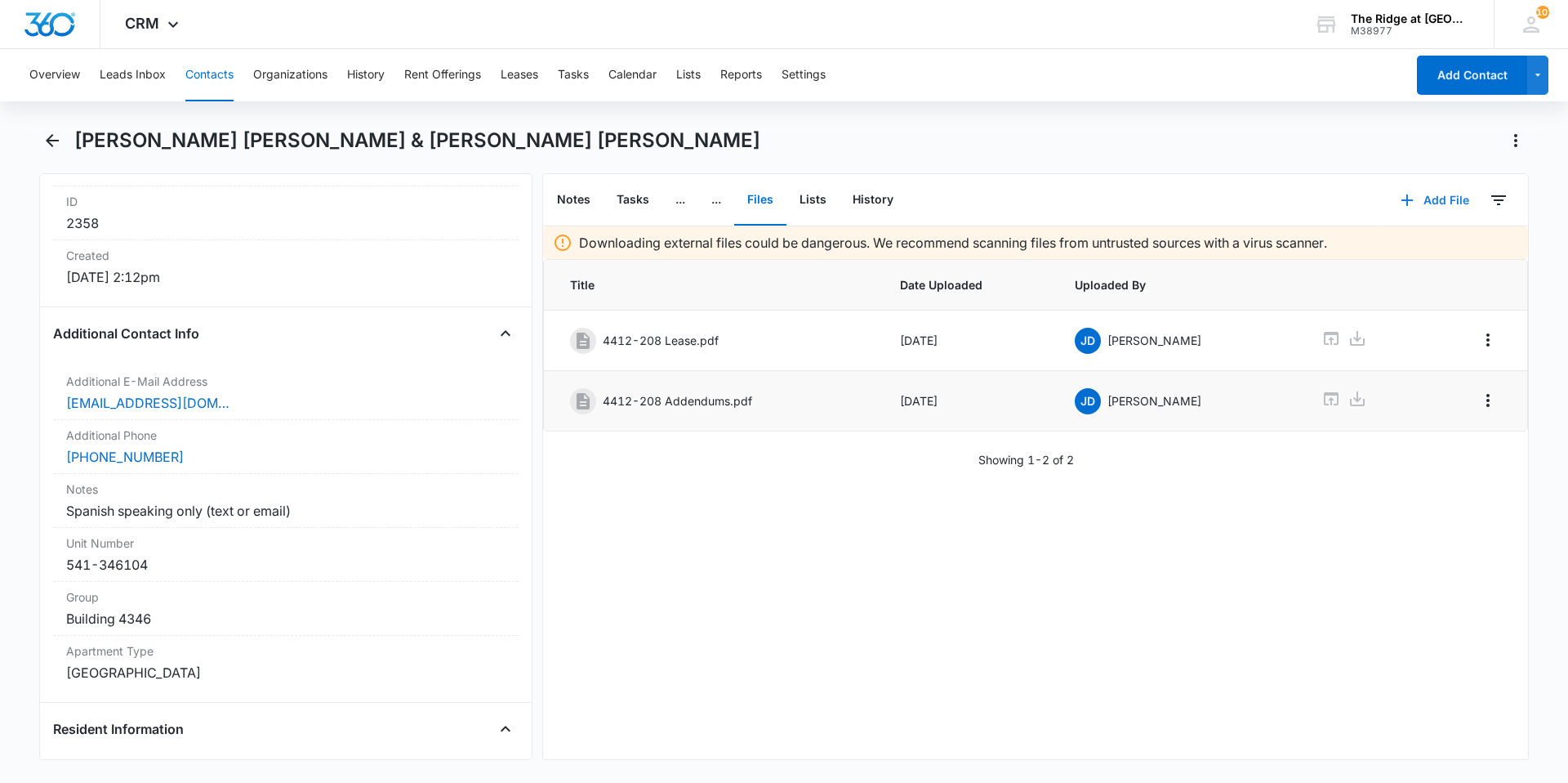
click at [1413, 205] on button "Add File" at bounding box center [1434, 200] width 101 height 39
click at [1386, 248] on div "Upload Files" at bounding box center [1412, 253] width 65 height 12
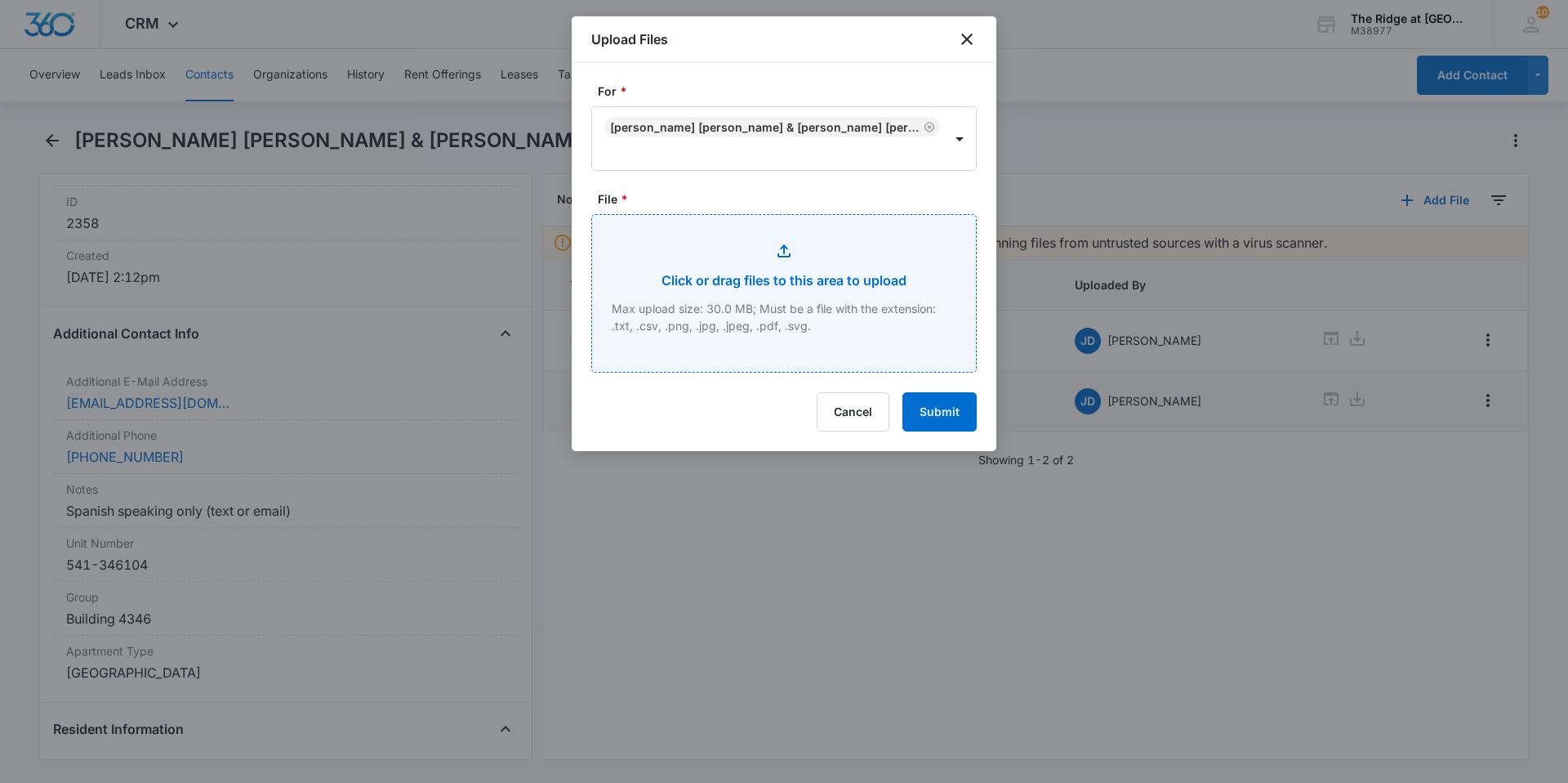
click at [753, 310] on input "File *" at bounding box center [784, 293] width 384 height 157
type input "C:\fakepath\4346-104 Lease.pdf"
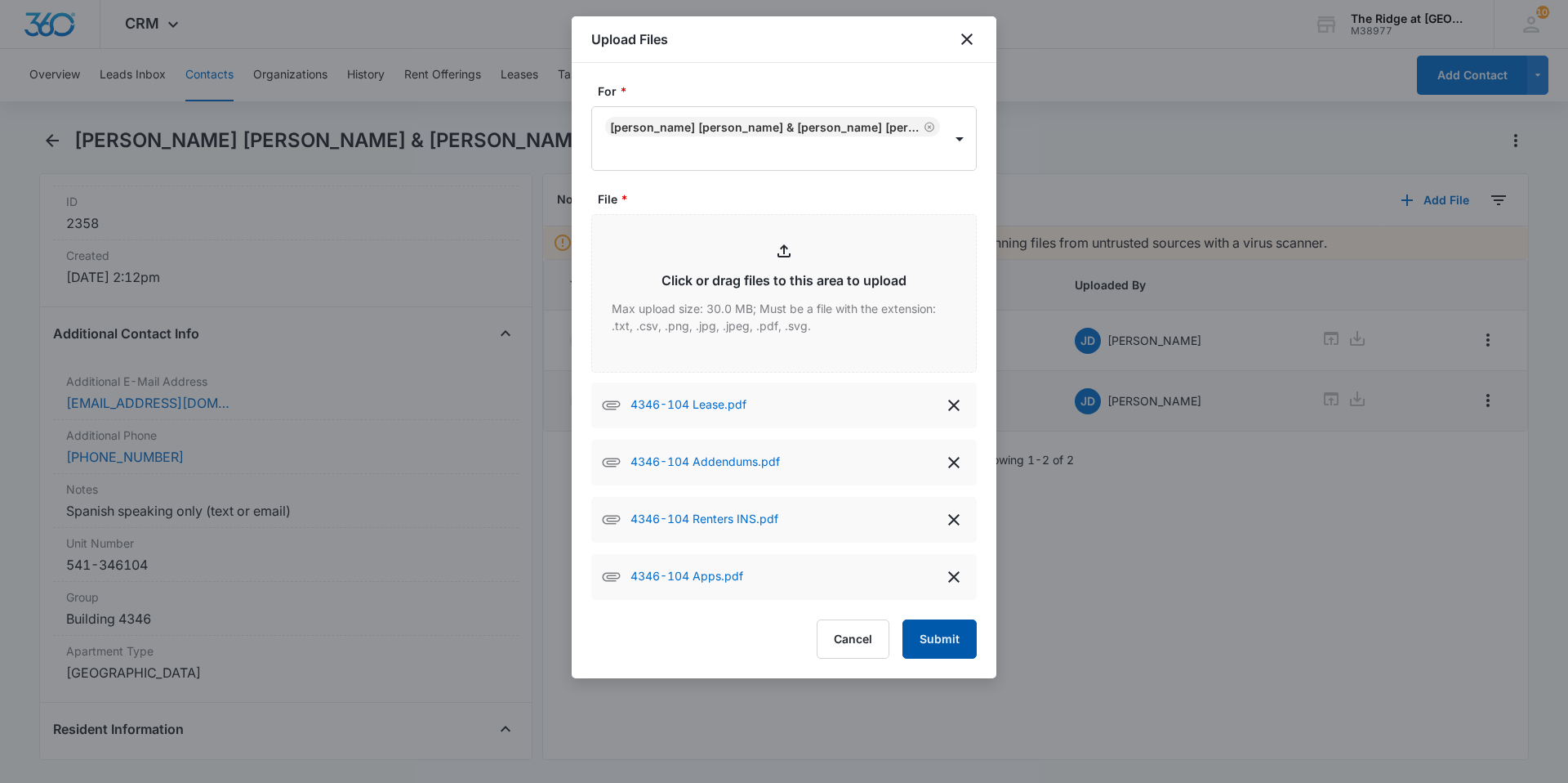
click at [940, 626] on button "Submit" at bounding box center [939, 639] width 74 height 39
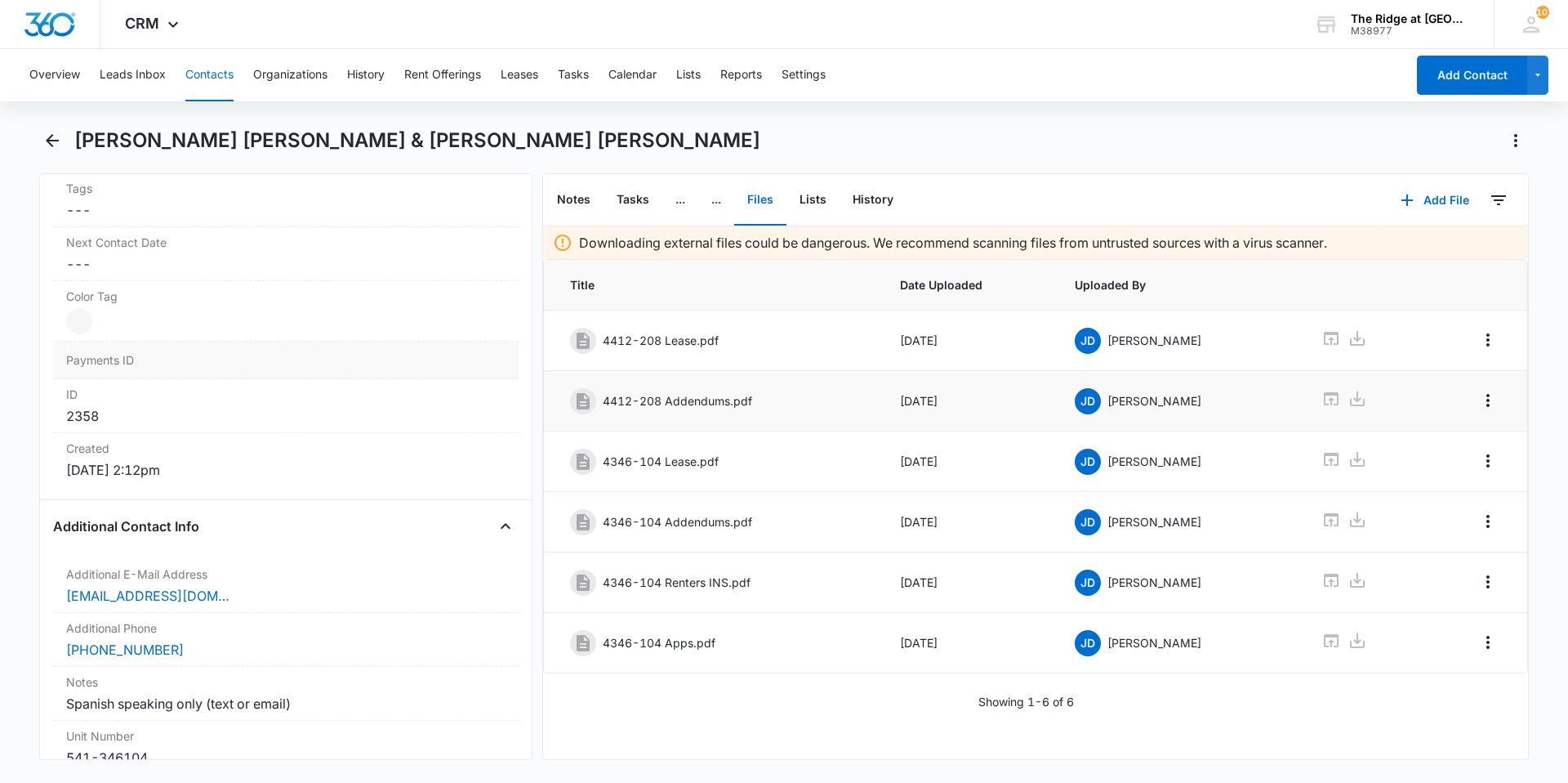
scroll to position [789, 0]
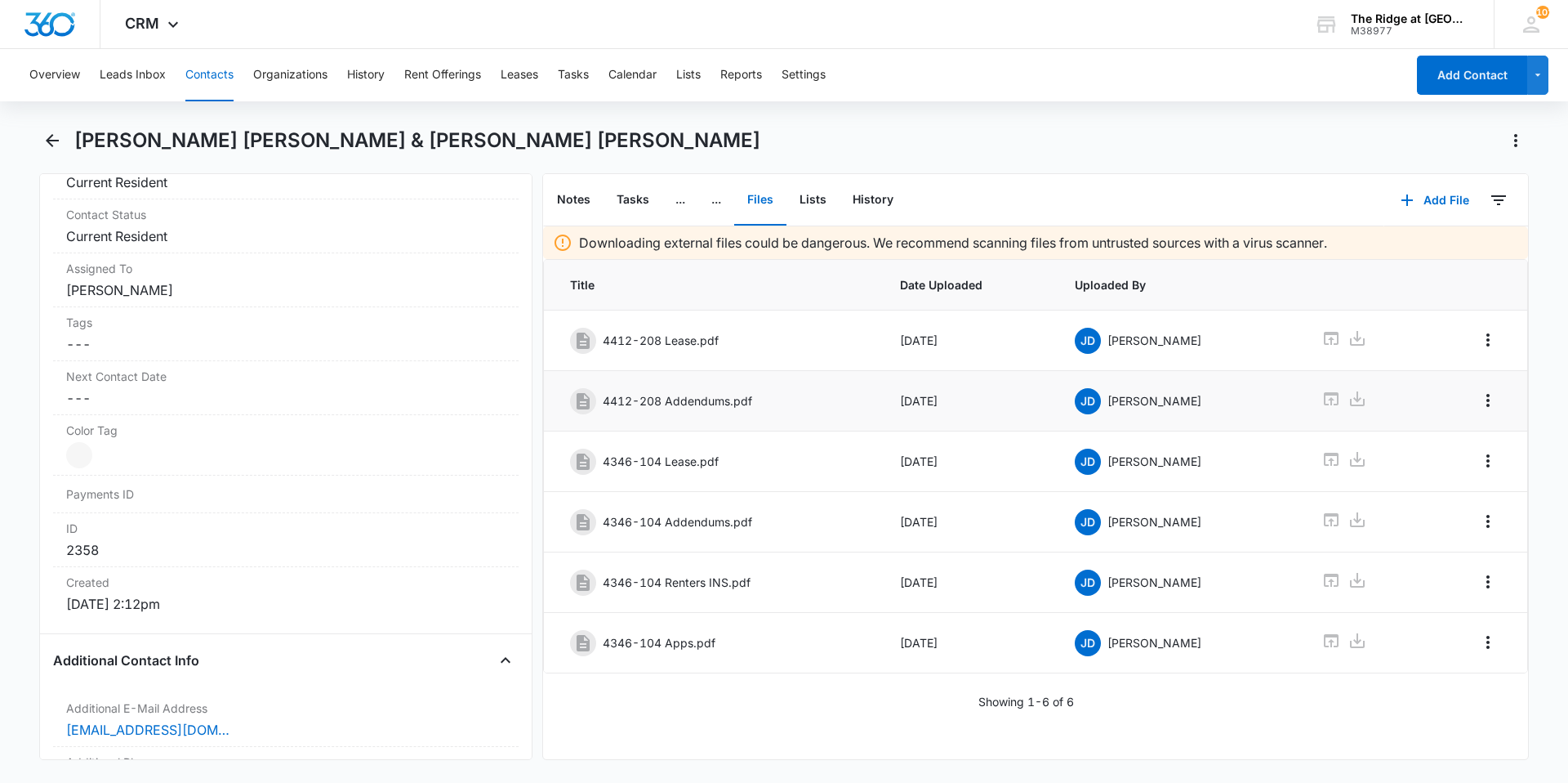
click at [192, 70] on button "Contacts" at bounding box center [209, 75] width 48 height 53
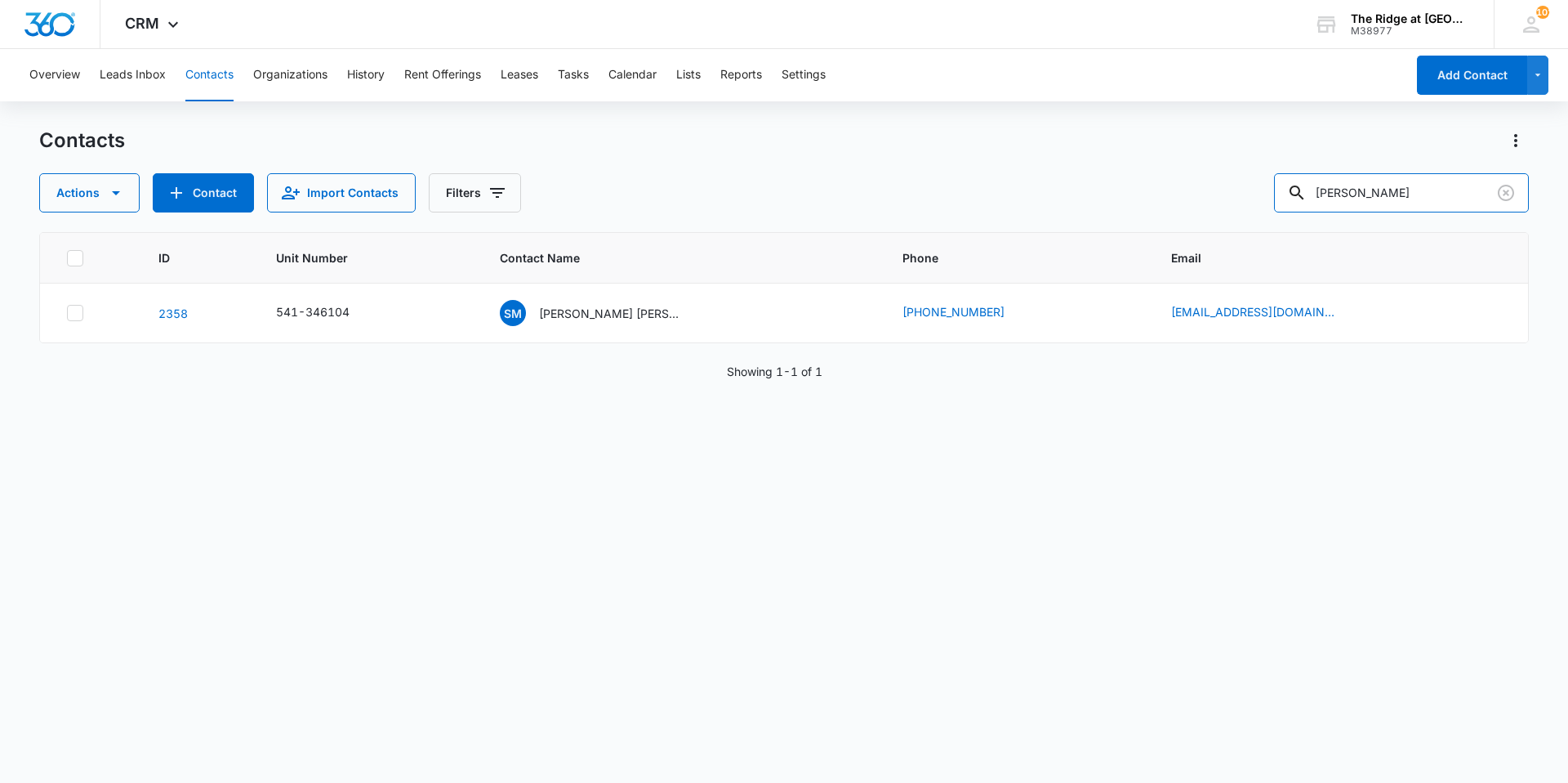
drag, startPoint x: 1392, startPoint y: 192, endPoint x: 1303, endPoint y: 229, distance: 96.4
click at [1305, 229] on div "Contacts Actions Contact Import Contacts Filters yolaidy ID Unit Number Contact…" at bounding box center [784, 454] width 1489 height 653
type input "[PERSON_NAME]"
click at [596, 315] on p "[PERSON_NAME] & [PERSON_NAME]" at bounding box center [604, 313] width 147 height 18
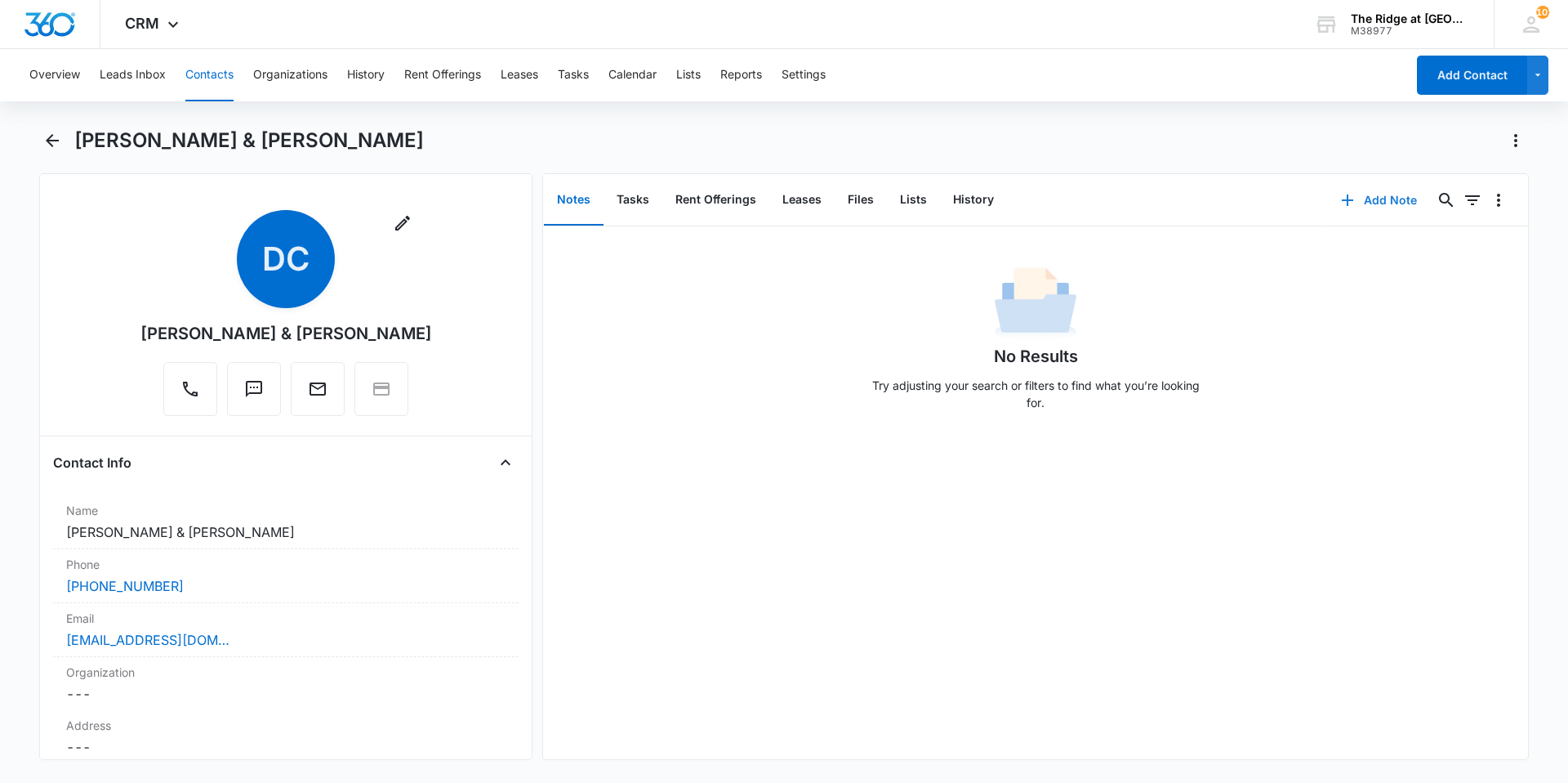
click at [1376, 199] on button "Add Note" at bounding box center [1378, 200] width 108 height 39
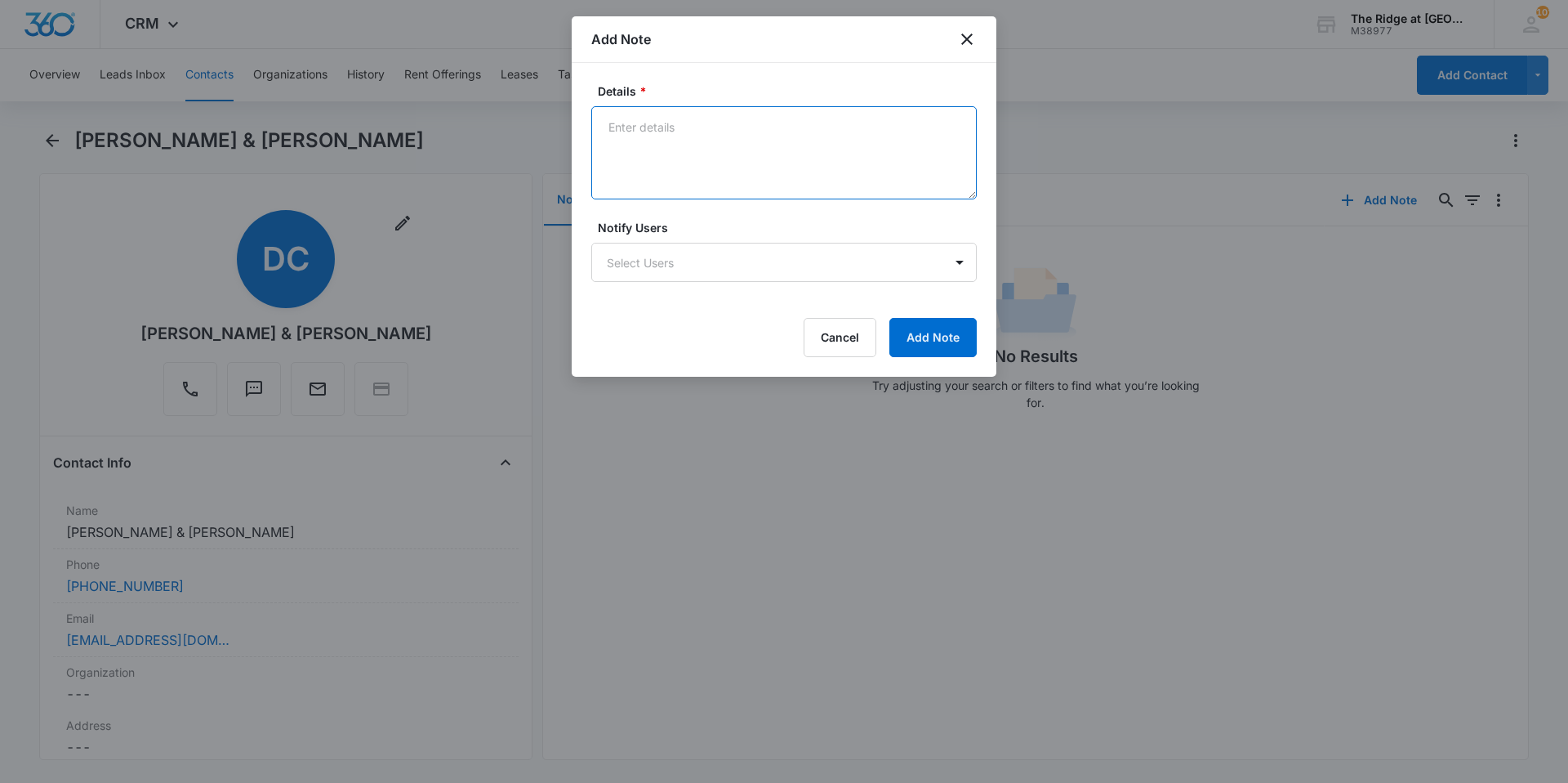
click at [662, 137] on textarea "Details *" at bounding box center [784, 153] width 385 height 94
type textarea "[PERSON_NAME] is their translator and Main contact number"
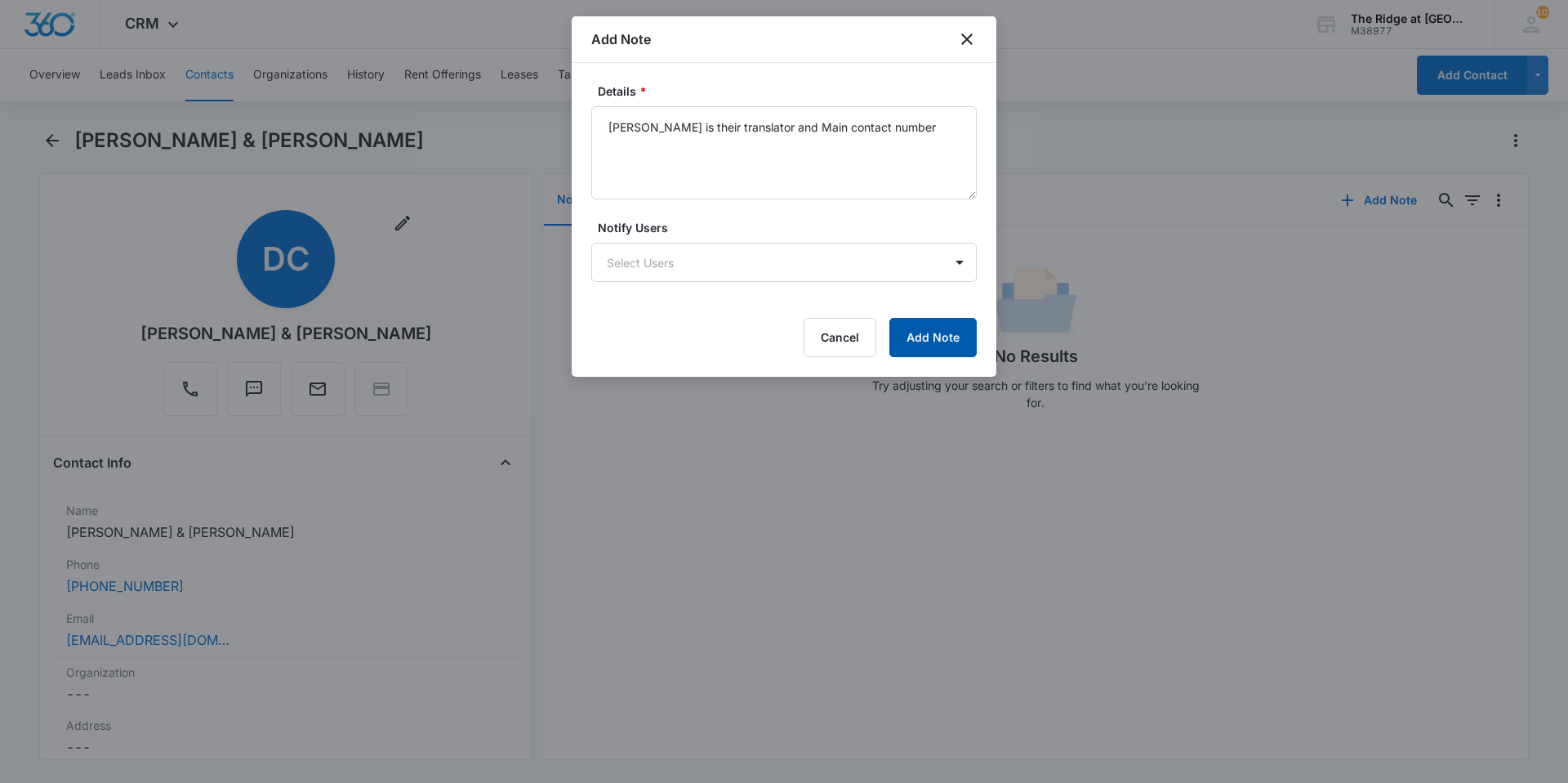
click at [945, 337] on button "Add Note" at bounding box center [933, 337] width 88 height 39
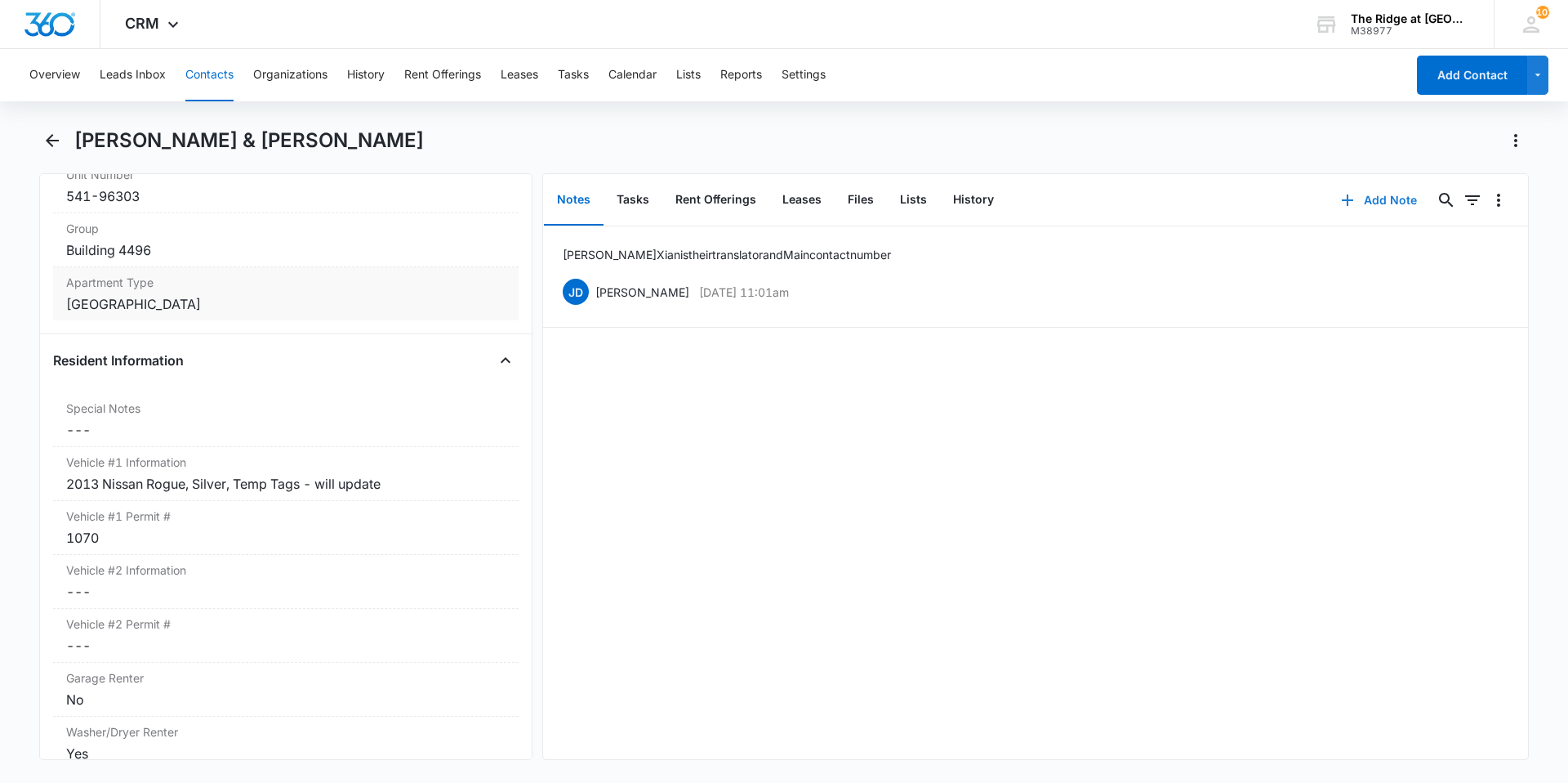
scroll to position [1470, 0]
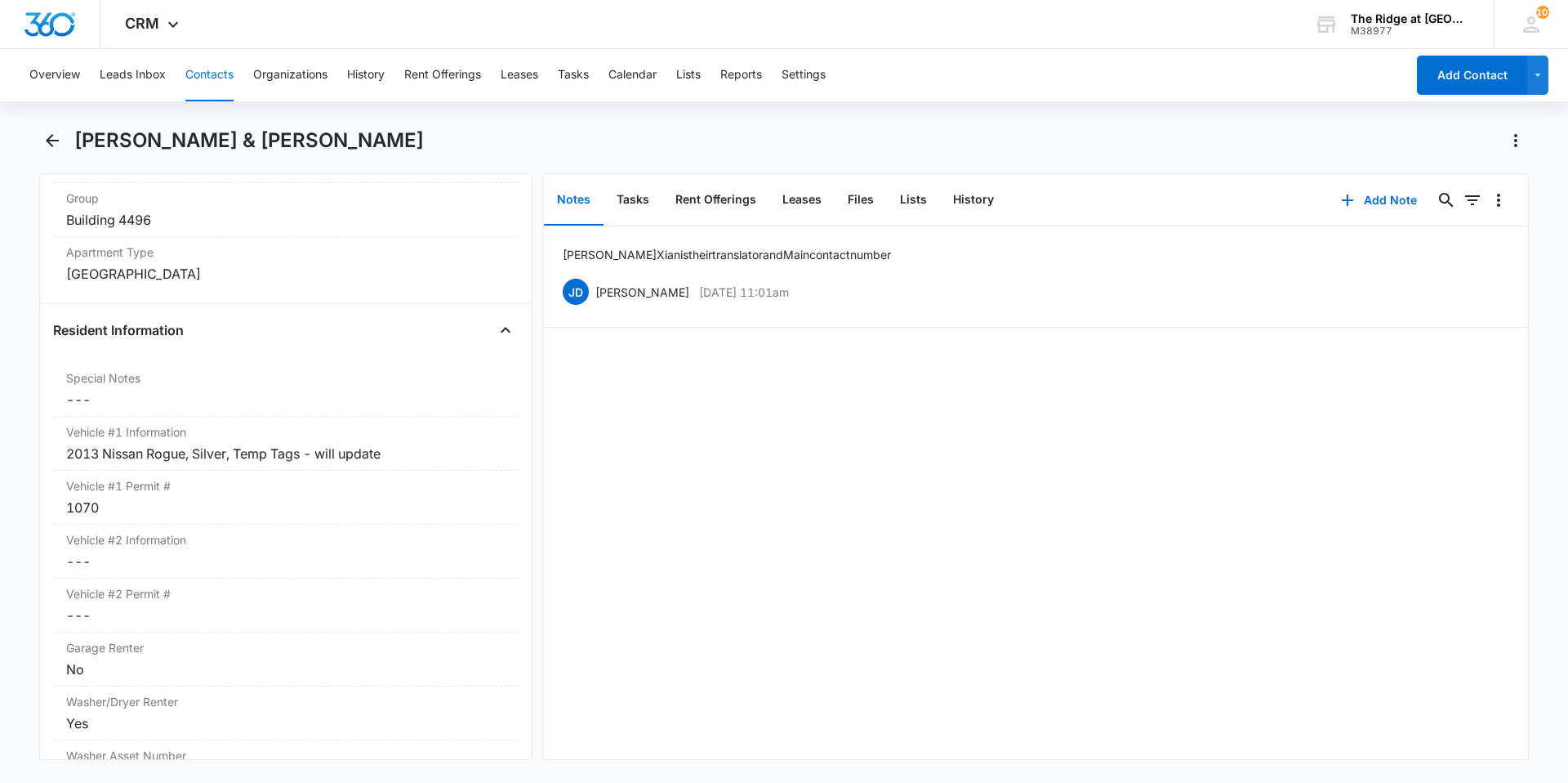
click at [223, 77] on button "Contacts" at bounding box center [209, 75] width 48 height 53
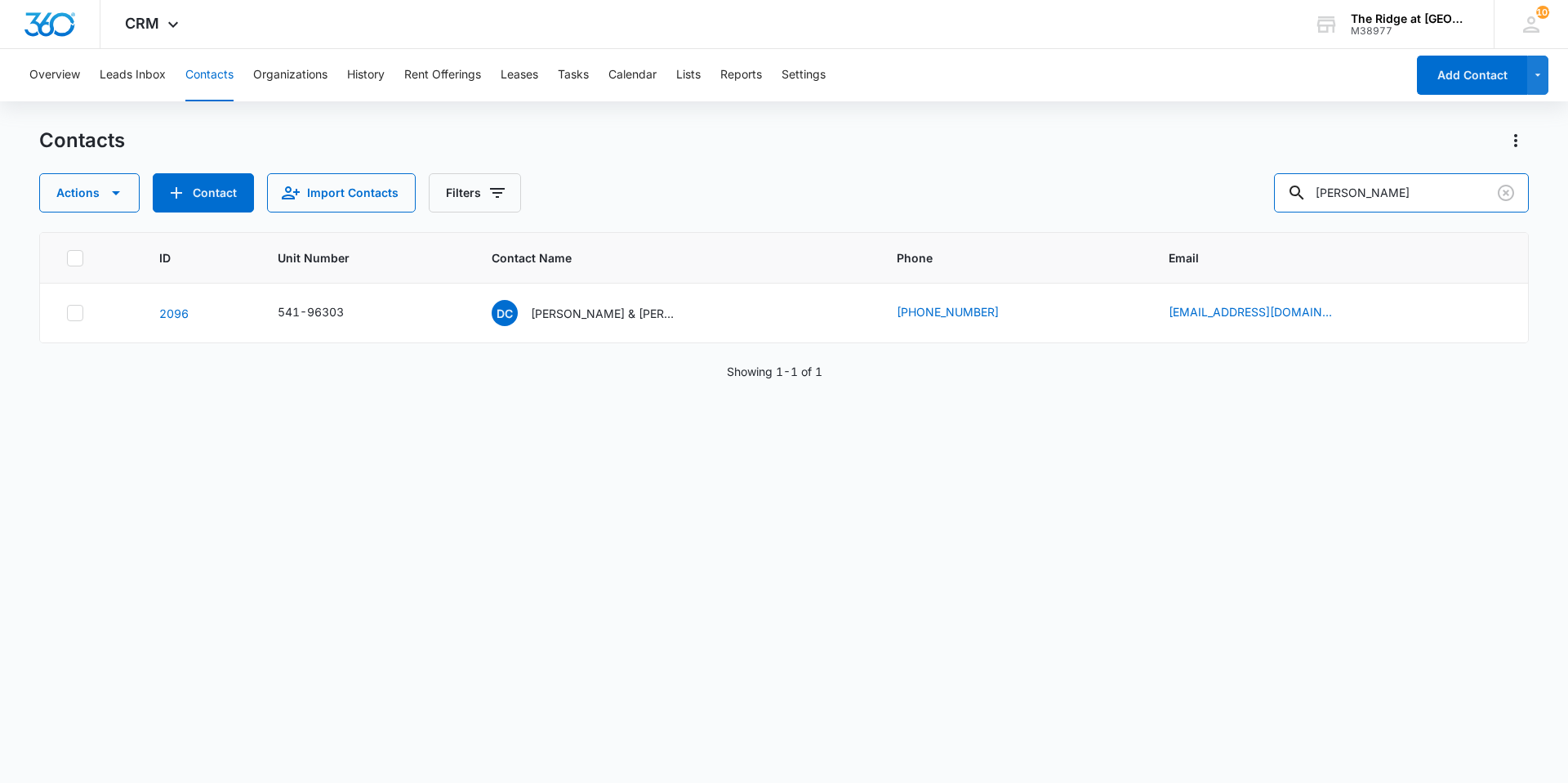
drag, startPoint x: 1356, startPoint y: 204, endPoint x: 1244, endPoint y: 225, distance: 114.0
click at [1248, 221] on div "Contacts Actions Contact Import Contacts Filters [PERSON_NAME] ID Unit Number C…" at bounding box center [784, 454] width 1489 height 653
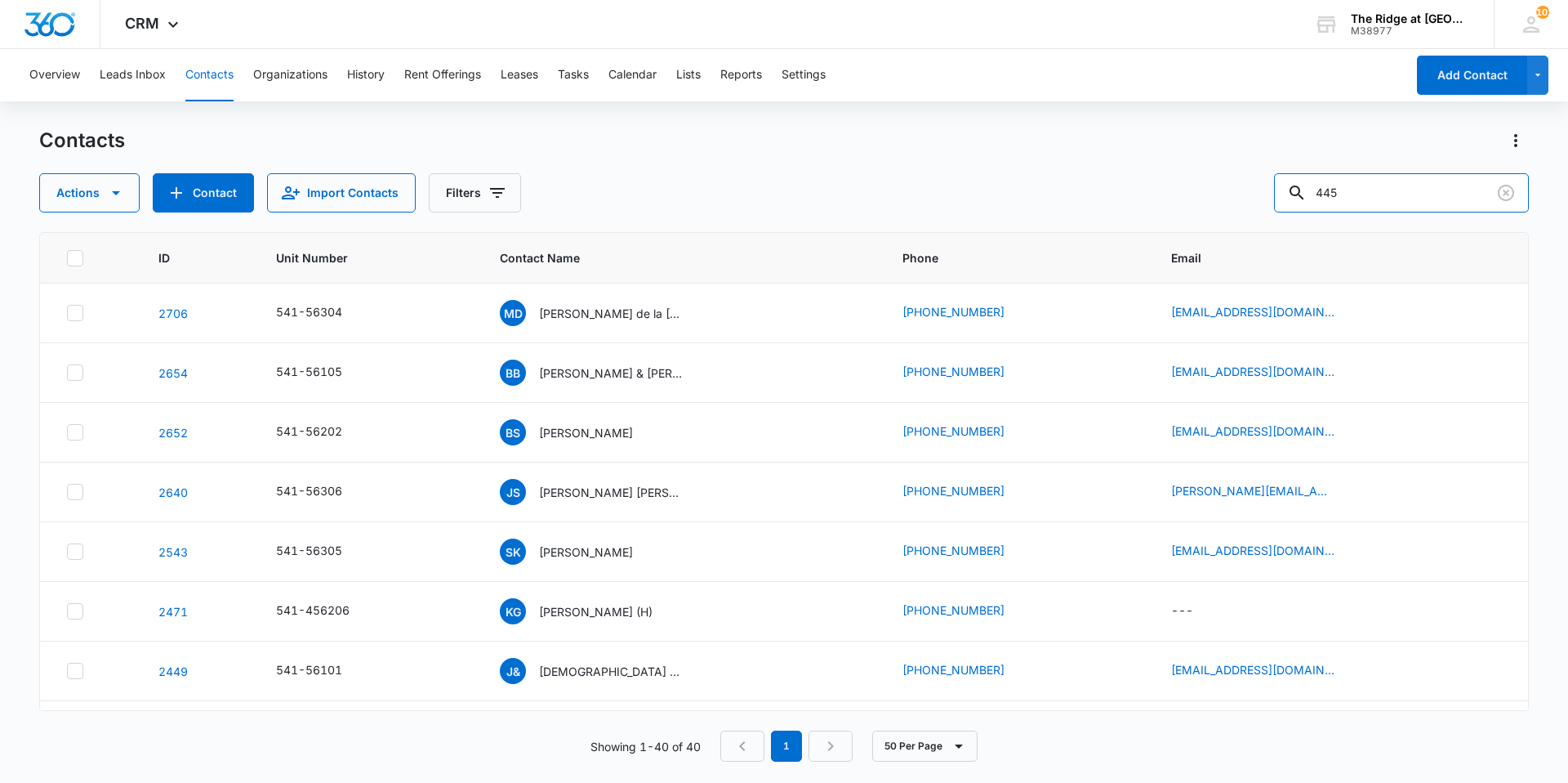
type input "4456"
click at [1412, 204] on input "4456" at bounding box center [1400, 193] width 254 height 39
click at [581, 301] on div "Md [PERSON_NAME] de la [PERSON_NAME] & [PERSON_NAME]" at bounding box center [593, 312] width 186 height 26
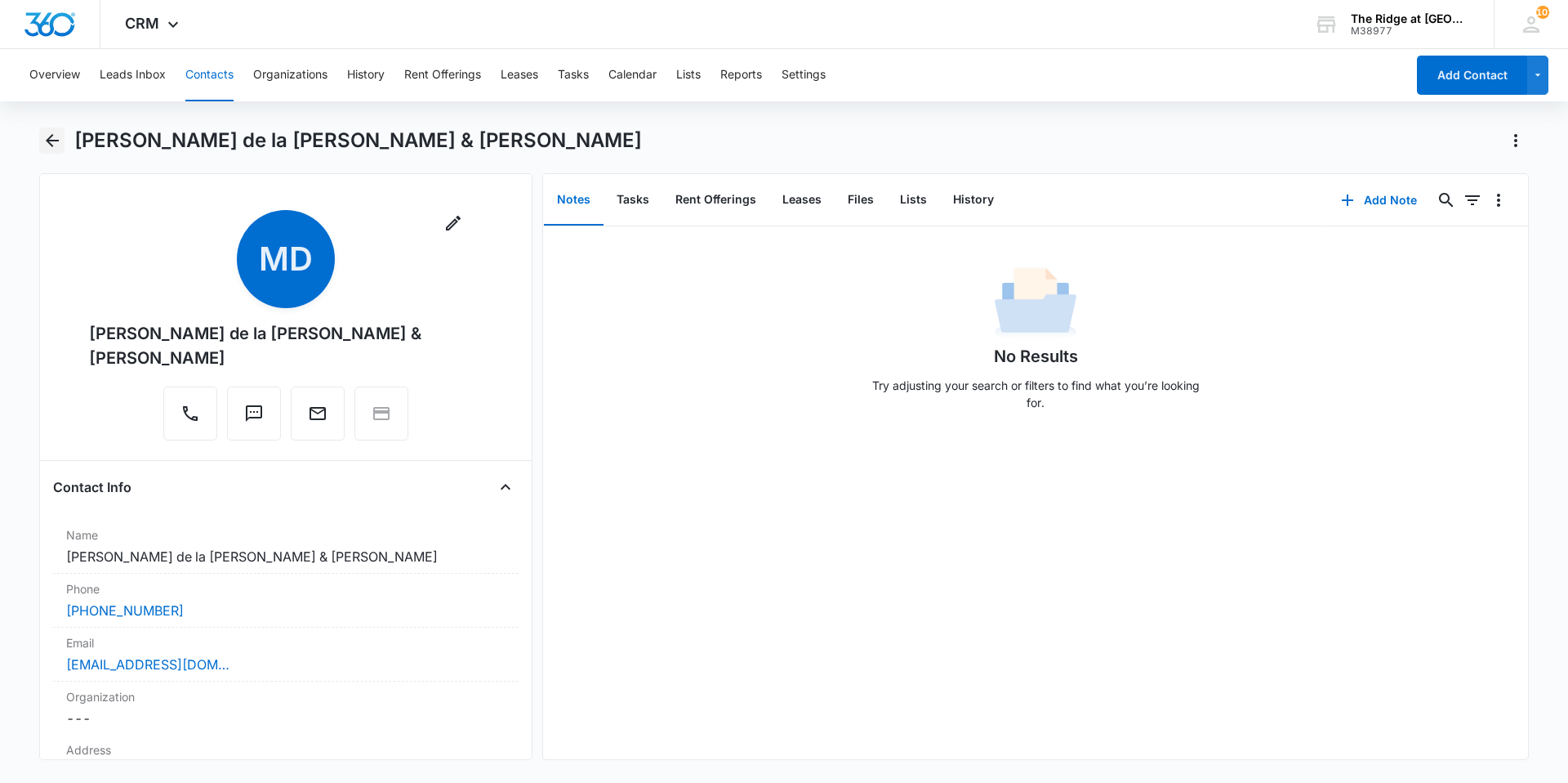
click at [43, 144] on icon "Back" at bounding box center [53, 140] width 19 height 20
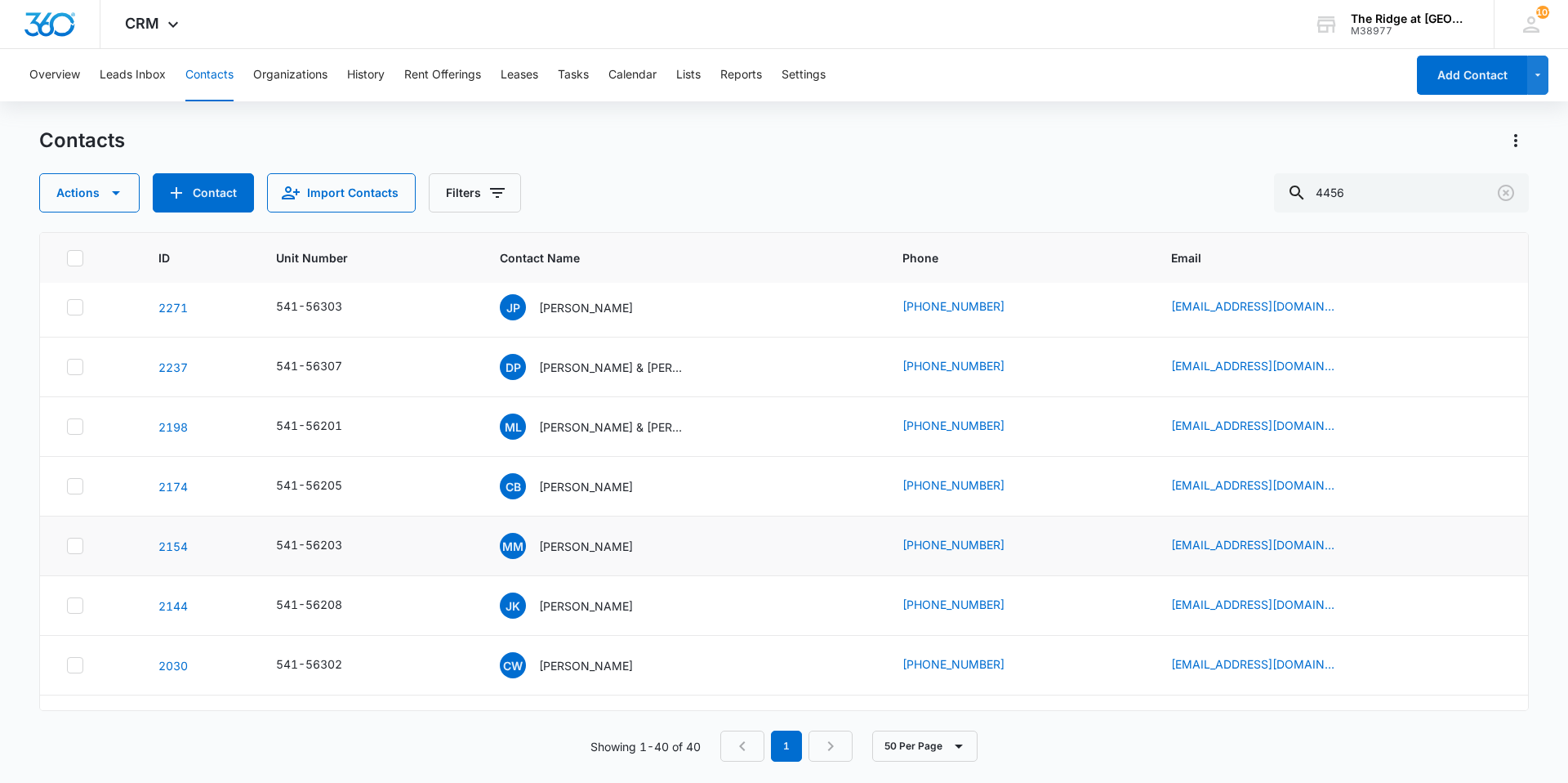
scroll to position [571, 0]
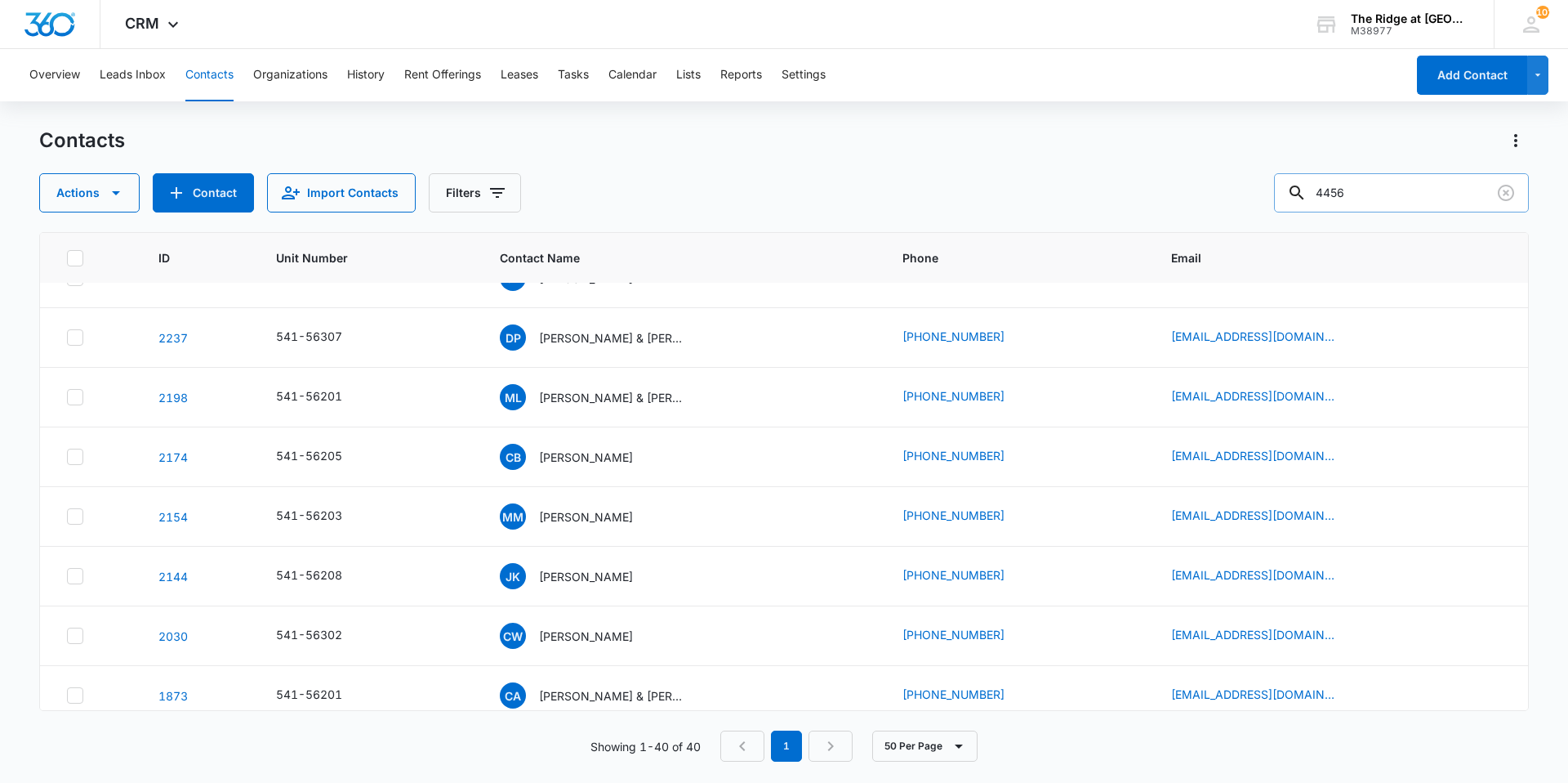
click at [1412, 198] on input "4456" at bounding box center [1400, 193] width 254 height 39
type input "4"
type input "206"
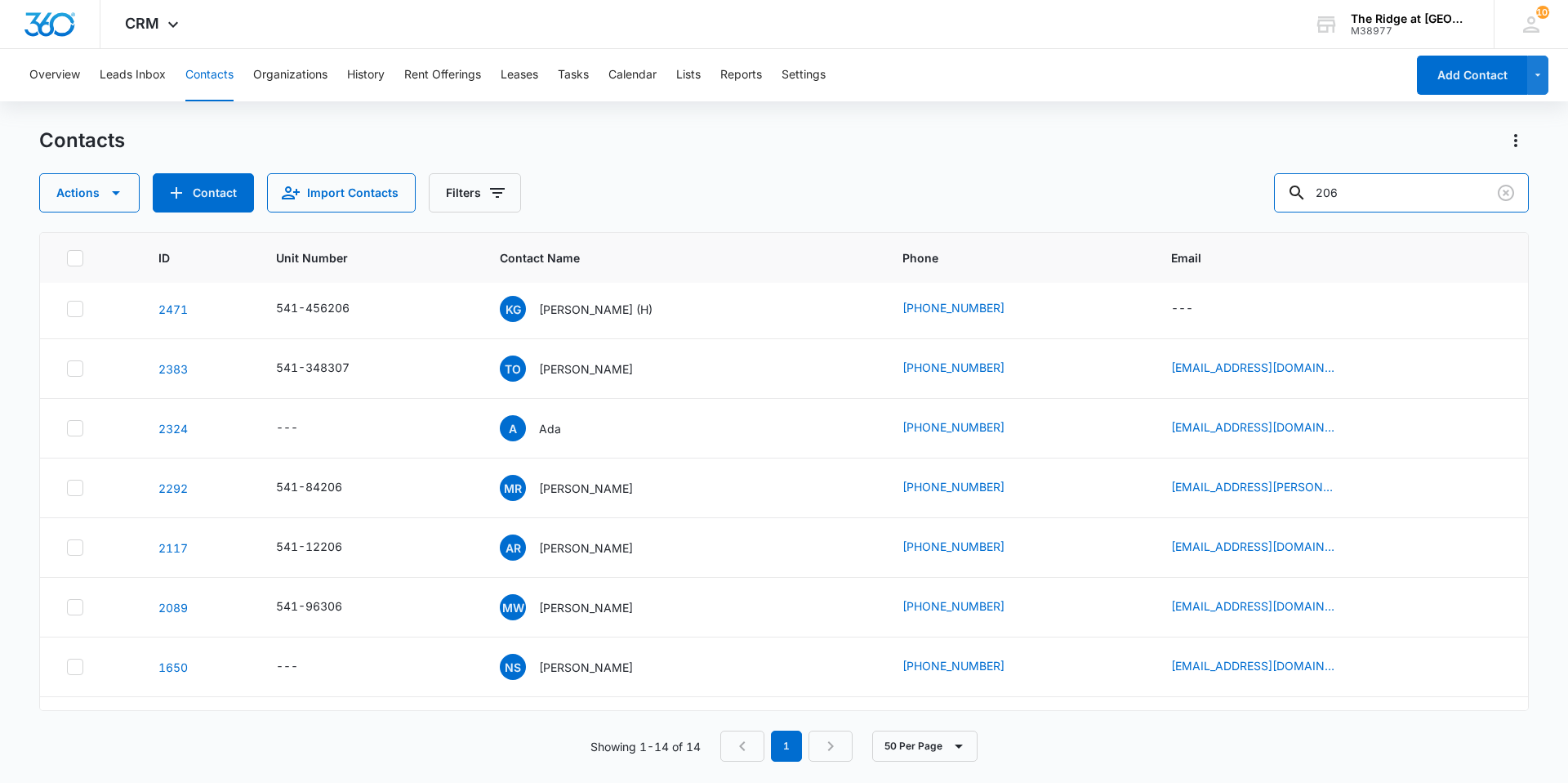
scroll to position [0, 0]
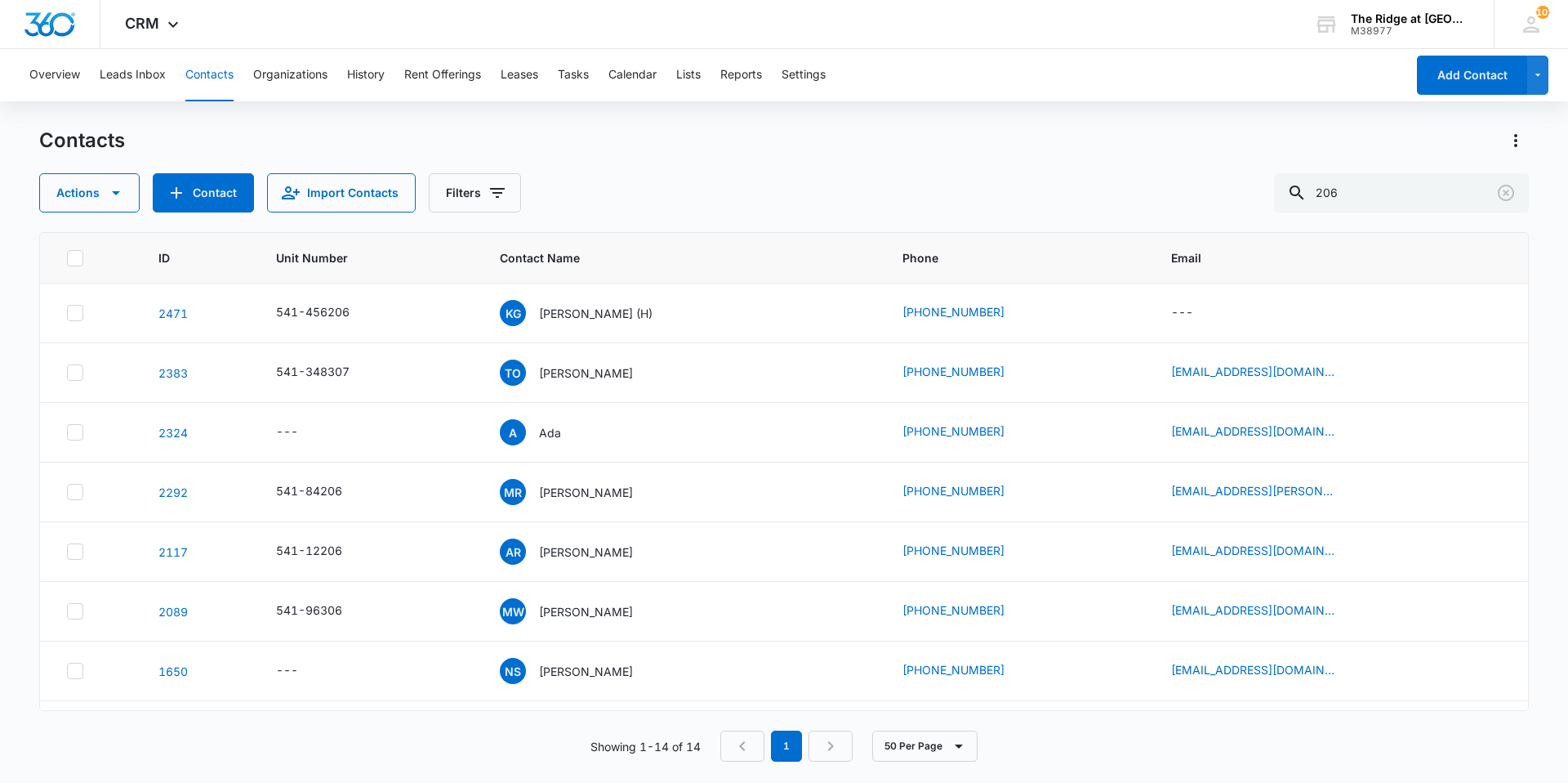
click at [213, 64] on button "Contacts" at bounding box center [209, 75] width 48 height 53
click at [211, 75] on button "Contacts" at bounding box center [209, 75] width 48 height 53
drag, startPoint x: 1385, startPoint y: 194, endPoint x: 1176, endPoint y: 219, distance: 210.5
click at [1176, 219] on div "Contacts Actions Contact Import Contacts Filters 206 ID Unit Number Contact Nam…" at bounding box center [784, 454] width 1489 height 653
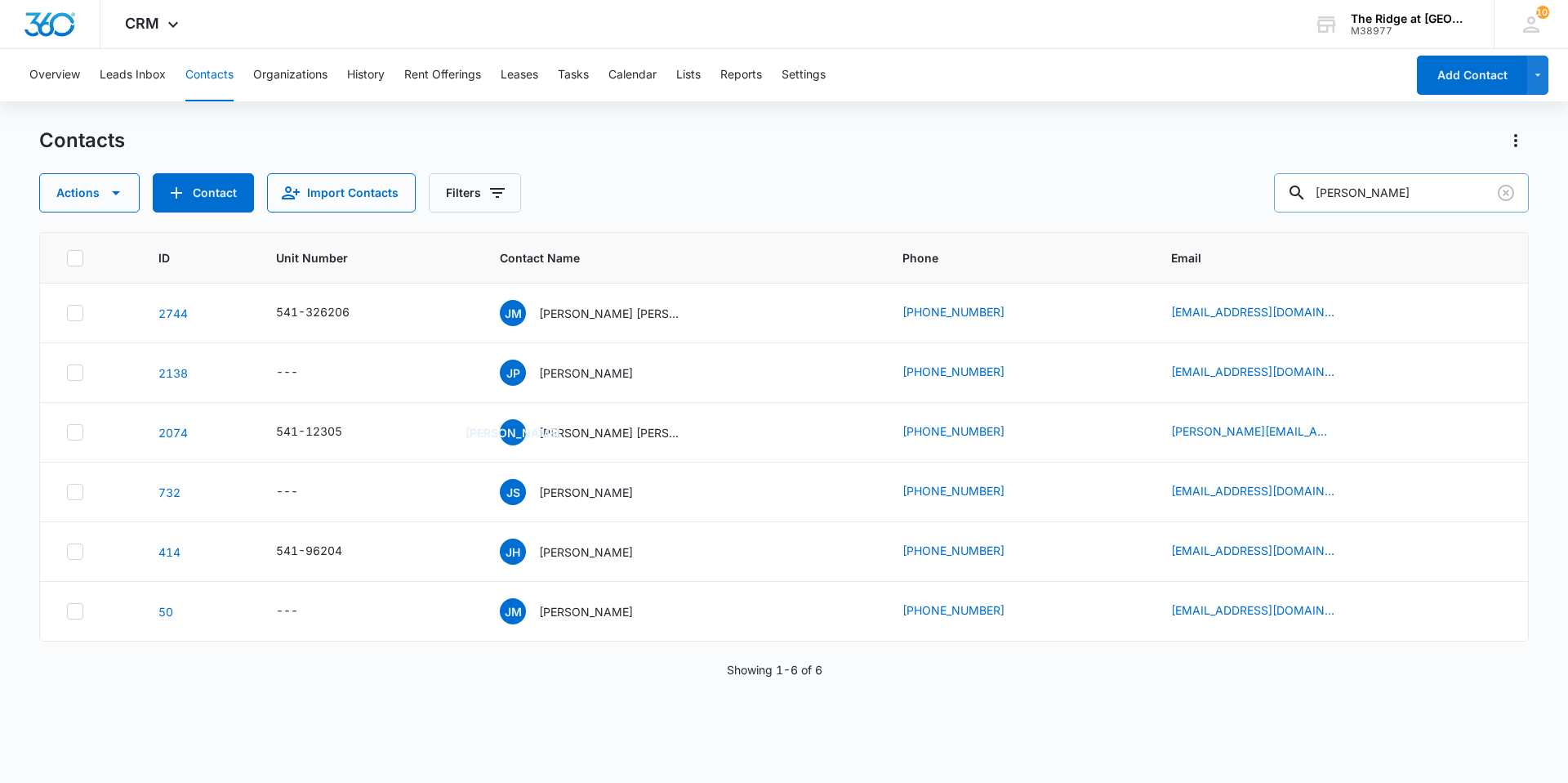
click at [1392, 194] on input "[PERSON_NAME]" at bounding box center [1400, 193] width 254 height 39
type input "[PERSON_NAME]"
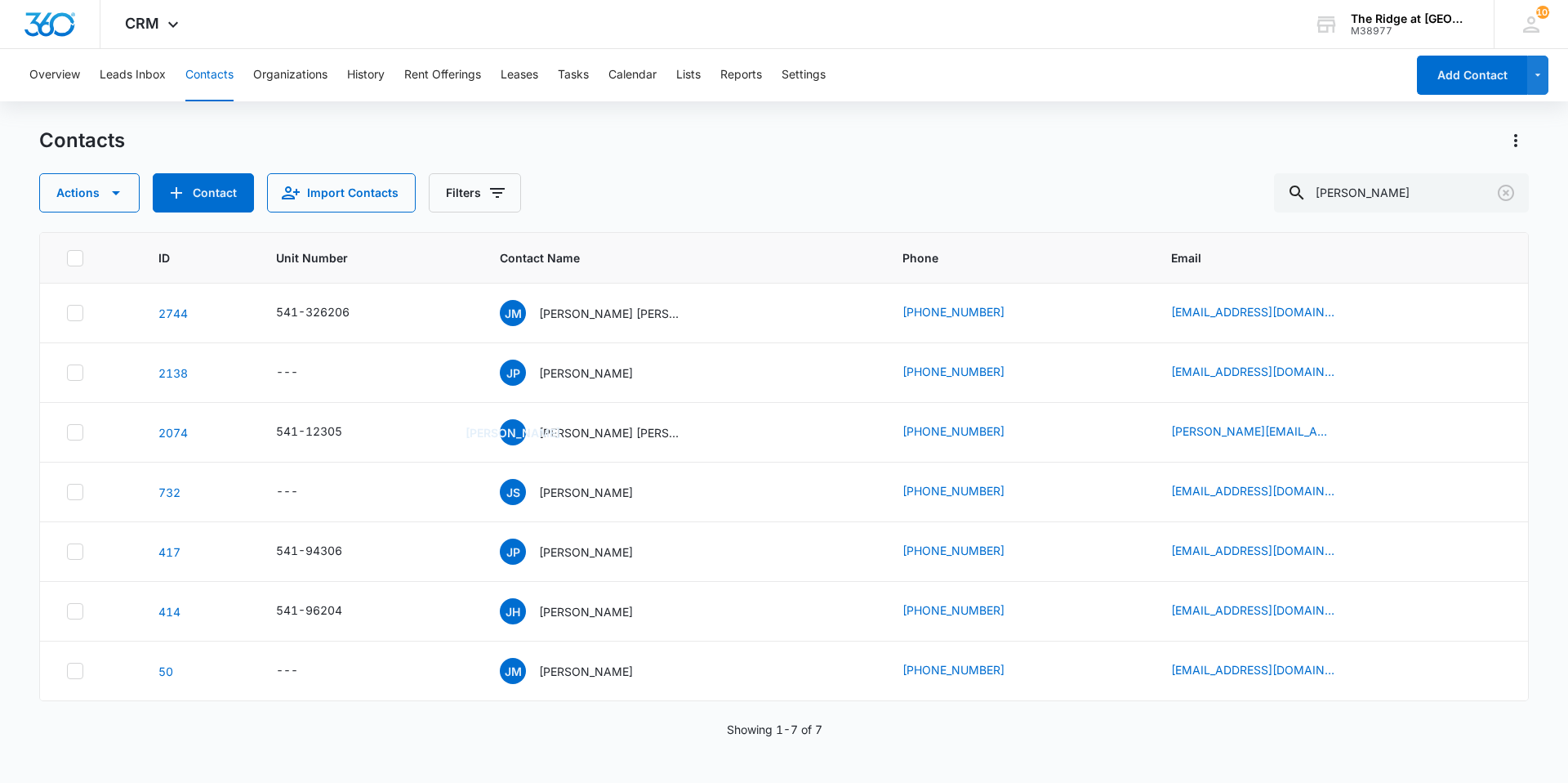
click at [209, 73] on button "Contacts" at bounding box center [209, 75] width 48 height 53
click at [219, 85] on button "Contacts" at bounding box center [209, 75] width 48 height 53
drag, startPoint x: 1421, startPoint y: 189, endPoint x: 1126, endPoint y: 203, distance: 295.3
click at [1126, 203] on div "Actions Contact Import Contacts Filters [PERSON_NAME]" at bounding box center [784, 193] width 1489 height 39
type input "[PERSON_NAME]"
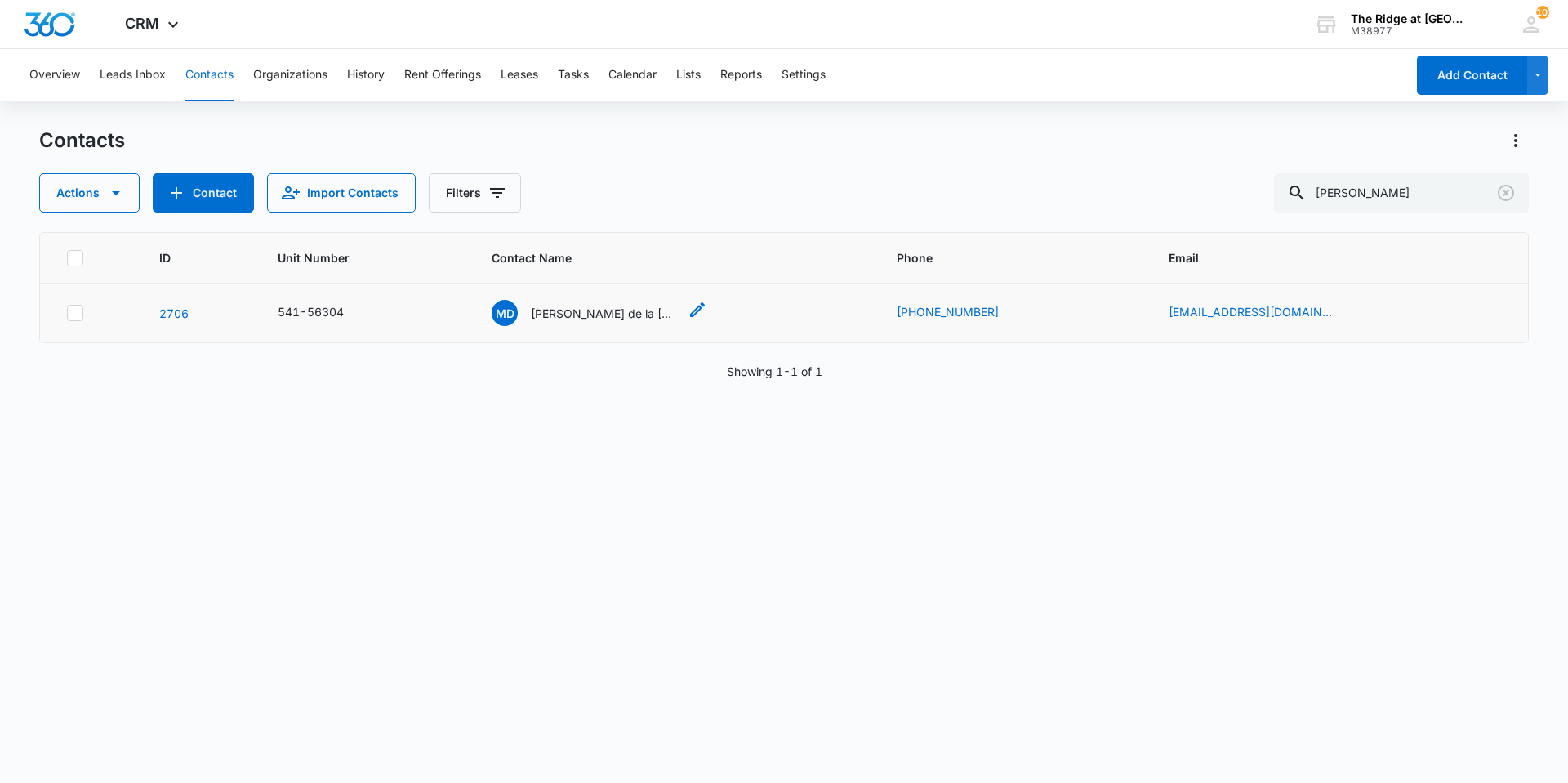
click at [578, 319] on p "[PERSON_NAME] de la [PERSON_NAME] & [PERSON_NAME]" at bounding box center [604, 313] width 147 height 18
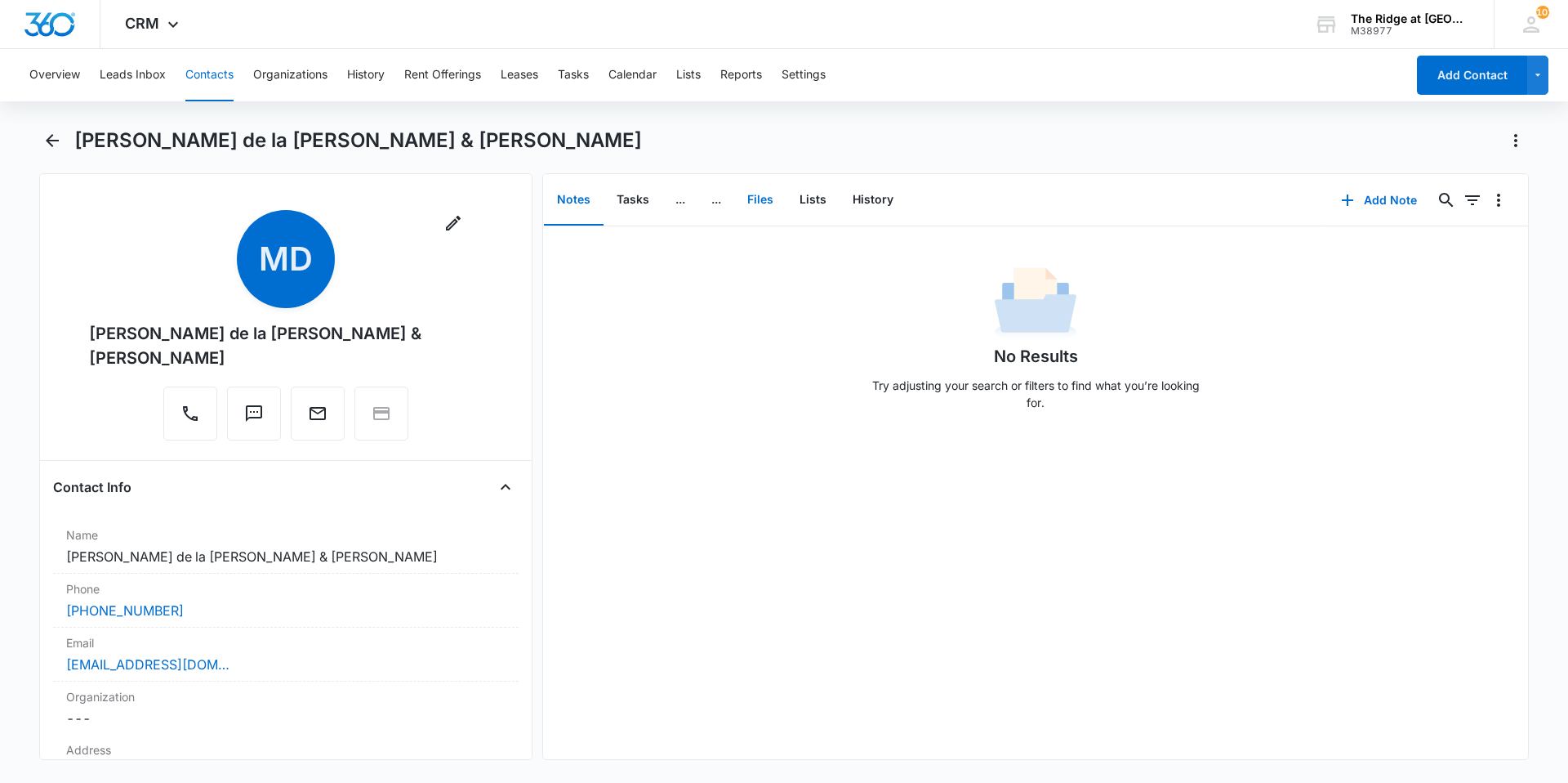
click at [748, 199] on button "Files" at bounding box center [760, 200] width 53 height 51
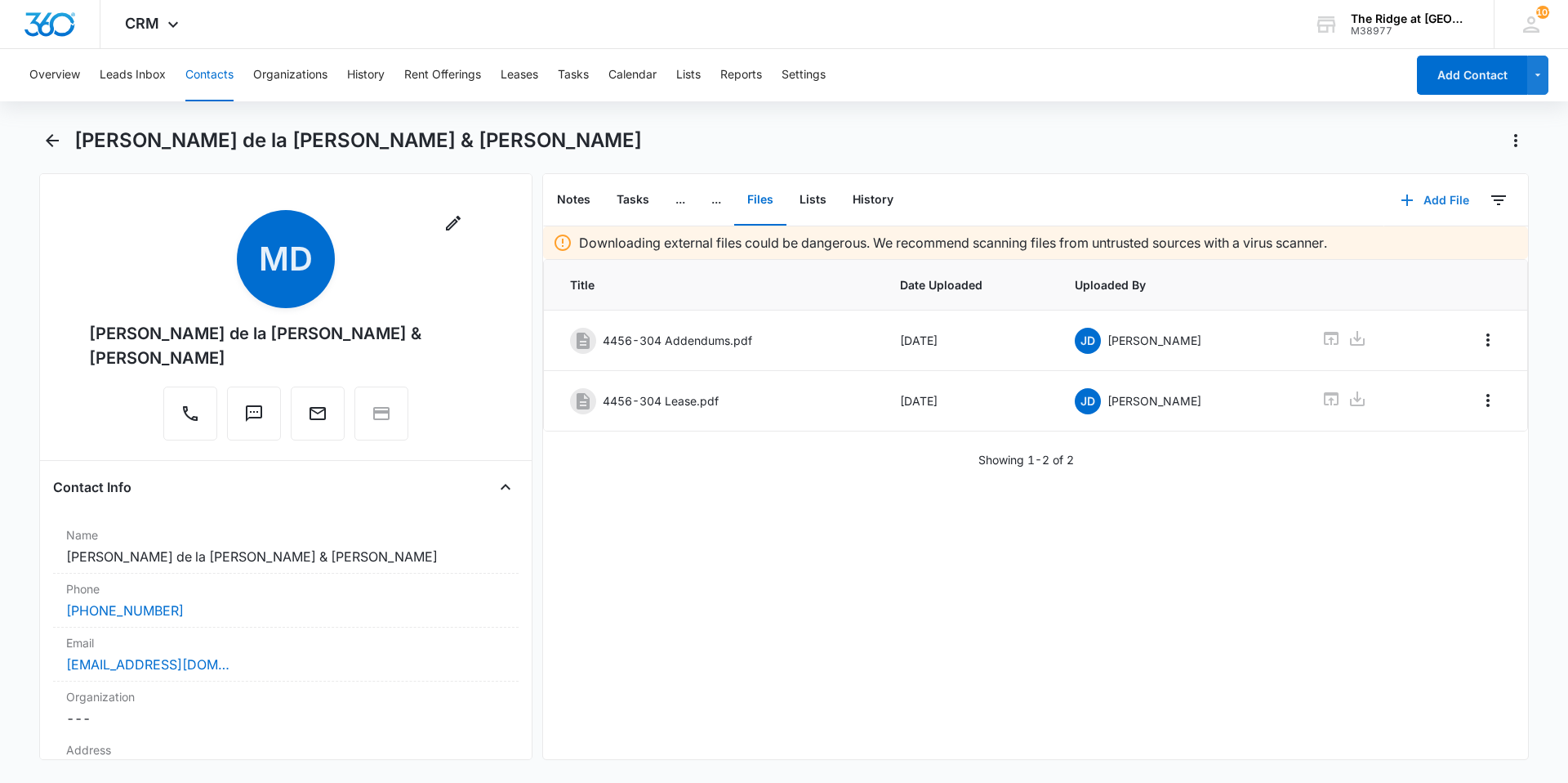
click at [1432, 198] on button "Add File" at bounding box center [1434, 200] width 101 height 39
click at [1396, 254] on div "Upload Files" at bounding box center [1412, 253] width 65 height 12
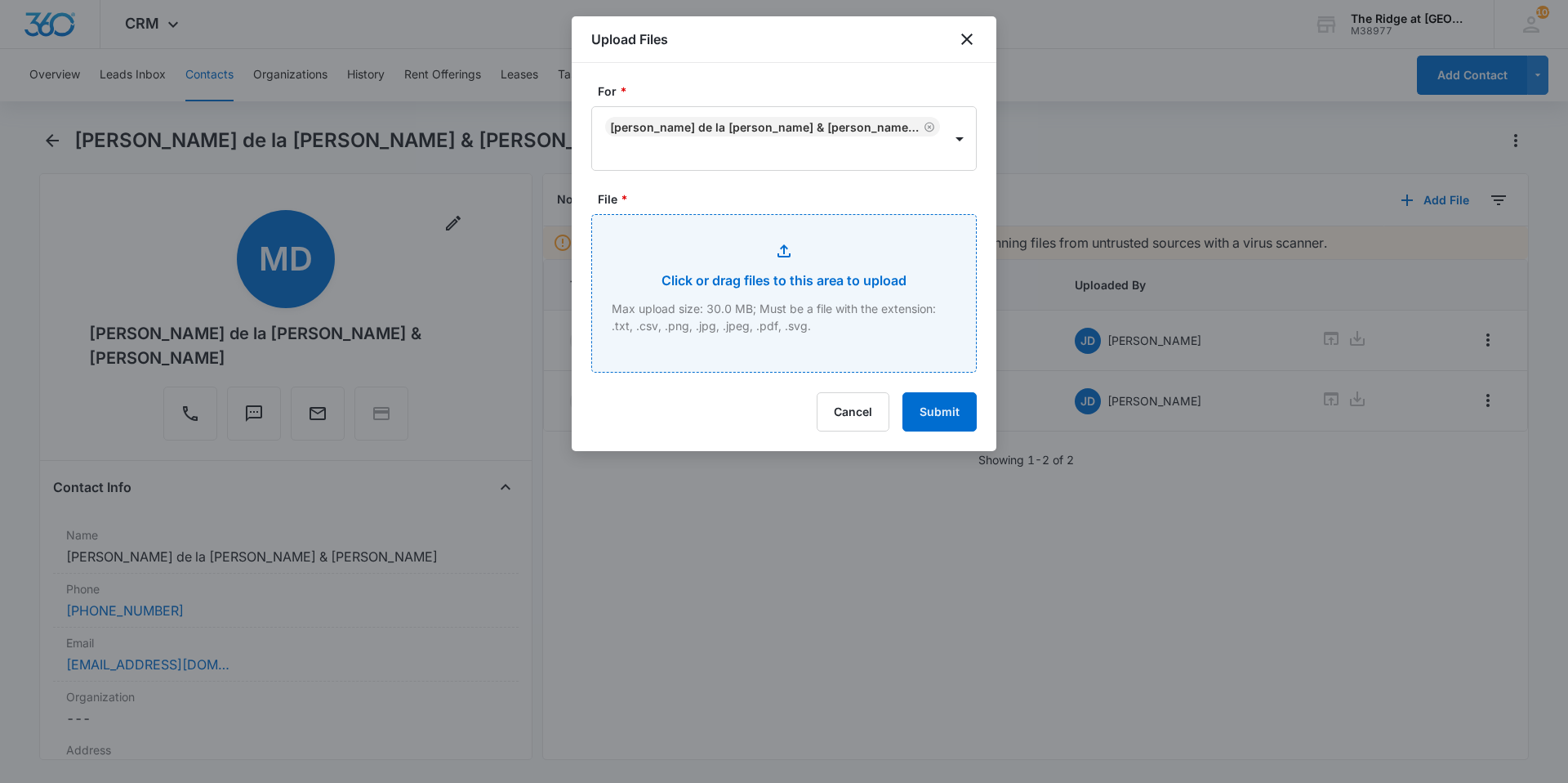
click at [728, 248] on input "File *" at bounding box center [784, 293] width 384 height 157
type input "C:\fakepath\4456-304 Renters INS.pdf"
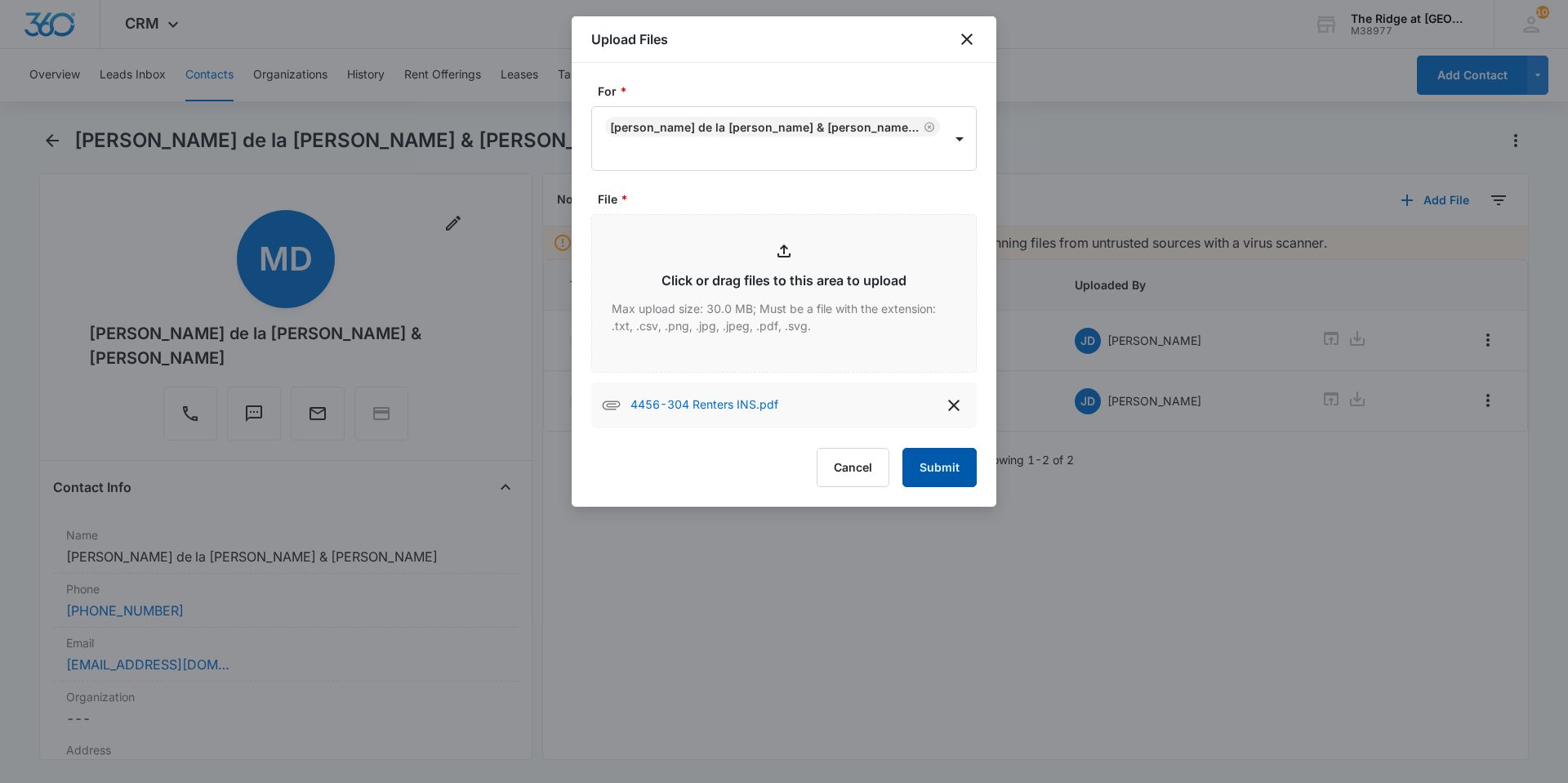
click at [936, 458] on button "Submit" at bounding box center [939, 467] width 74 height 39
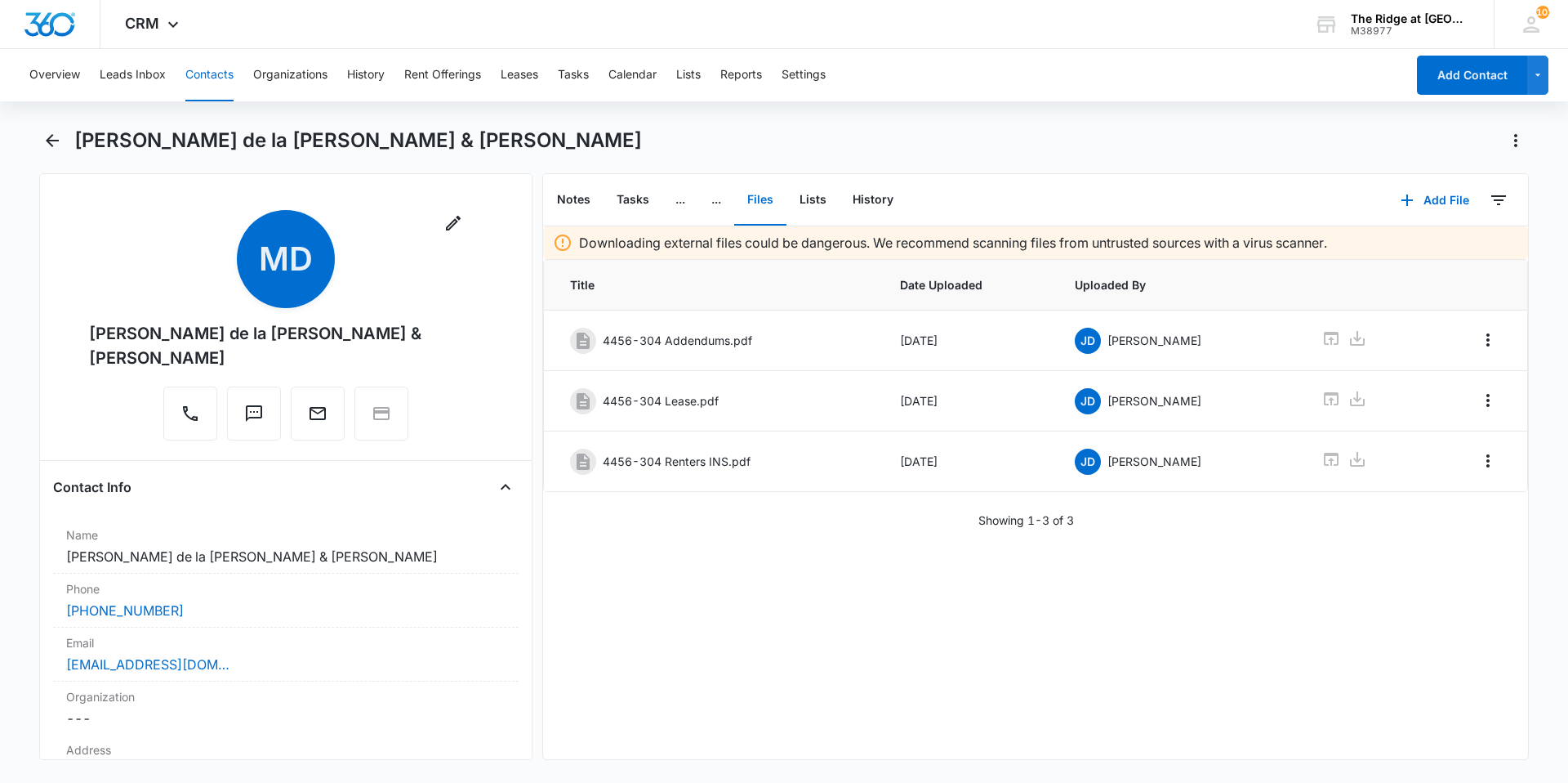
click at [199, 70] on button "Contacts" at bounding box center [209, 75] width 48 height 53
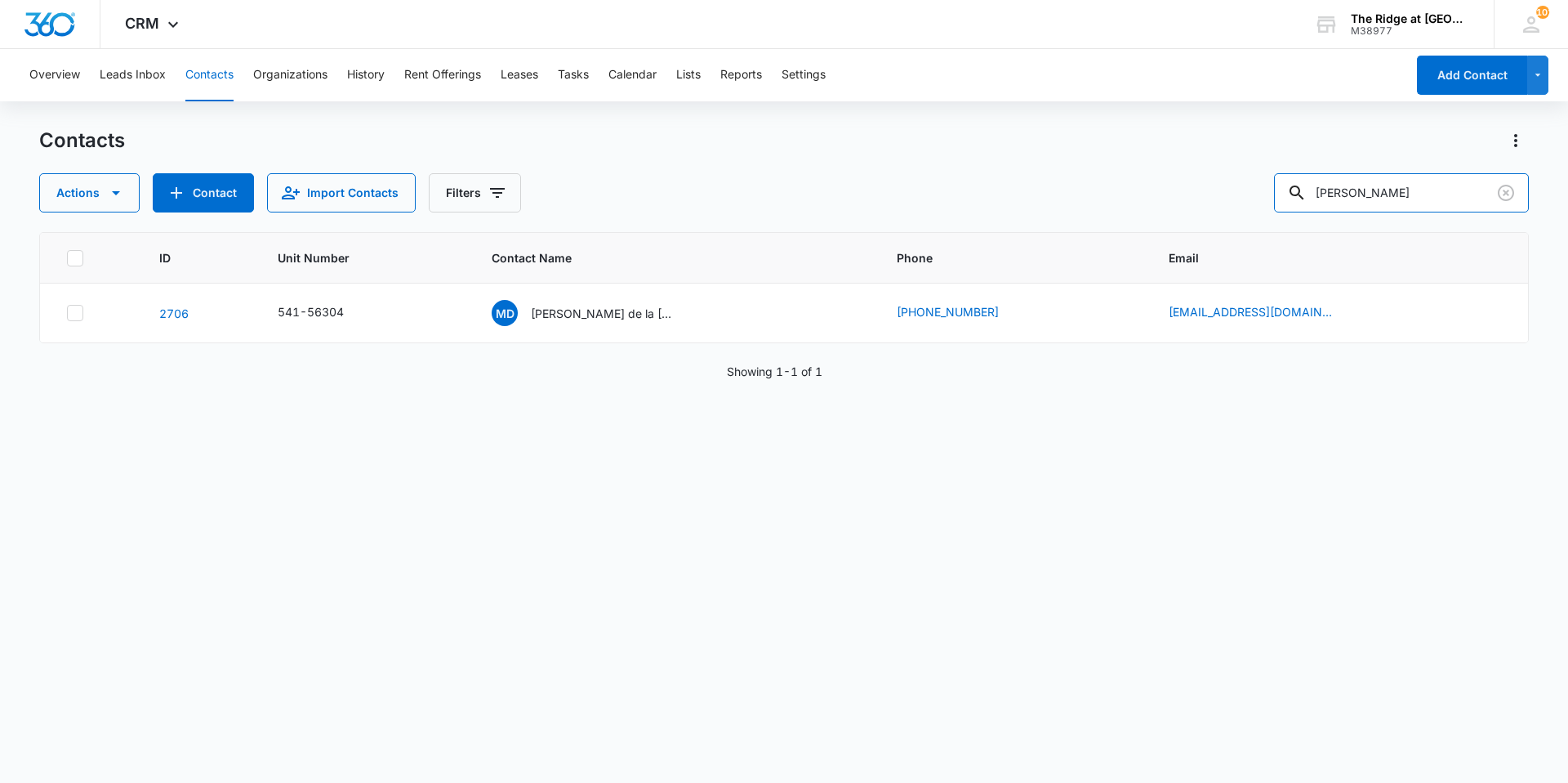
drag, startPoint x: 1409, startPoint y: 183, endPoint x: 1201, endPoint y: 254, distance: 219.8
click at [1202, 252] on div "Contacts Actions Contact Import Contacts Filters [PERSON_NAME] ID Unit Number C…" at bounding box center [784, 454] width 1489 height 653
type input "[PERSON_NAME]"
click at [593, 311] on p "[PERSON_NAME] & [PERSON_NAME]" at bounding box center [604, 313] width 147 height 18
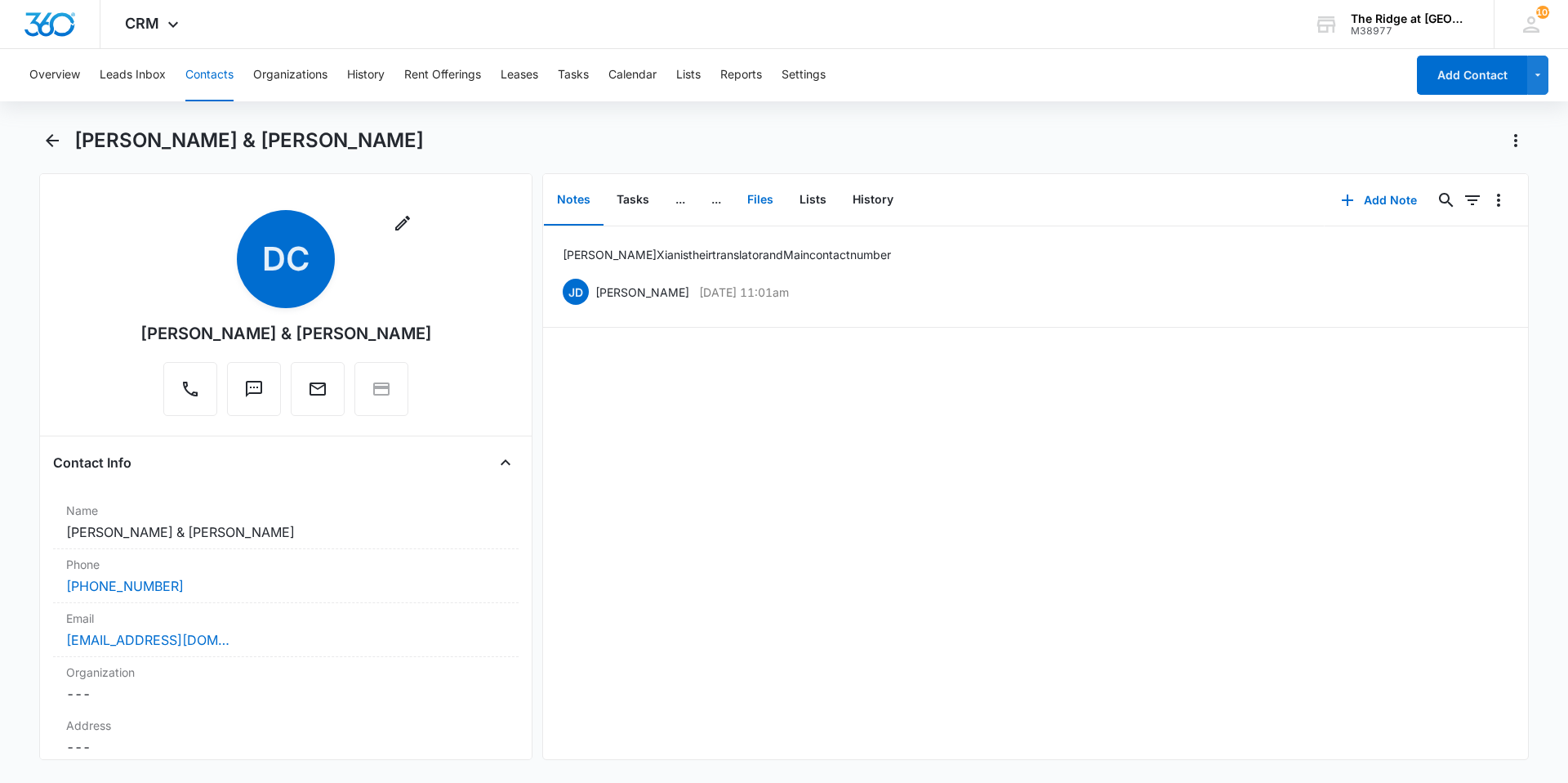
click at [764, 197] on button "Files" at bounding box center [760, 200] width 53 height 51
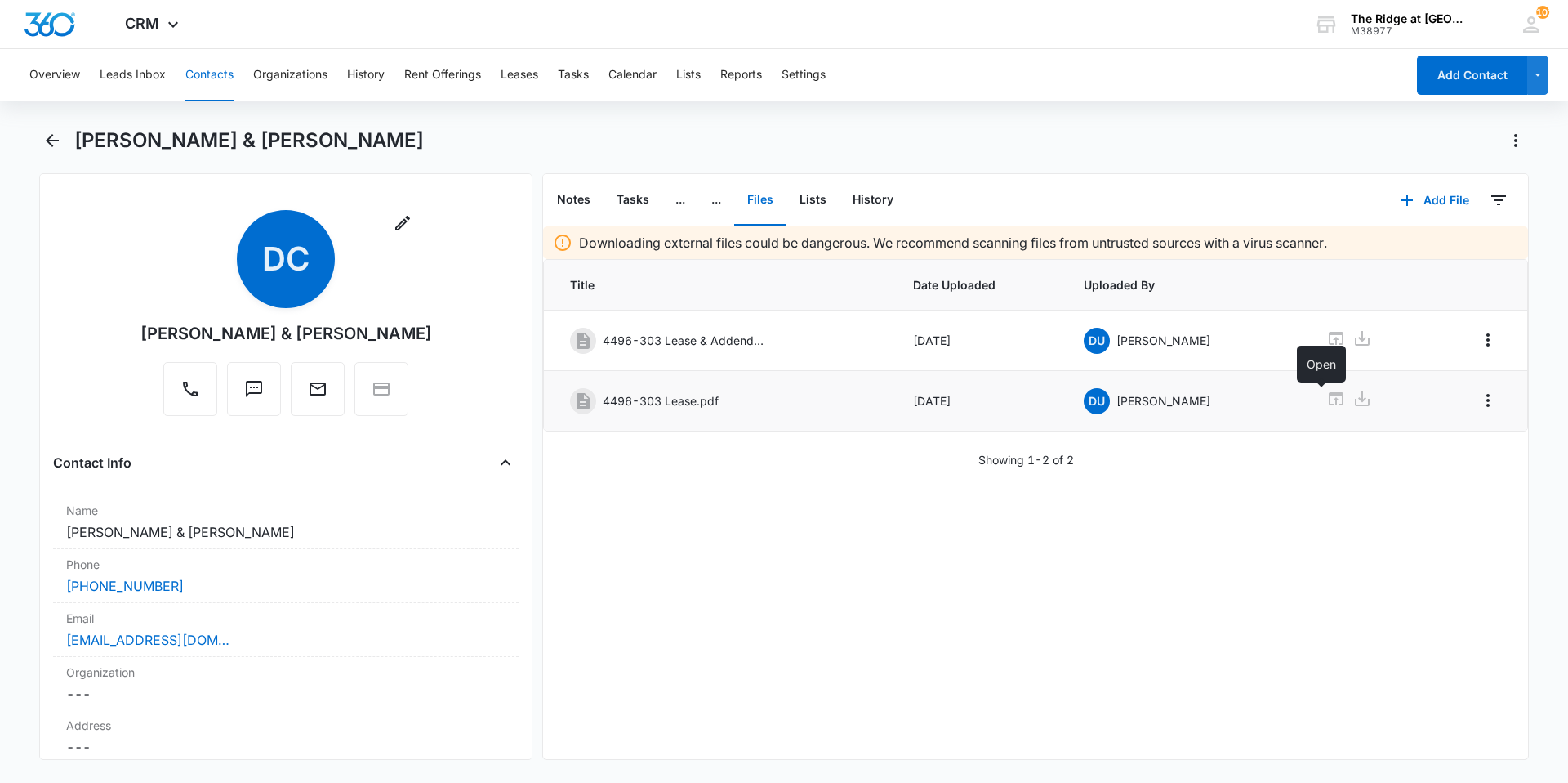
click at [1326, 399] on icon at bounding box center [1336, 399] width 19 height 20
click at [1436, 199] on button "Add File" at bounding box center [1434, 200] width 101 height 39
click at [1394, 247] on div "Upload Files" at bounding box center [1412, 253] width 65 height 12
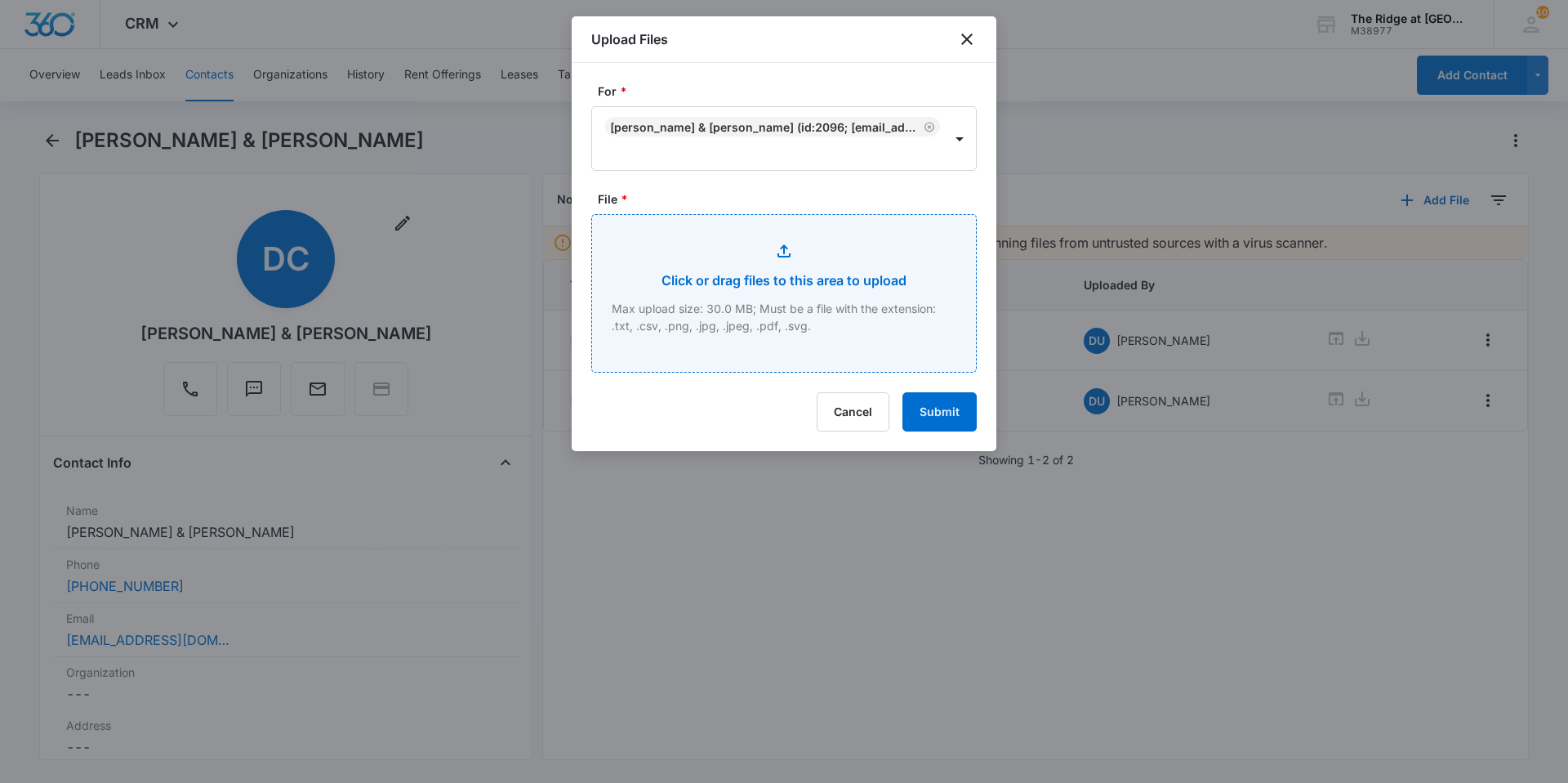
click at [742, 252] on input "File *" at bounding box center [784, 293] width 384 height 157
type input "C:\fakepath\4496-303 Renters INS.pdf"
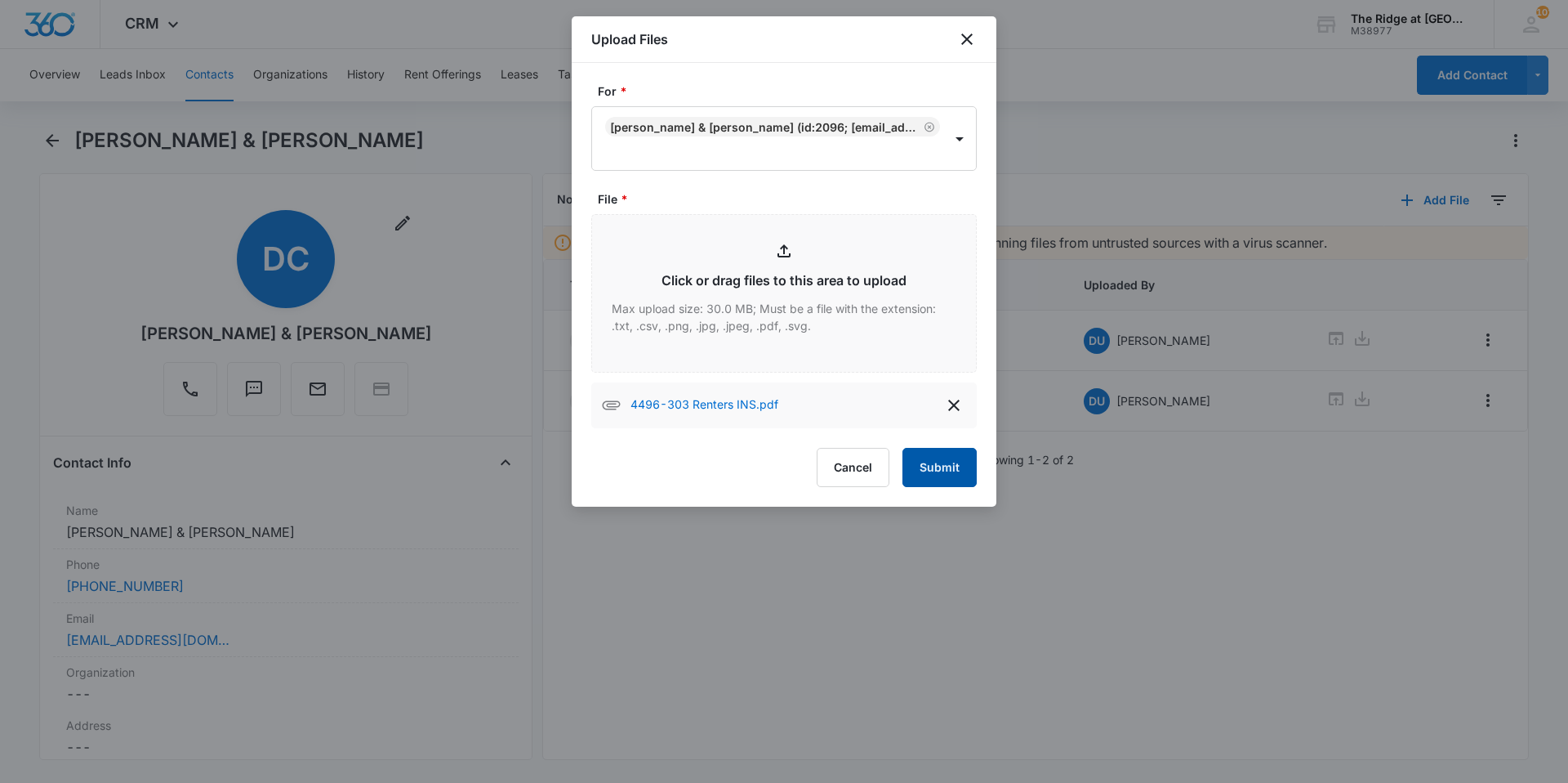
click at [956, 467] on button "Submit" at bounding box center [939, 467] width 74 height 39
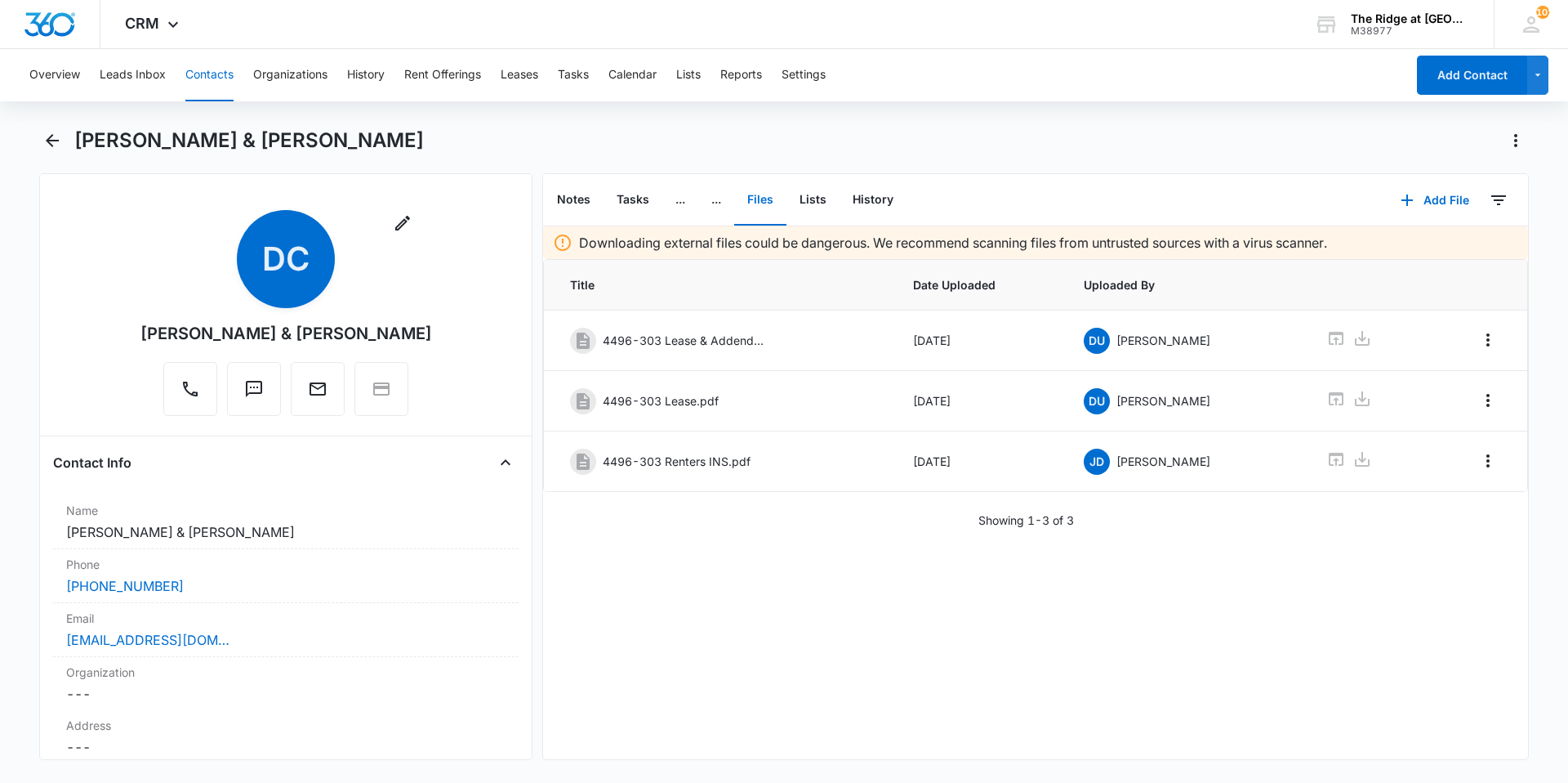
click at [195, 87] on button "Contacts" at bounding box center [209, 75] width 48 height 53
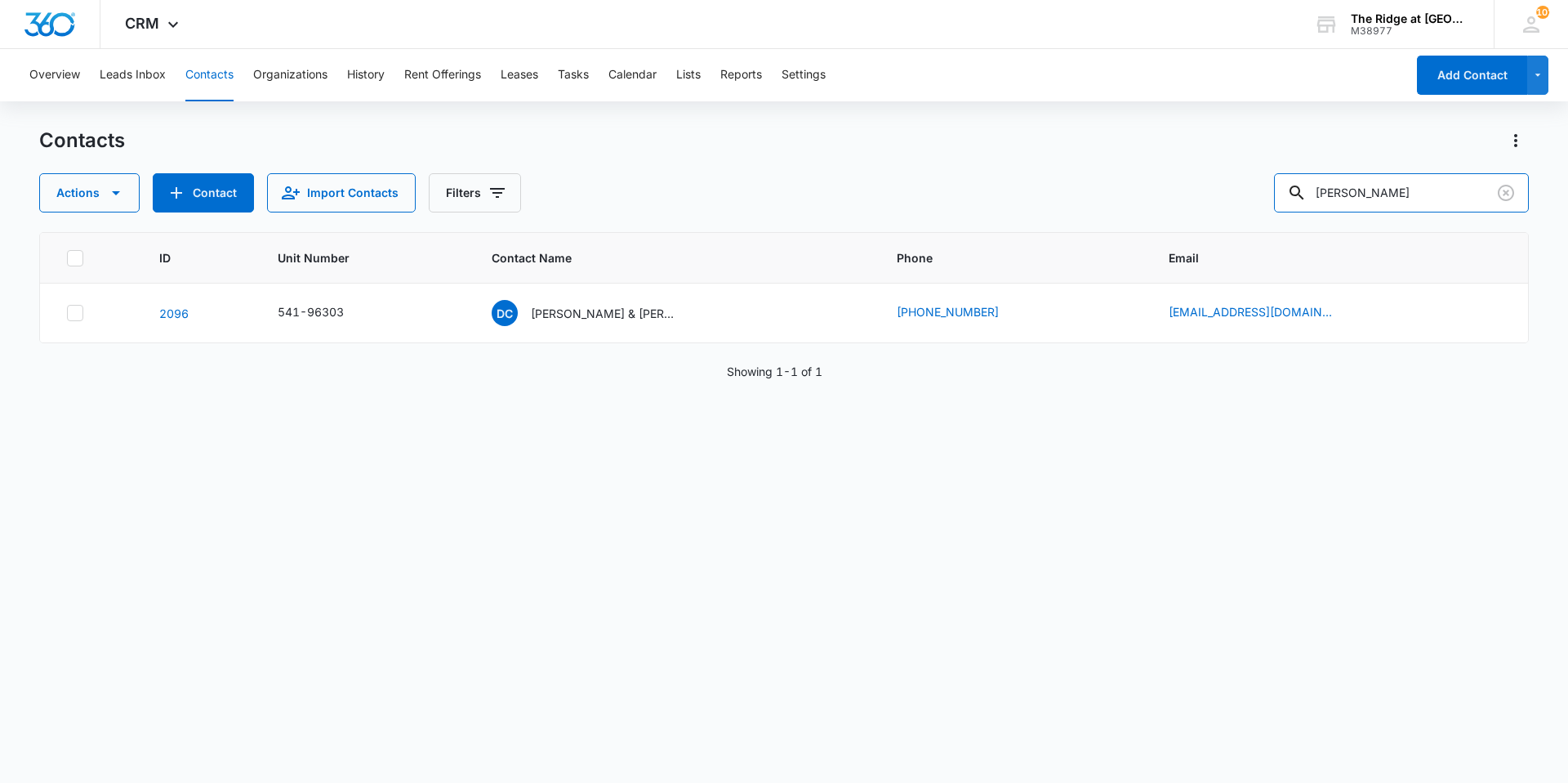
drag, startPoint x: 1387, startPoint y: 204, endPoint x: 1265, endPoint y: 219, distance: 122.9
click at [1266, 216] on div "Contacts Actions Contact Import Contacts Filters [PERSON_NAME] ID Unit Number C…" at bounding box center [784, 454] width 1489 height 653
type input "[PERSON_NAME]"
click at [602, 327] on td "SM [PERSON_NAME] [PERSON_NAME] & [PERSON_NAME] [PERSON_NAME]" at bounding box center [681, 313] width 402 height 59
click at [614, 313] on p "[PERSON_NAME] [PERSON_NAME] & [PERSON_NAME] [PERSON_NAME]" at bounding box center [612, 313] width 147 height 18
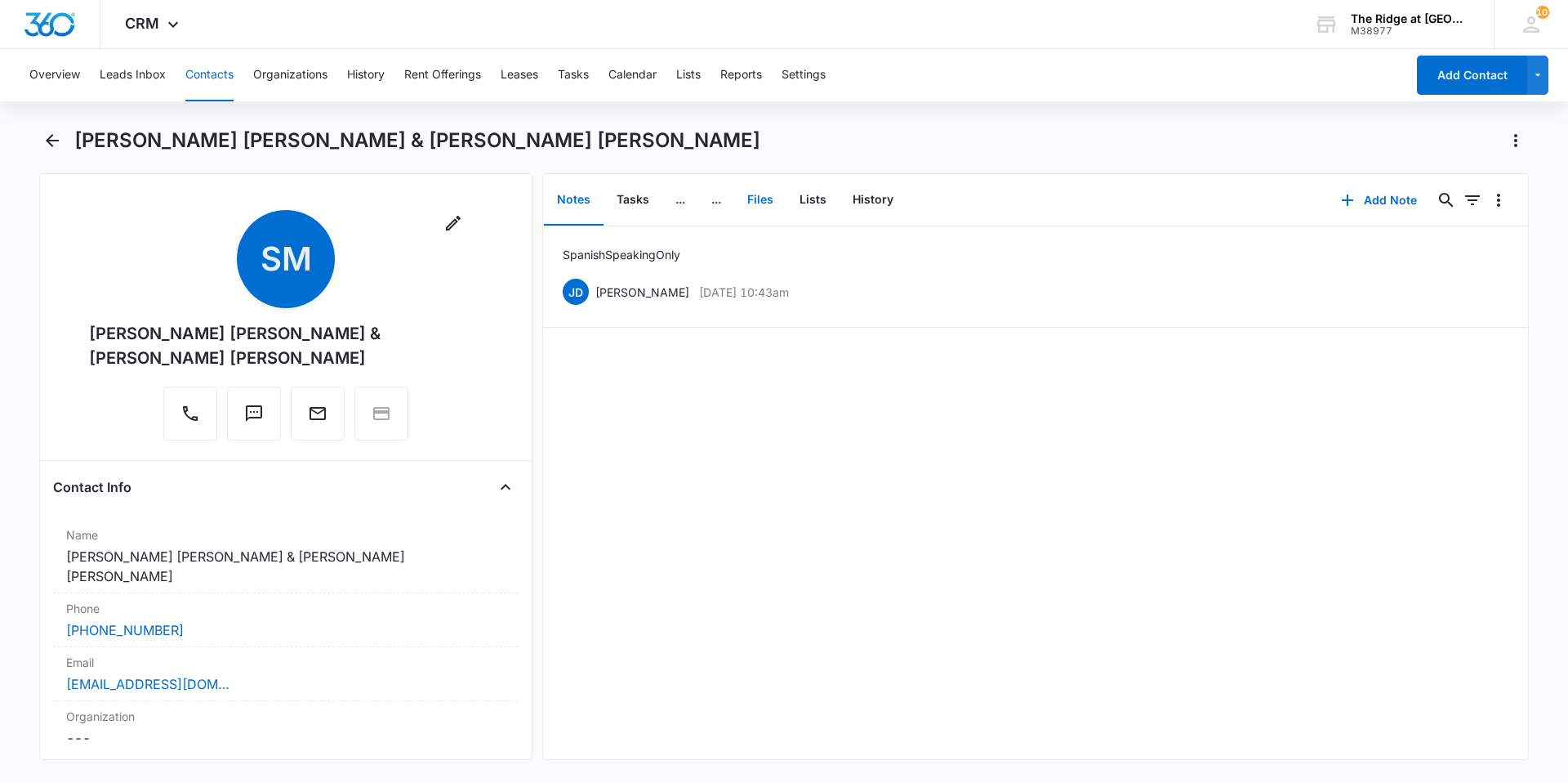
click at [761, 203] on button "Files" at bounding box center [760, 200] width 53 height 51
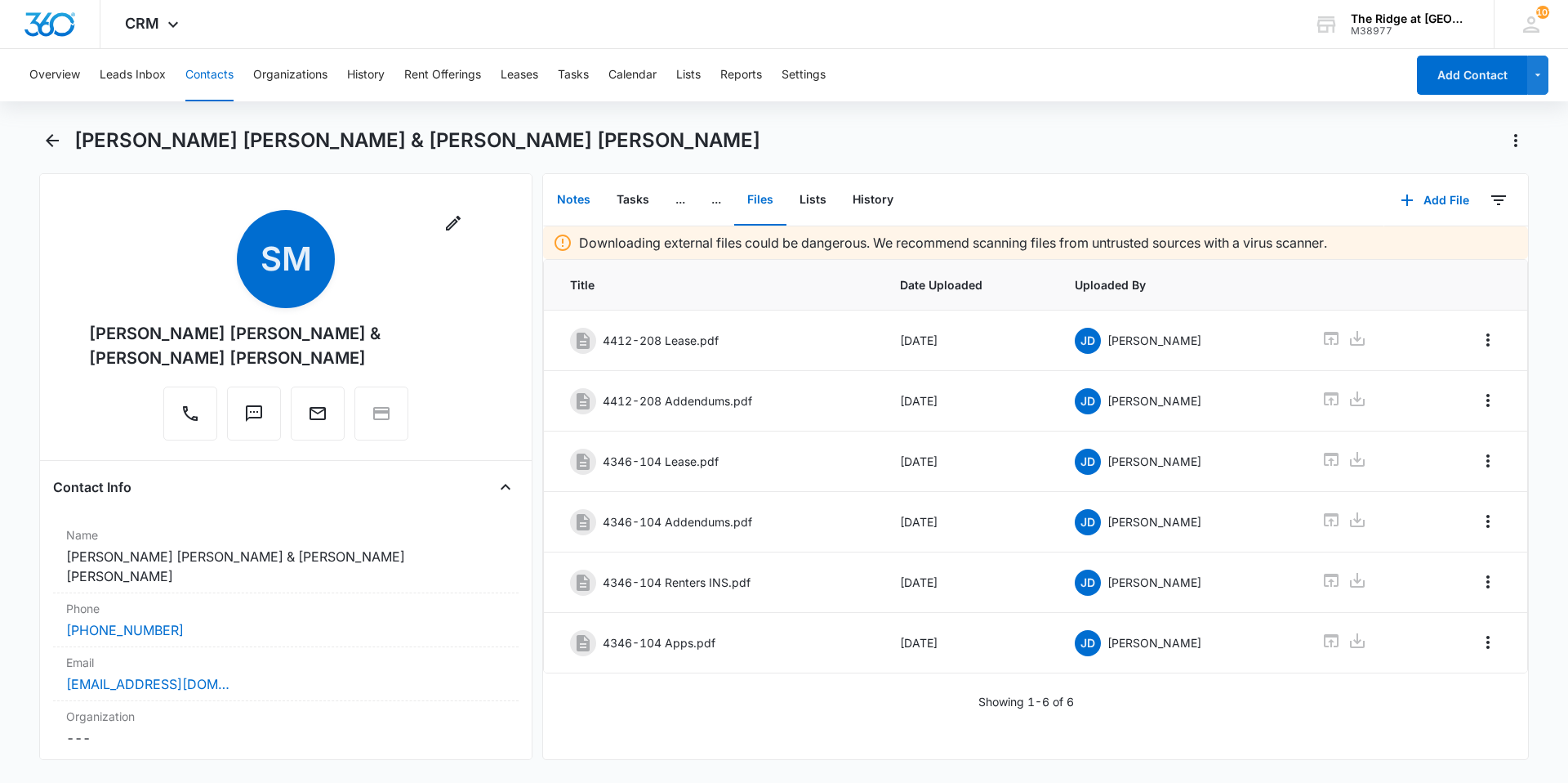
click at [579, 191] on button "Notes" at bounding box center [573, 200] width 59 height 51
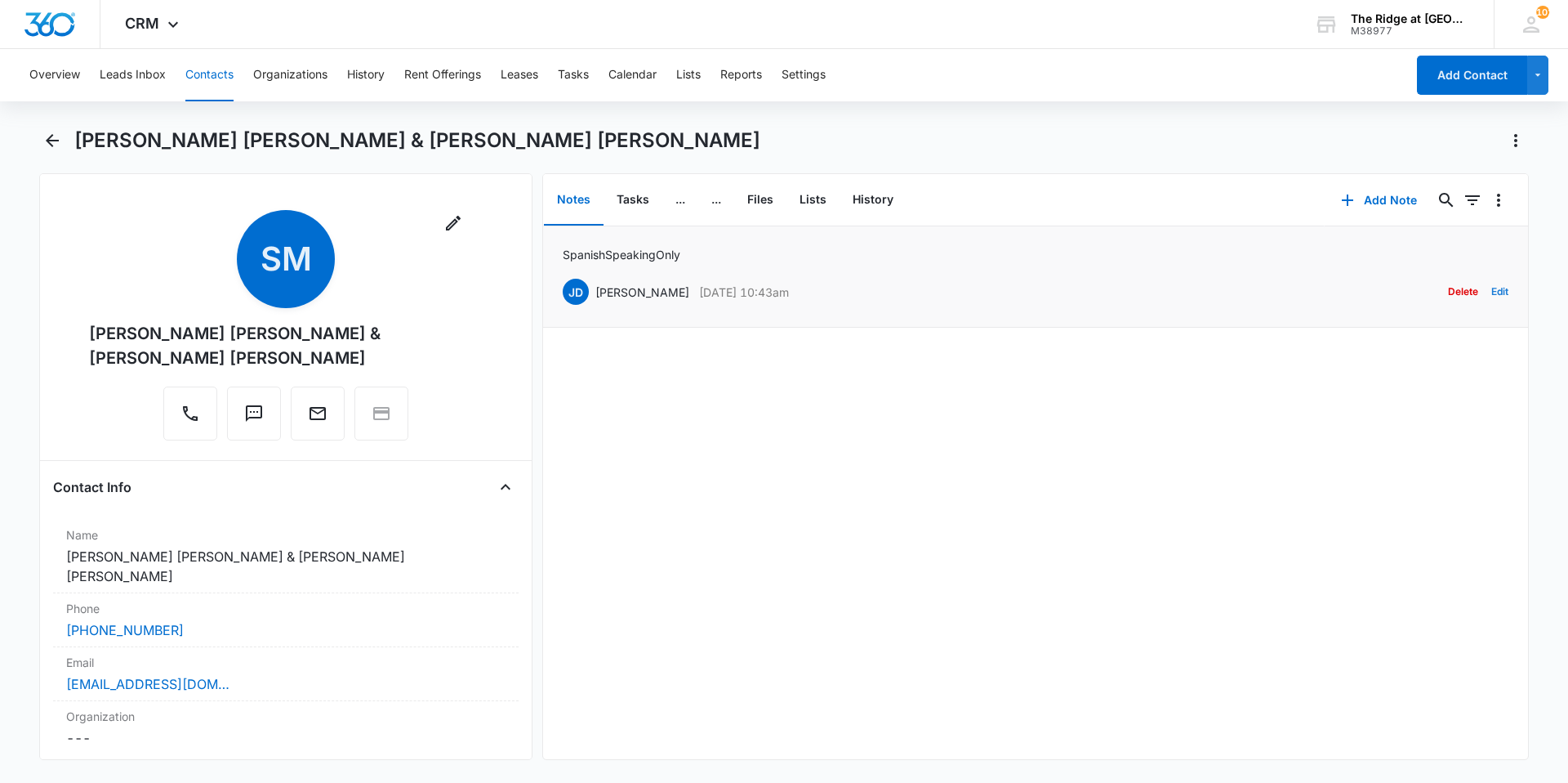
click at [1491, 296] on button "Edit" at bounding box center [1500, 292] width 18 height 31
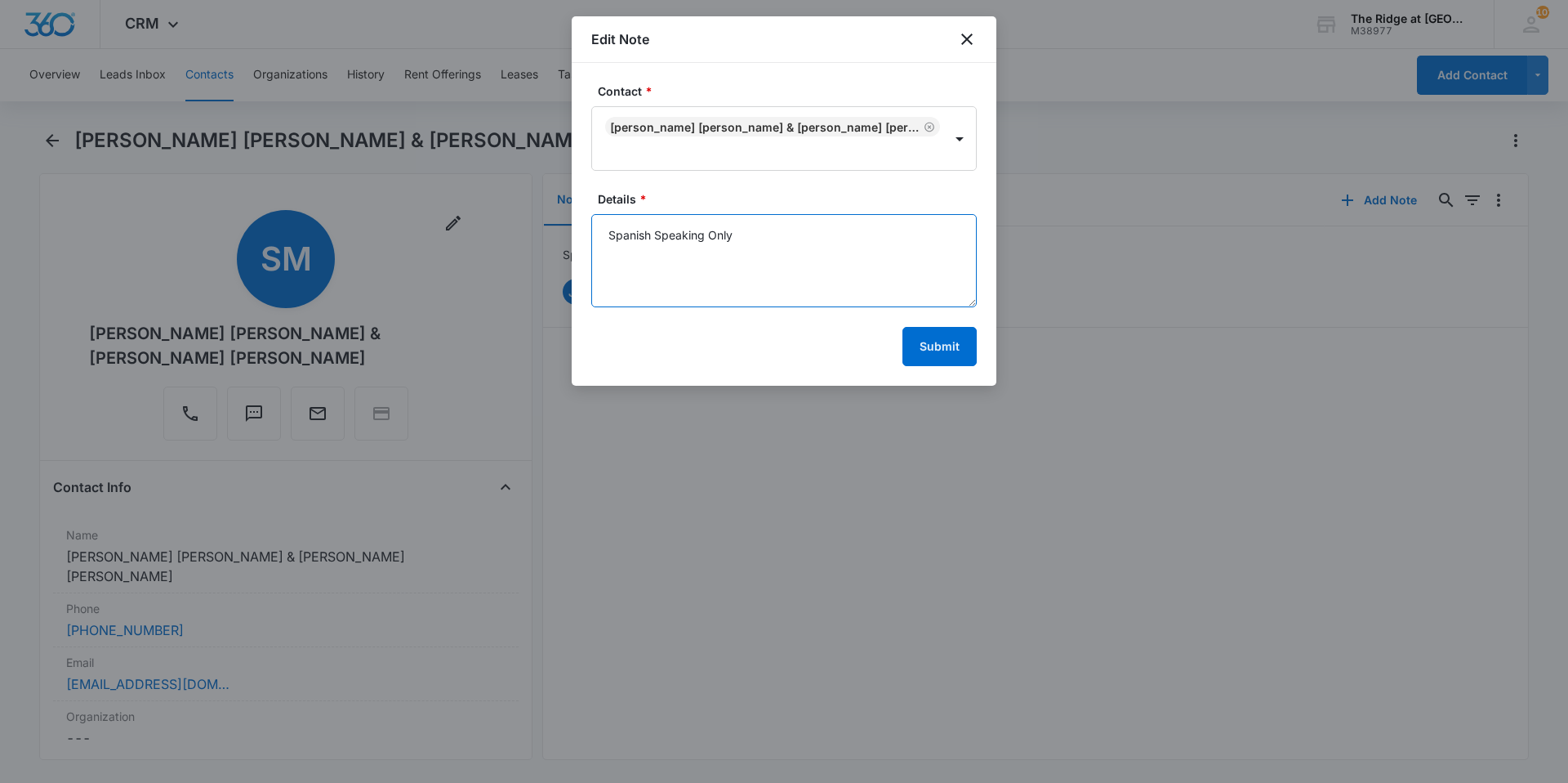
drag, startPoint x: 779, startPoint y: 235, endPoint x: 559, endPoint y: 279, distance: 224.4
click at [563, 274] on body "CRM Apps Reputation Websites Forms CRM Email Social Content Intelligence Files …" at bounding box center [784, 391] width 1568 height 783
type textarea "SPANISH SPEAKING ONLY!"
click at [934, 349] on button "Submit" at bounding box center [939, 346] width 74 height 39
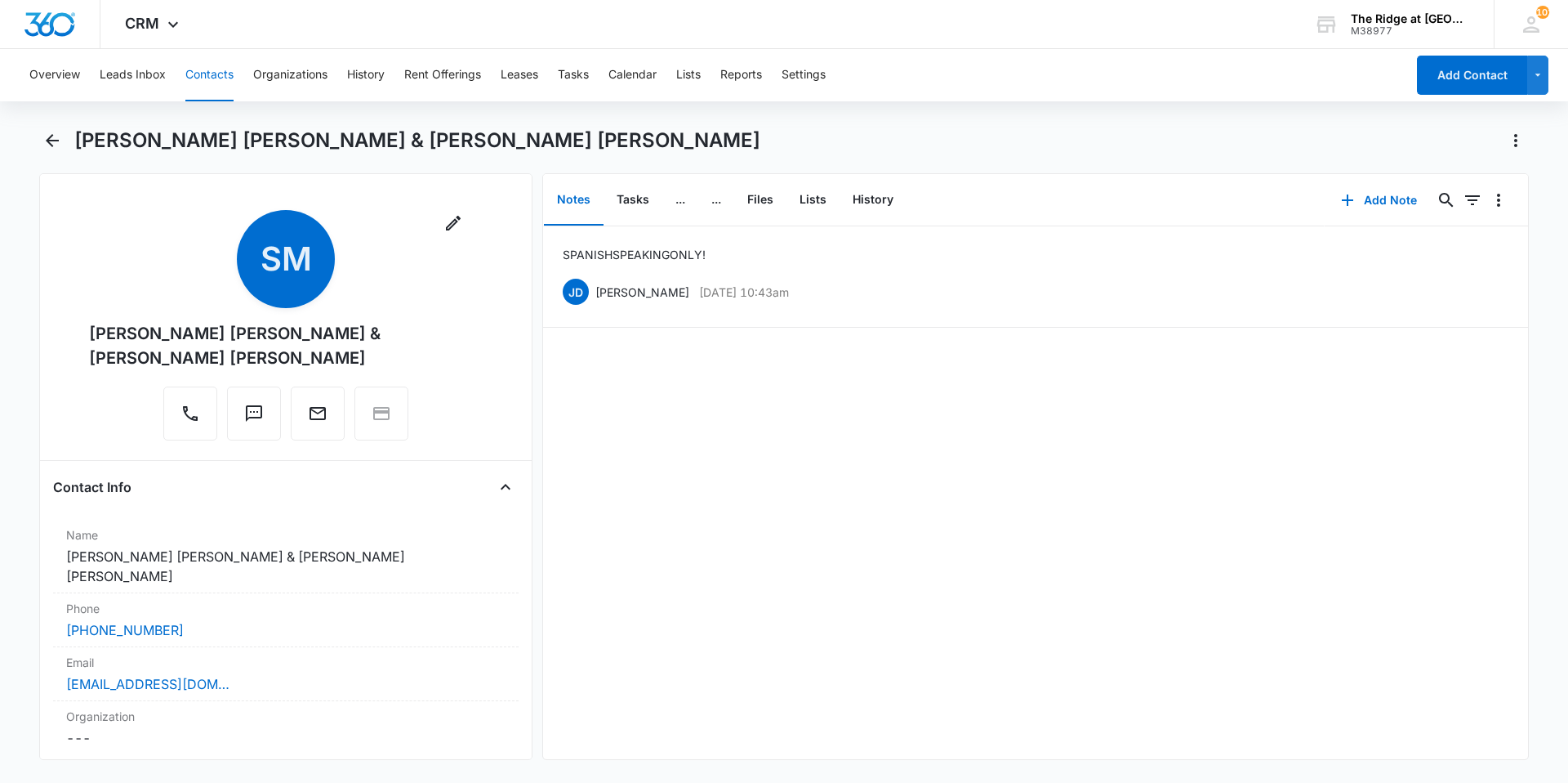
click at [188, 78] on button "Contacts" at bounding box center [209, 75] width 48 height 53
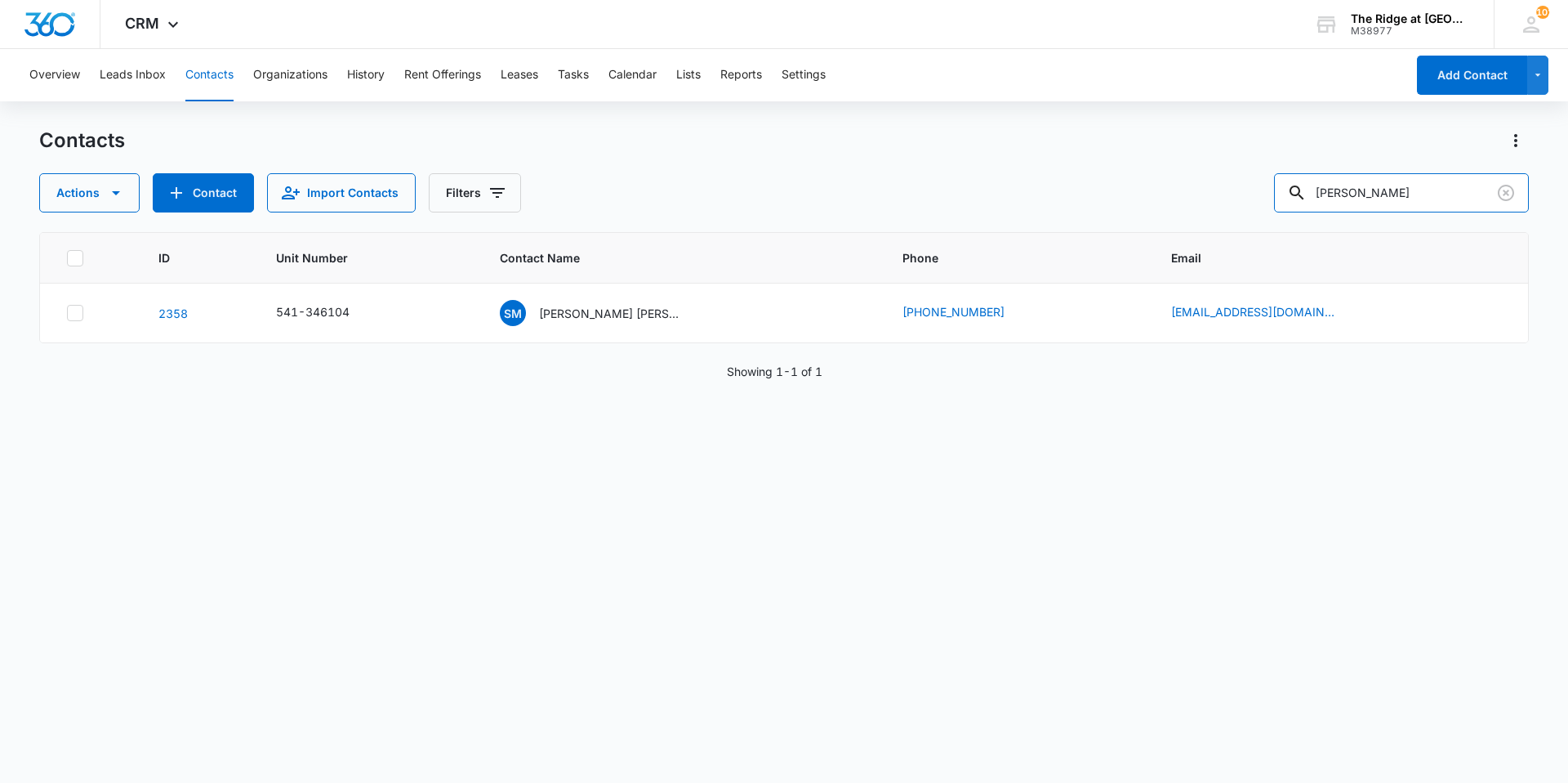
drag, startPoint x: 1344, startPoint y: 194, endPoint x: 1171, endPoint y: 192, distance: 173.0
click at [1171, 192] on div "Actions Contact Import Contacts Filters yolaidy" at bounding box center [784, 193] width 1489 height 39
type input "ASLVIDEZ"
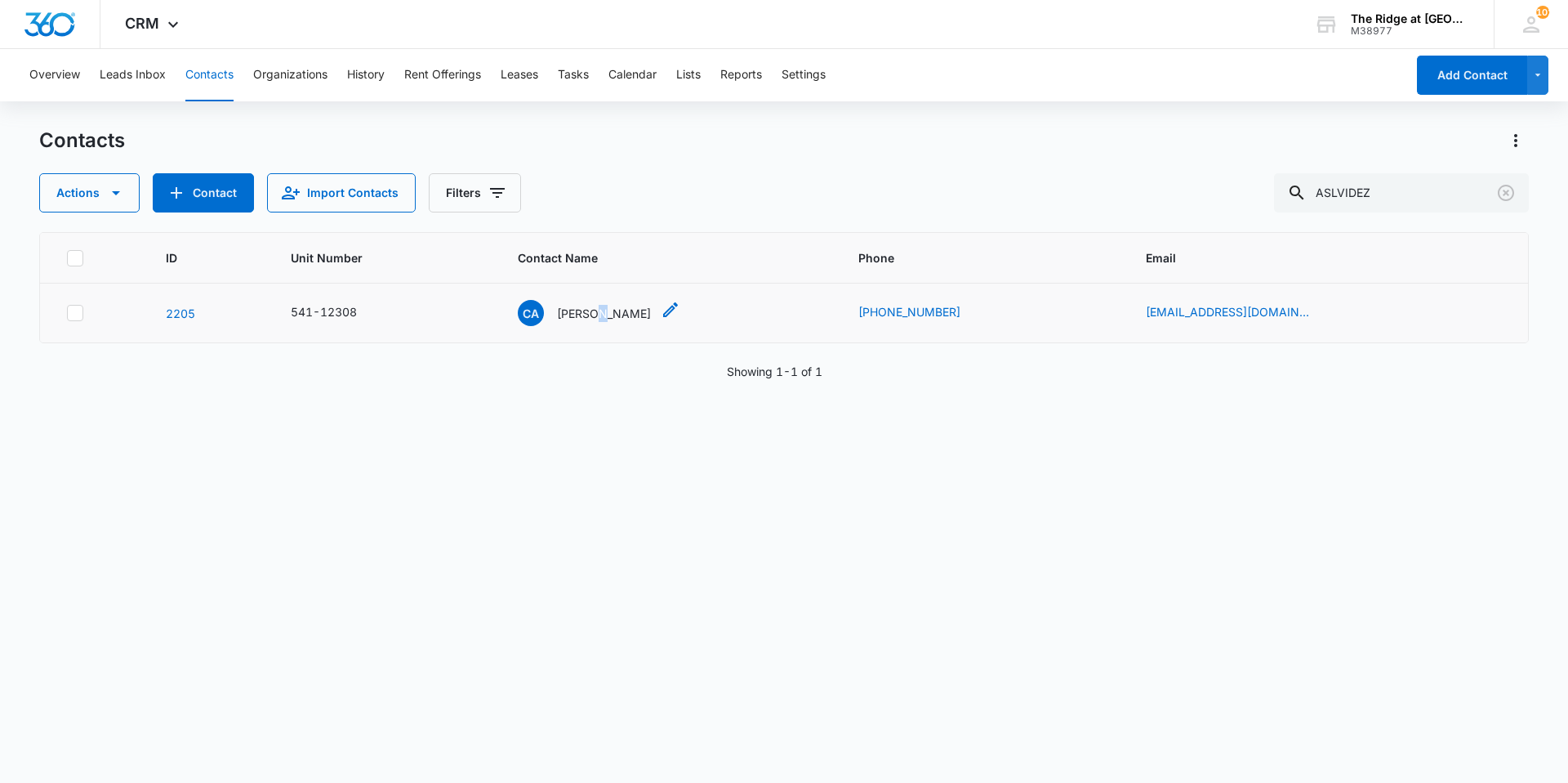
click at [593, 324] on div "CA [PERSON_NAME]" at bounding box center [584, 312] width 134 height 26
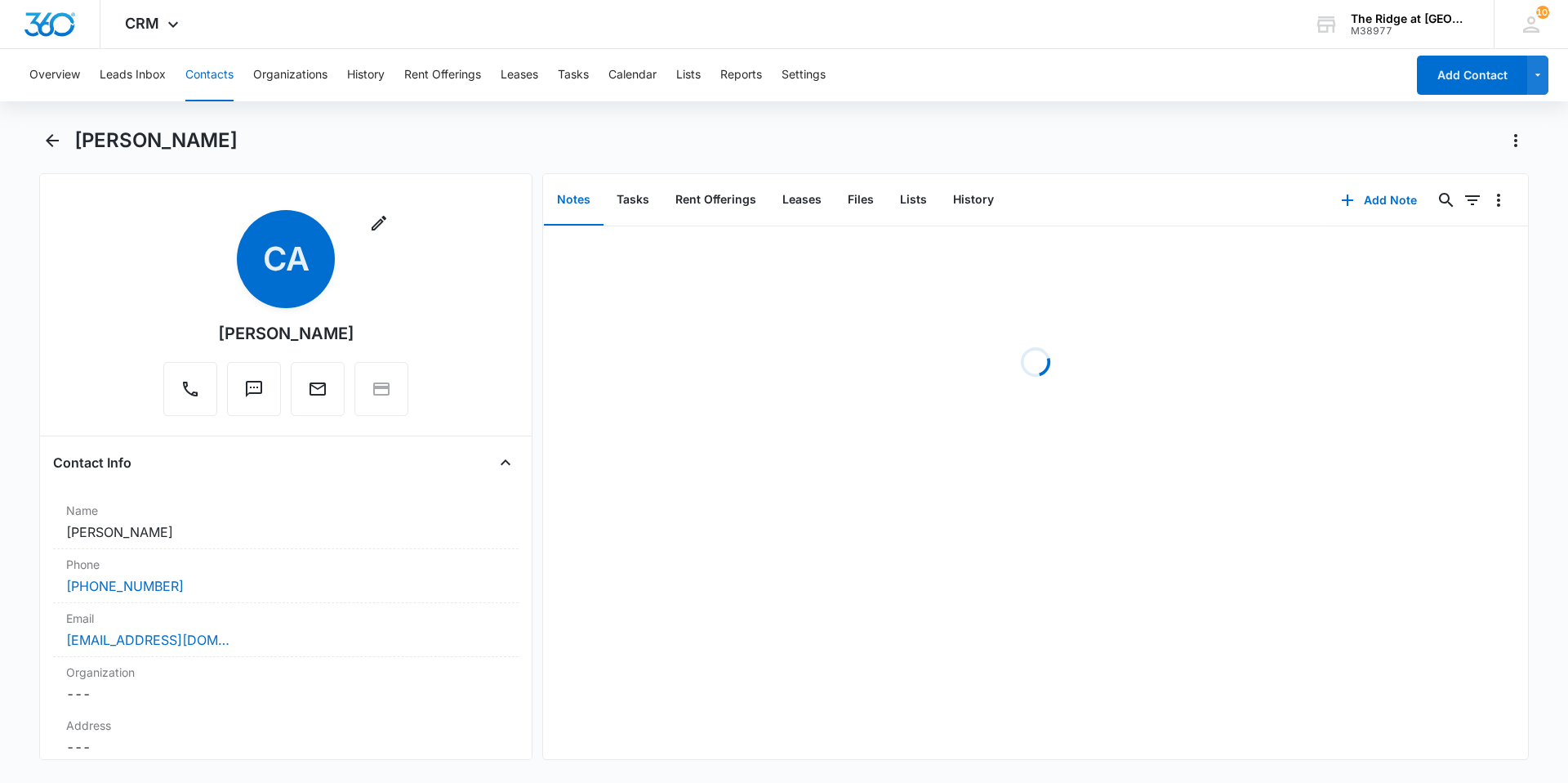
drag, startPoint x: 593, startPoint y: 324, endPoint x: 780, endPoint y: 136, distance: 265.2
click at [780, 136] on div "[PERSON_NAME]" at bounding box center [801, 140] width 1454 height 26
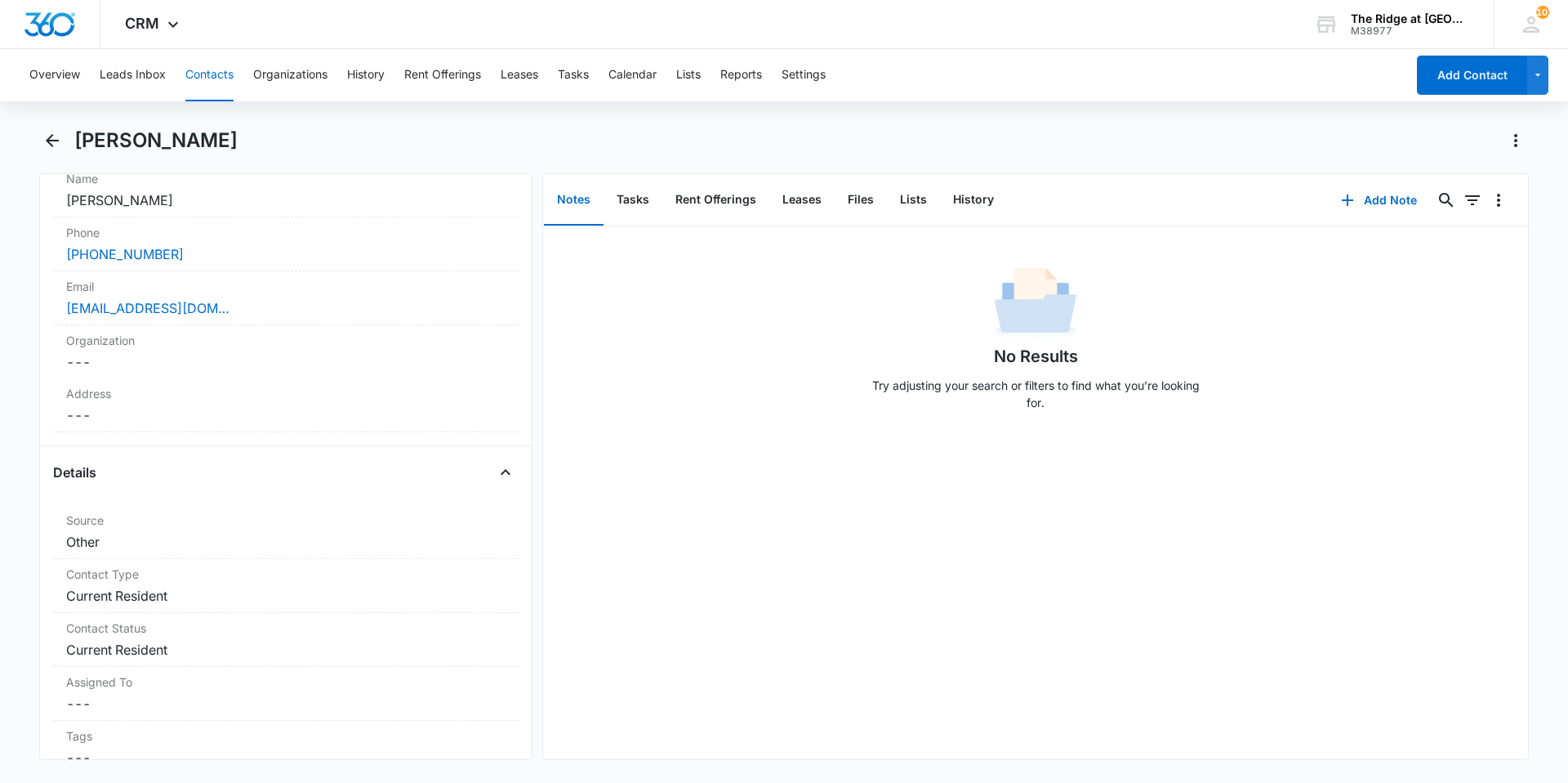
scroll to position [490, 0]
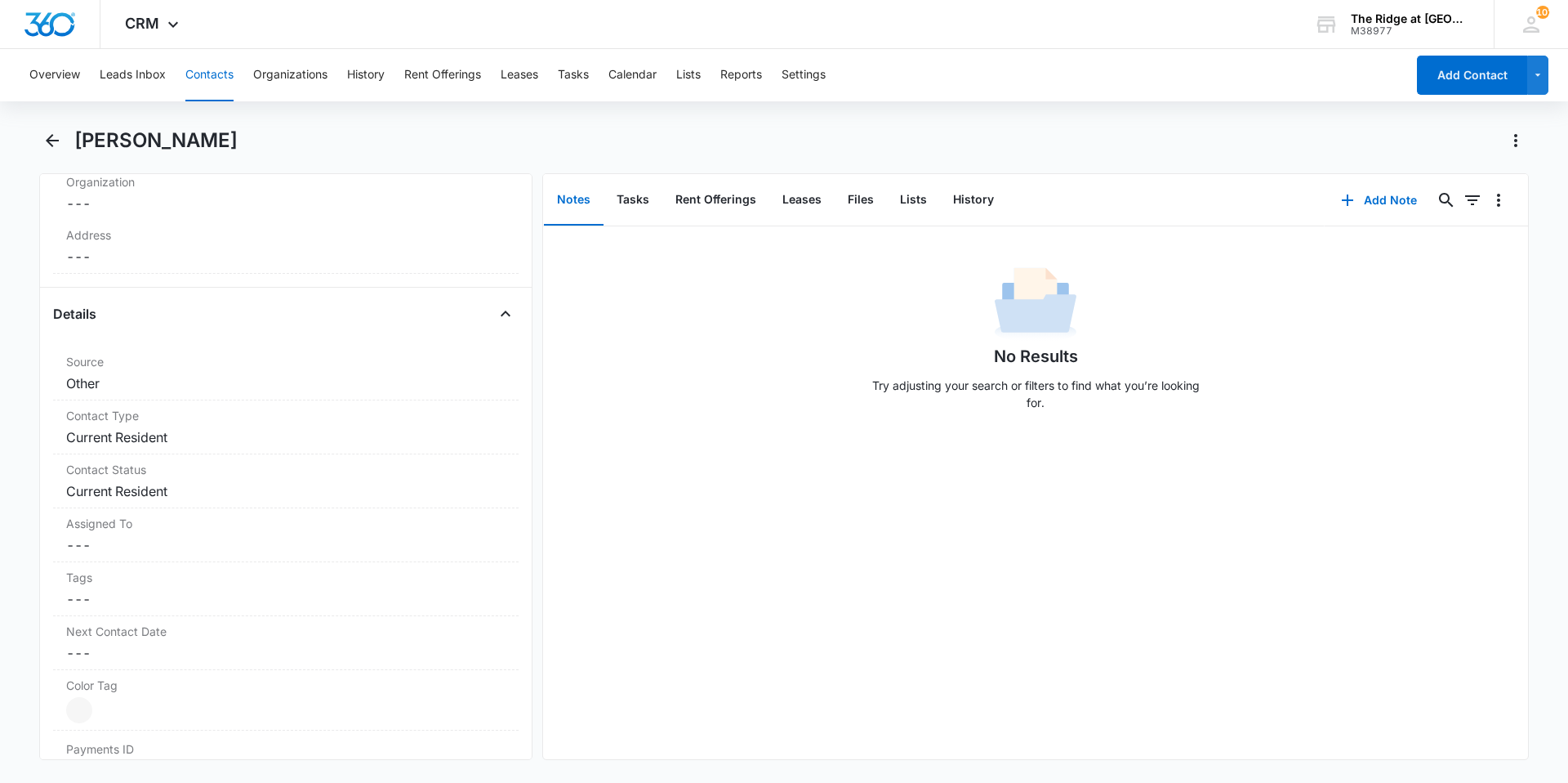
click at [224, 89] on button "Contacts" at bounding box center [209, 75] width 48 height 53
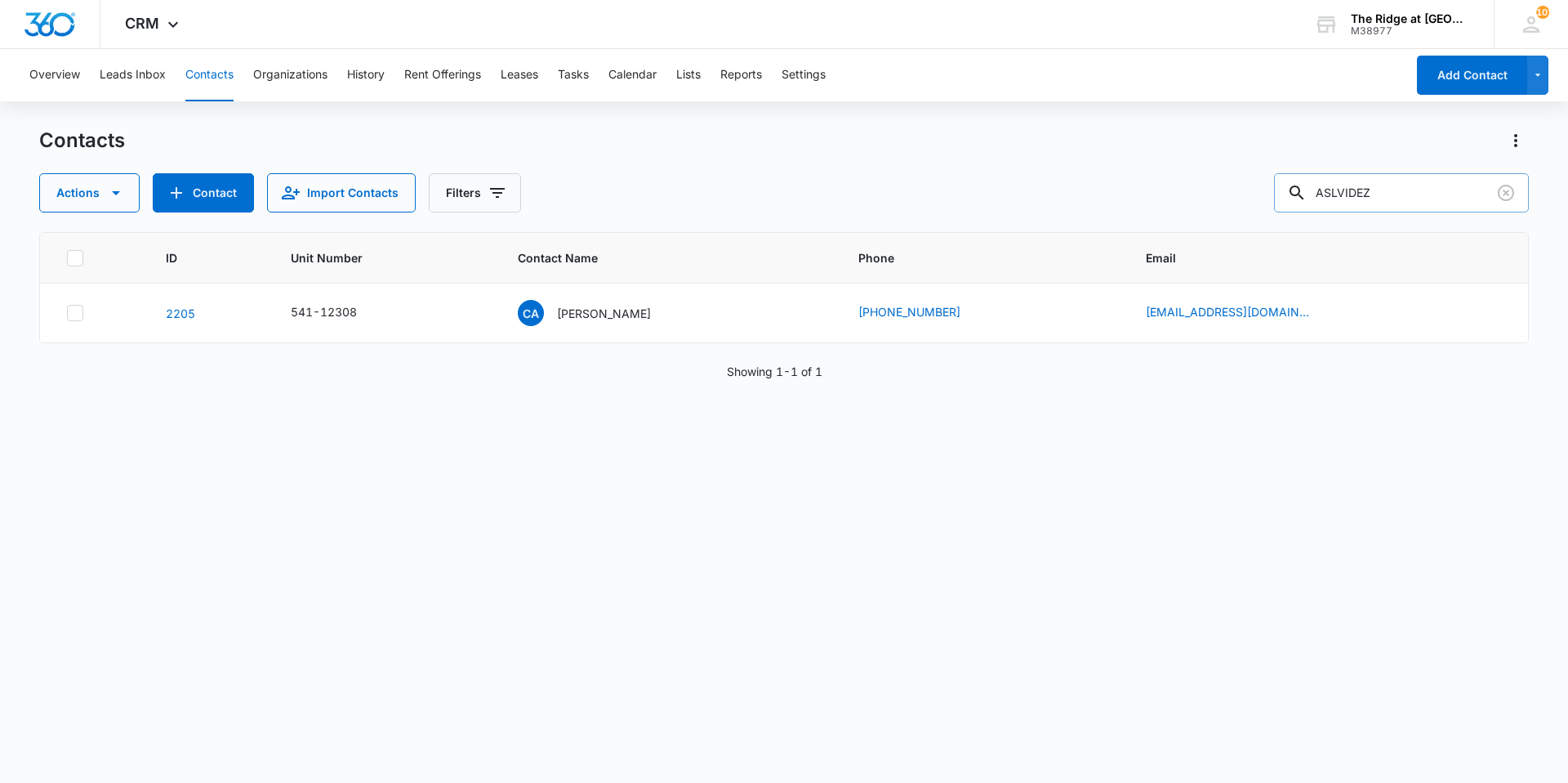
drag, startPoint x: 1412, startPoint y: 182, endPoint x: 1296, endPoint y: 212, distance: 119.8
click at [1293, 219] on div "Contacts Actions Contact Import Contacts Filters ASLVIDEZ ID Unit Number Contac…" at bounding box center [784, 454] width 1489 height 653
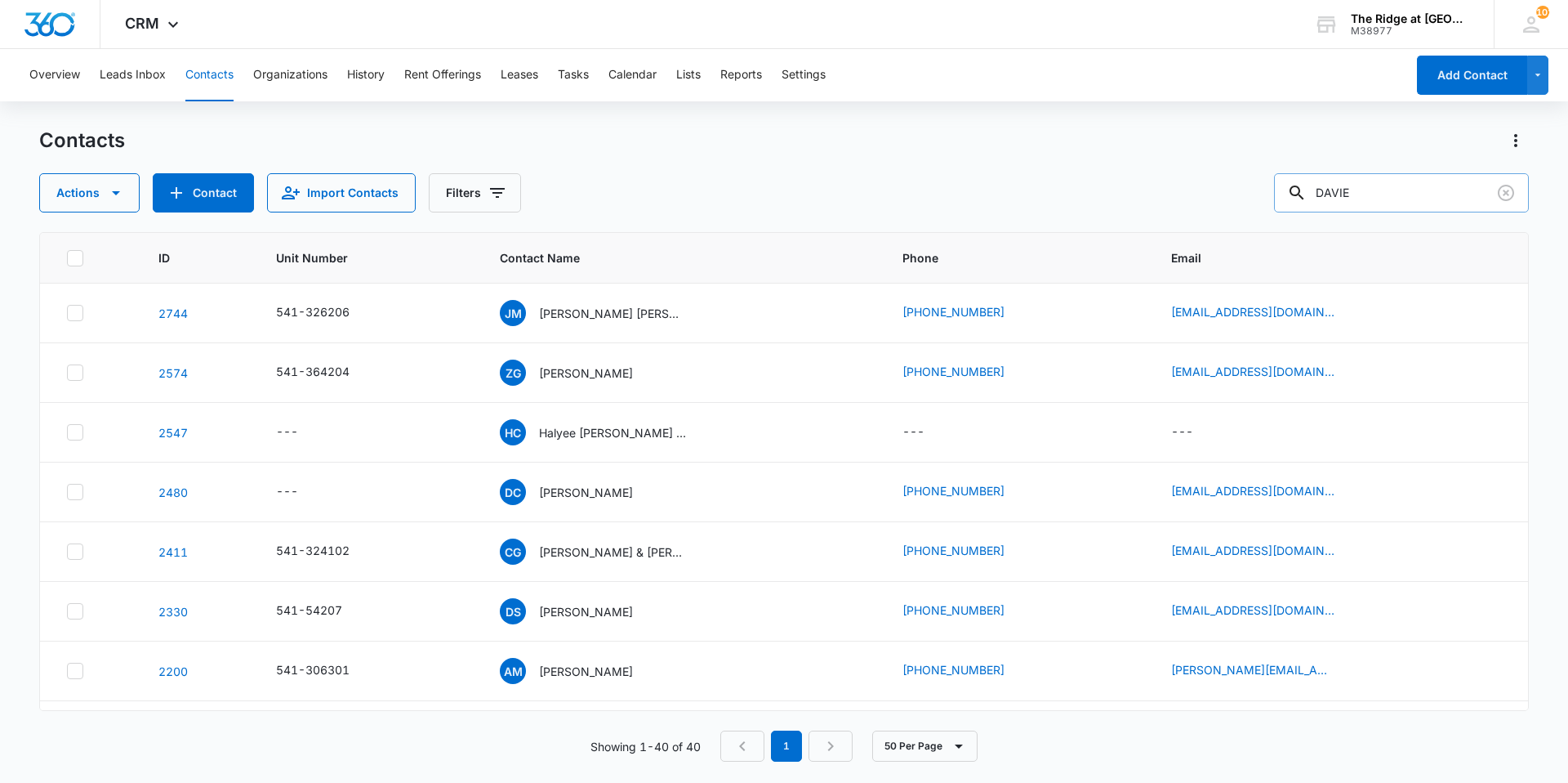
click at [1348, 191] on input "DAVIE" at bounding box center [1400, 193] width 254 height 39
type input "DAyVIE"
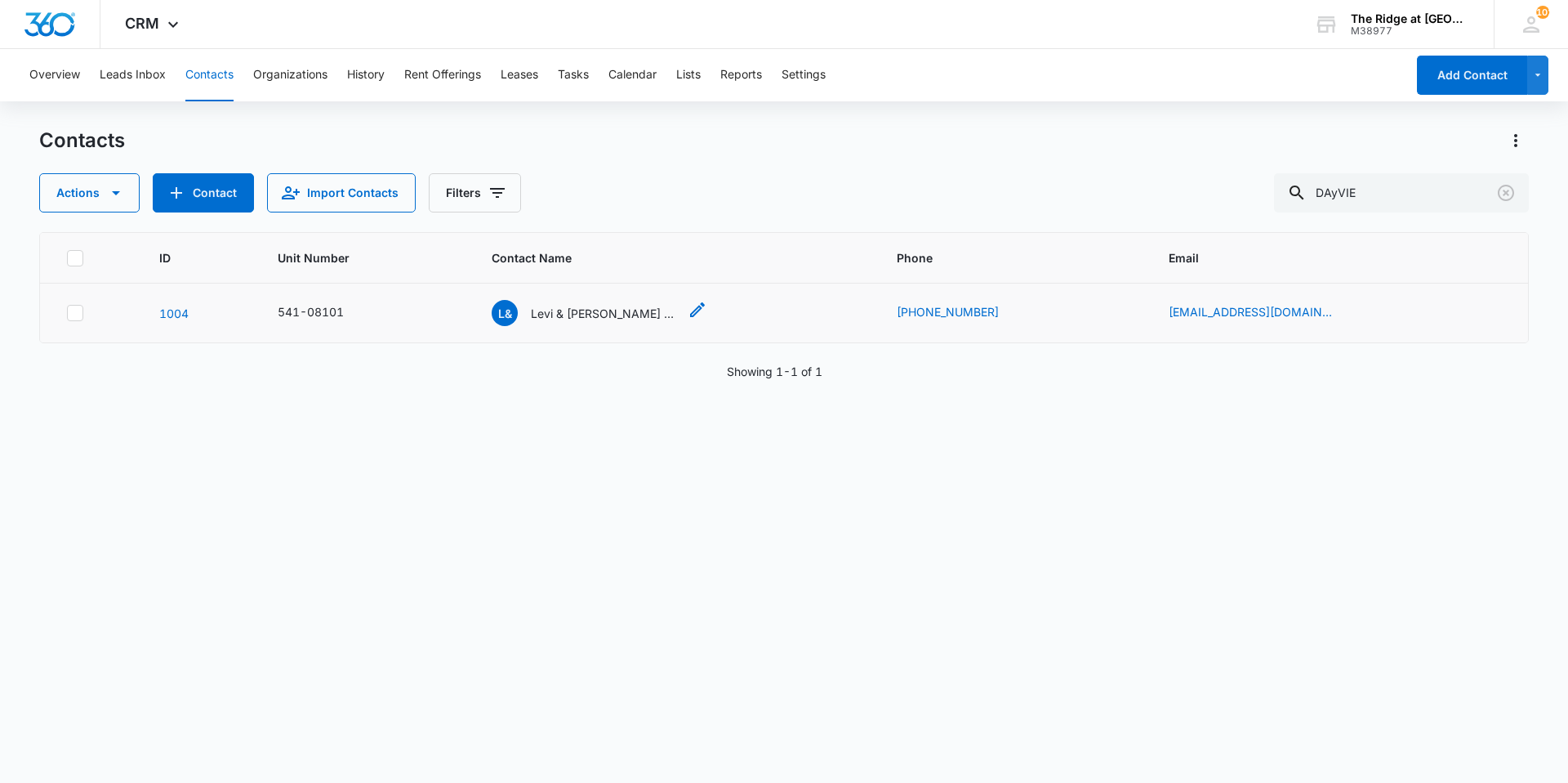
click at [627, 319] on p "Levi & [PERSON_NAME] & [PERSON_NAME]" at bounding box center [604, 313] width 147 height 18
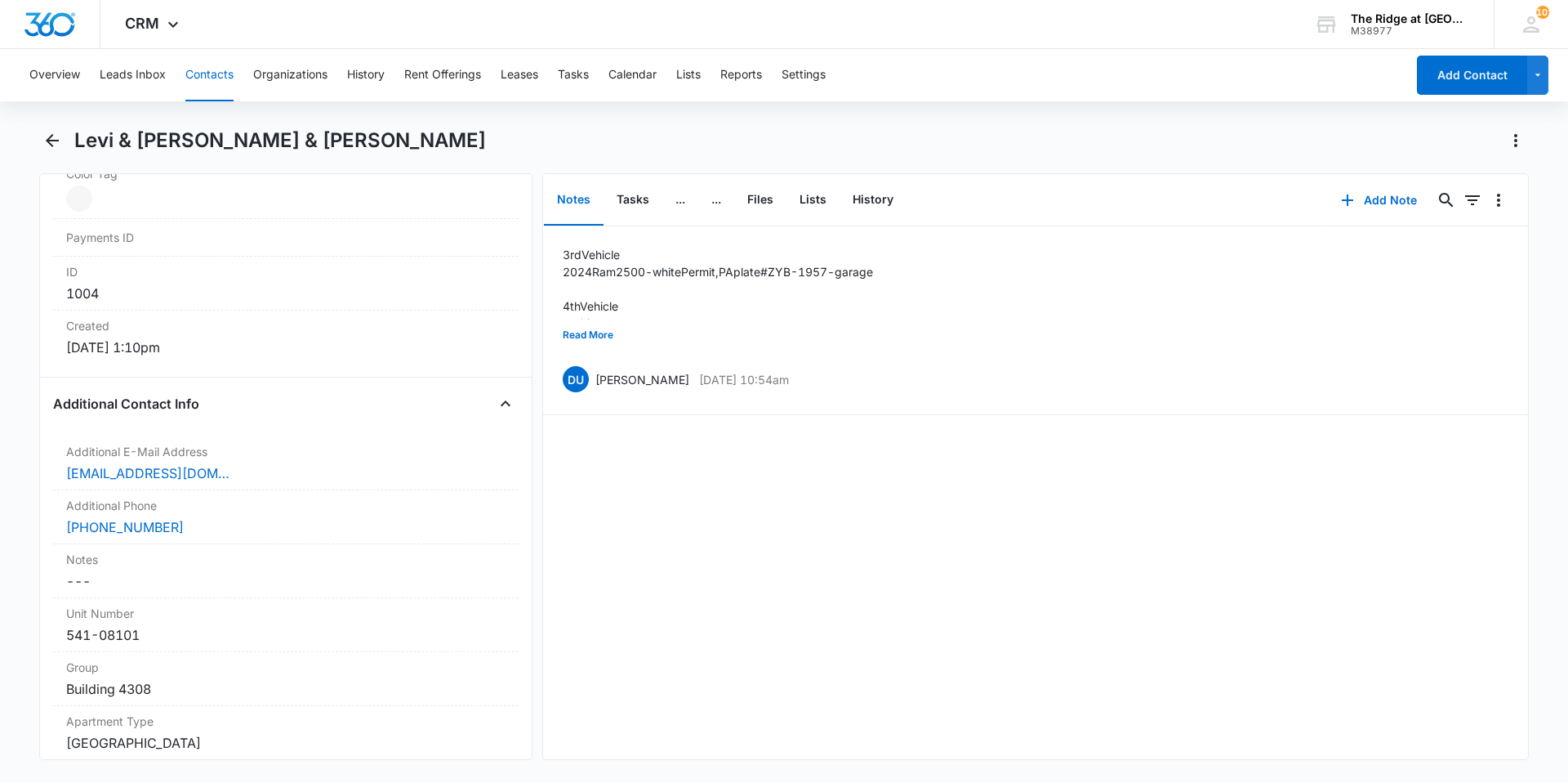
scroll to position [1226, 0]
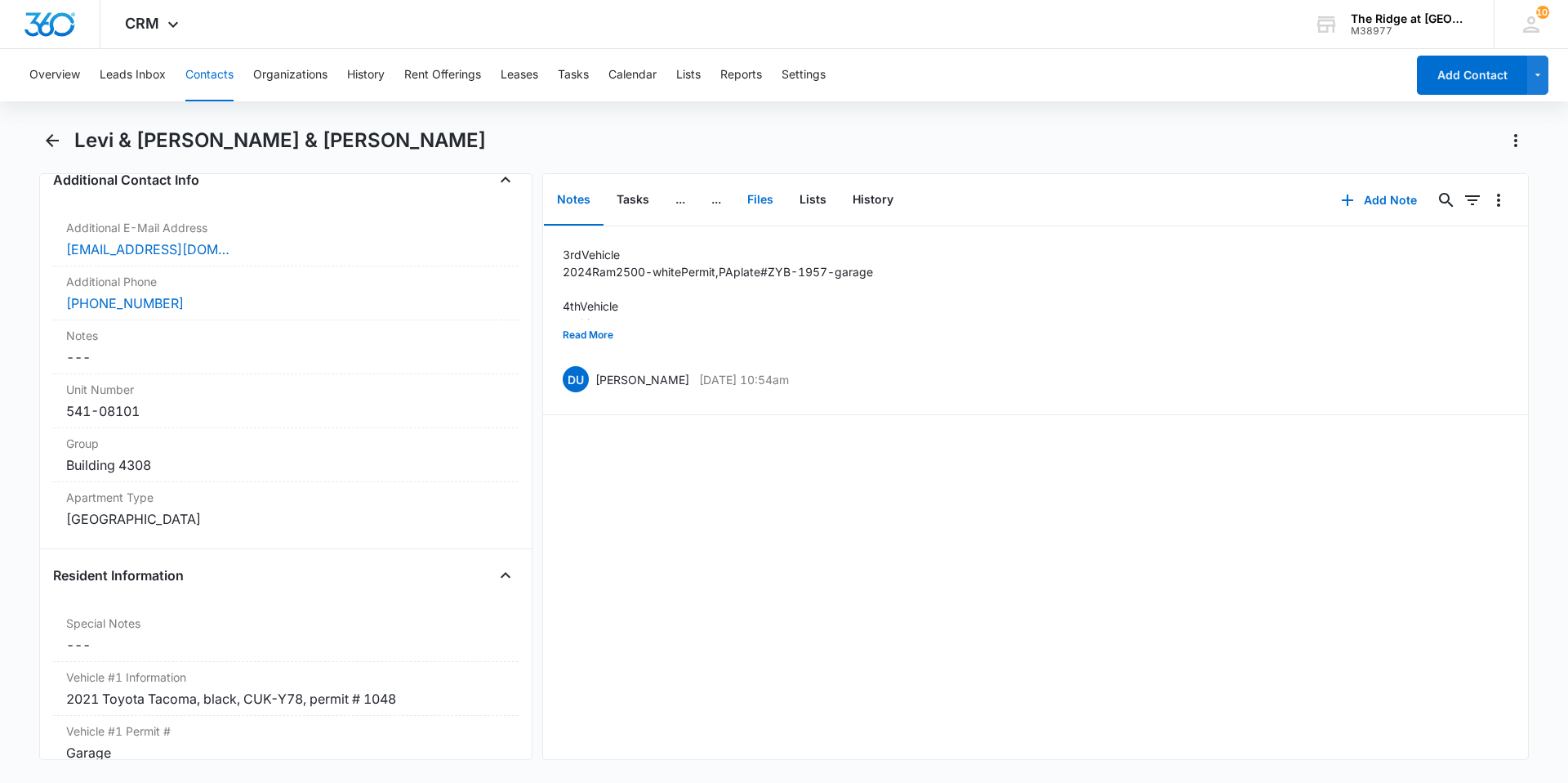
click at [767, 194] on button "Files" at bounding box center [760, 200] width 53 height 51
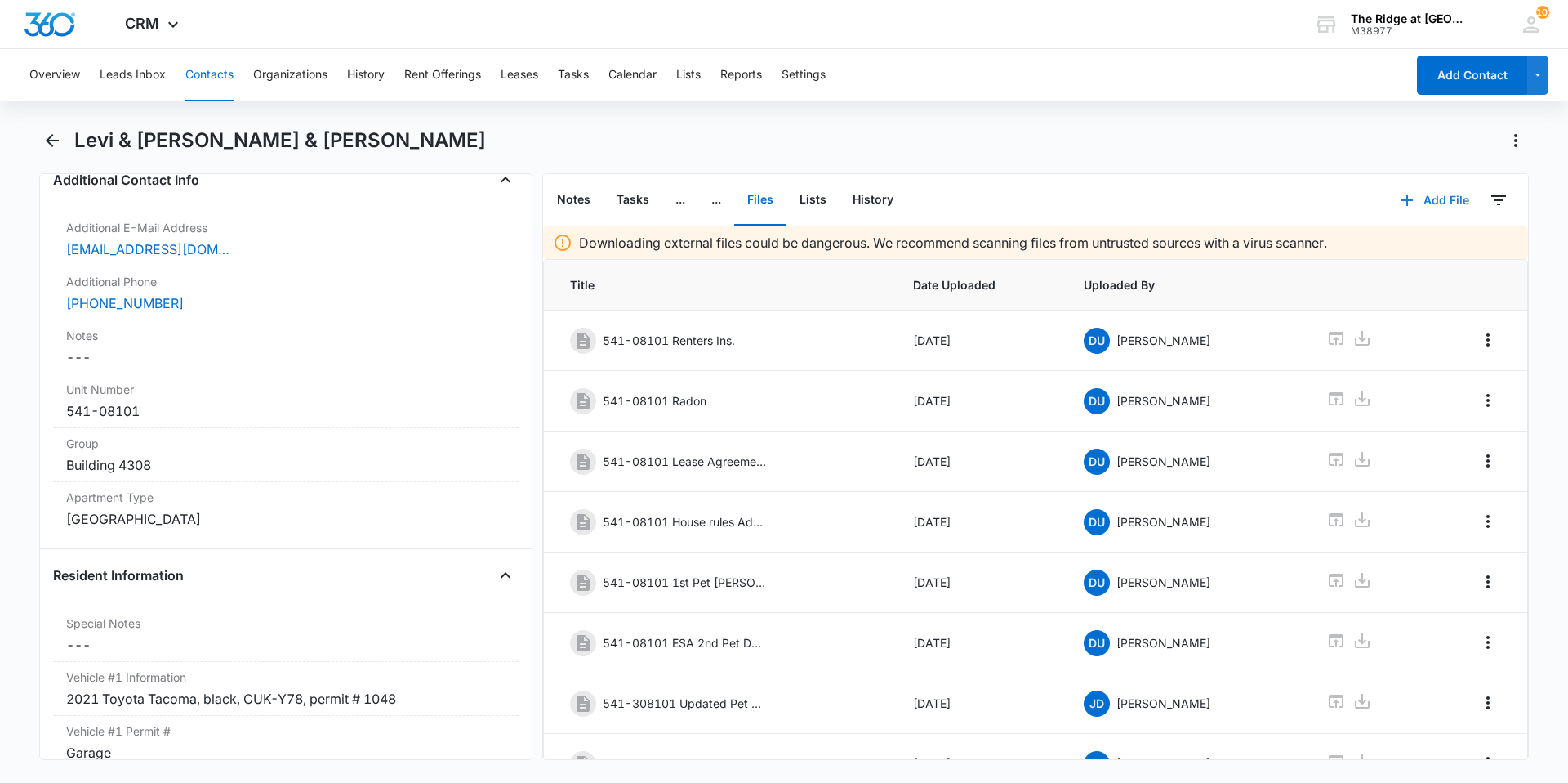
click at [1423, 204] on button "Add File" at bounding box center [1434, 200] width 101 height 39
click at [1396, 254] on div "Upload Files" at bounding box center [1412, 253] width 65 height 12
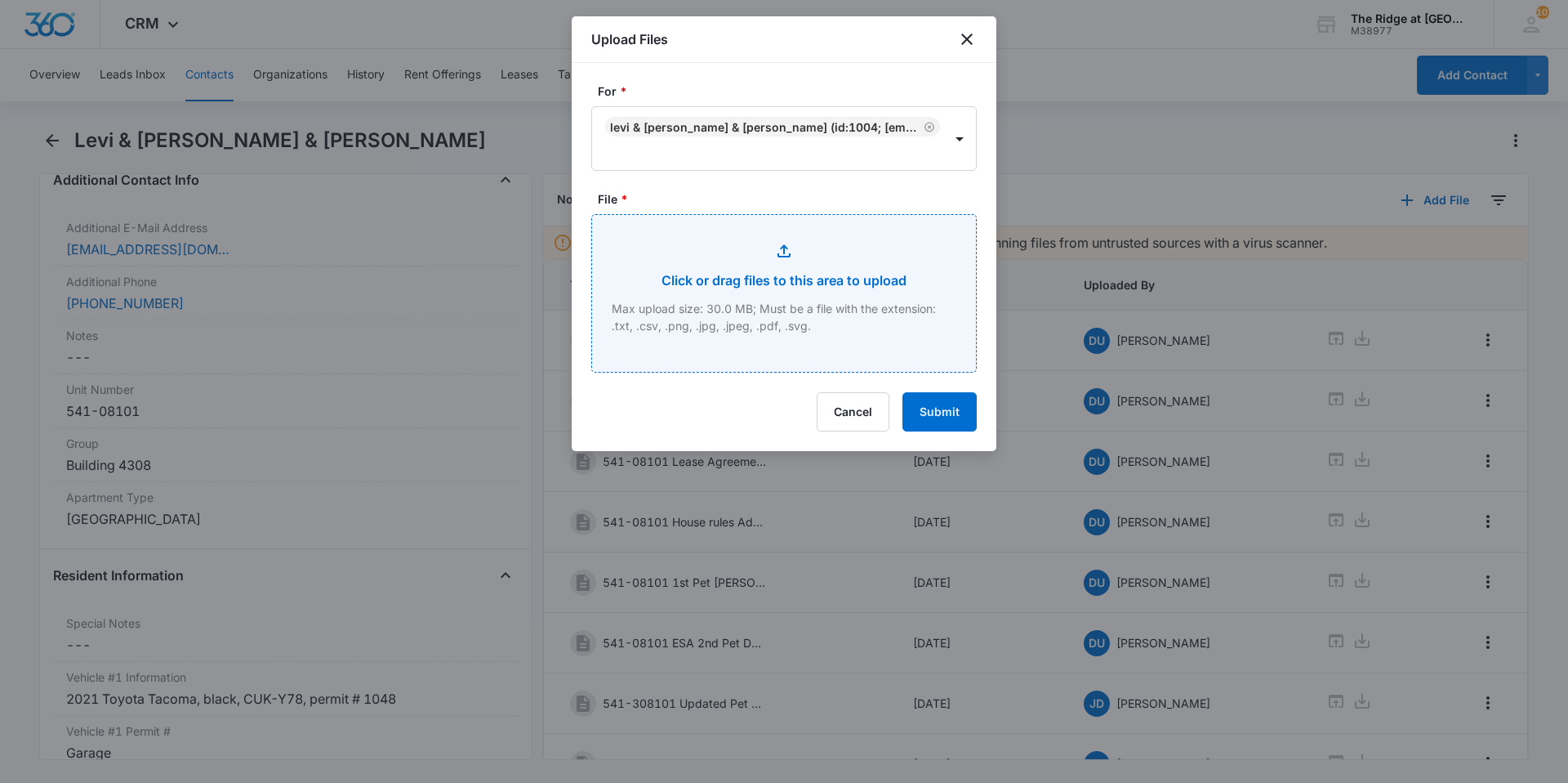
click at [699, 258] on input "File *" at bounding box center [784, 293] width 384 height 157
type input "C:\fakepath\4308-101 Orion Photo.png"
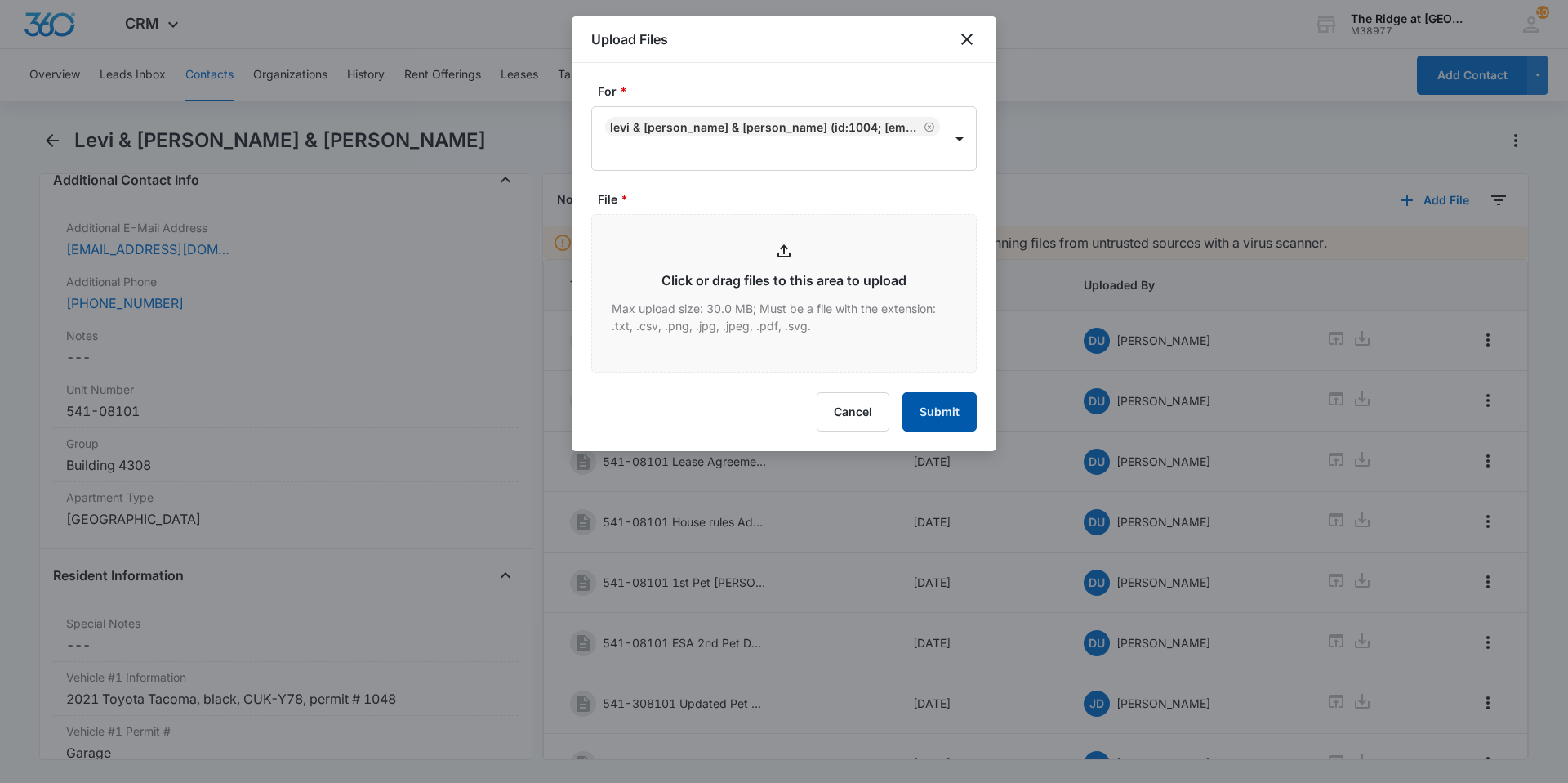
click at [943, 421] on button "Submit" at bounding box center [939, 411] width 74 height 39
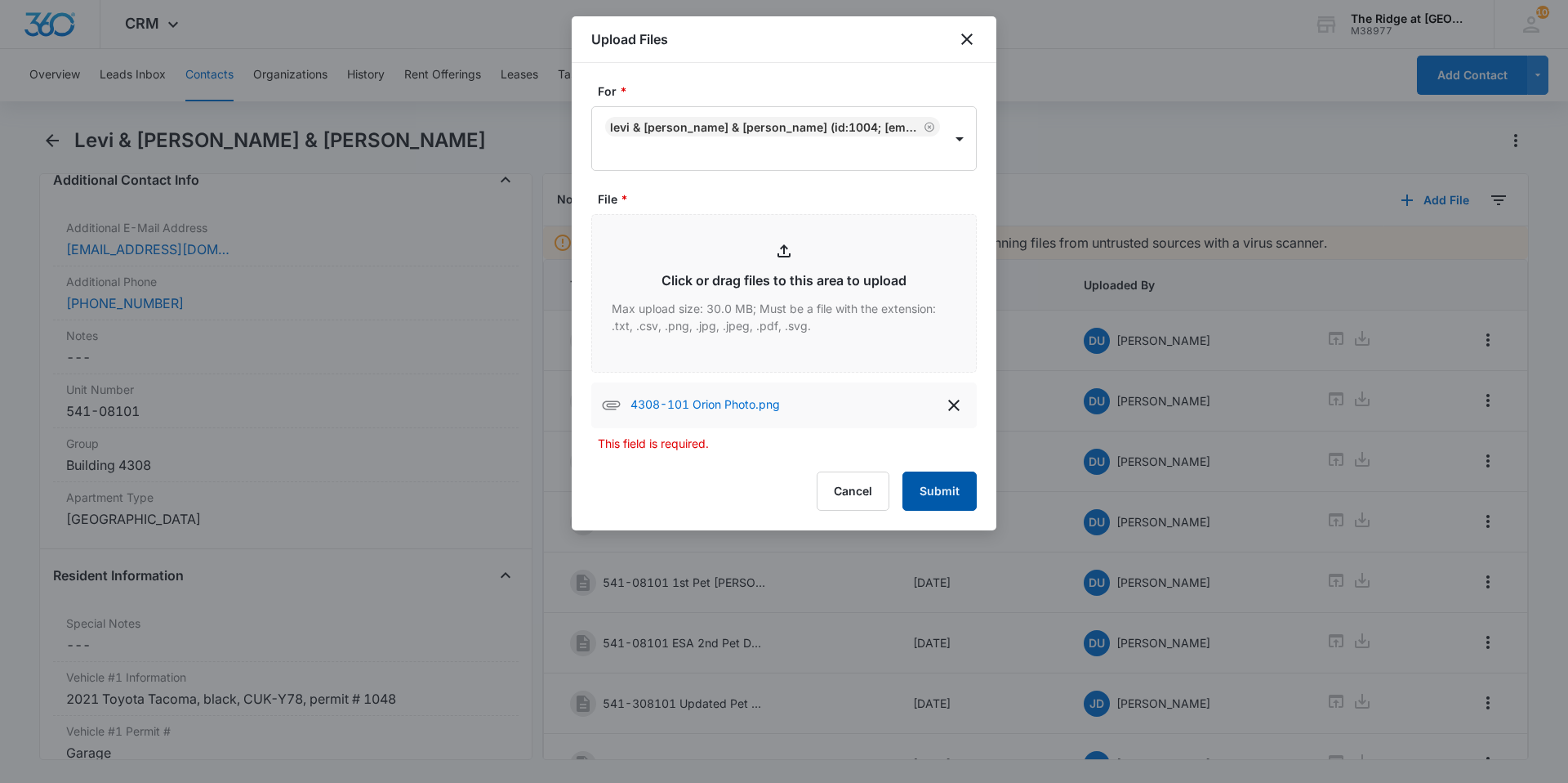
click at [948, 493] on button "Submit" at bounding box center [939, 490] width 74 height 39
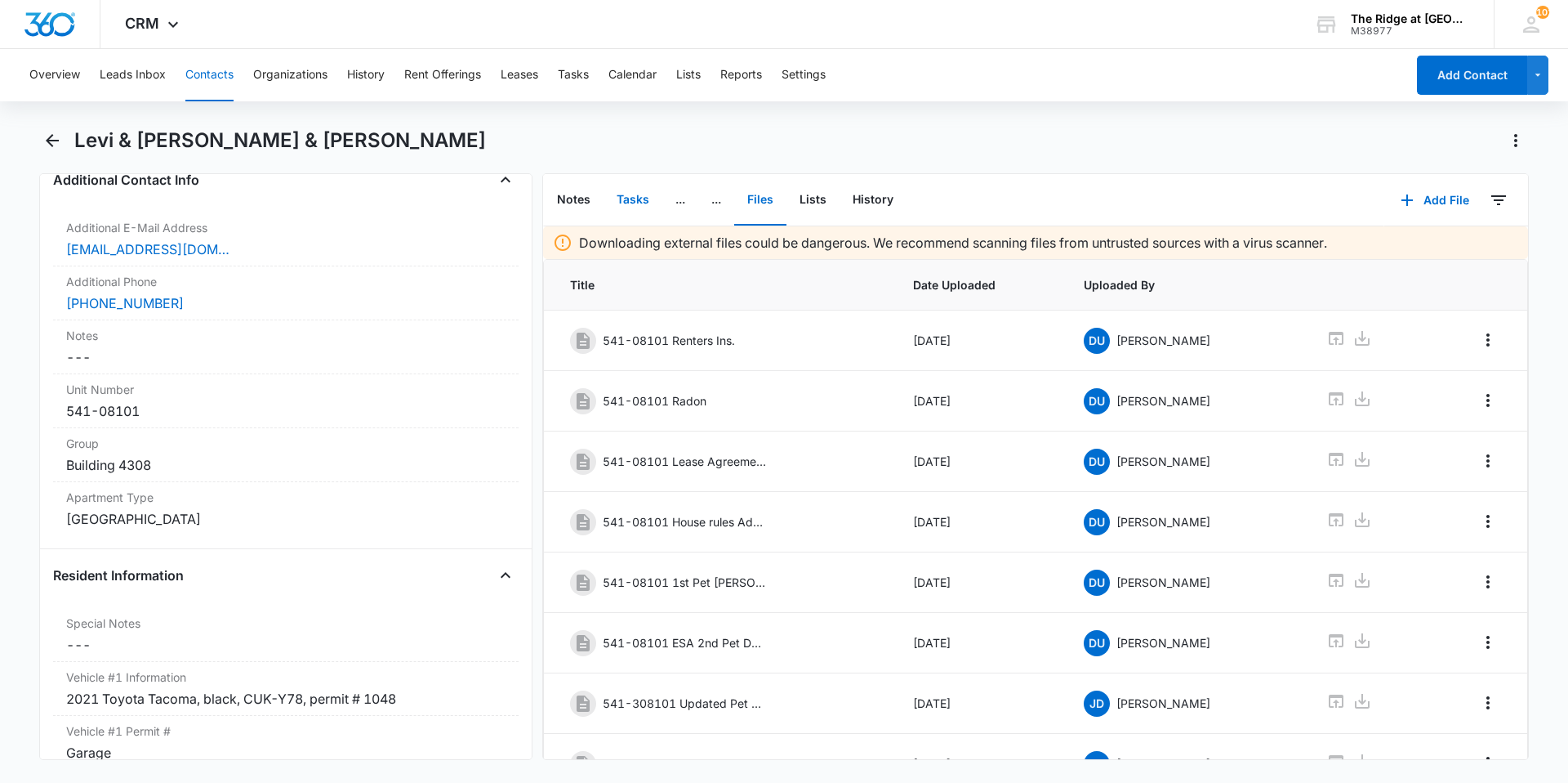
click at [630, 203] on button "Tasks" at bounding box center [632, 200] width 58 height 51
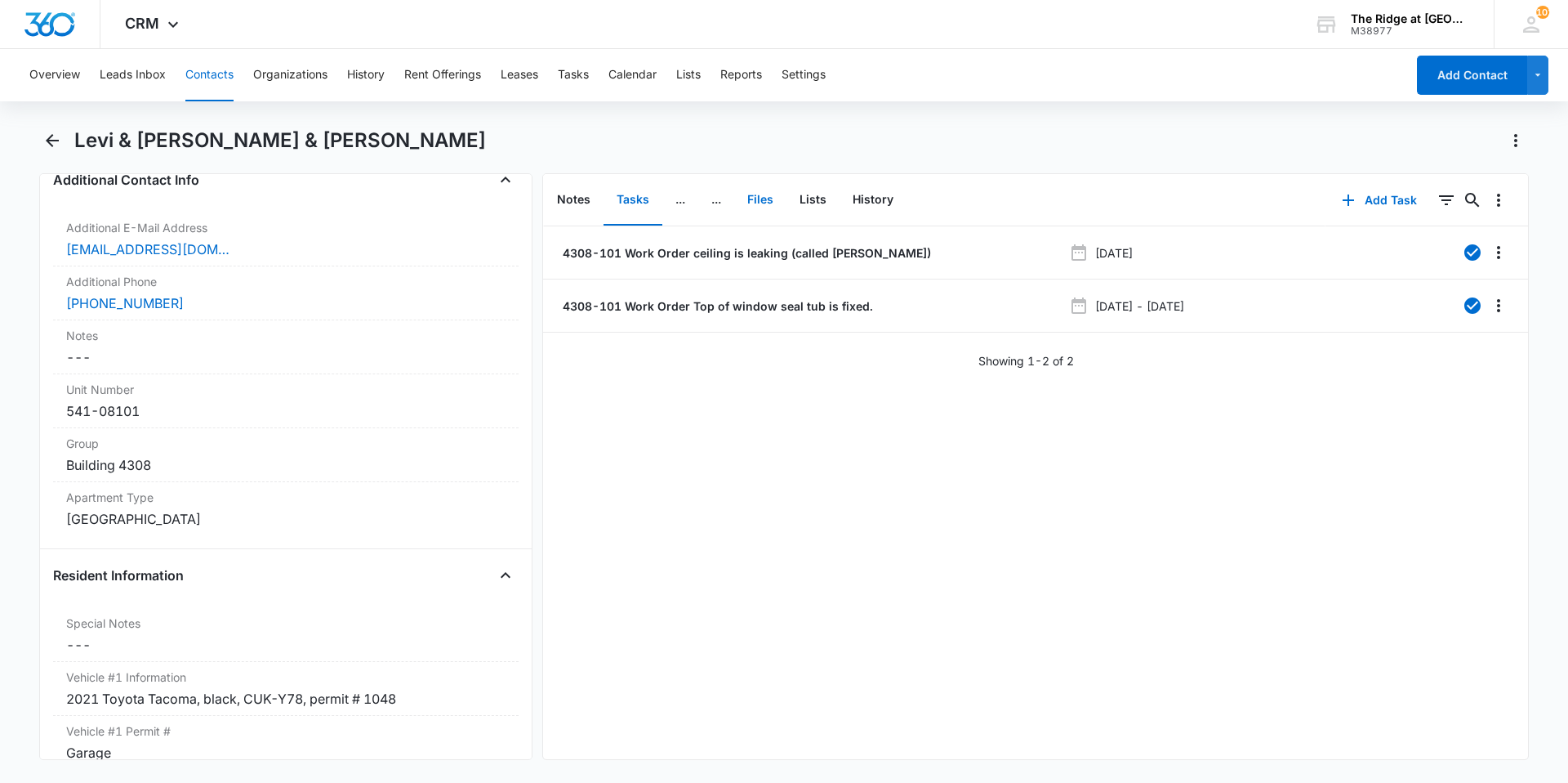
click at [749, 200] on button "Files" at bounding box center [760, 200] width 53 height 51
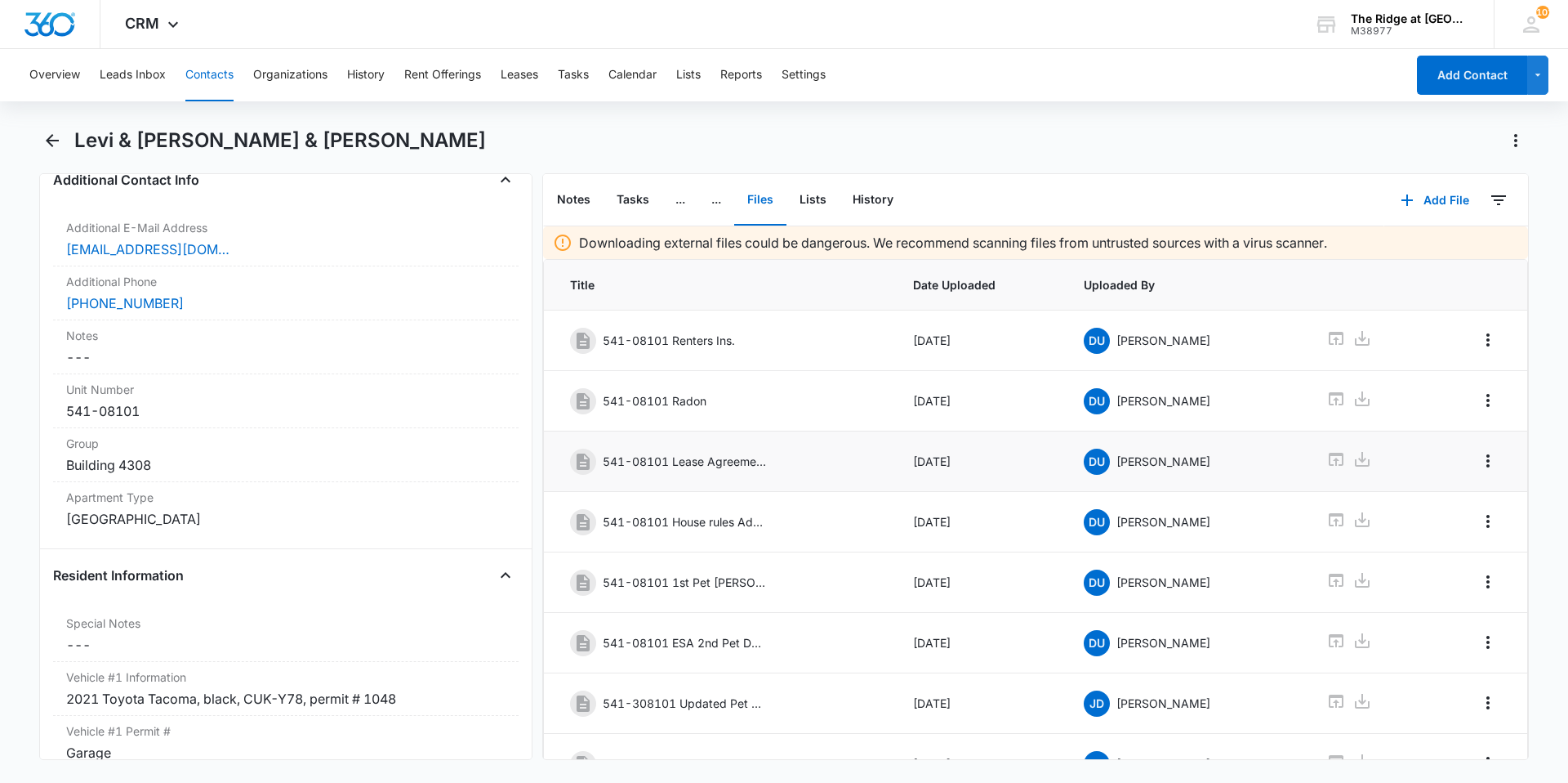
click at [1328, 464] on icon at bounding box center [1335, 458] width 15 height 13
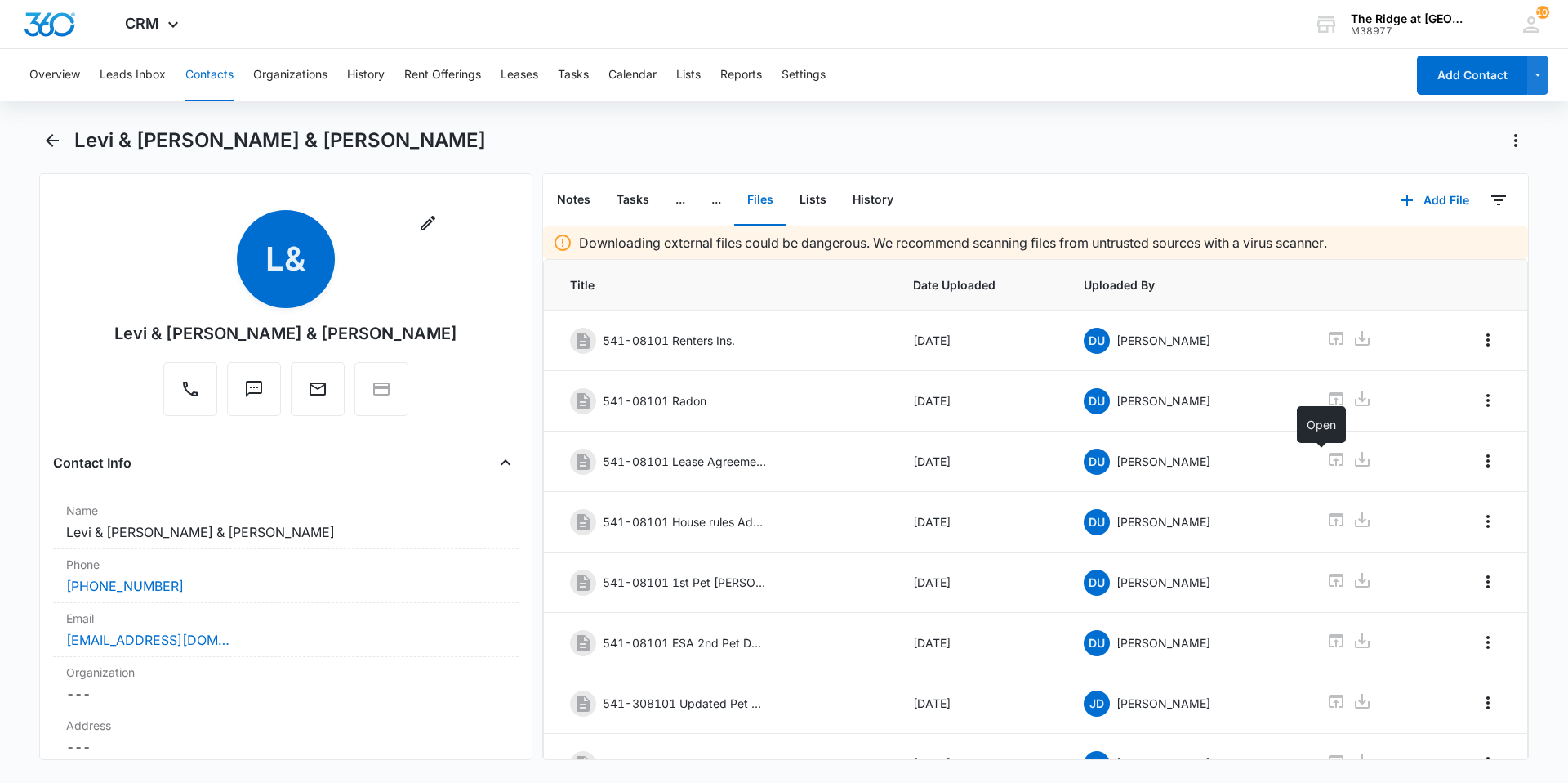
click at [212, 76] on button "Contacts" at bounding box center [209, 75] width 48 height 53
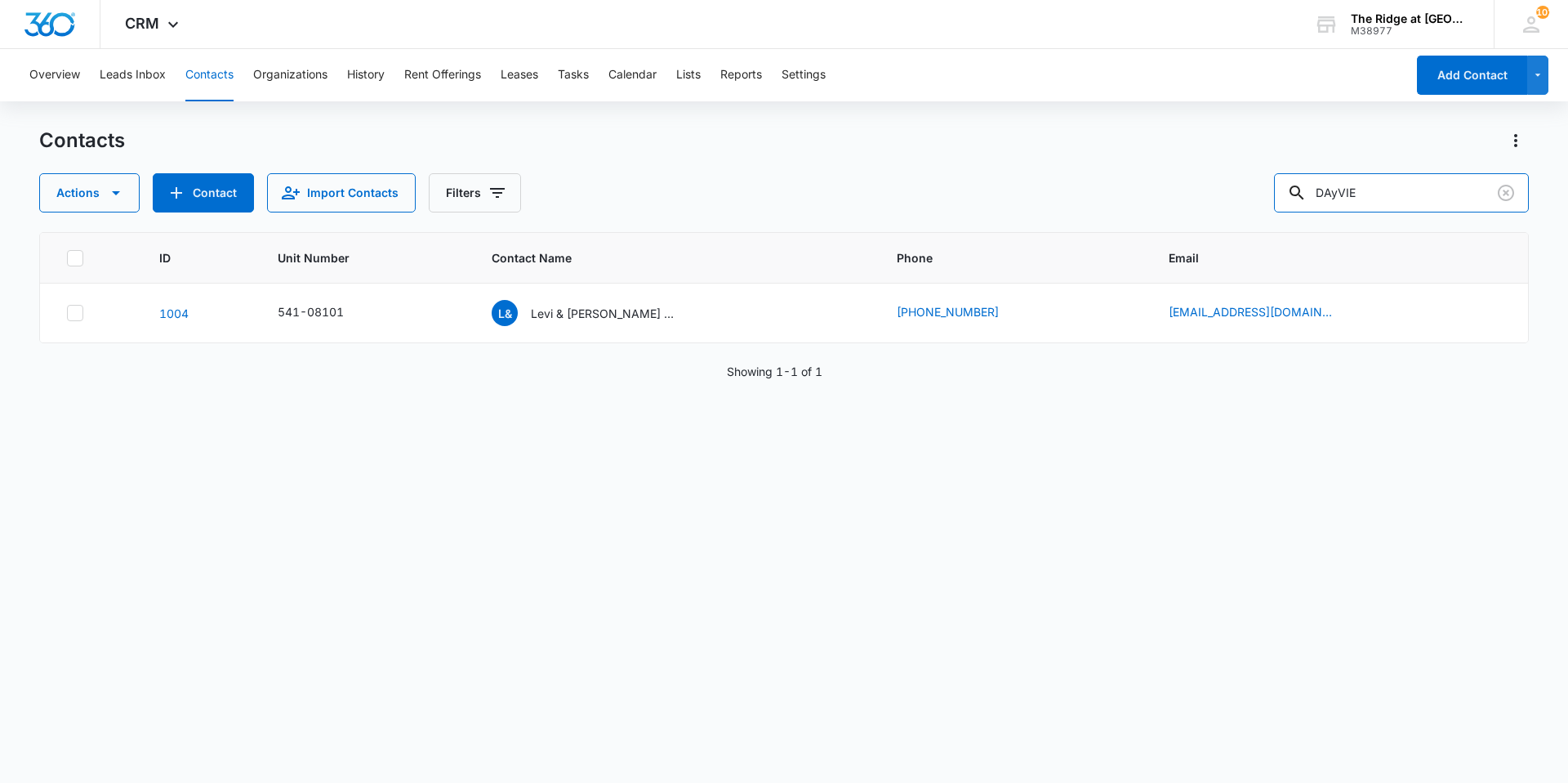
drag, startPoint x: 1397, startPoint y: 193, endPoint x: 1216, endPoint y: 194, distance: 181.0
click at [1216, 194] on div "Actions Contact Import Contacts Filters DAyVIE" at bounding box center [784, 193] width 1489 height 39
type input "[PERSON_NAME]"
click at [606, 313] on p "[PERSON_NAME] [PERSON_NAME] & [PERSON_NAME] [PERSON_NAME]" at bounding box center [612, 313] width 147 height 18
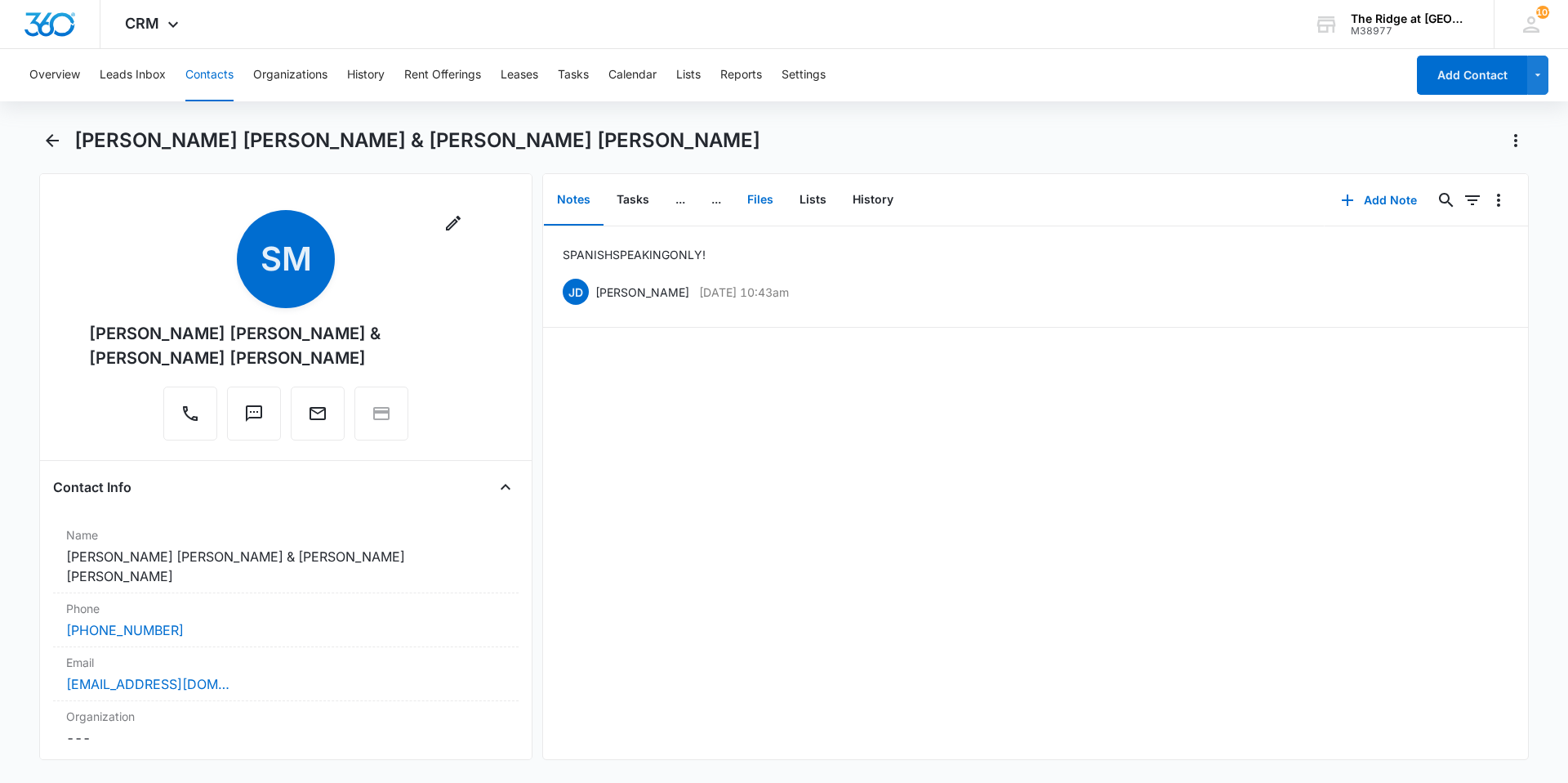
click at [772, 204] on button "Files" at bounding box center [760, 200] width 53 height 51
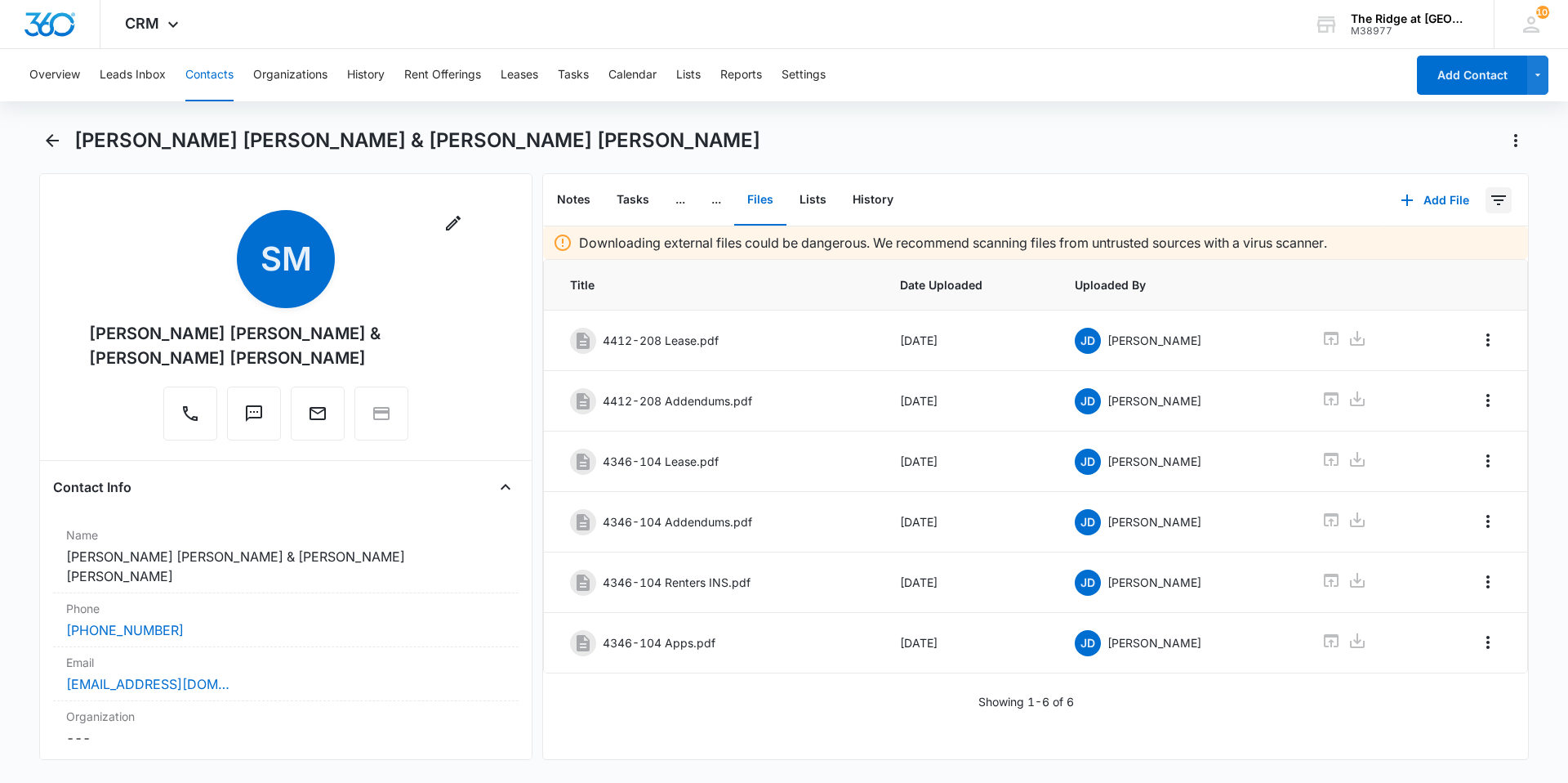
click at [1488, 199] on icon "Filters" at bounding box center [1498, 200] width 19 height 20
click at [1468, 258] on icon "Show Uploaded By filters" at bounding box center [1477, 254] width 19 height 20
click at [1455, 212] on button "Add File" at bounding box center [1434, 200] width 101 height 39
click at [1094, 178] on div "Notes Tasks ... ... Files Lists History" at bounding box center [963, 200] width 841 height 53
drag, startPoint x: 756, startPoint y: 194, endPoint x: 722, endPoint y: 202, distance: 34.9
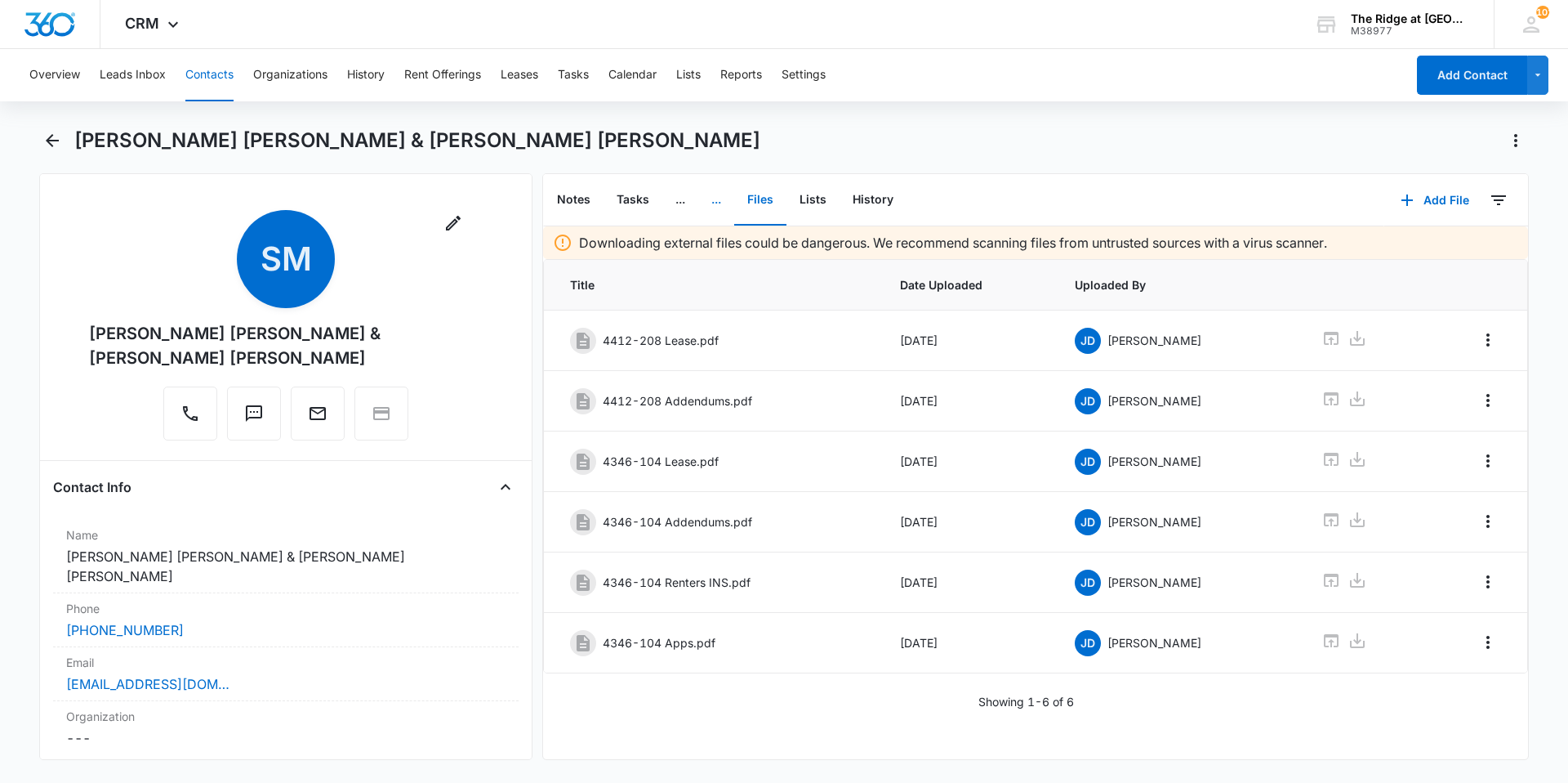
click at [722, 202] on button "..." at bounding box center [715, 200] width 36 height 51
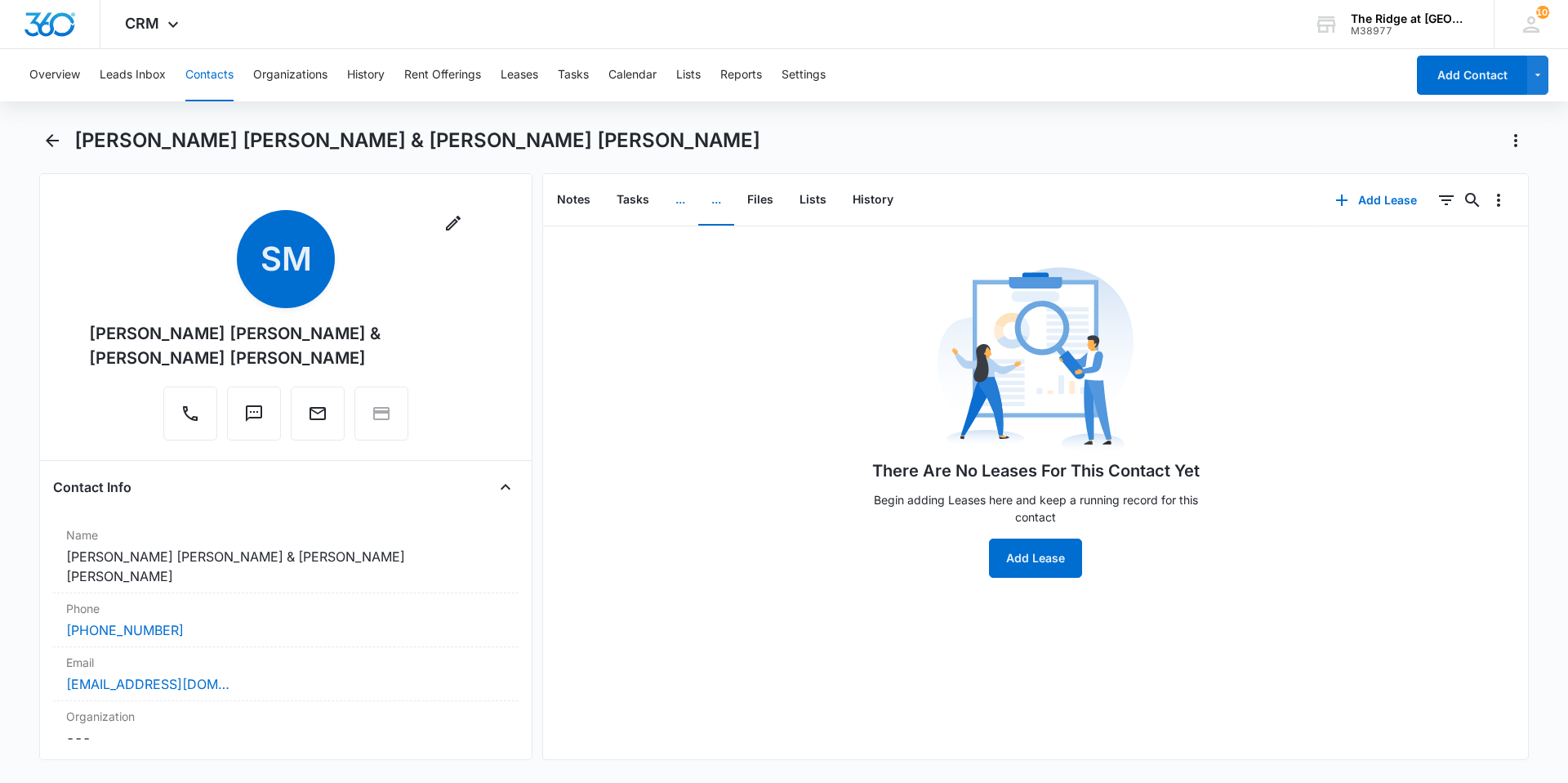
click at [669, 205] on button "..." at bounding box center [679, 200] width 36 height 51
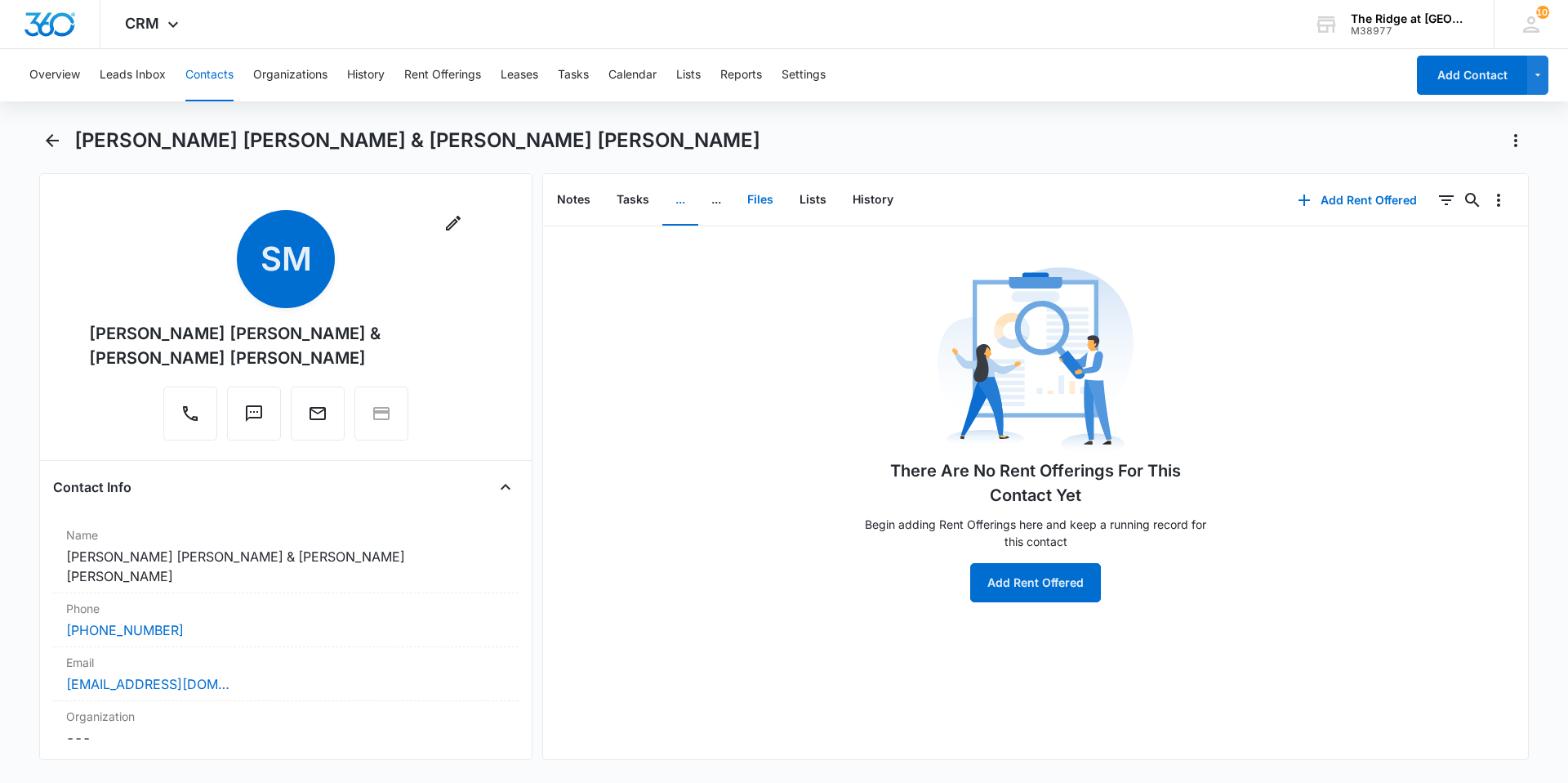
click at [762, 204] on button "Files" at bounding box center [760, 200] width 53 height 51
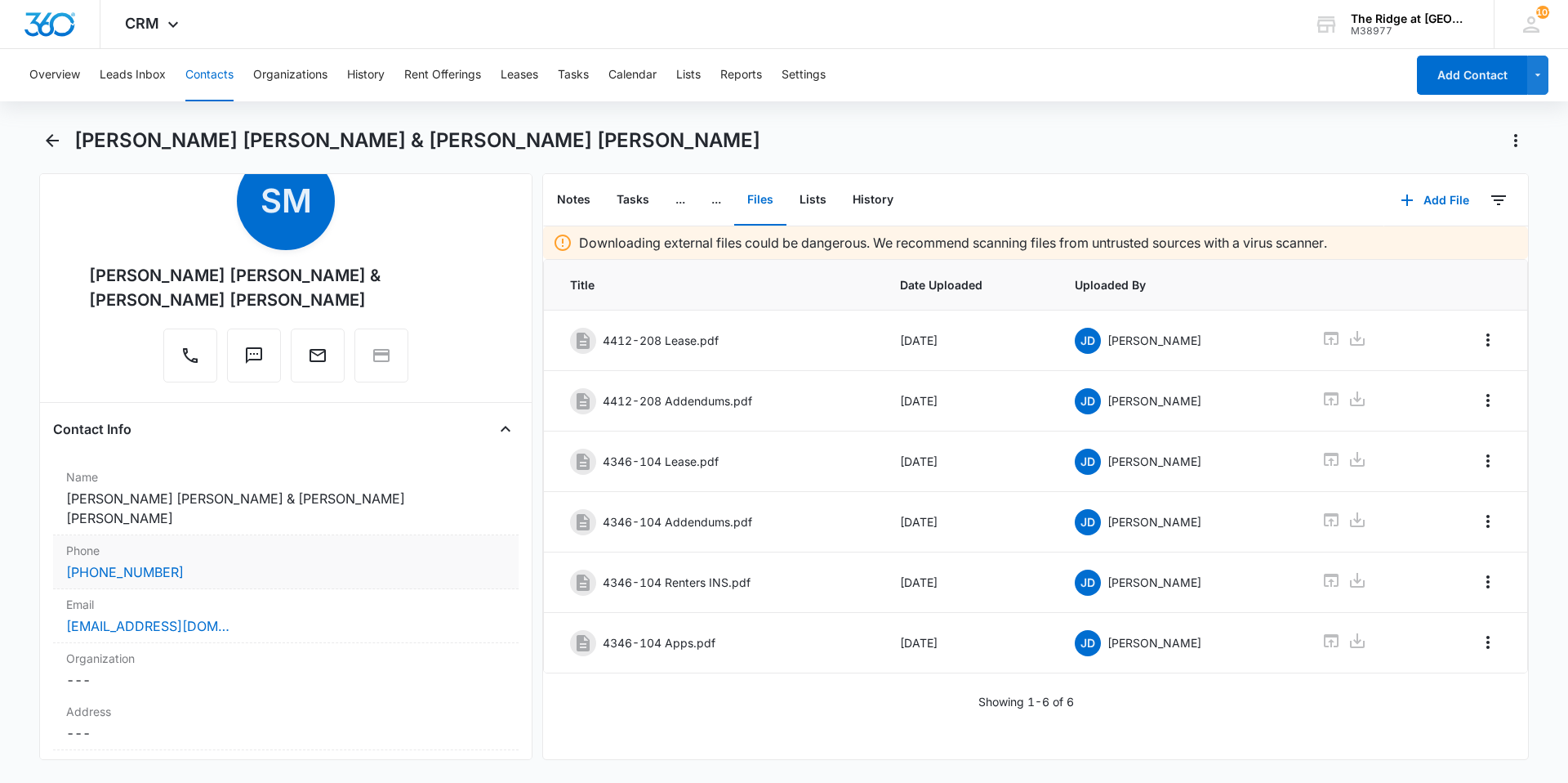
scroll to position [164, 0]
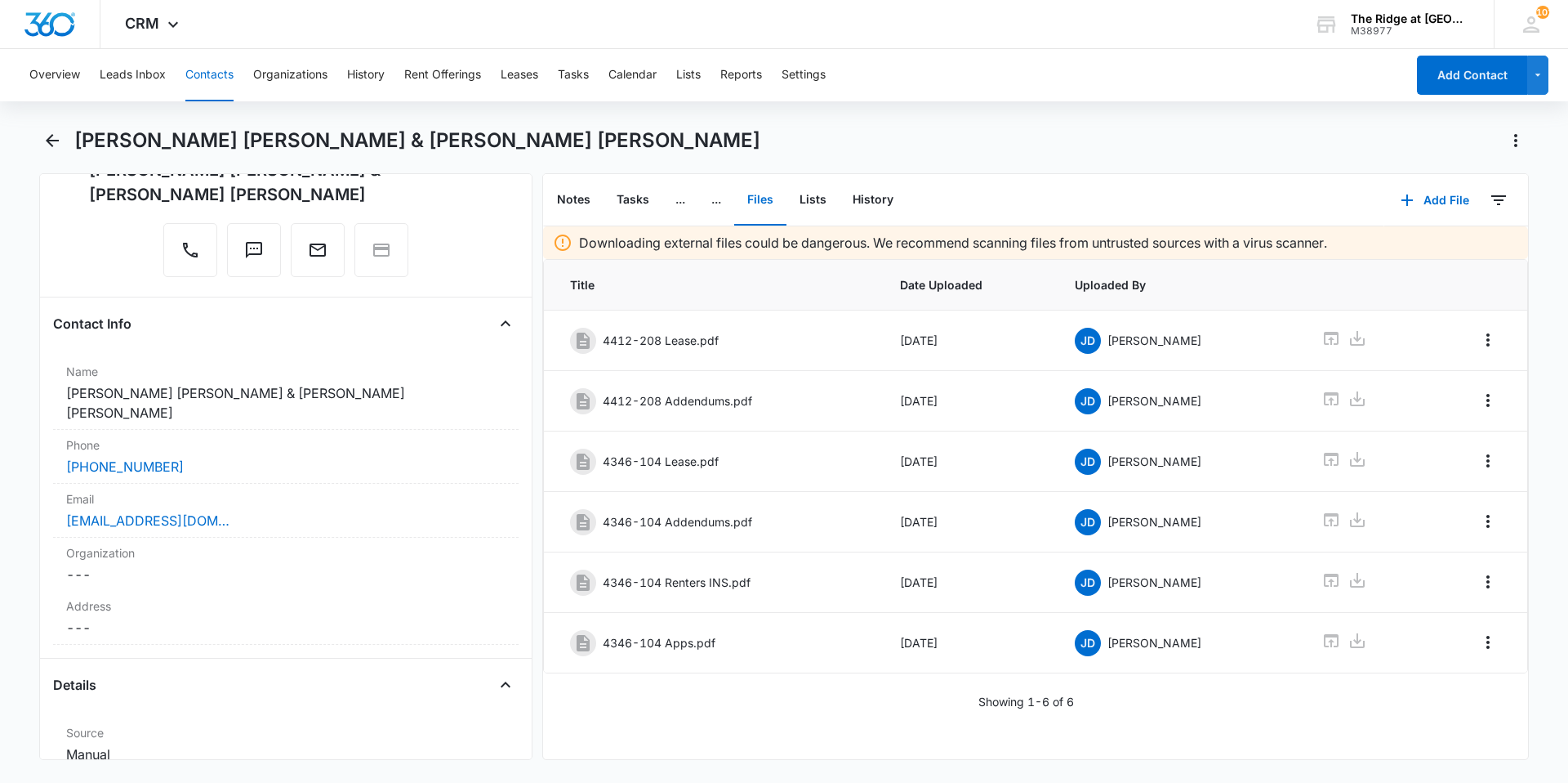
click at [210, 67] on button "Contacts" at bounding box center [209, 75] width 48 height 53
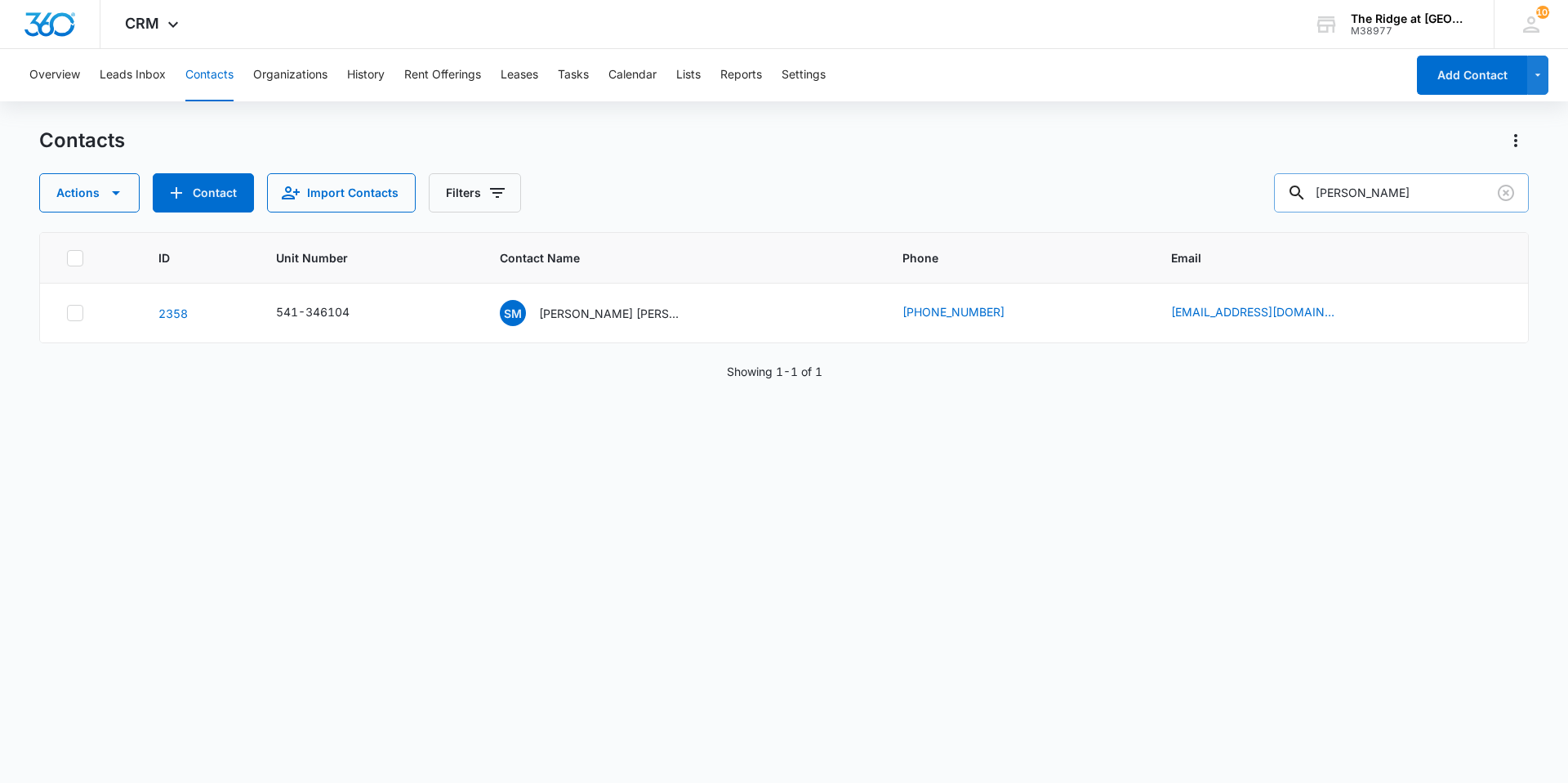
drag, startPoint x: 1370, startPoint y: 189, endPoint x: 1306, endPoint y: 206, distance: 66.2
click at [1306, 206] on div "[PERSON_NAME]" at bounding box center [1400, 193] width 254 height 39
type input "jordin"
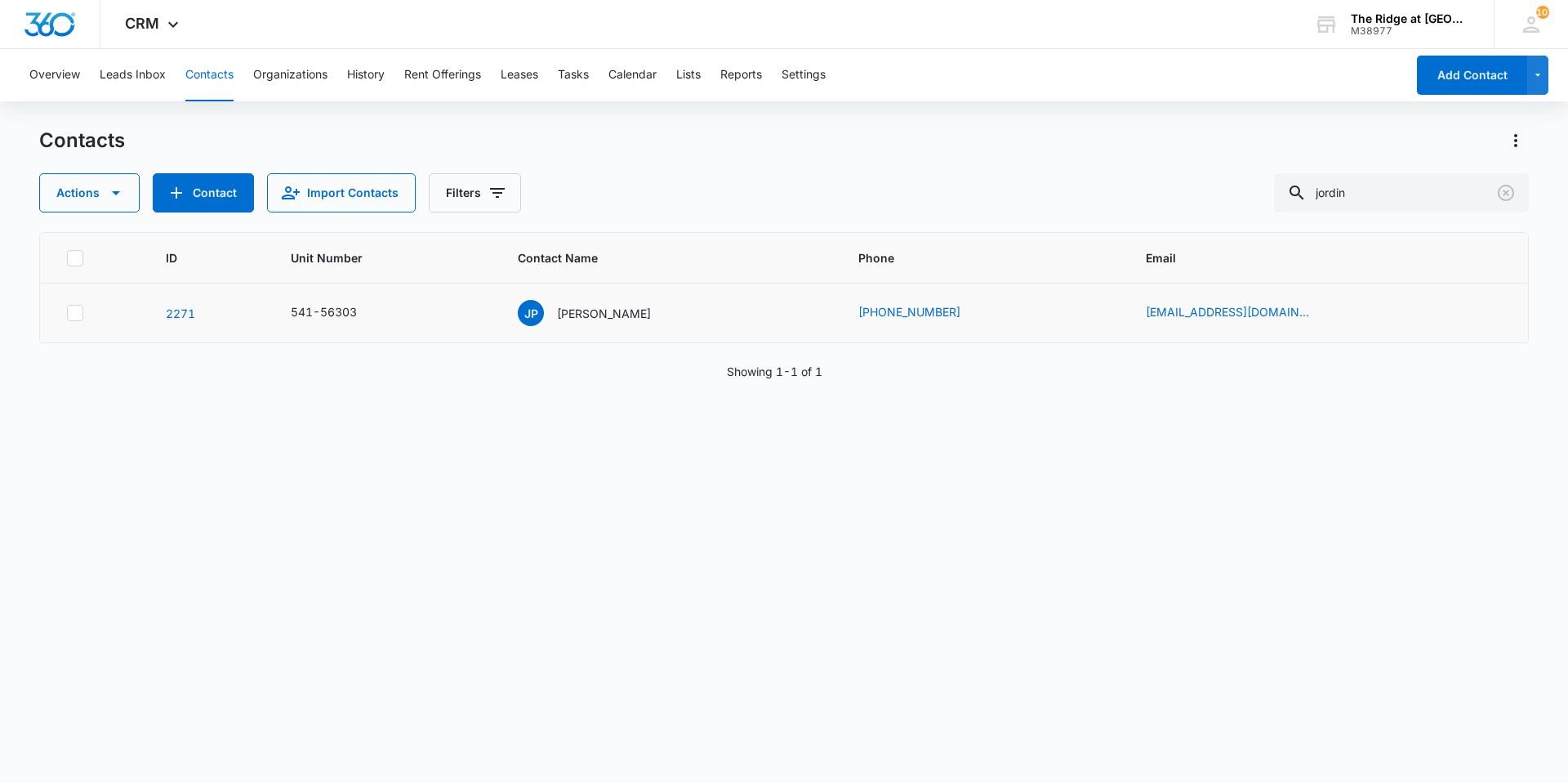
click at [628, 328] on td "JP [PERSON_NAME]" at bounding box center [668, 313] width 340 height 59
click at [624, 310] on p "[PERSON_NAME]" at bounding box center [603, 313] width 94 height 18
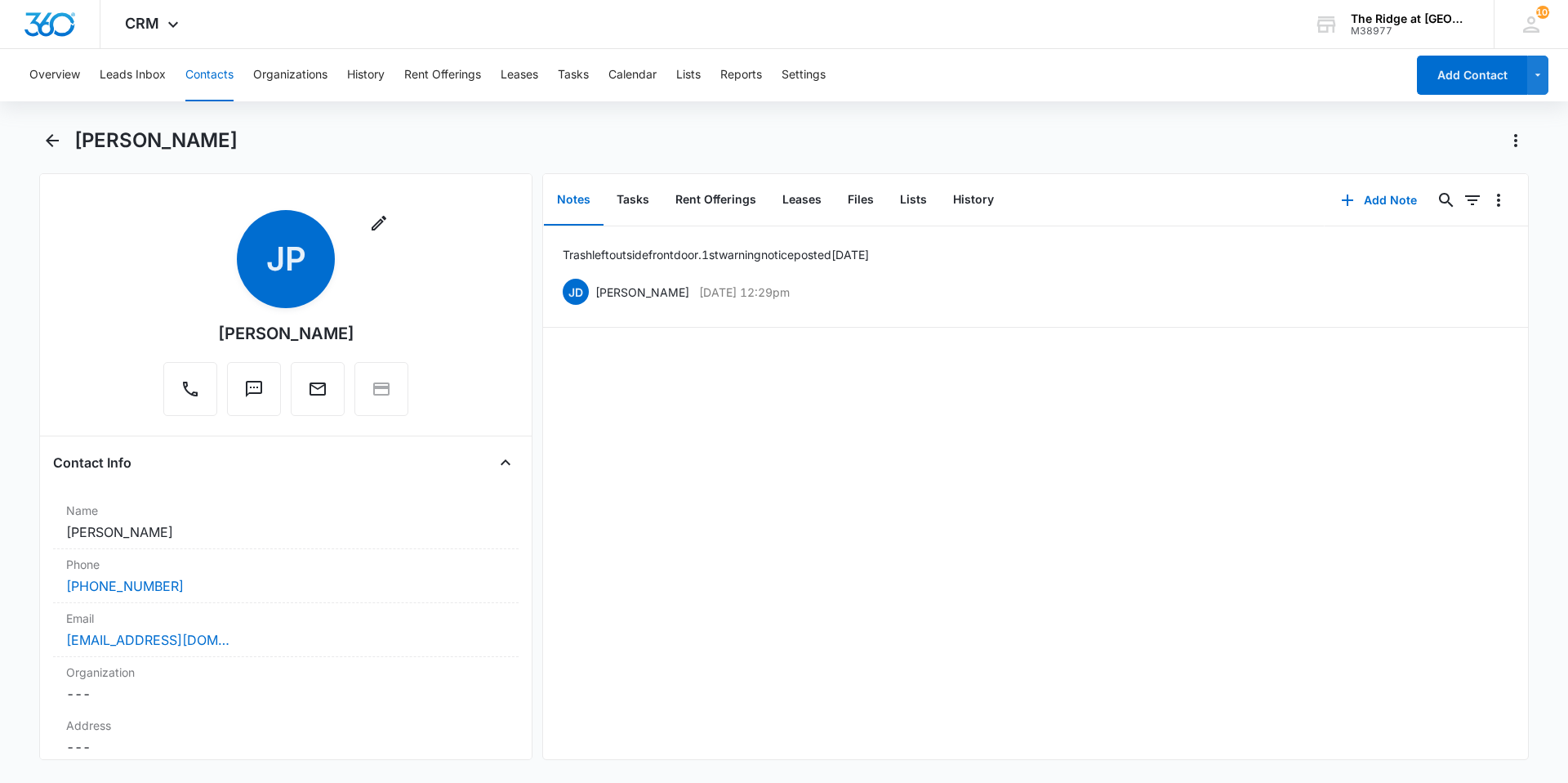
click at [206, 68] on button "Contacts" at bounding box center [209, 75] width 48 height 53
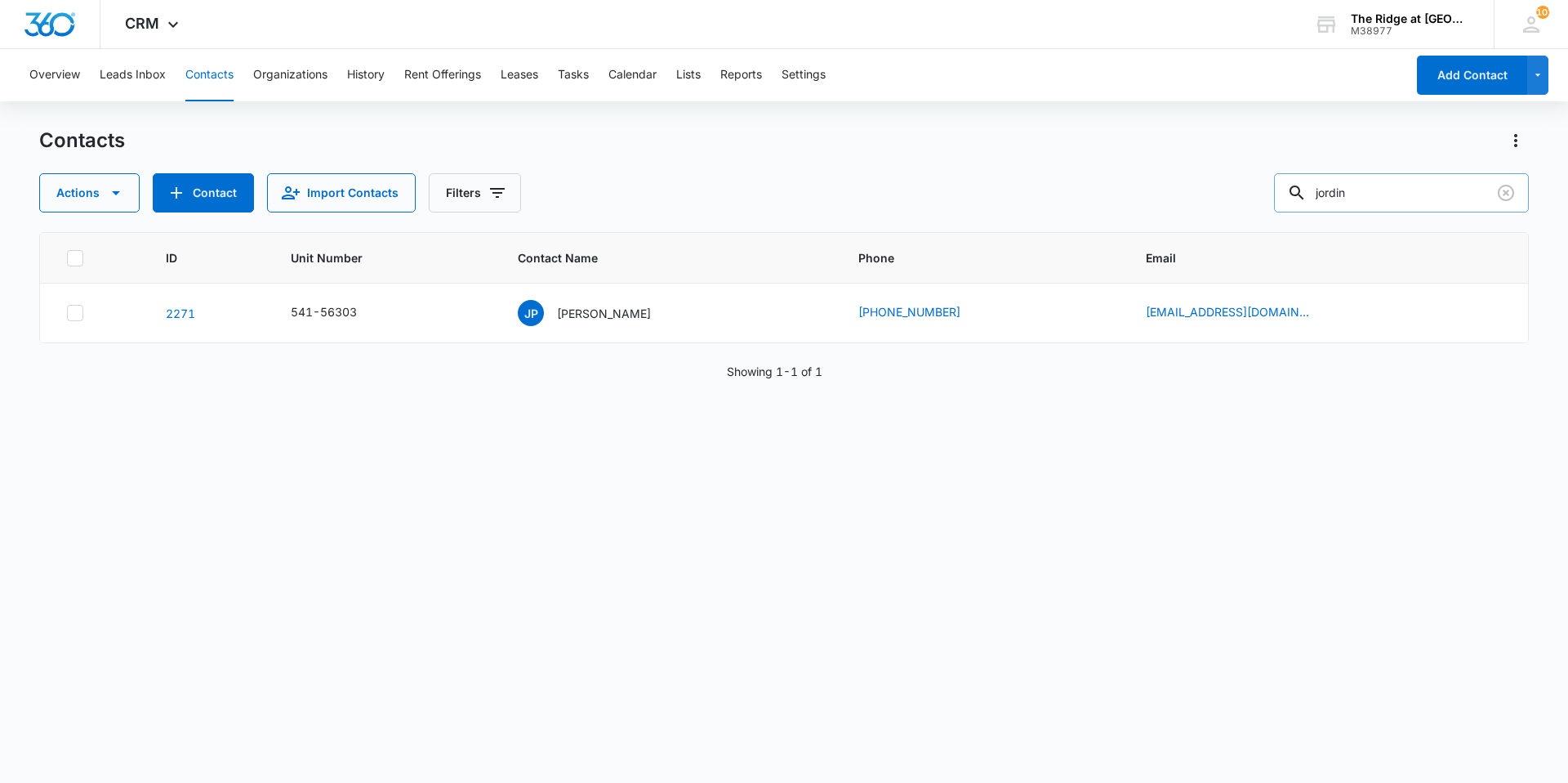
drag, startPoint x: 1396, startPoint y: 191, endPoint x: 1292, endPoint y: 202, distance: 104.6
click at [1292, 202] on input "jordin" at bounding box center [1400, 193] width 254 height 39
type input "shire"
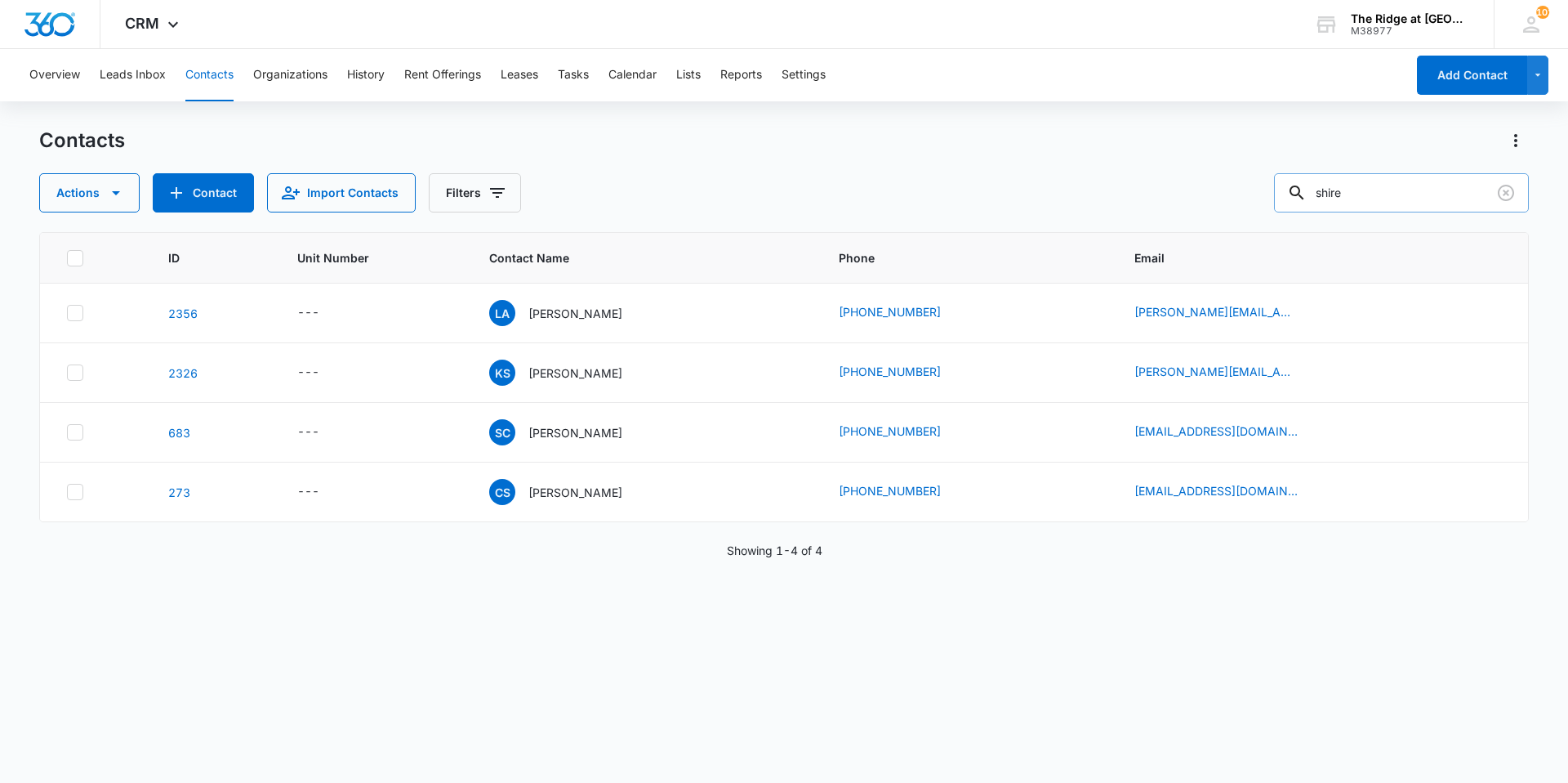
drag, startPoint x: 1393, startPoint y: 194, endPoint x: 1332, endPoint y: 200, distance: 61.3
click at [1332, 200] on input "shire" at bounding box center [1400, 193] width 254 height 39
type input "sh"
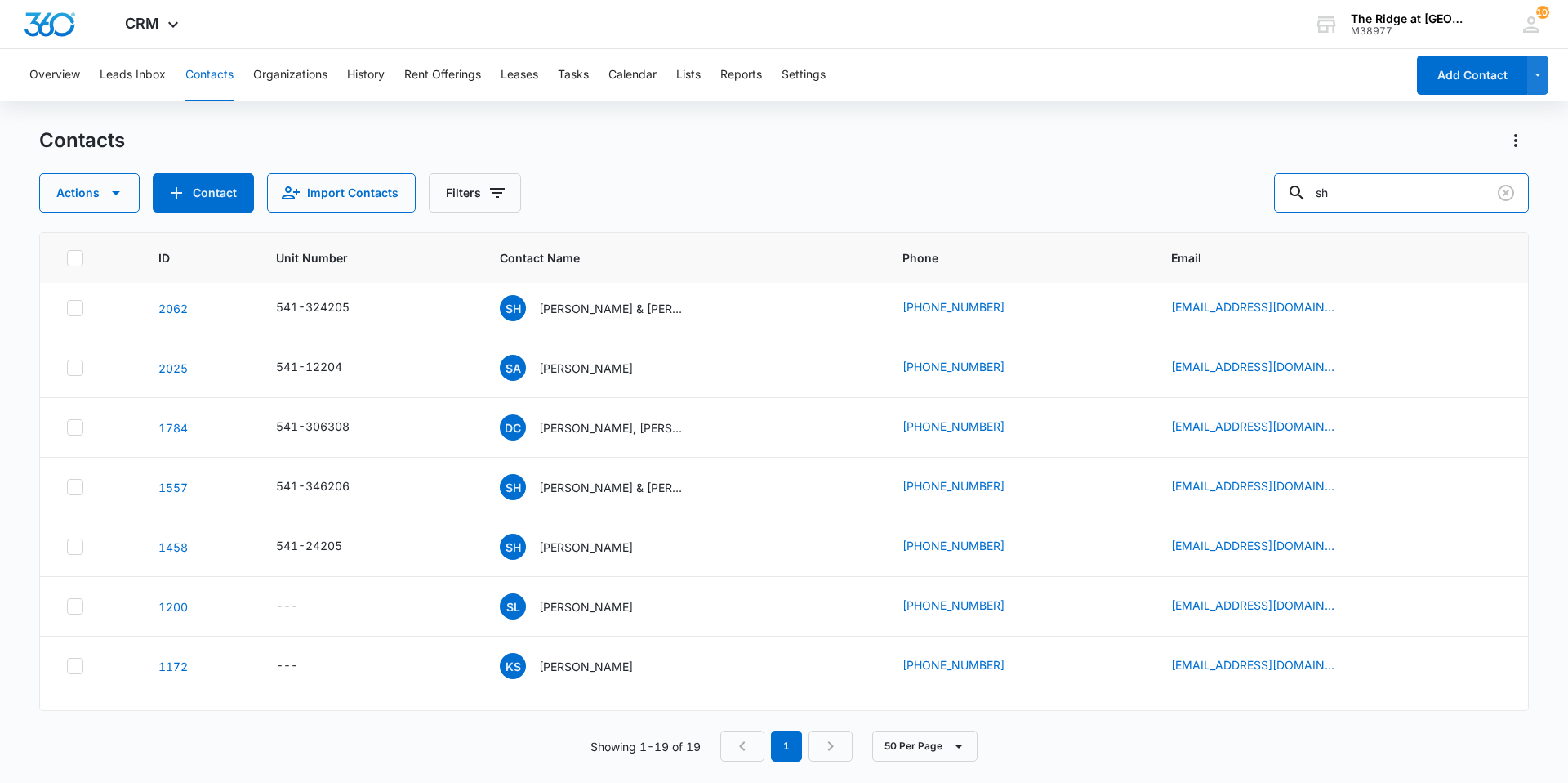
scroll to position [245, 0]
click at [587, 375] on div "[PERSON_NAME] [PERSON_NAME]" at bounding box center [566, 366] width 134 height 26
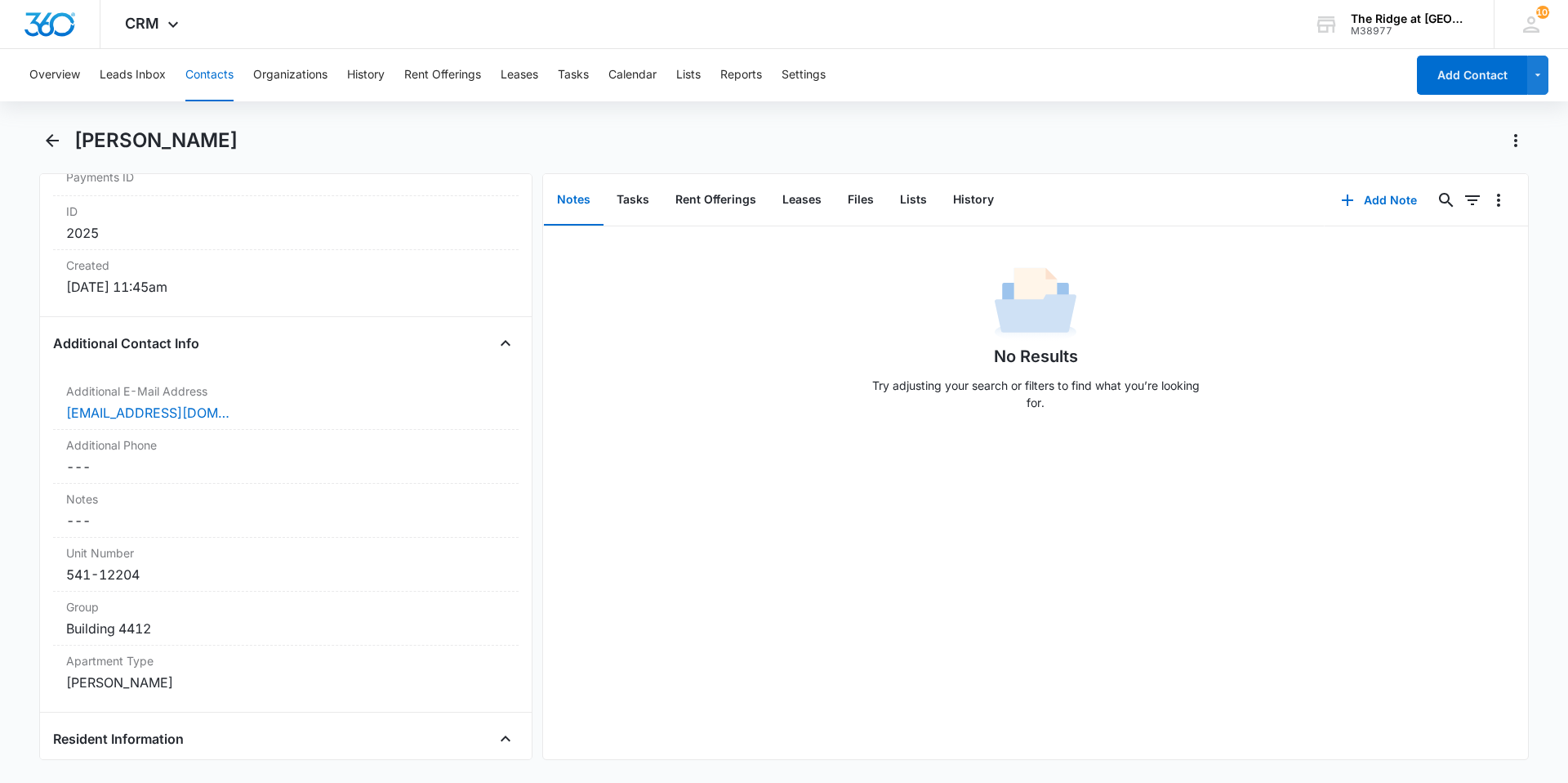
scroll to position [1634, 0]
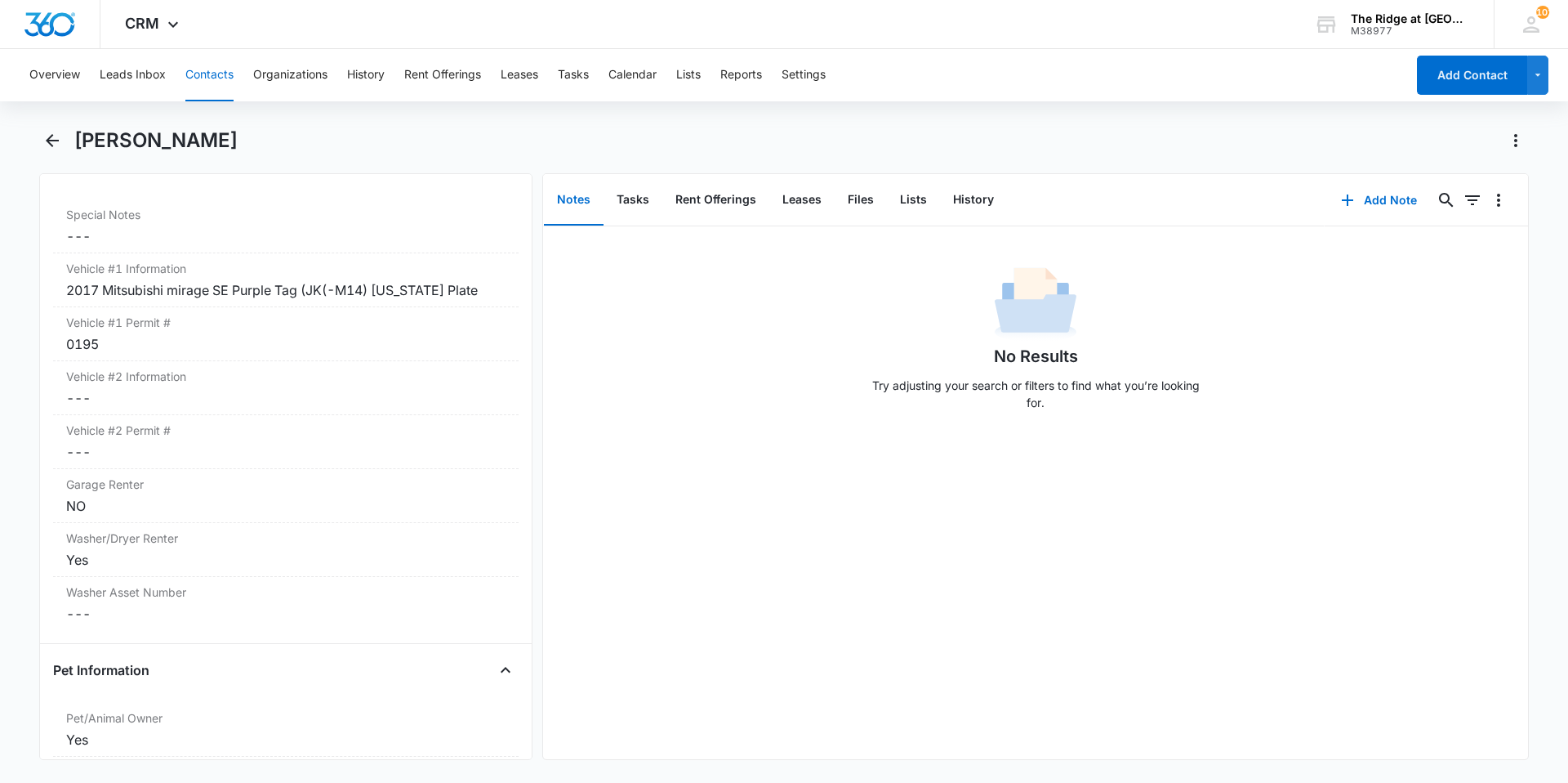
click at [188, 81] on button "Contacts" at bounding box center [209, 75] width 48 height 53
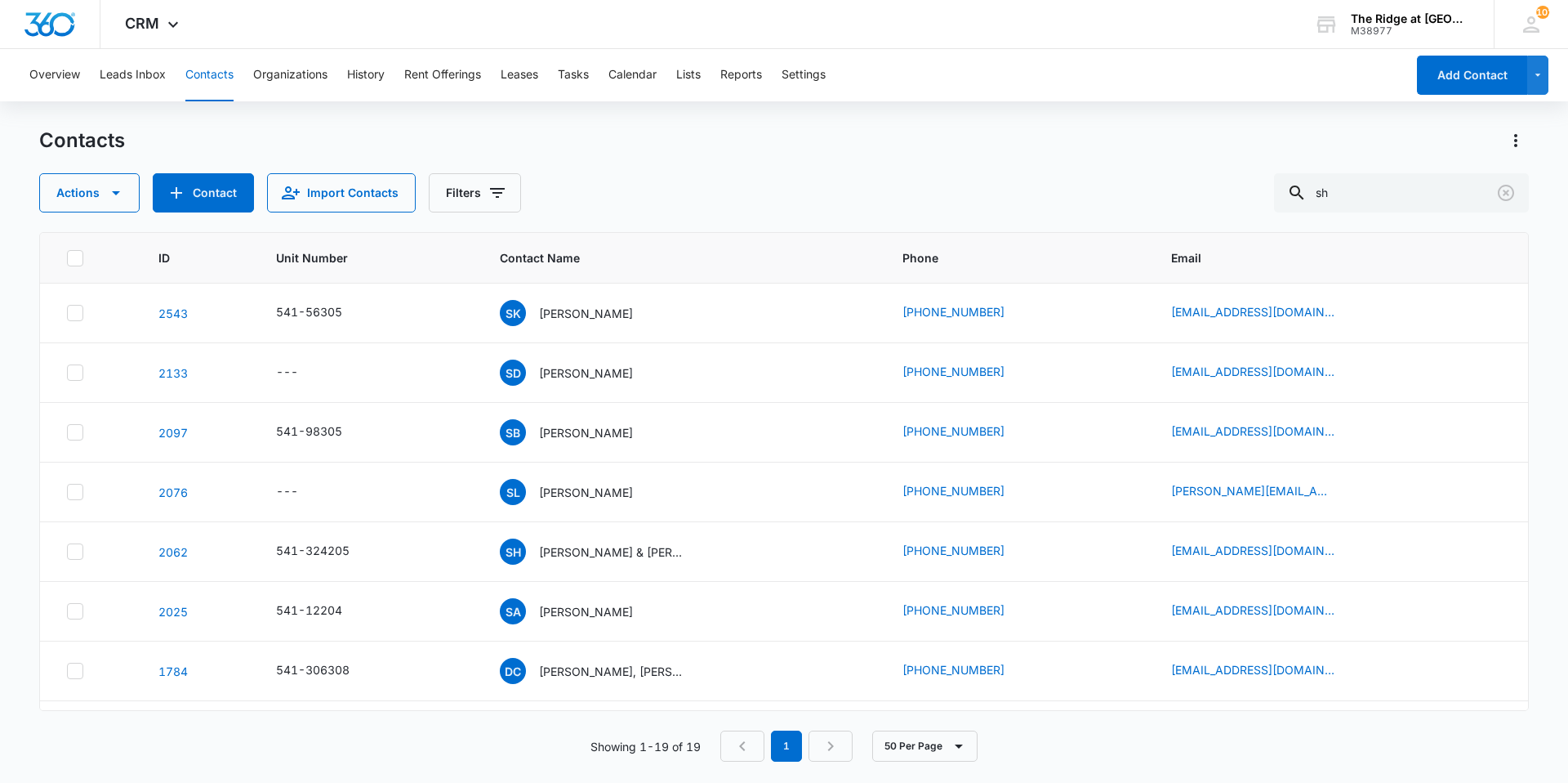
scroll to position [245, 0]
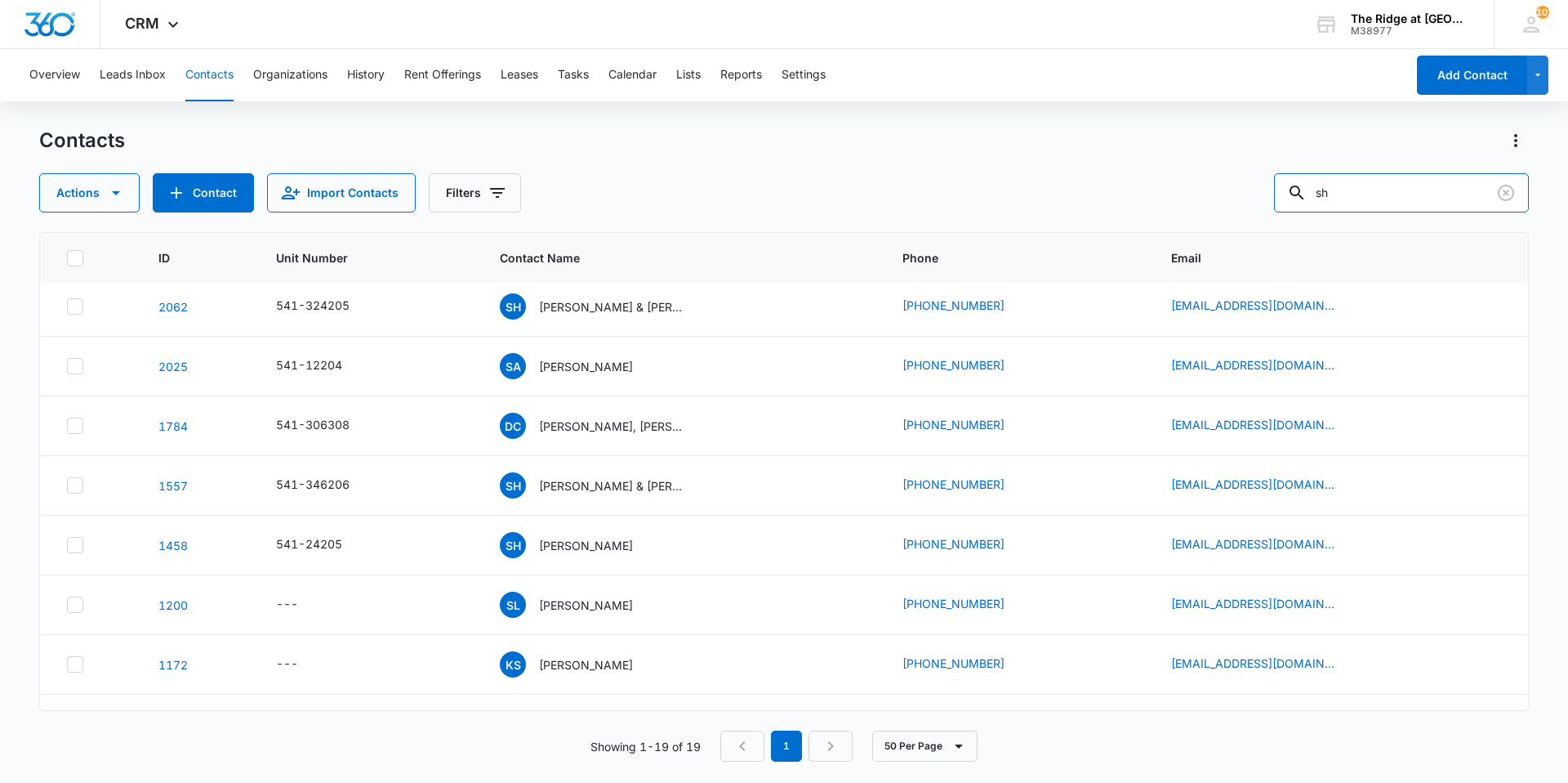
drag, startPoint x: 1381, startPoint y: 194, endPoint x: 1245, endPoint y: 204, distance: 136.4
click at [1245, 204] on div "Actions Contact Import Contacts Filters sh" at bounding box center [784, 193] width 1489 height 39
type input "jordin"
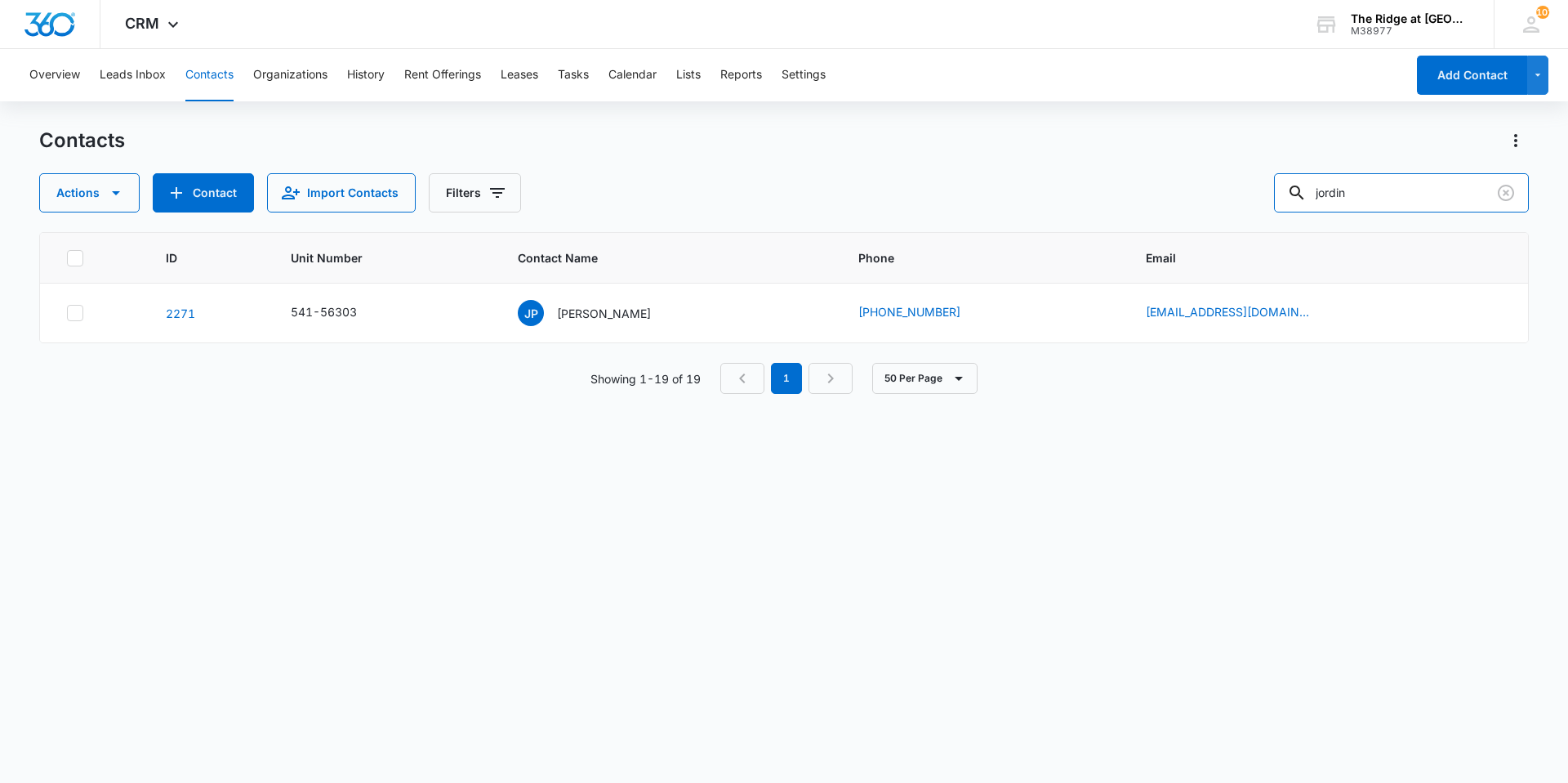
scroll to position [0, 0]
click at [624, 316] on p "[PERSON_NAME]" at bounding box center [603, 313] width 94 height 18
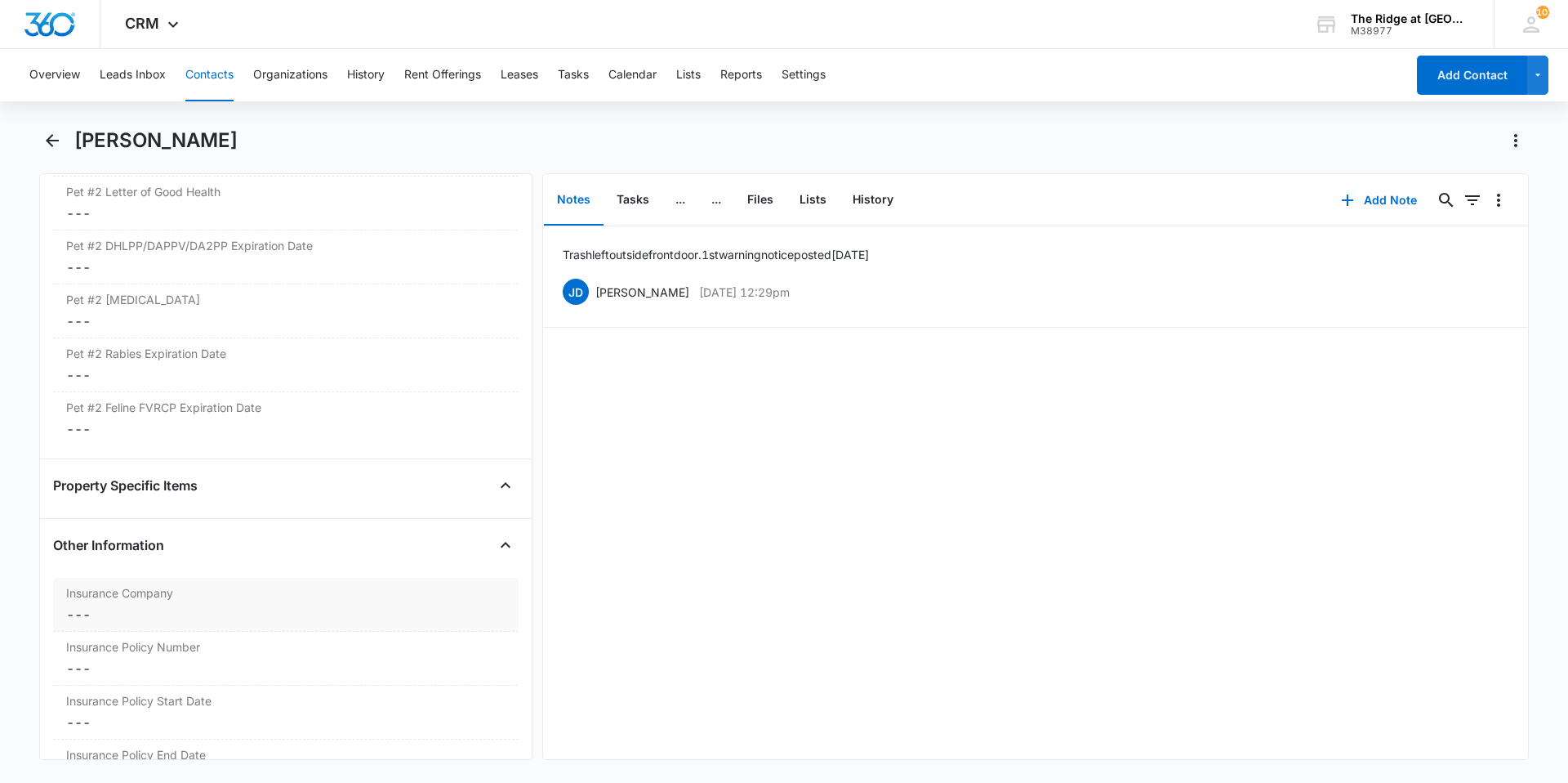
scroll to position [3555, 0]
